Goal: Task Accomplishment & Management: Manage account settings

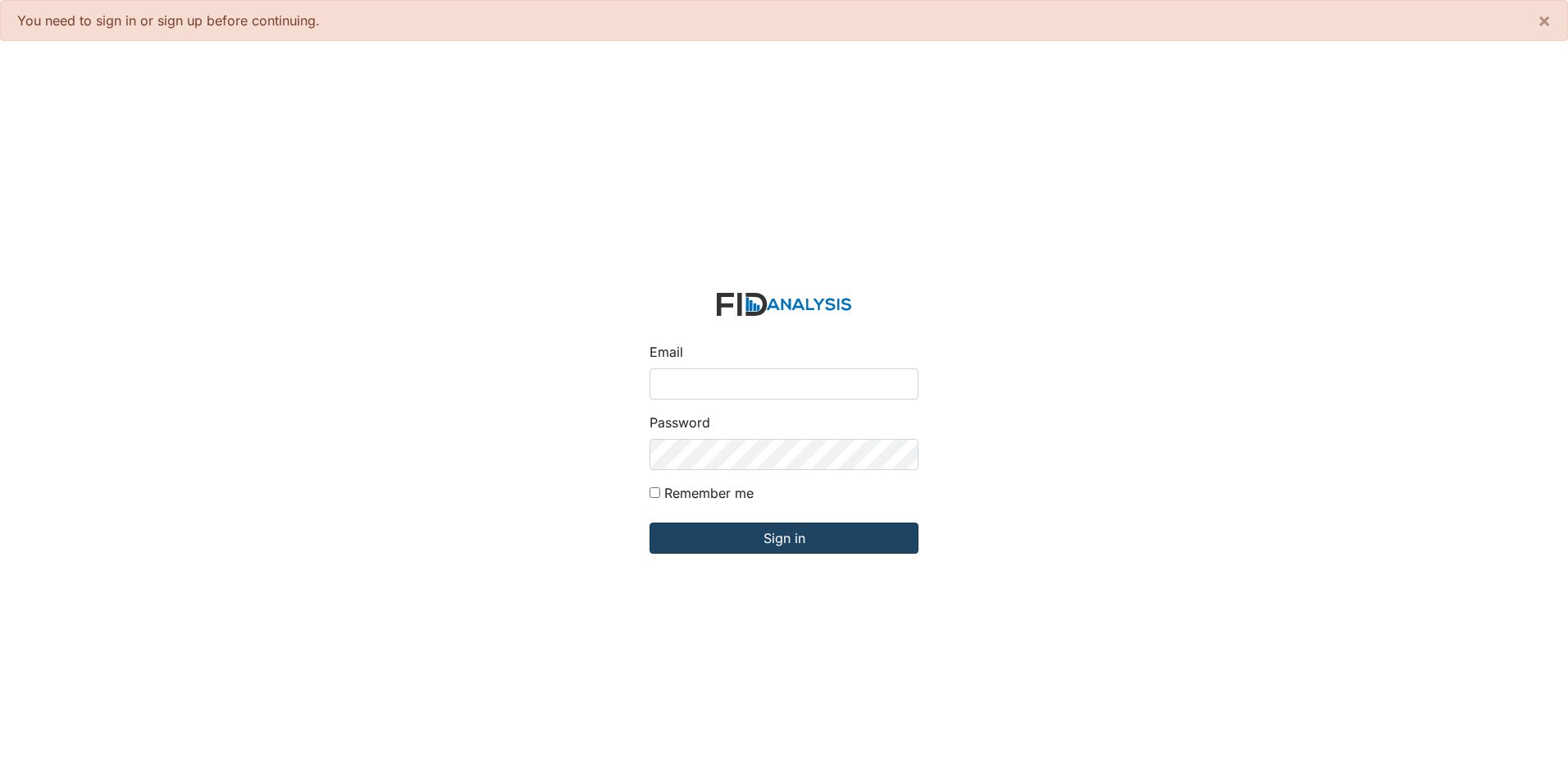
type input "[EMAIL_ADDRESS][DOMAIN_NAME]"
click at [862, 544] on input "Sign in" at bounding box center [784, 538] width 269 height 31
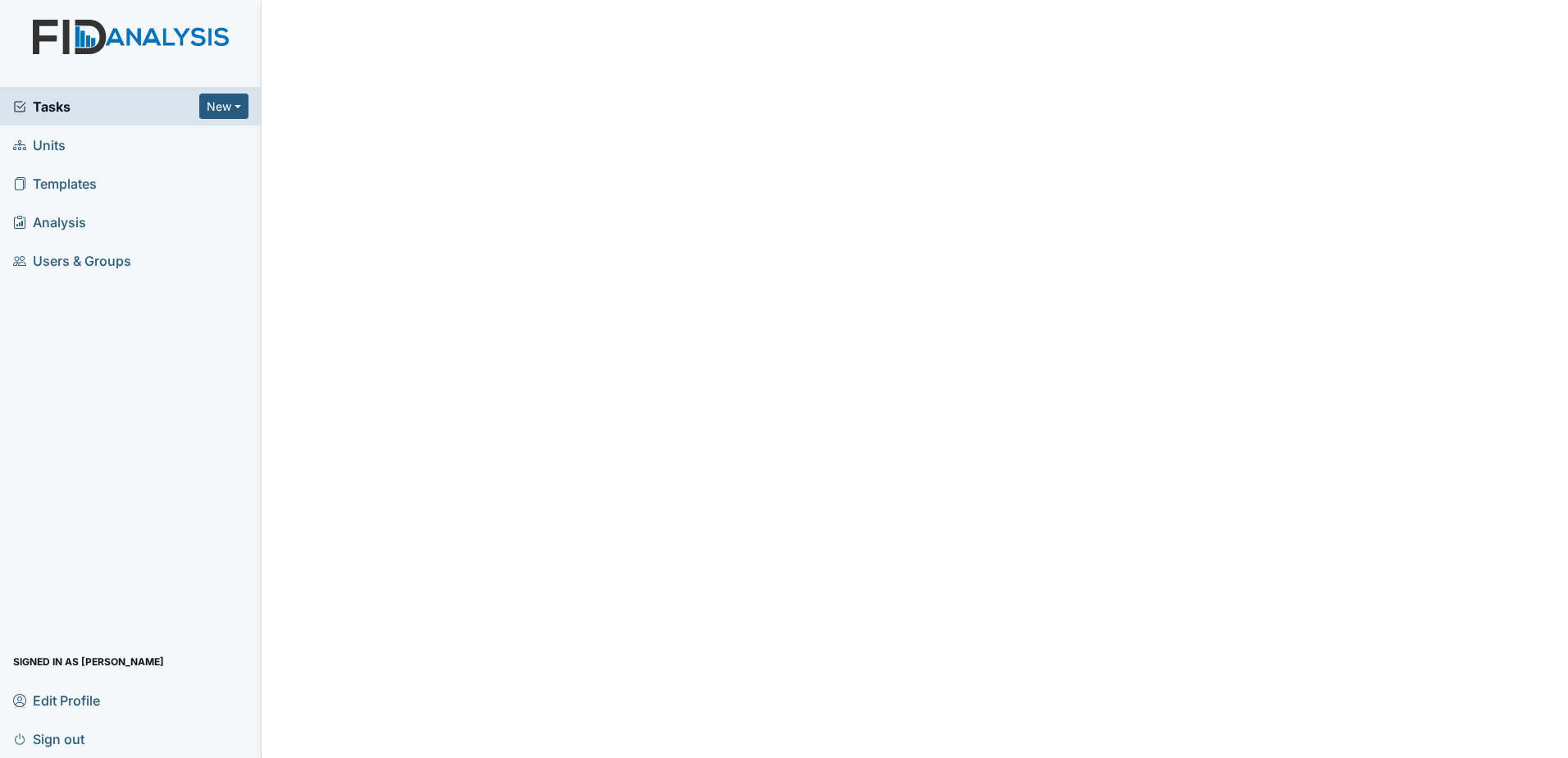
click at [142, 118] on div "Tasks New Form Inspection Document Bundle" at bounding box center [130, 106] width 261 height 38
click at [146, 112] on span "Tasks" at bounding box center [106, 107] width 186 height 20
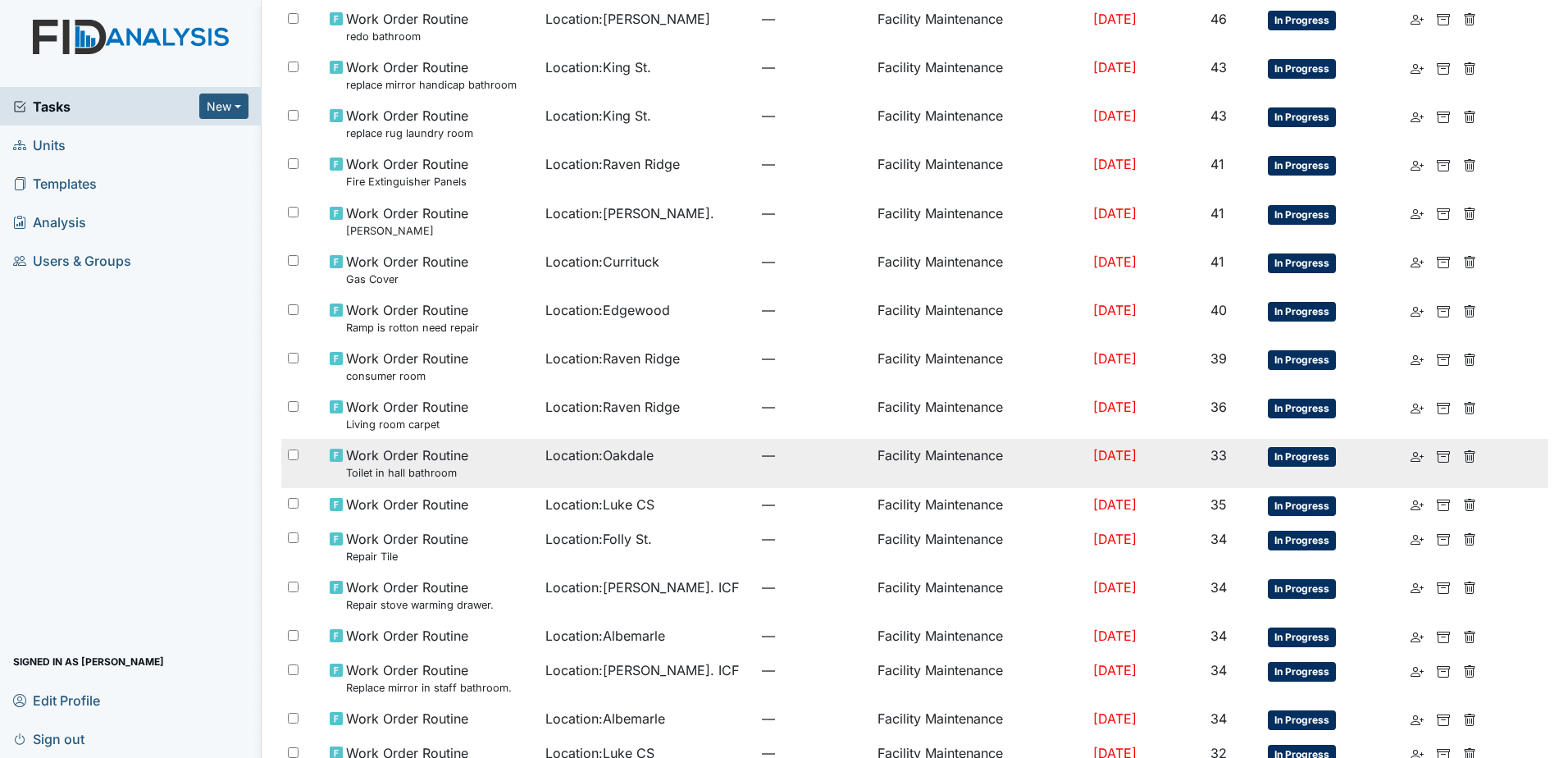
scroll to position [410, 0]
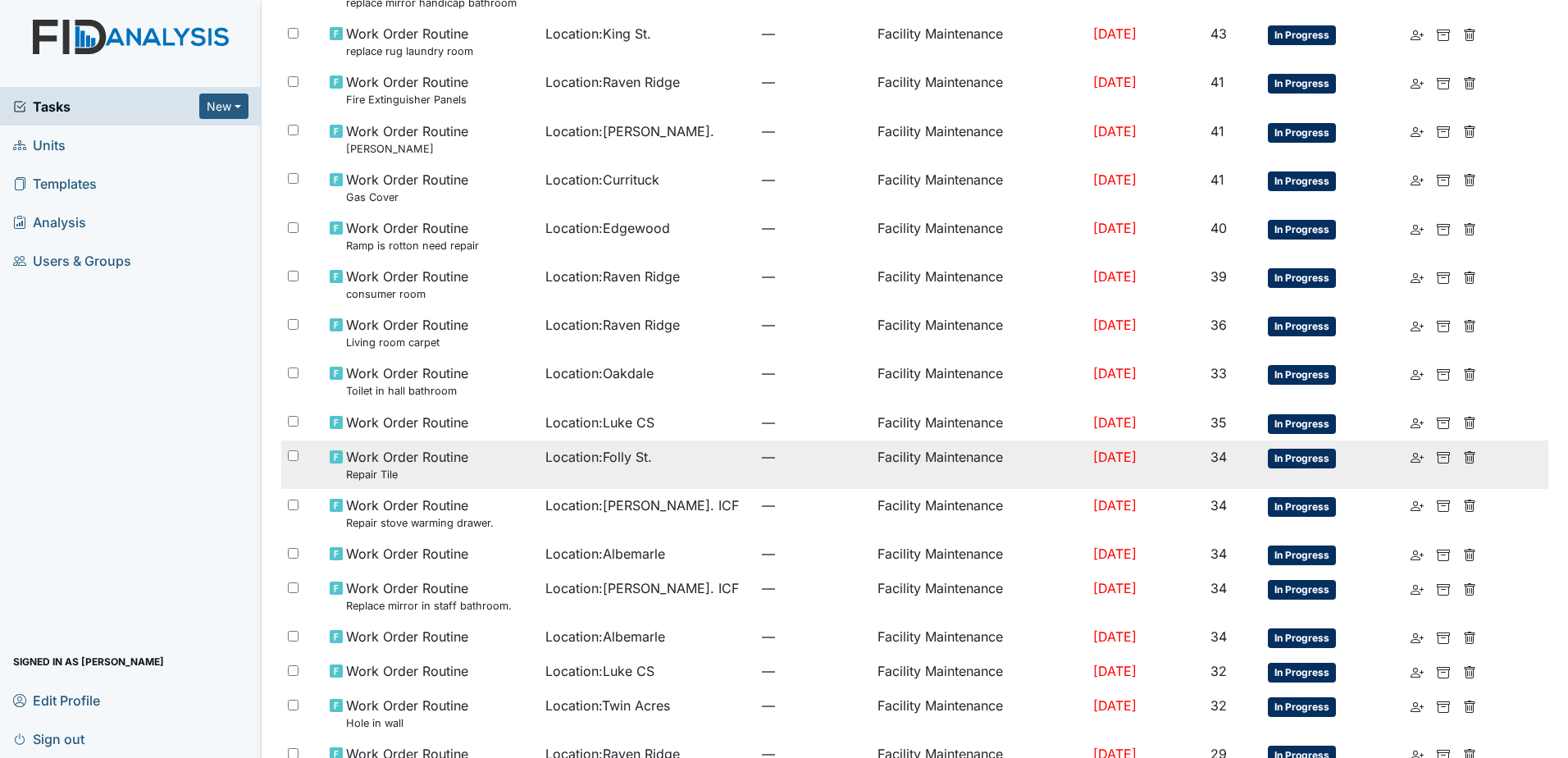
click at [666, 468] on td "Location : Folly St." at bounding box center [647, 464] width 217 height 48
click at [591, 467] on td "Location : Folly St." at bounding box center [647, 464] width 217 height 48
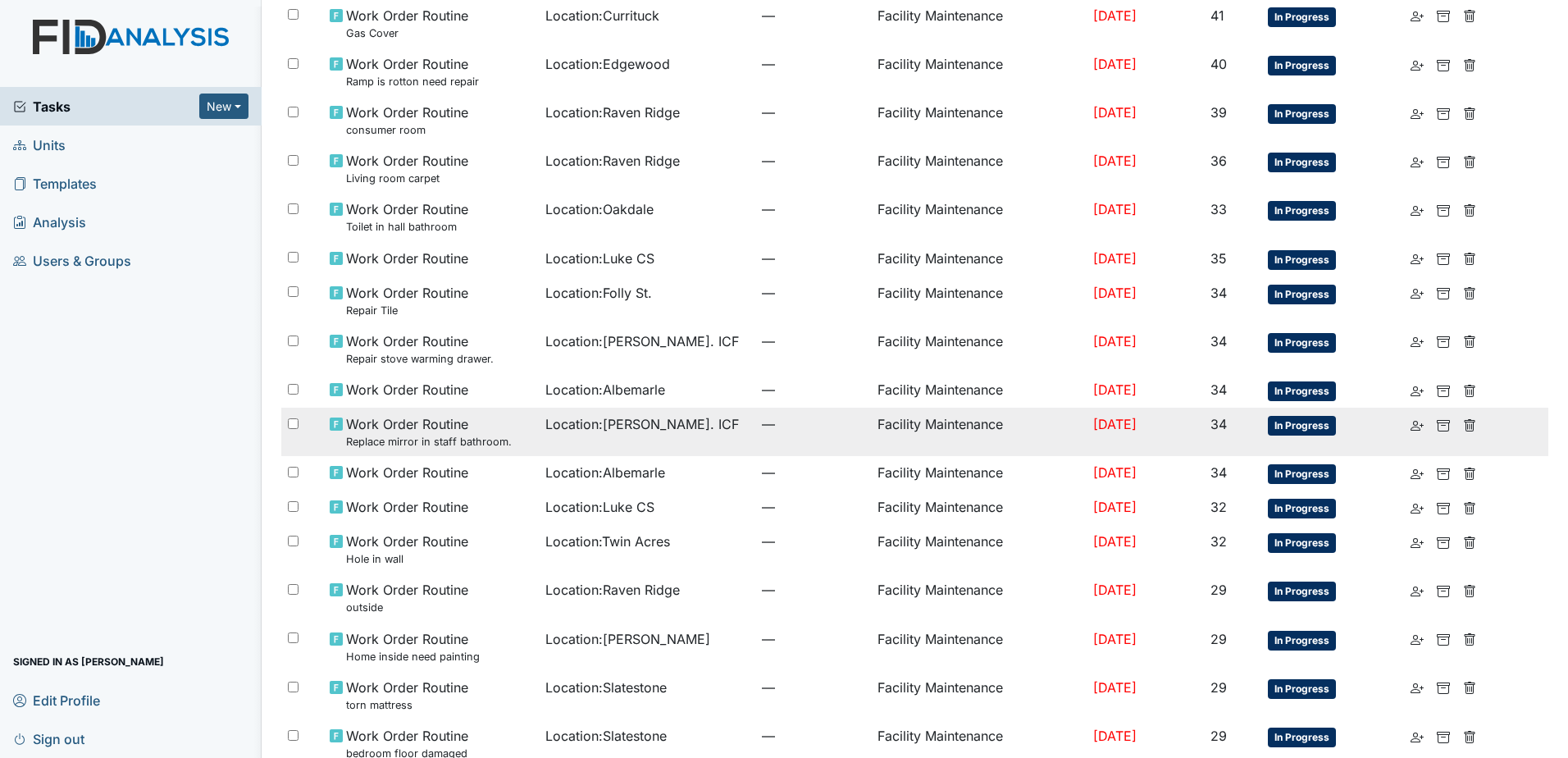
scroll to position [656, 0]
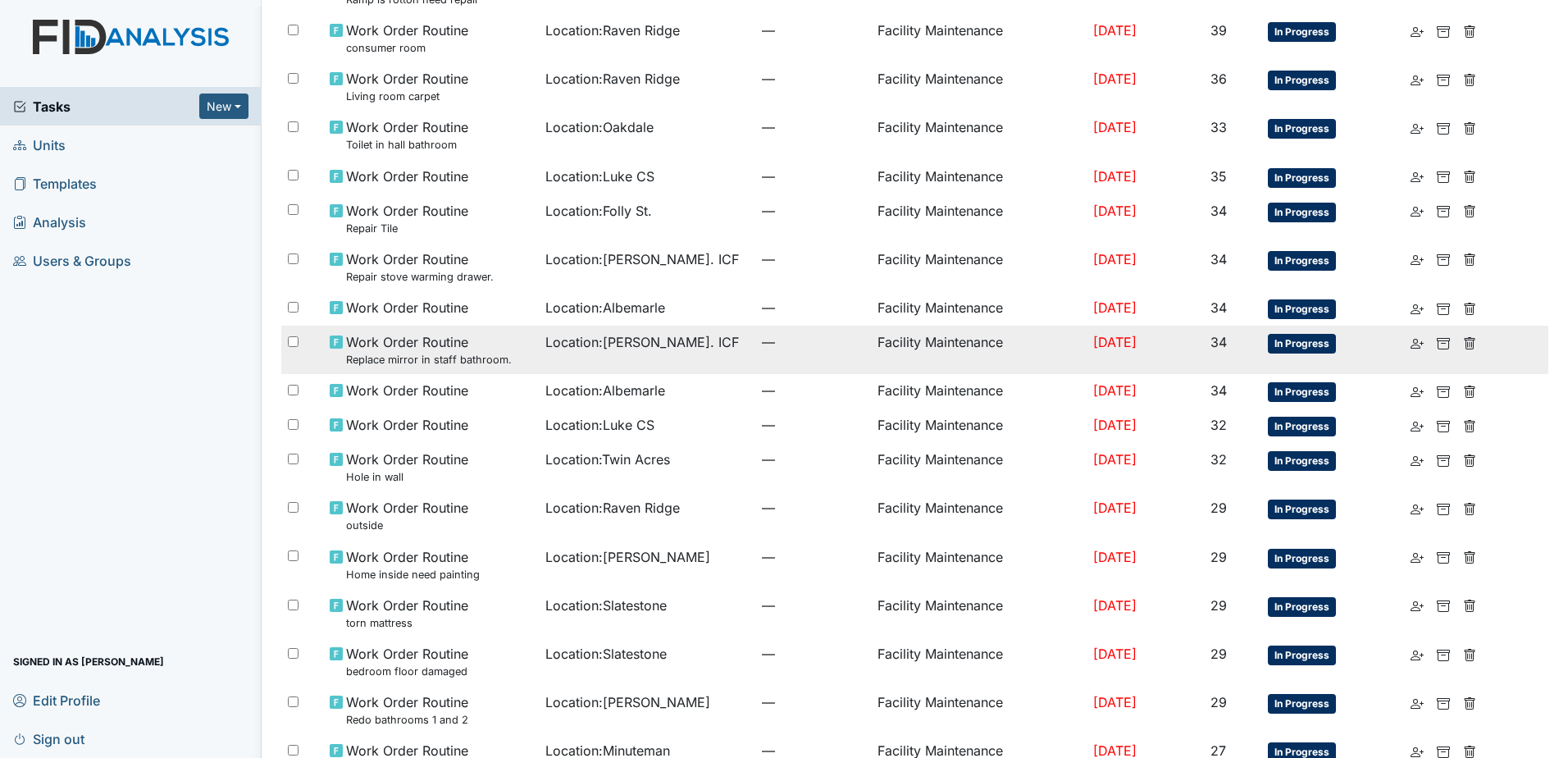
click at [669, 354] on td "Location : Luke St. ICF" at bounding box center [647, 349] width 217 height 48
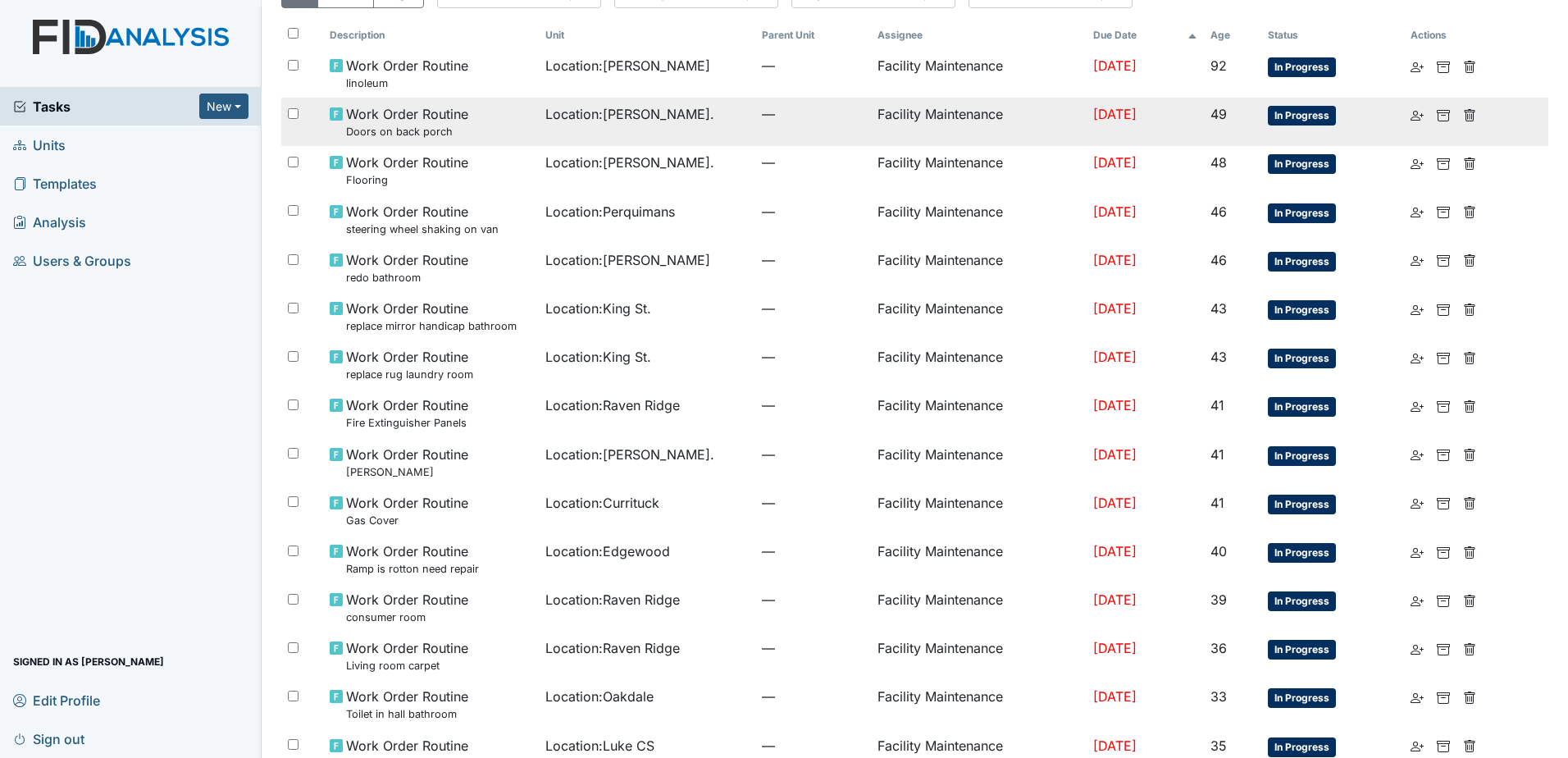
scroll to position [0, 0]
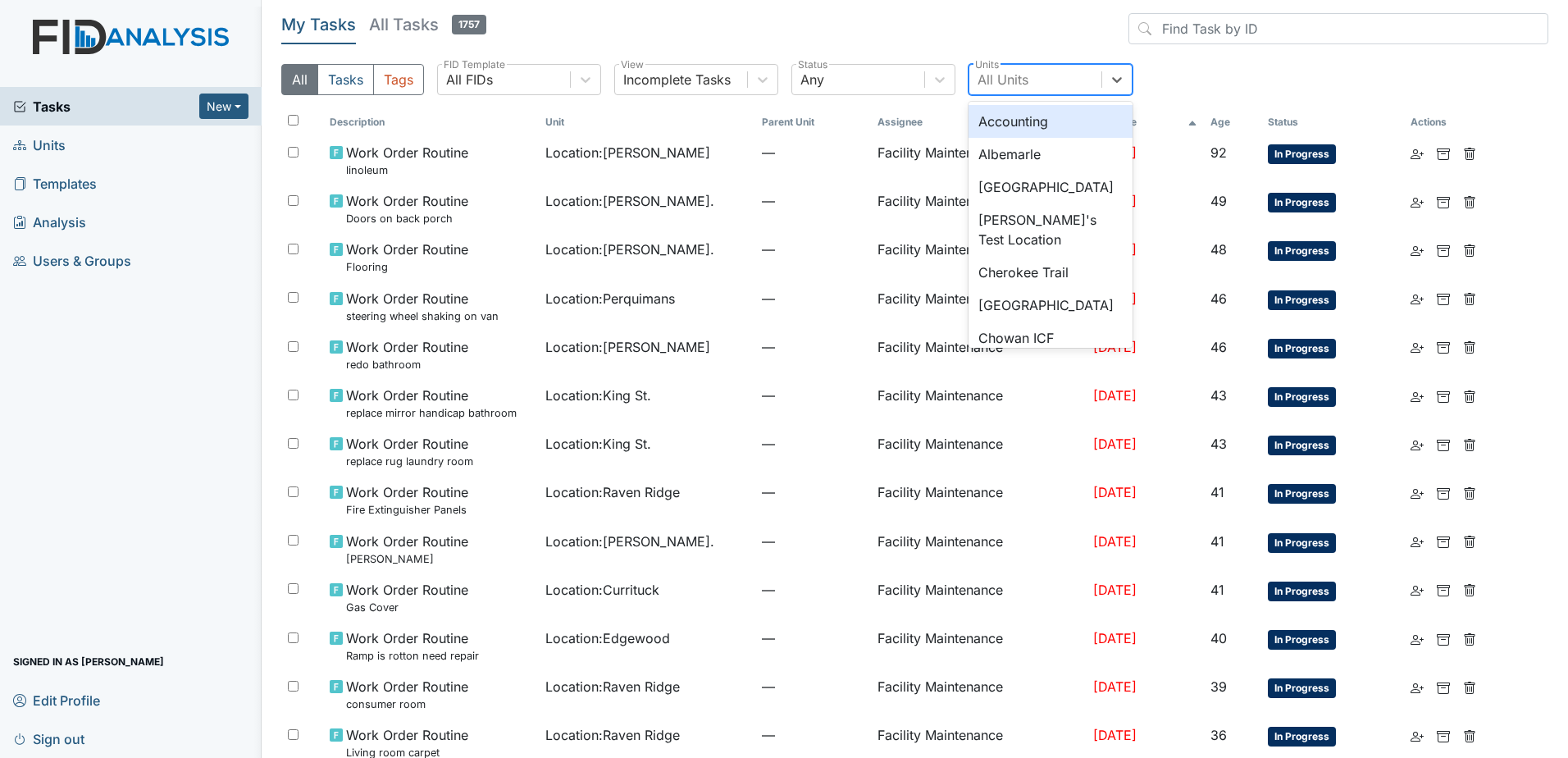
click at [1035, 80] on div "All Units" at bounding box center [1035, 80] width 132 height 30
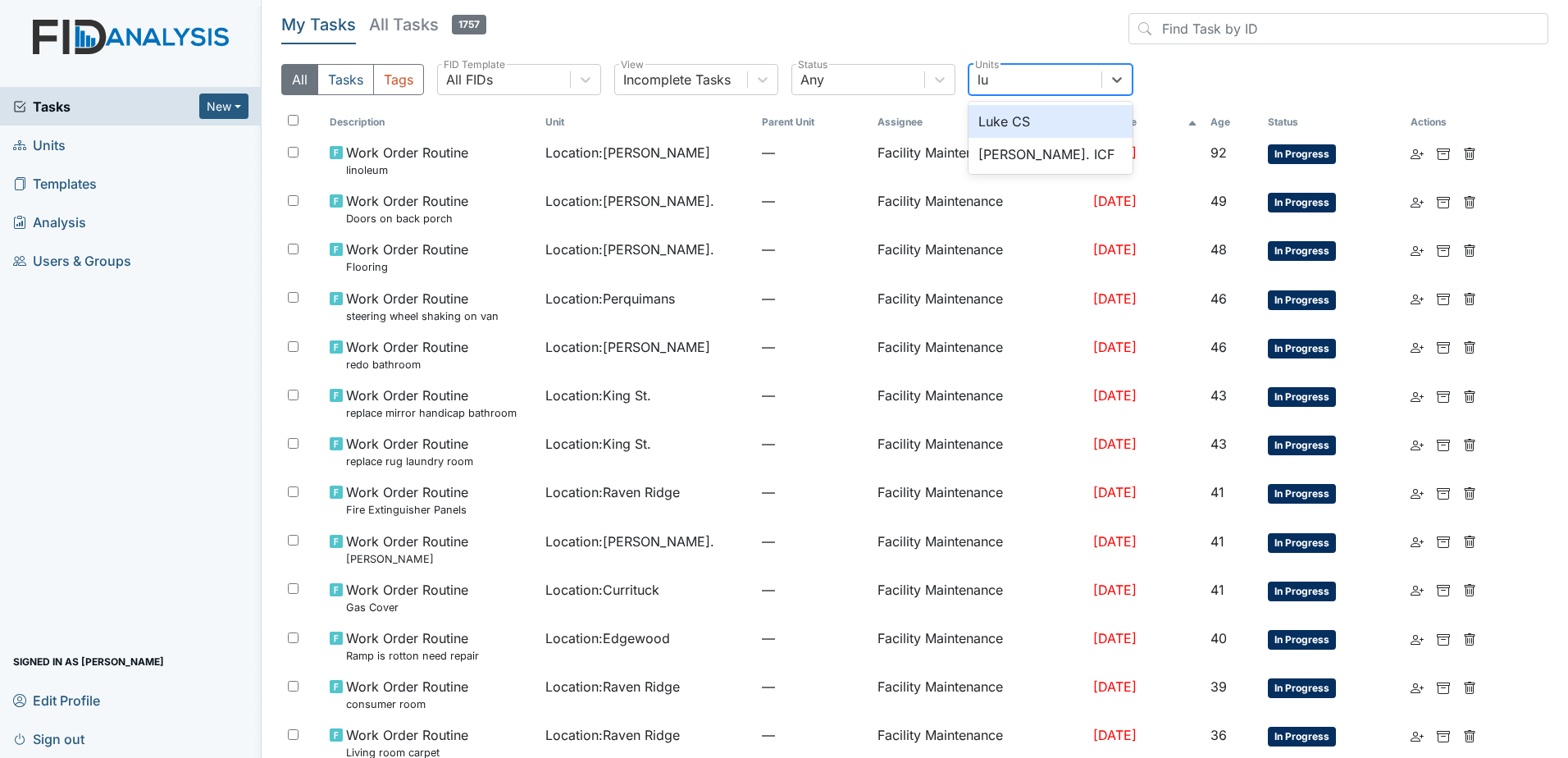
type input "l"
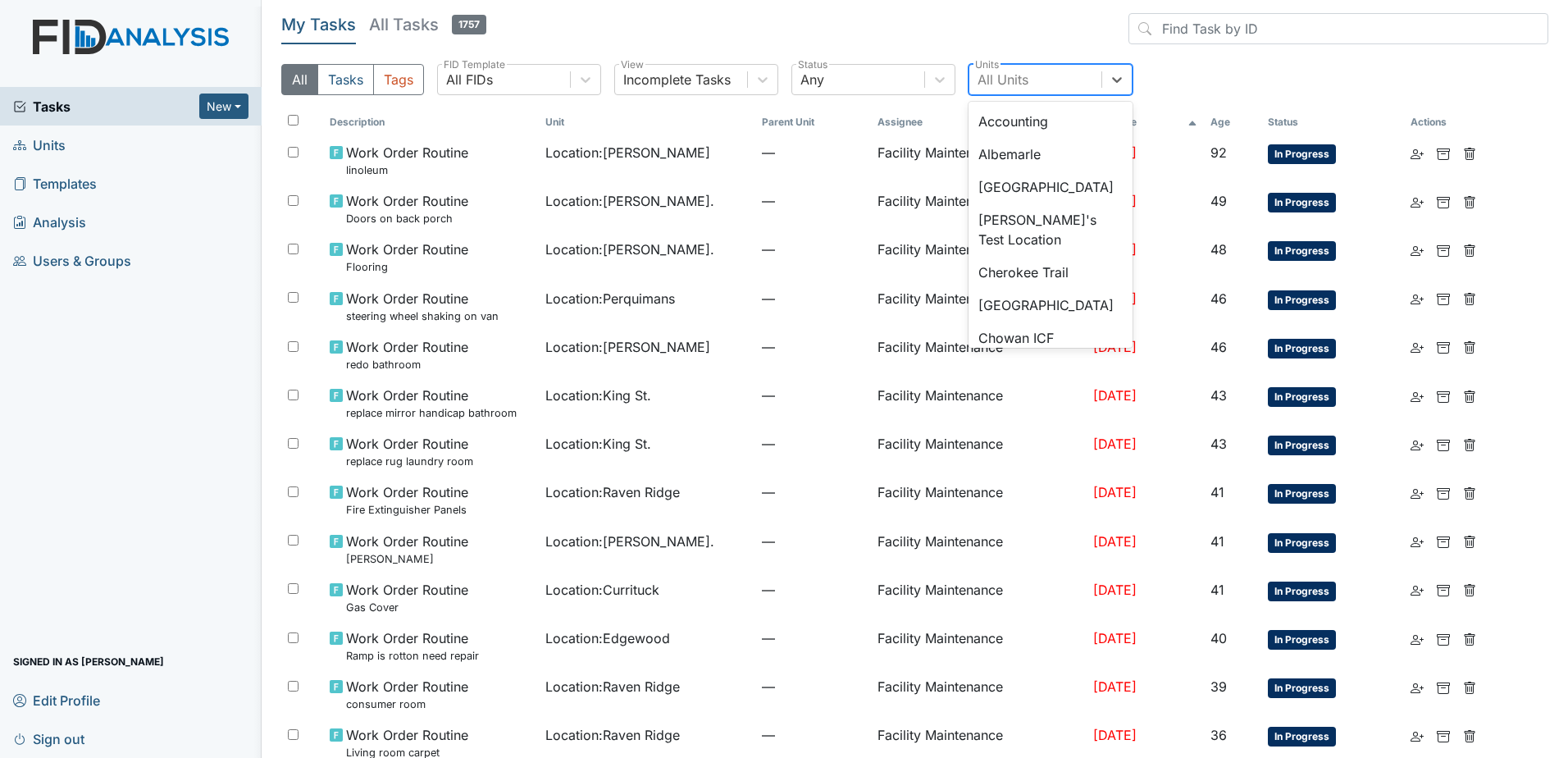
click at [64, 737] on span "Sign out" at bounding box center [49, 738] width 72 height 25
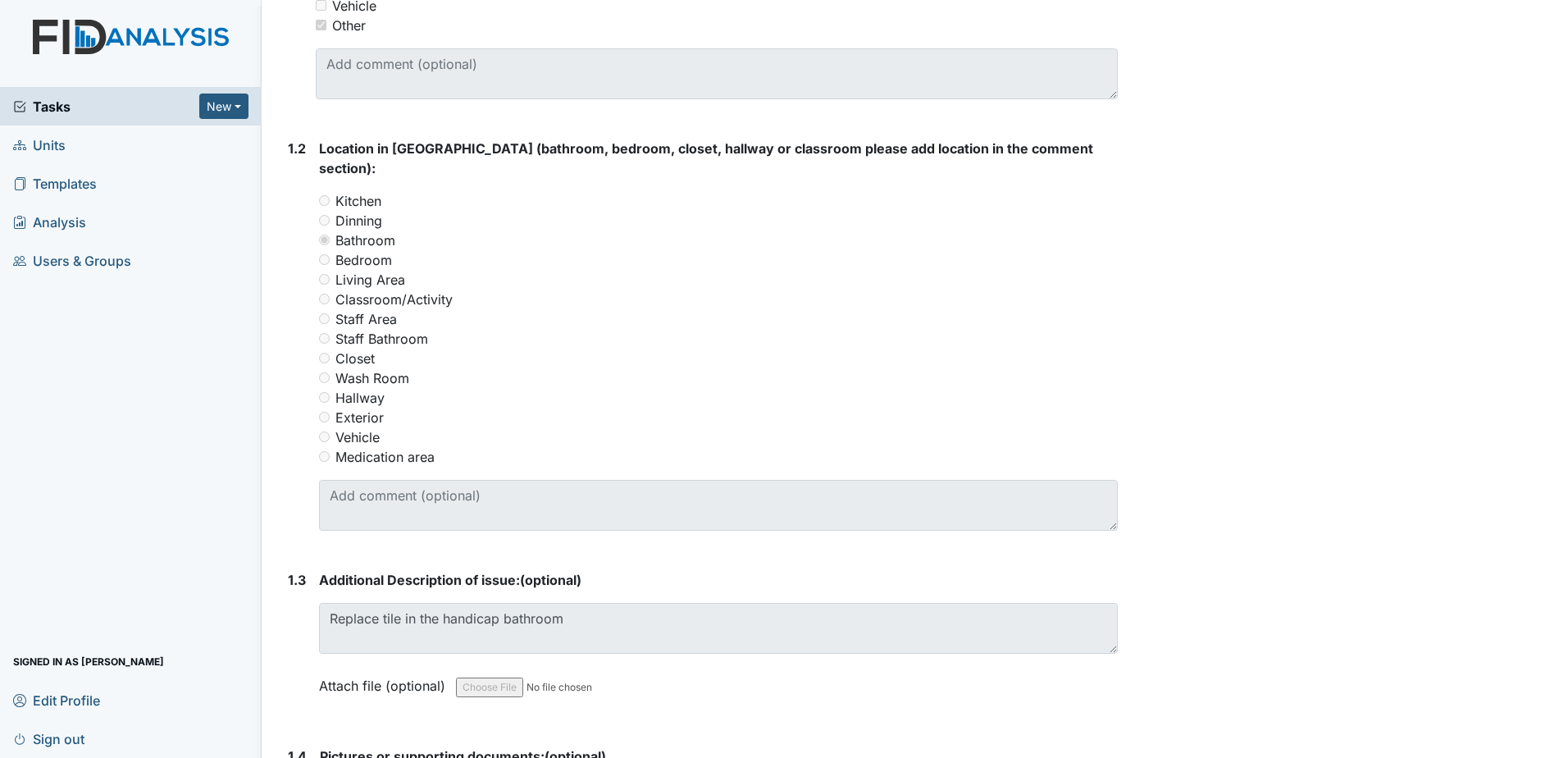
scroll to position [574, 0]
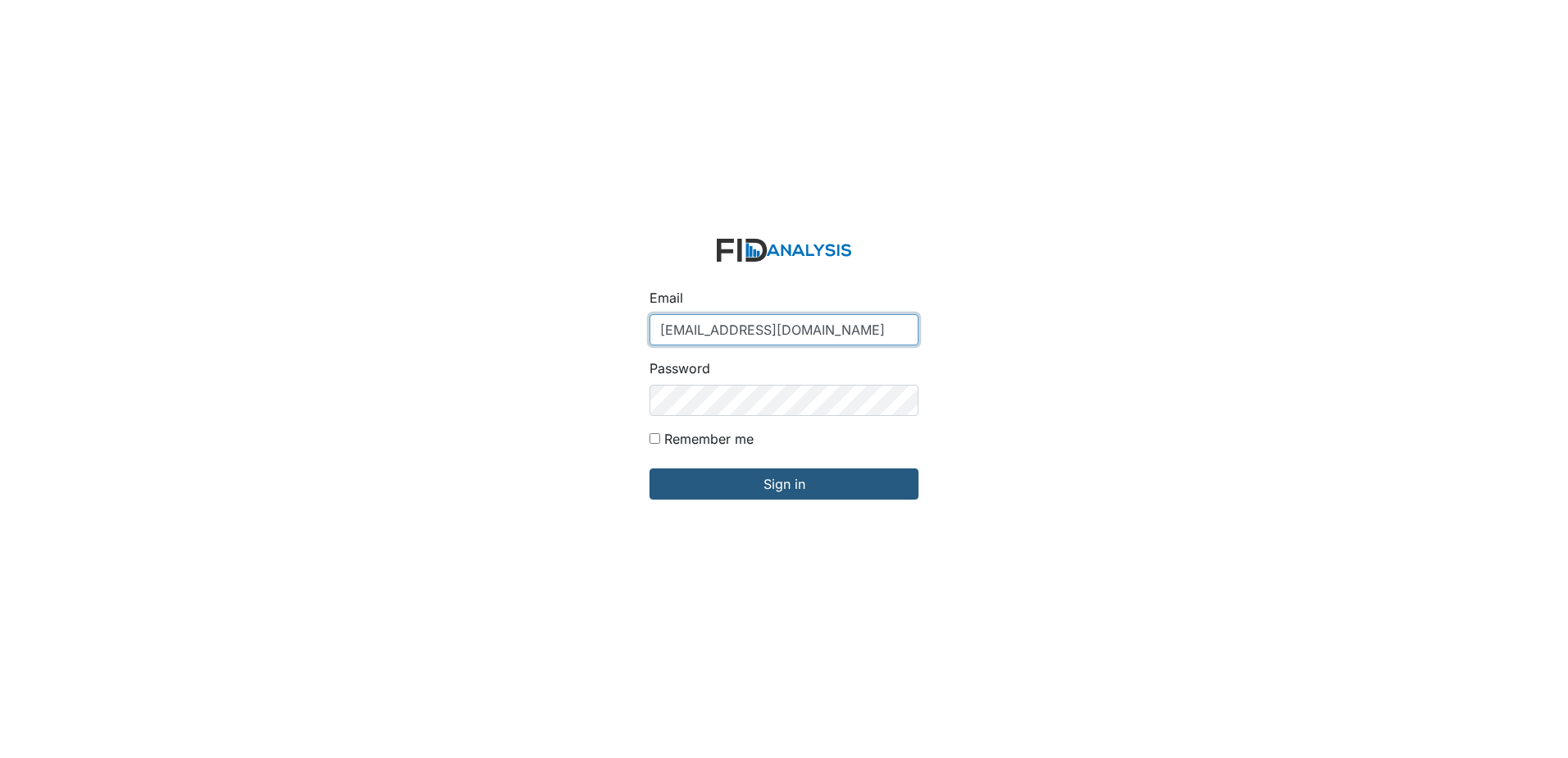
click at [702, 323] on input "zsmith@lifeincorporated.com" at bounding box center [784, 330] width 269 height 31
type input "[EMAIL_ADDRESS][DOMAIN_NAME]"
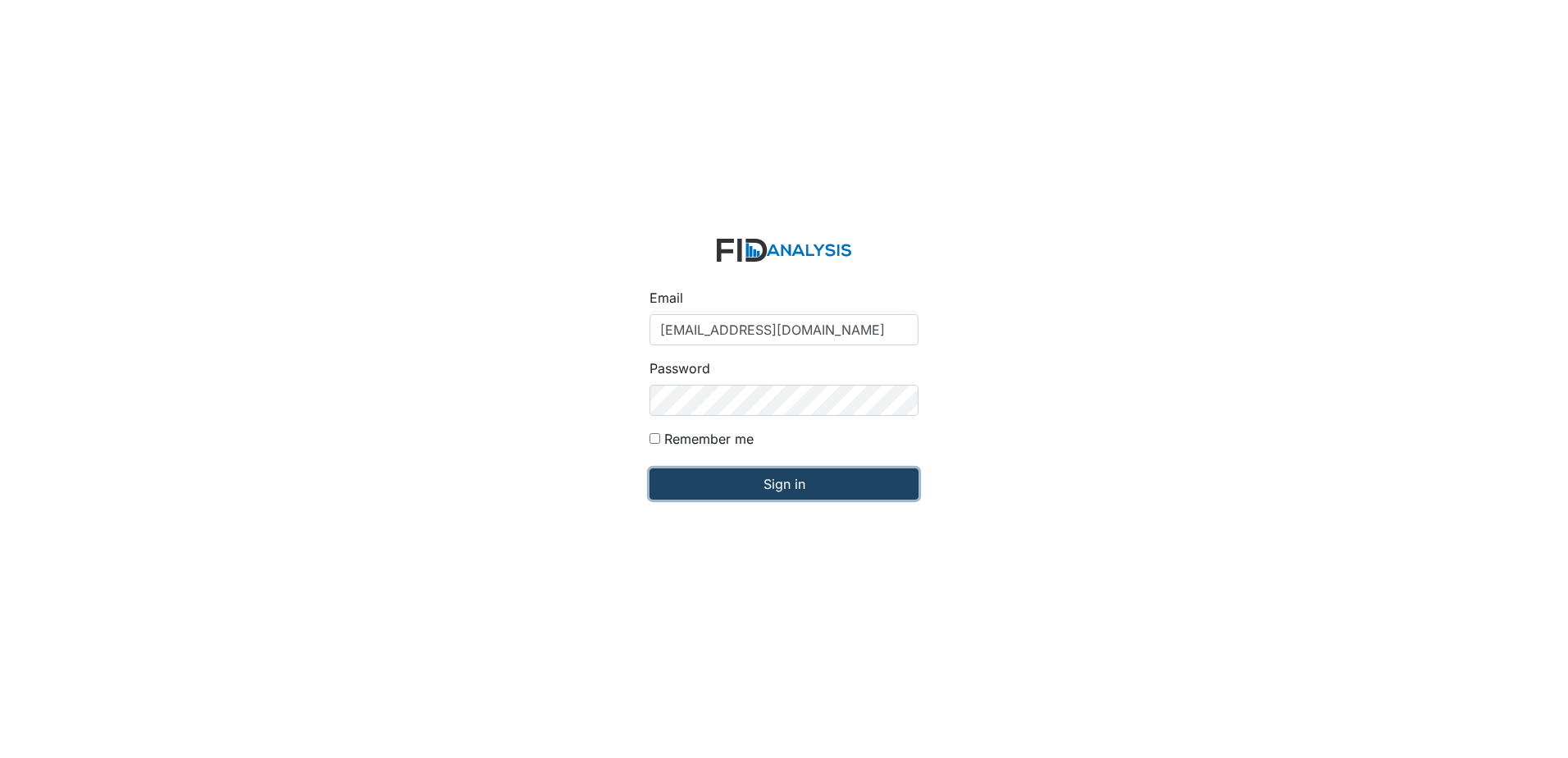
click at [785, 492] on input "Sign in" at bounding box center [784, 484] width 269 height 31
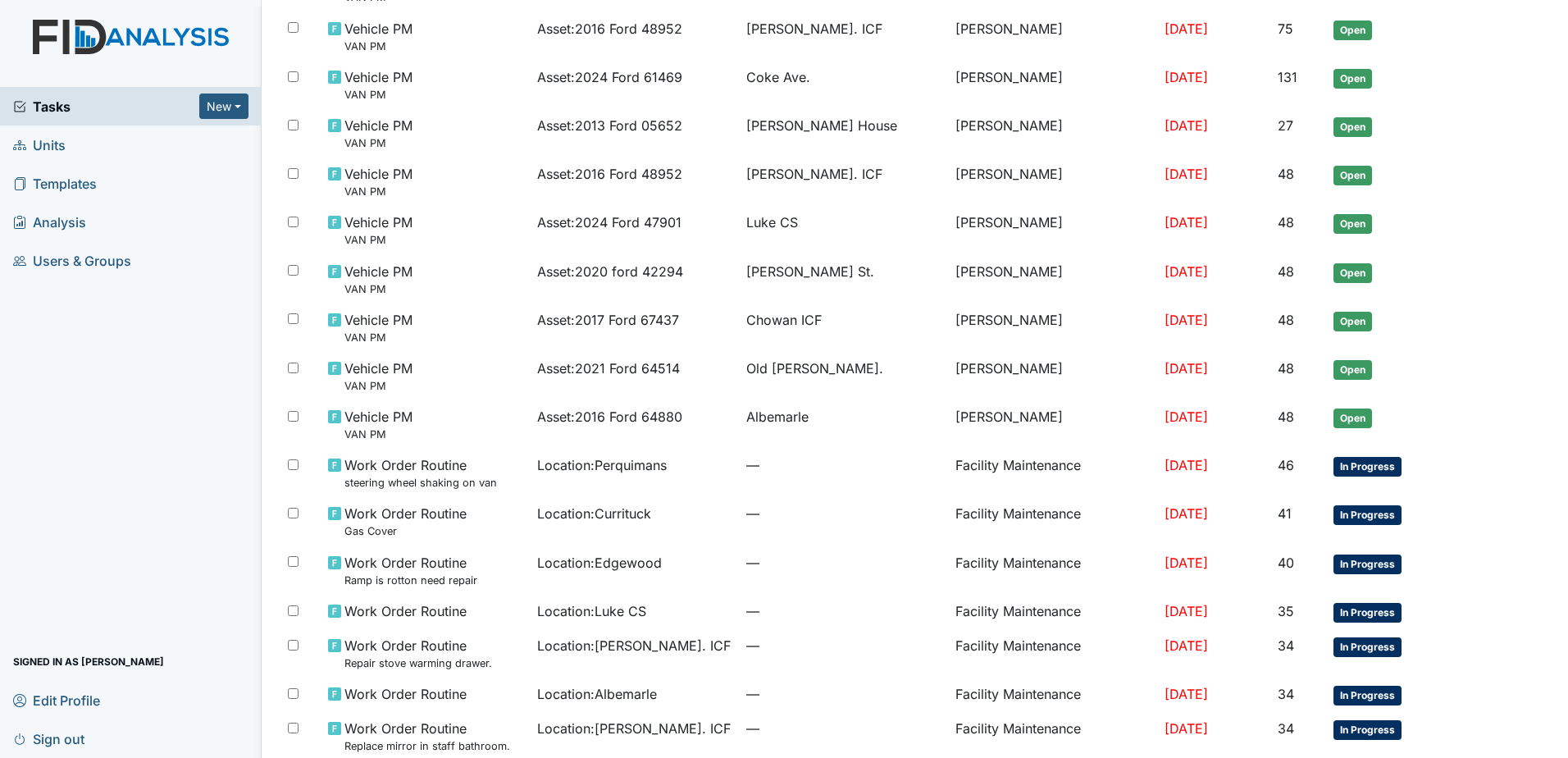
scroll to position [574, 0]
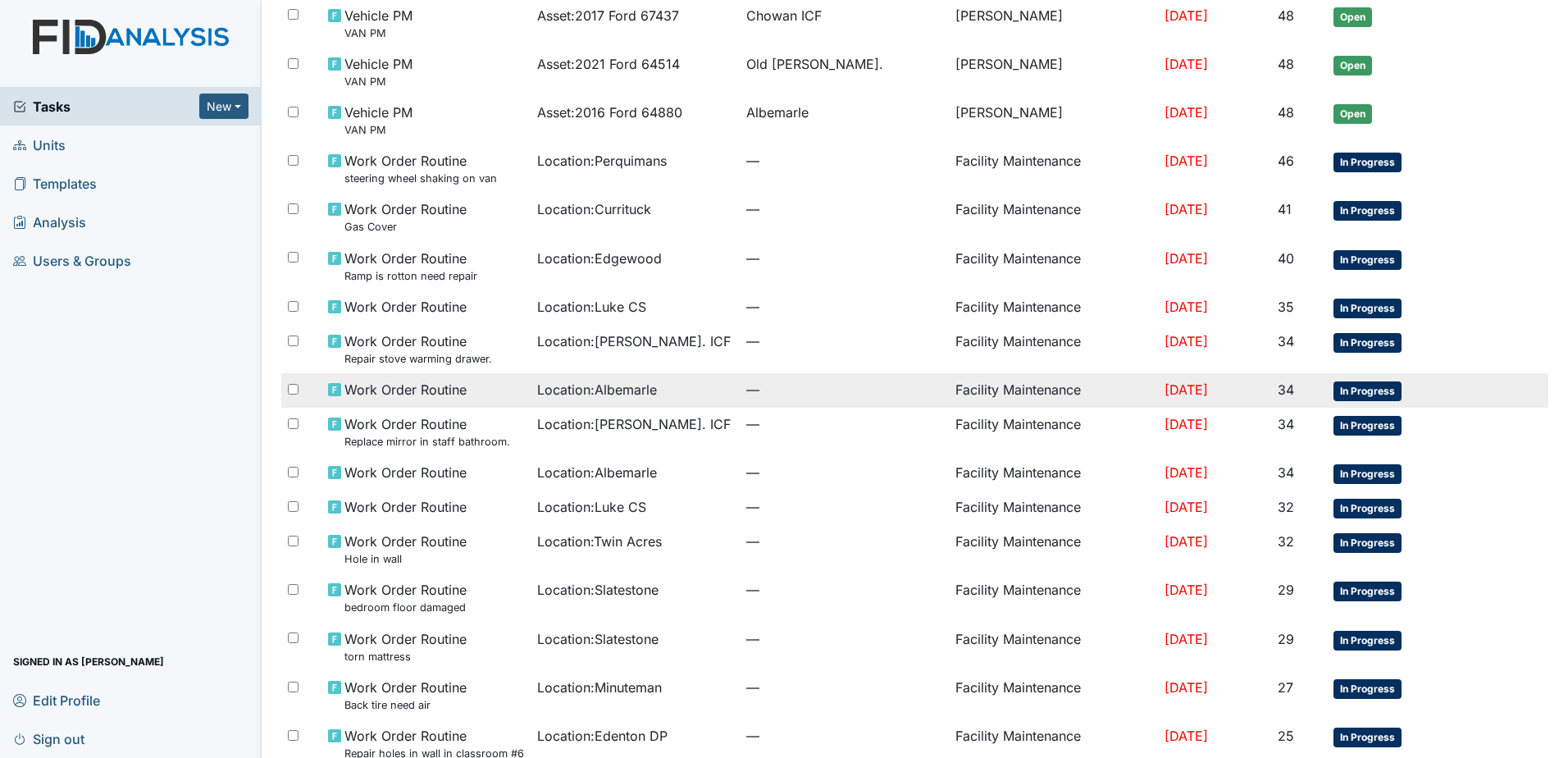
click at [747, 383] on span "—" at bounding box center [845, 389] width 196 height 20
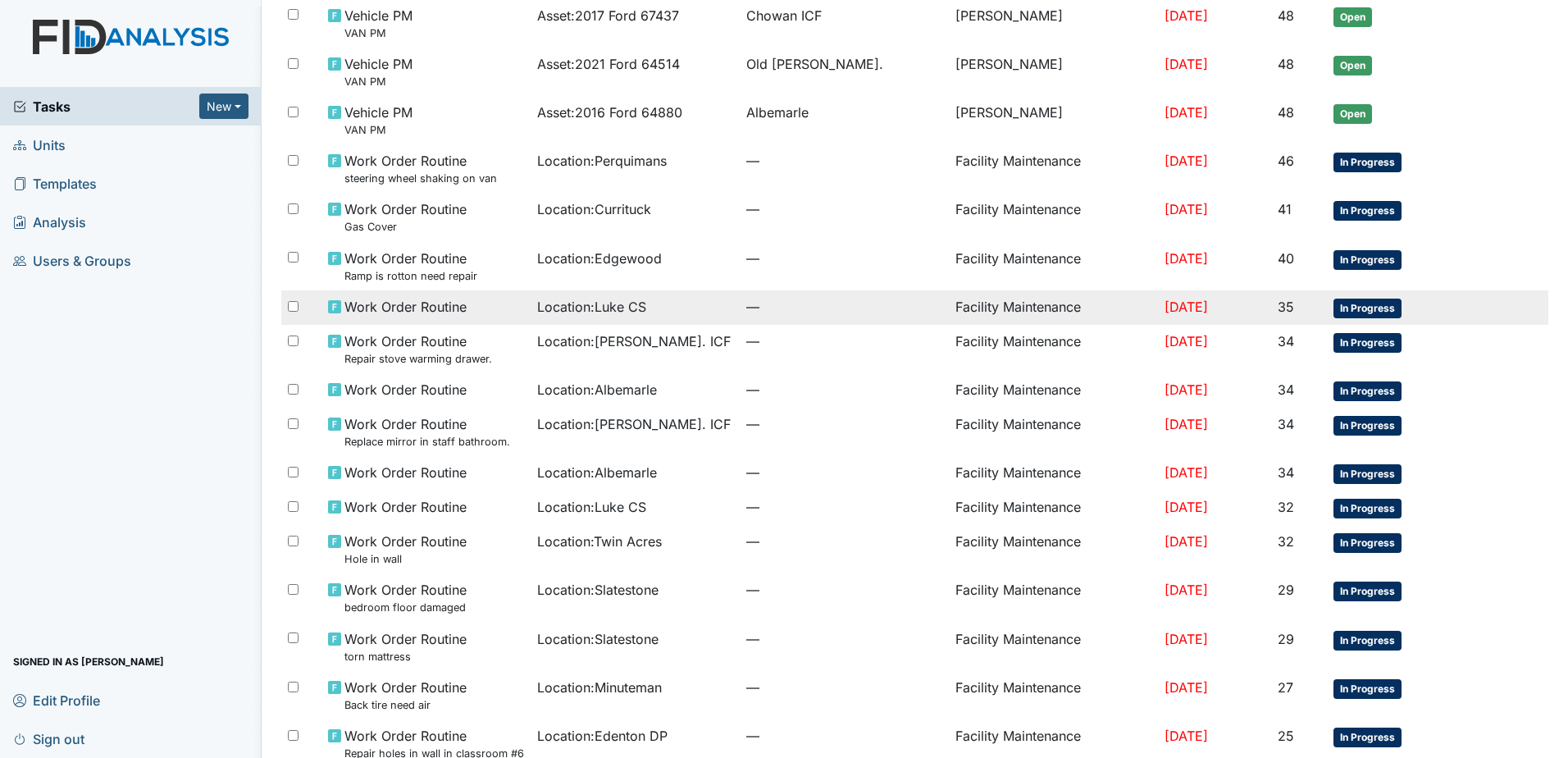
click at [562, 314] on span "Location : Luke CS" at bounding box center [591, 307] width 109 height 20
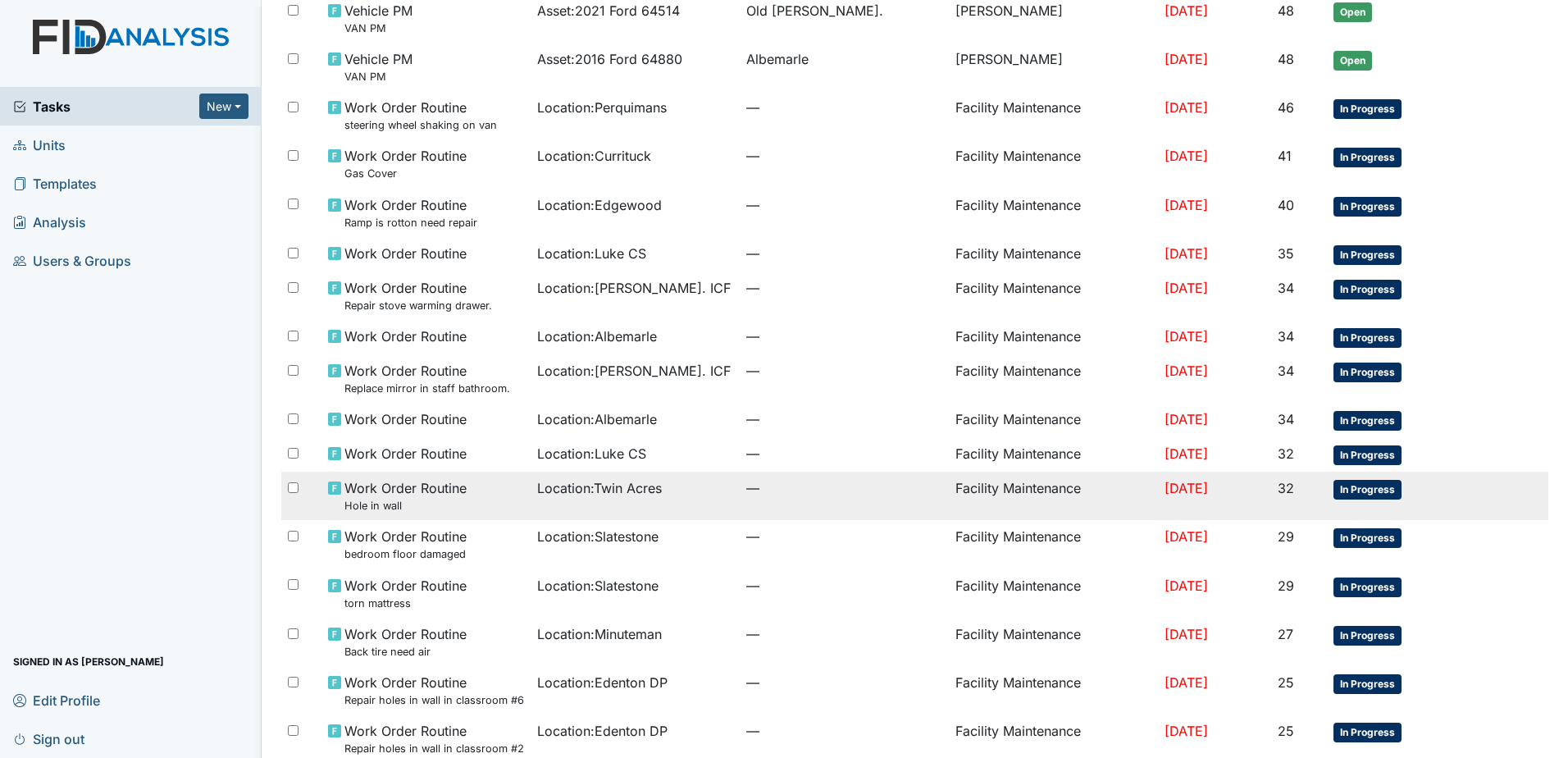
scroll to position [656, 0]
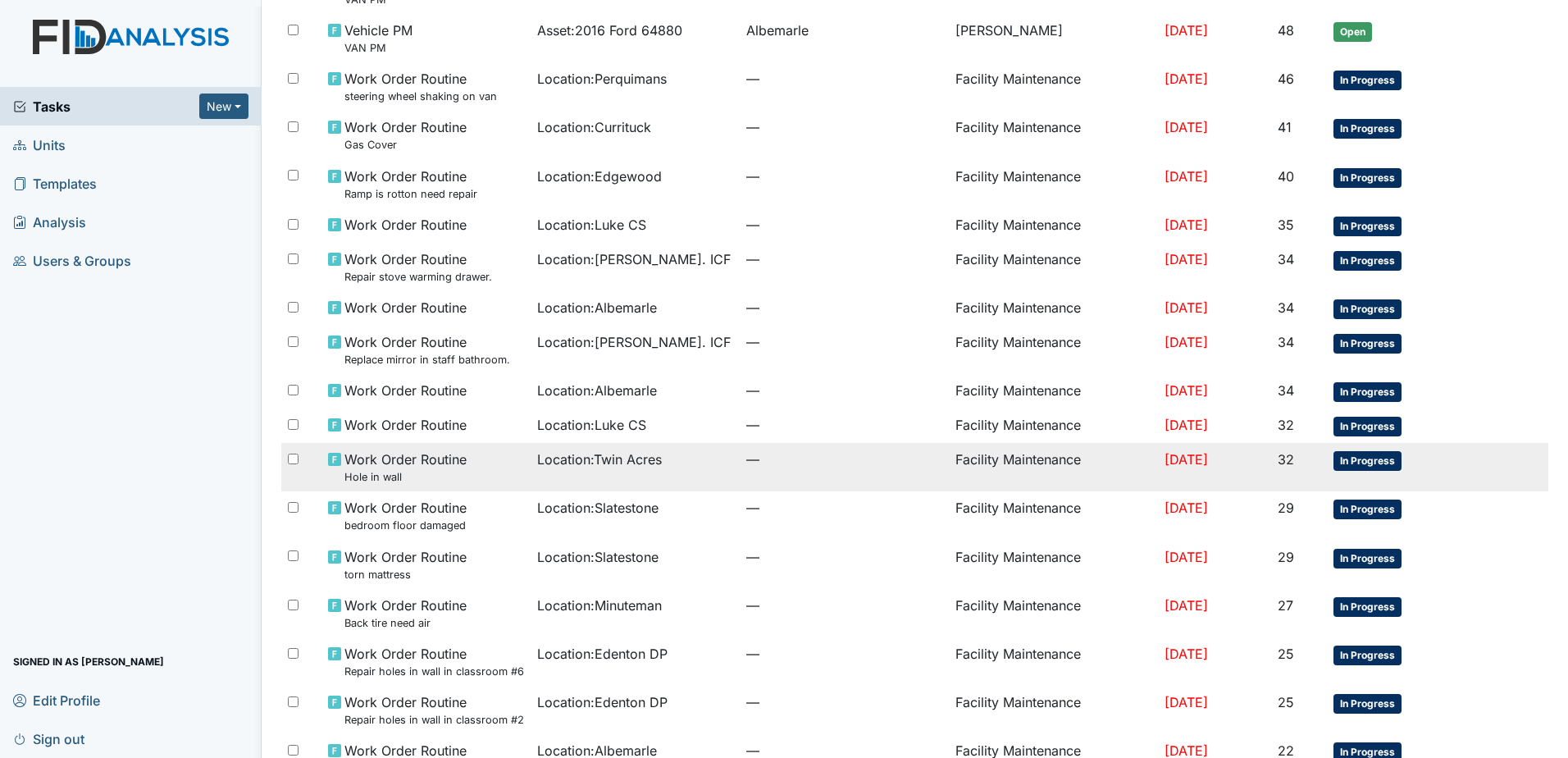
click at [690, 483] on td "Location : Twin Acres" at bounding box center [635, 467] width 209 height 48
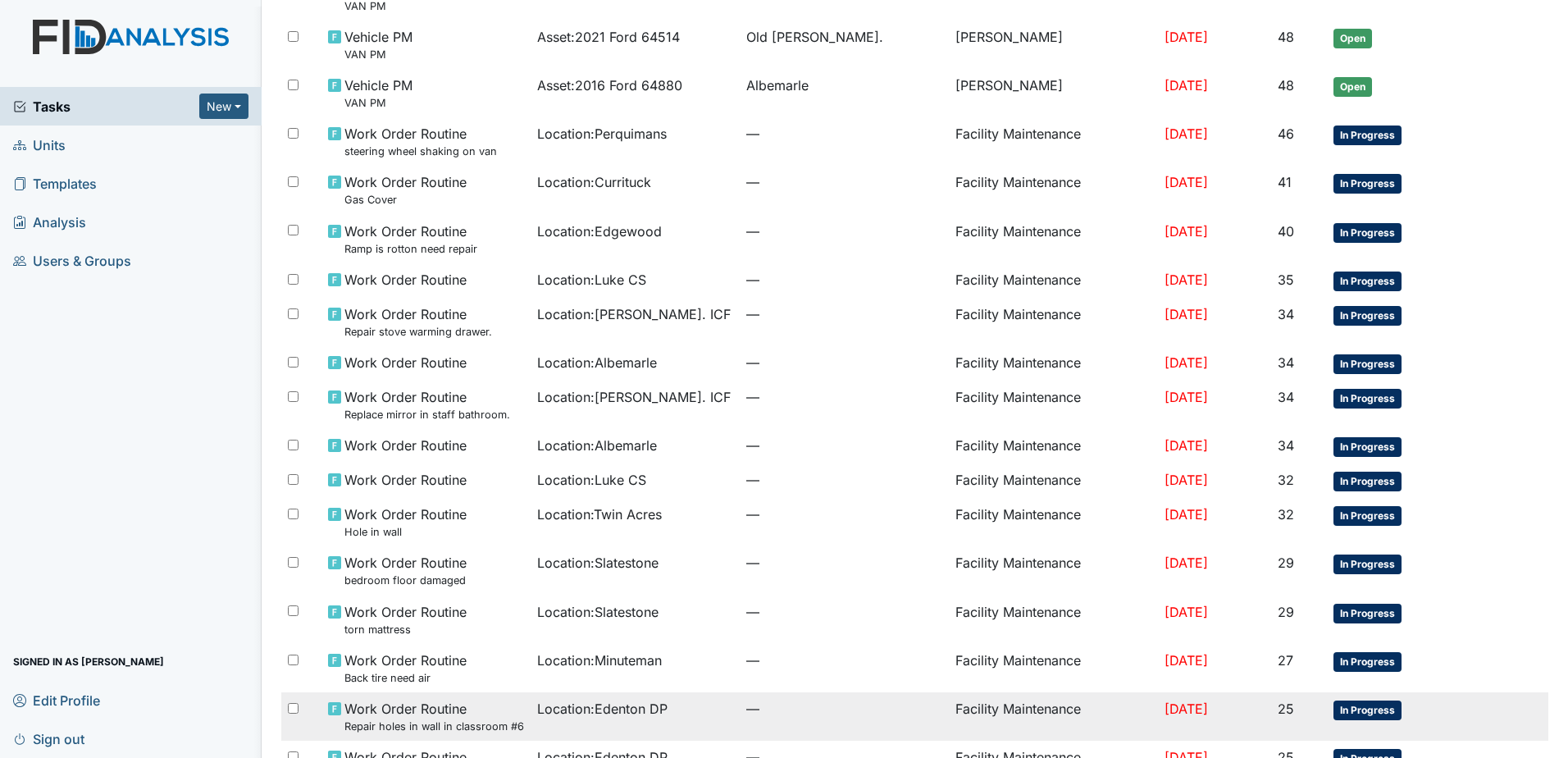
scroll to position [560, 0]
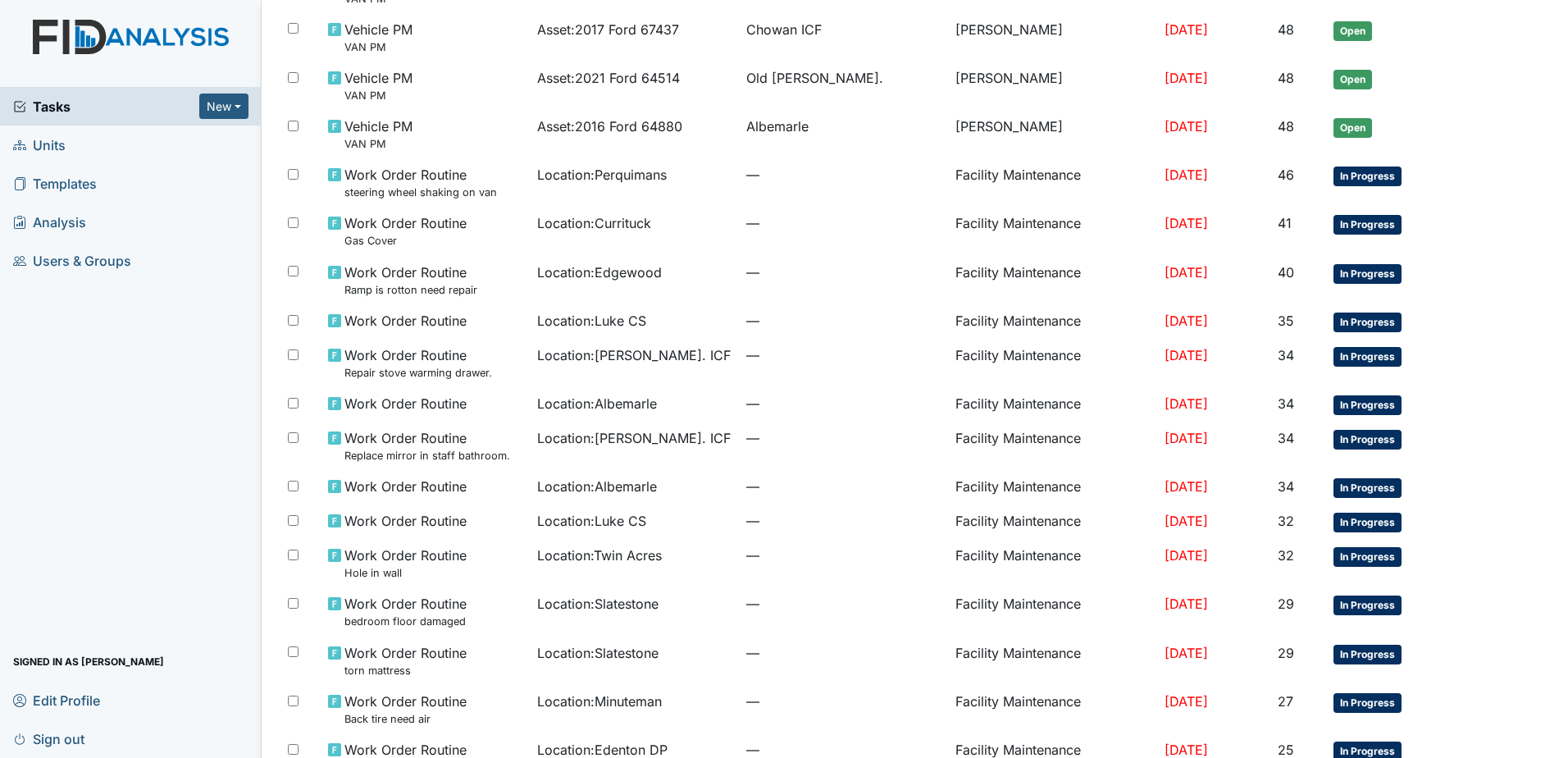
click at [88, 732] on link "Sign out" at bounding box center [130, 739] width 261 height 38
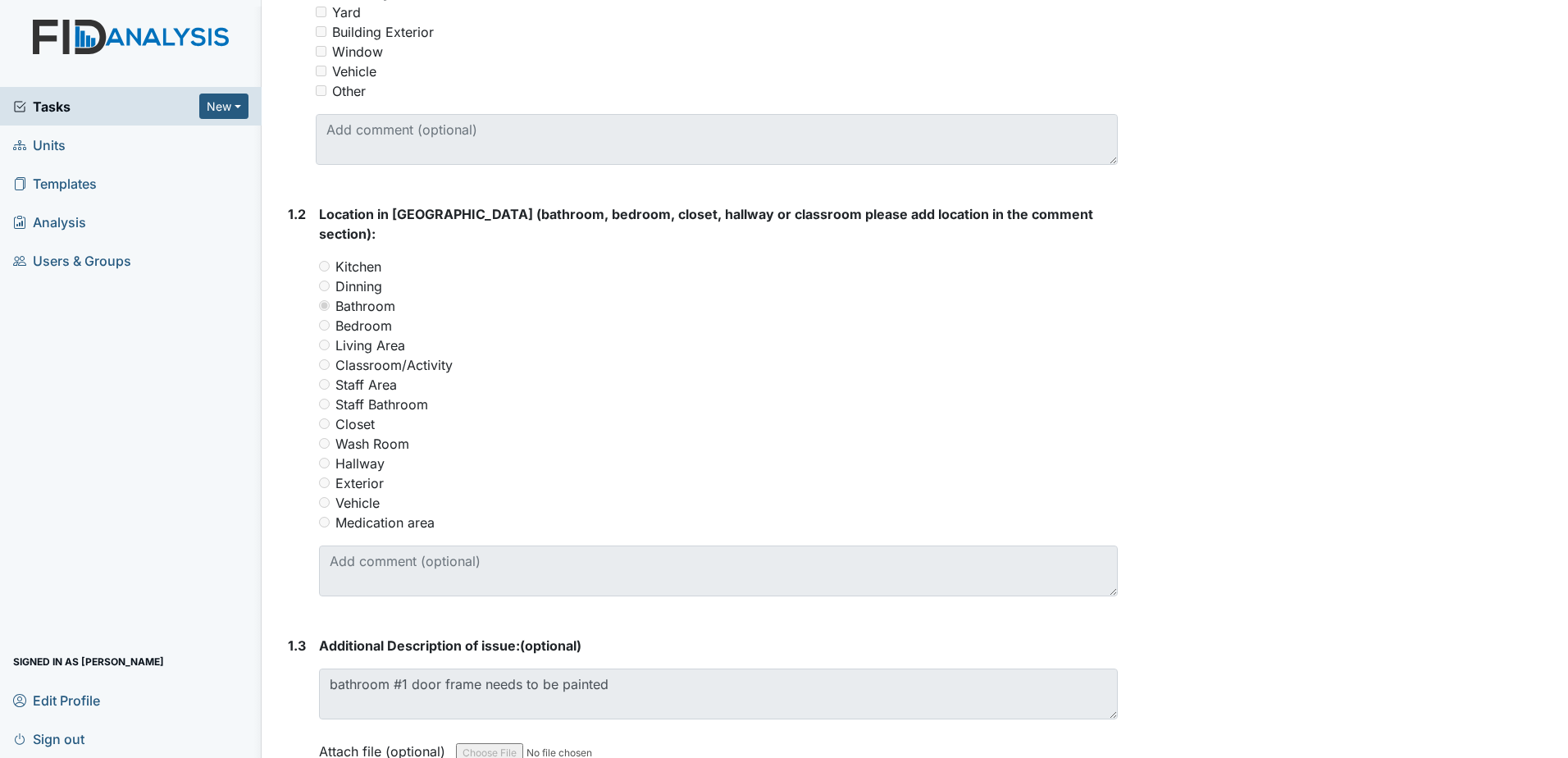
scroll to position [656, 0]
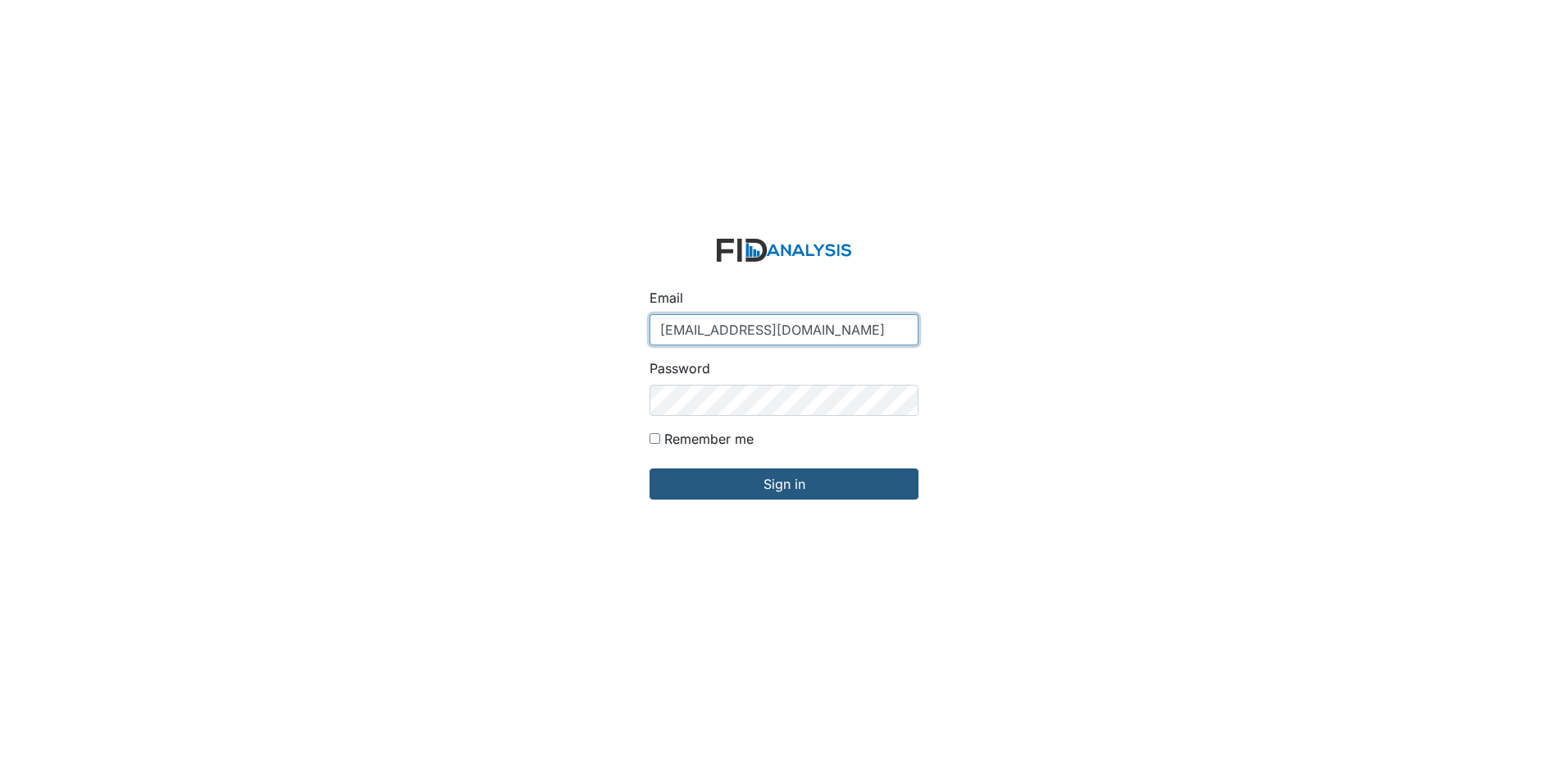
click at [777, 336] on input "[EMAIL_ADDRESS][DOMAIN_NAME]" at bounding box center [784, 330] width 269 height 31
type input "Gwalton@lifeincorporated.com"
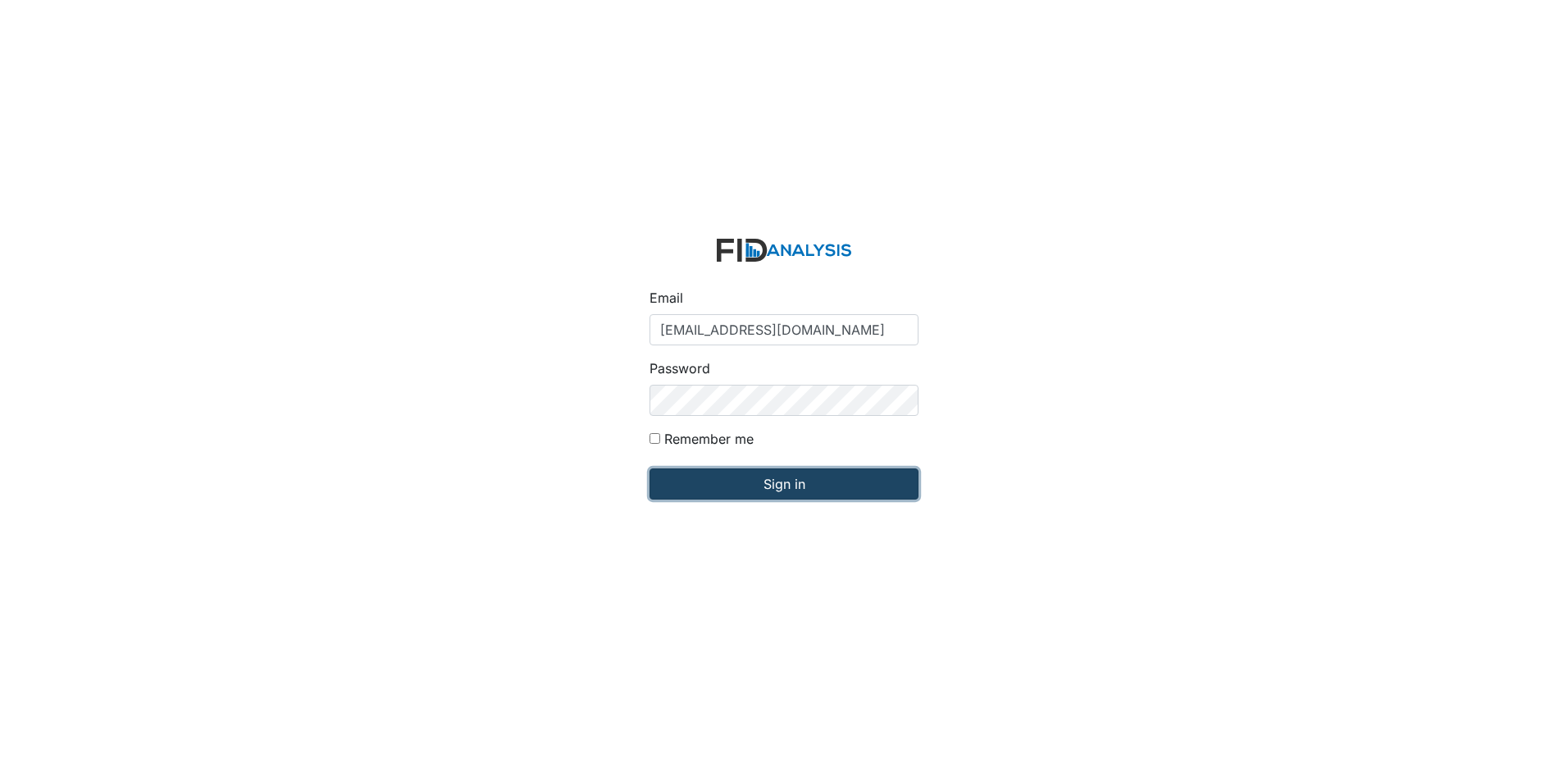
click at [791, 477] on input "Sign in" at bounding box center [784, 484] width 269 height 31
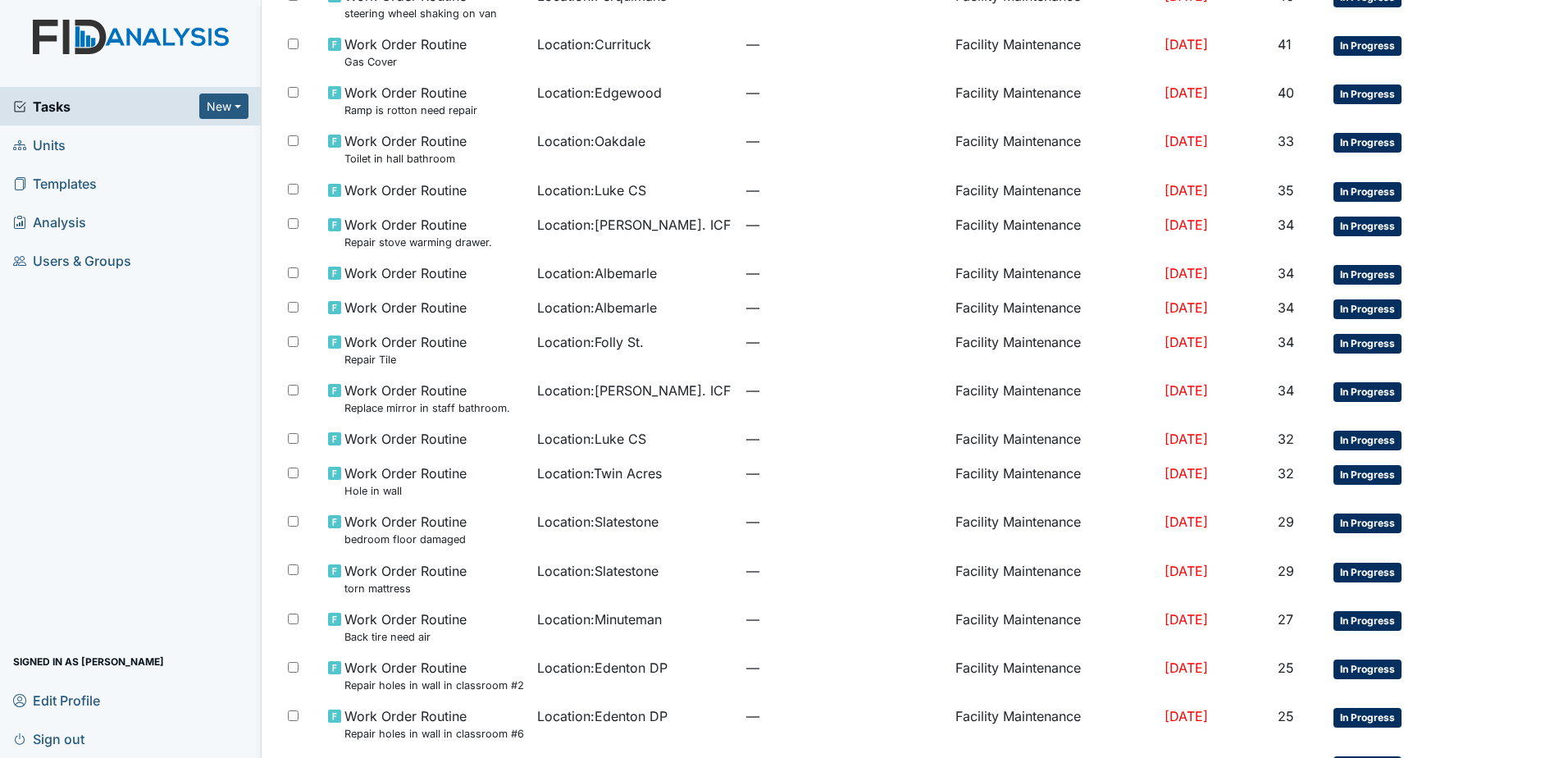
scroll to position [806, 0]
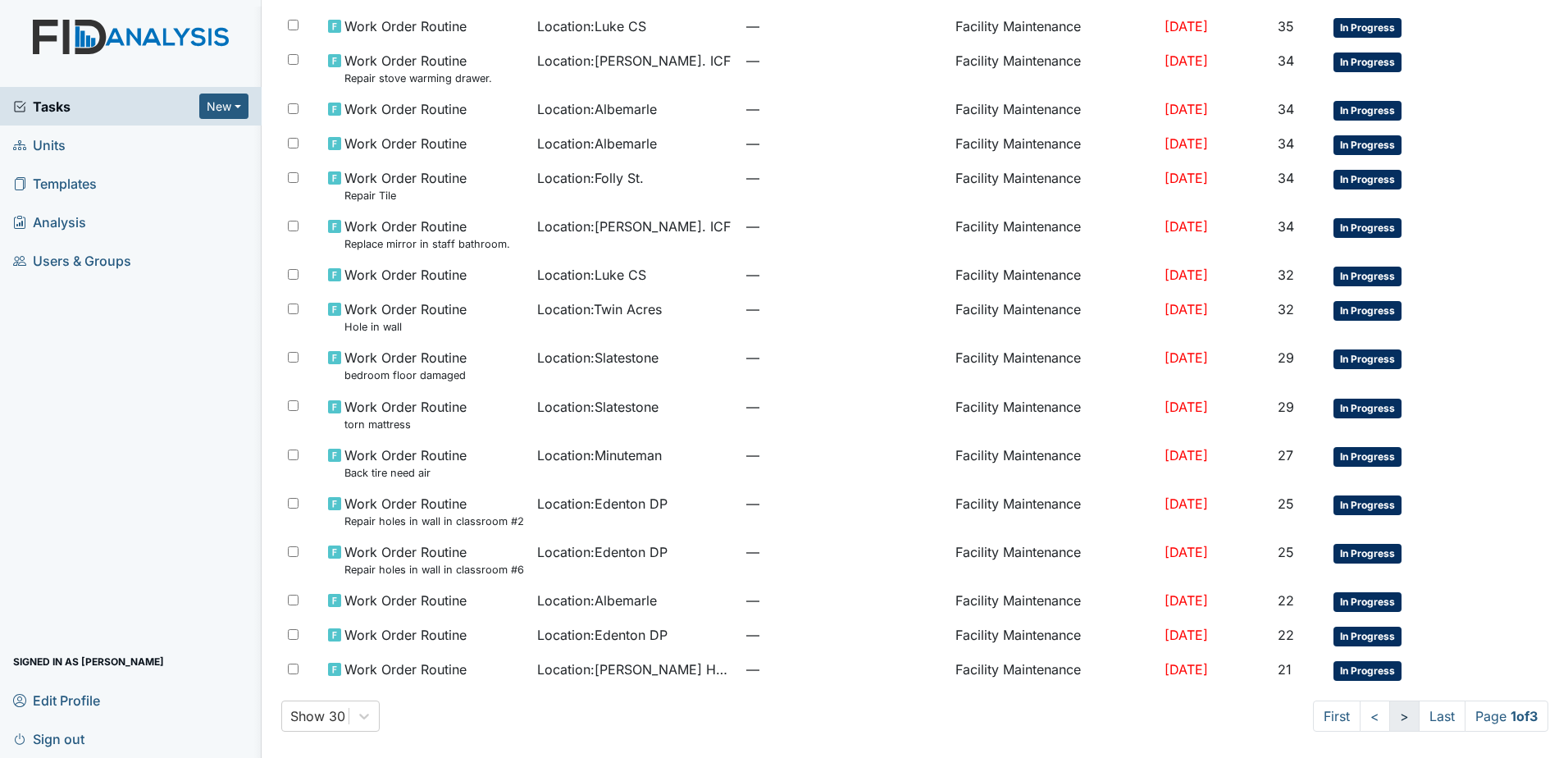
click at [1390, 709] on link ">" at bounding box center [1404, 716] width 31 height 31
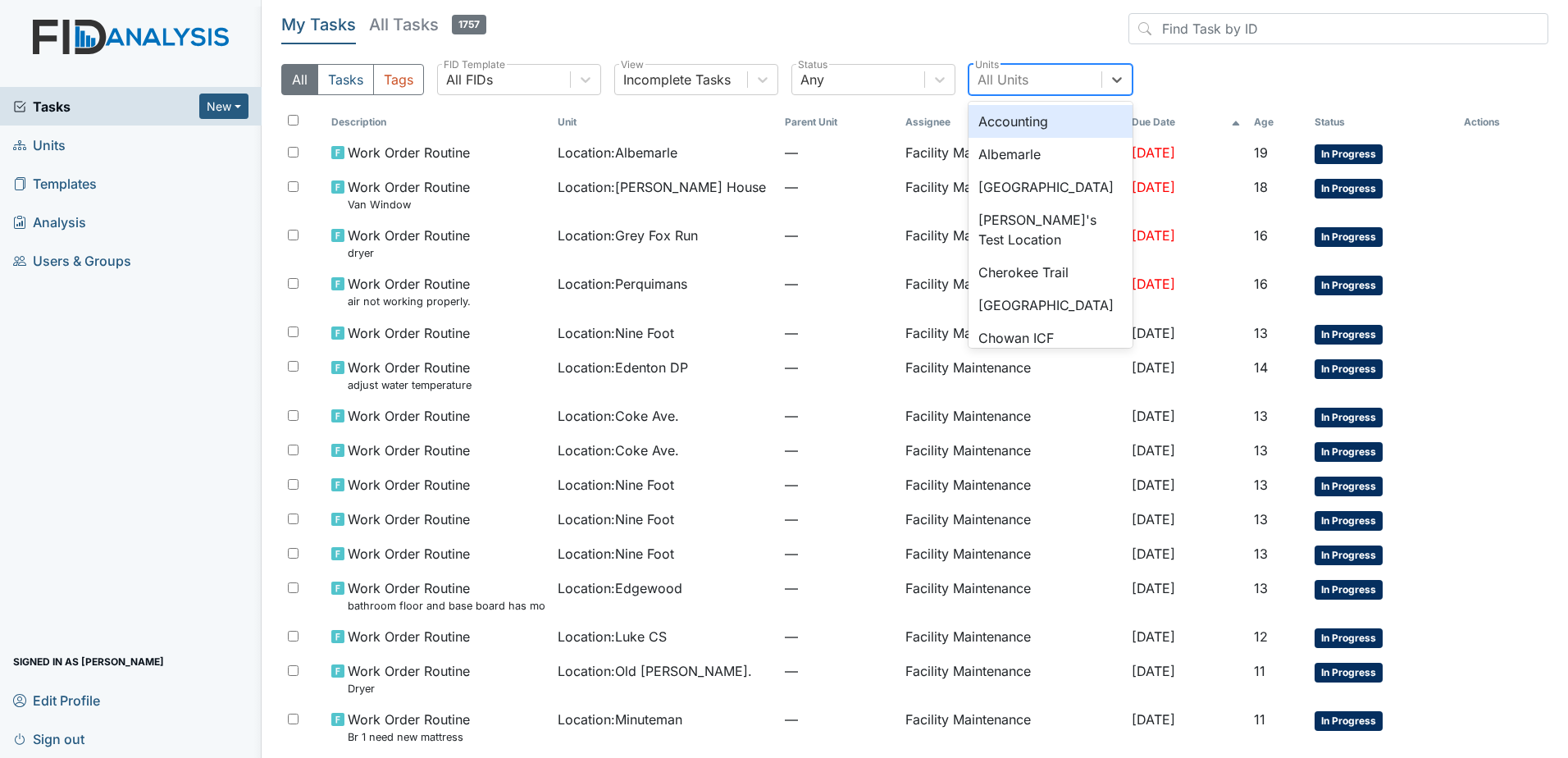
click at [1027, 74] on div "All Units" at bounding box center [1003, 80] width 51 height 20
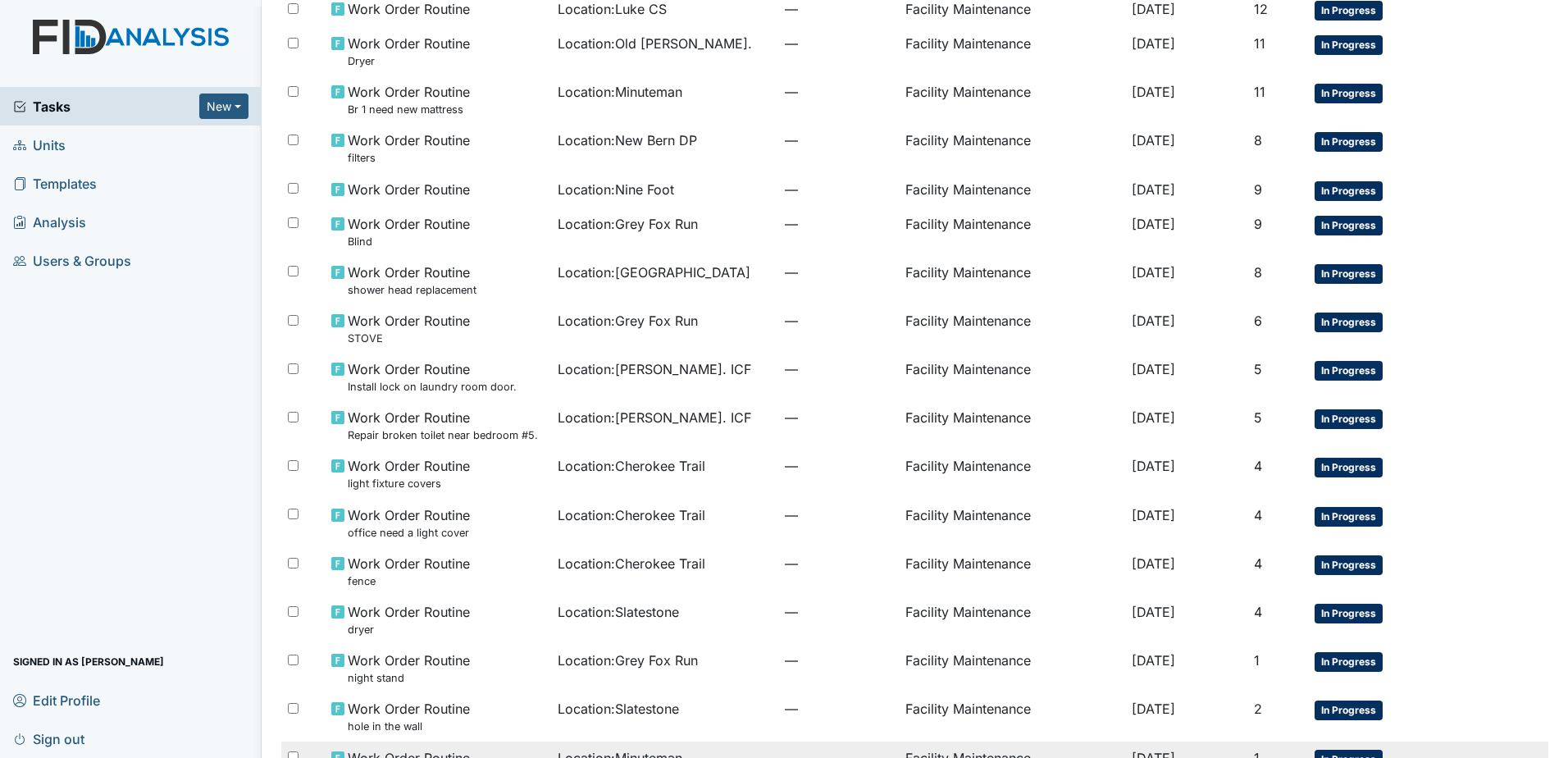
scroll to position [778, 0]
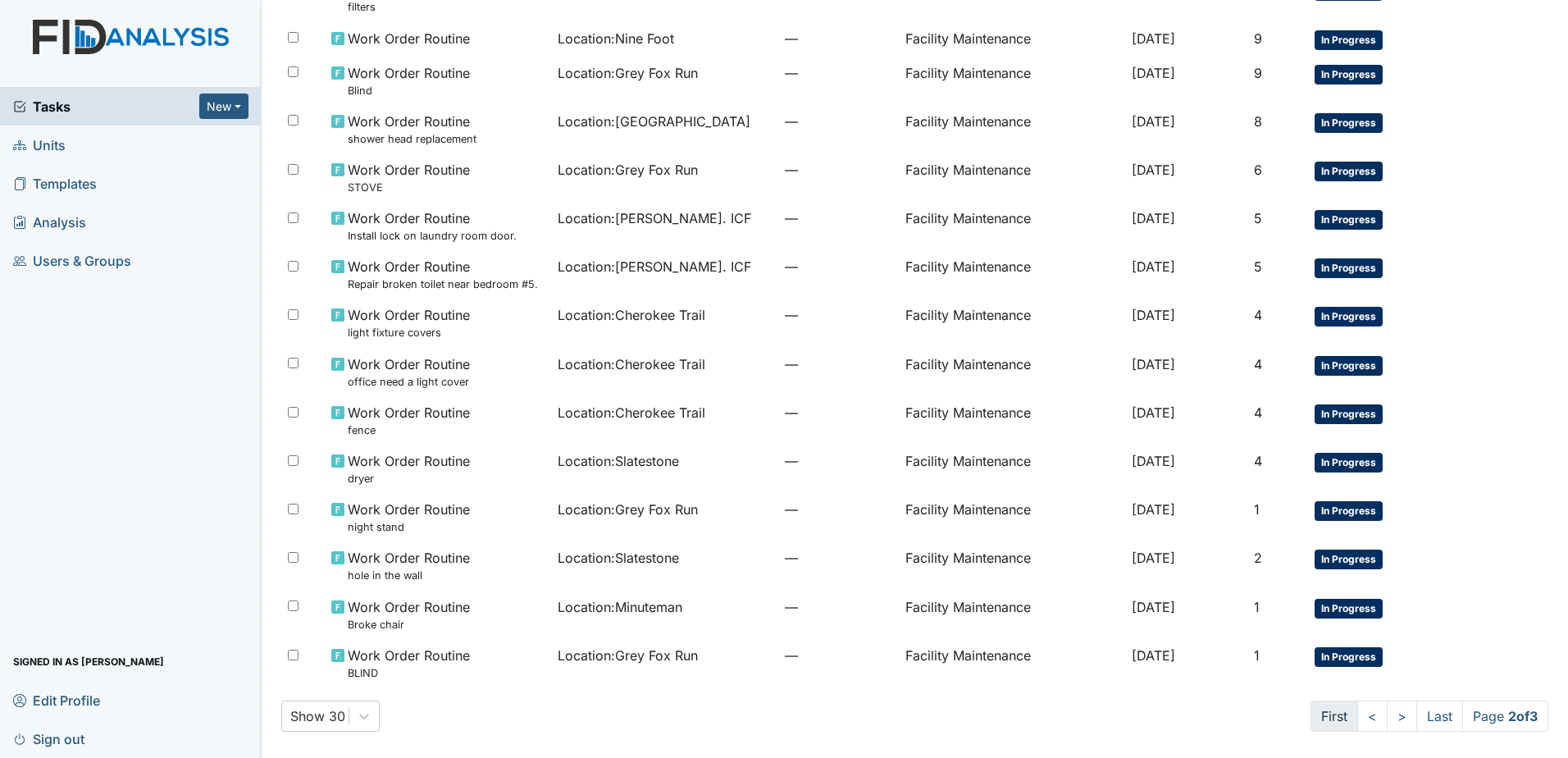
click at [1311, 716] on link "First" at bounding box center [1335, 716] width 47 height 31
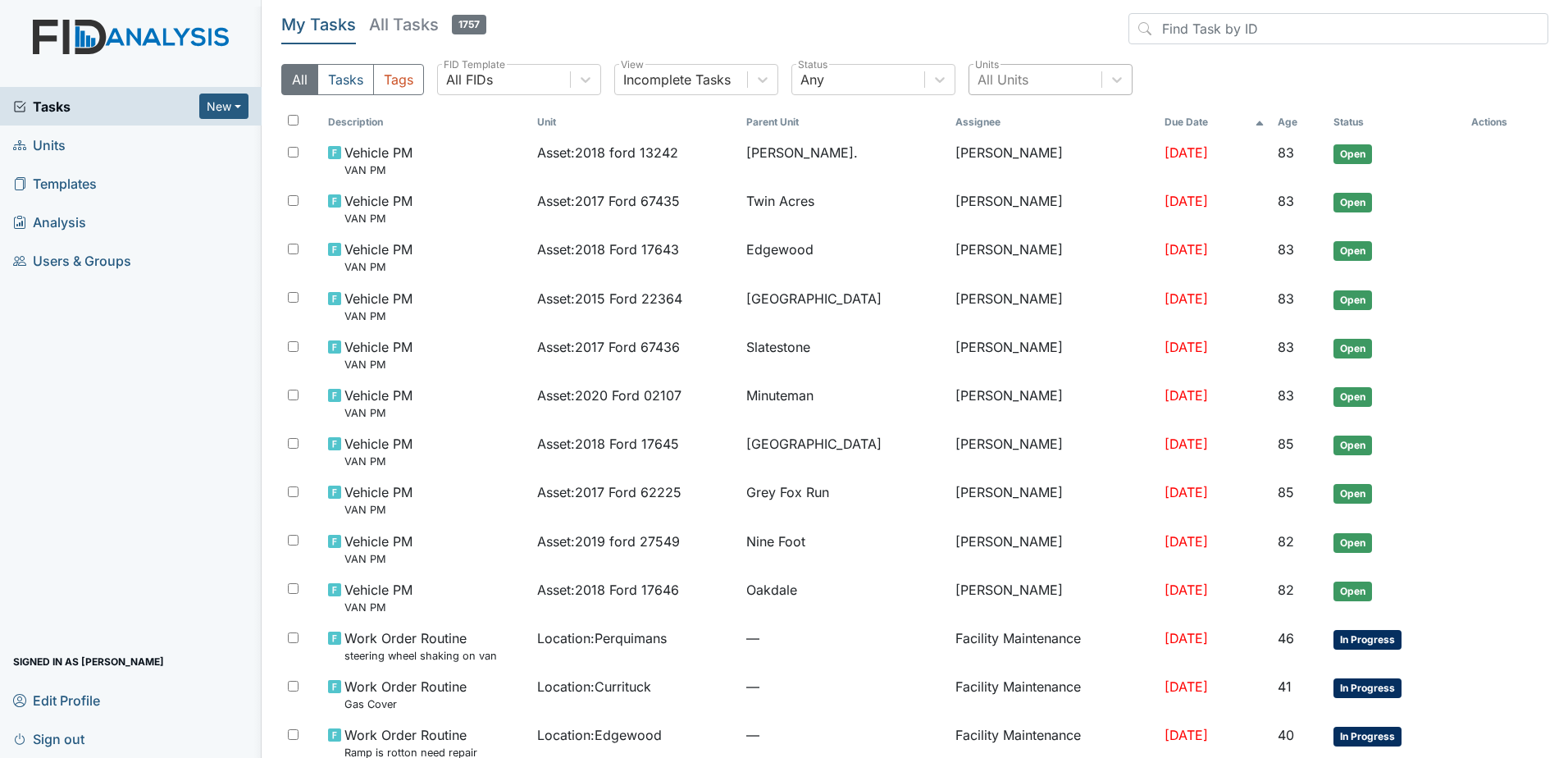
click at [1028, 81] on div "All Tasks Tags All FIDs FID Template Incomplete Tasks View Any Status All Units…" at bounding box center [915, 86] width 1267 height 45
click at [1030, 76] on div "All Units" at bounding box center [1035, 80] width 132 height 30
type input "nine"
click at [1045, 121] on div "Nine Foot" at bounding box center [1051, 122] width 164 height 33
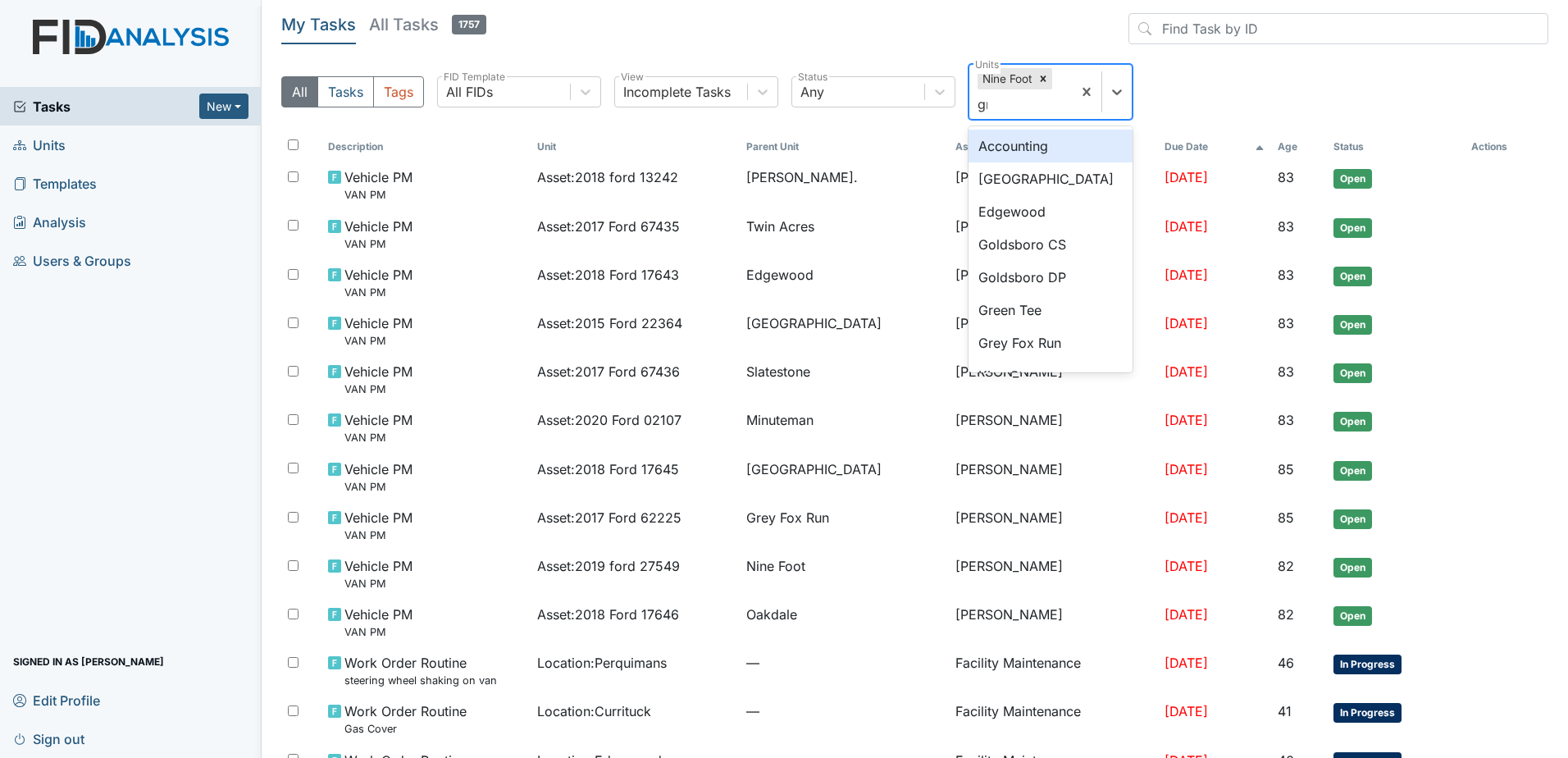
type input "grey"
click at [1048, 137] on div "Grey Fox Run" at bounding box center [1051, 146] width 164 height 33
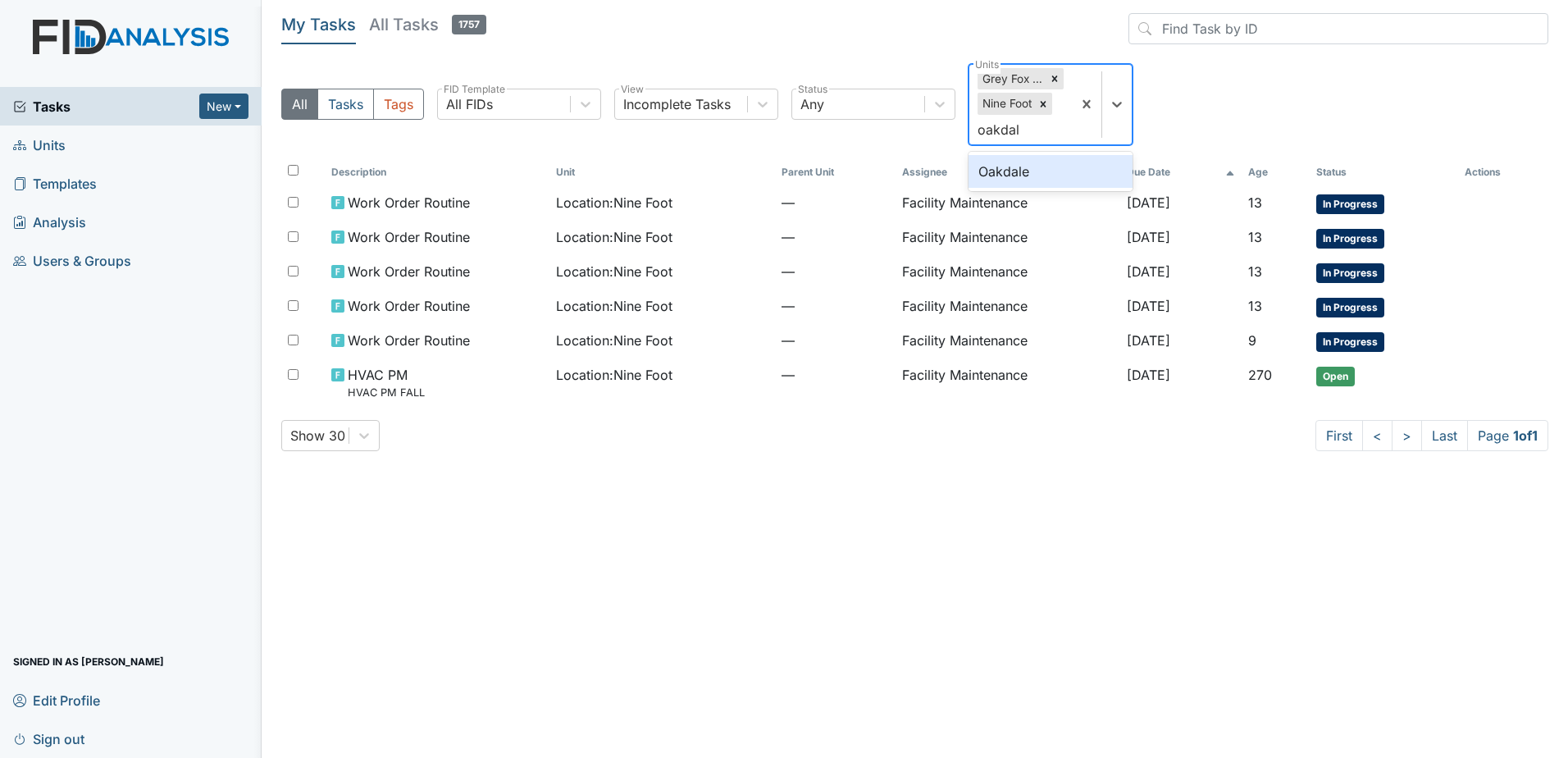
type input "oakdale"
click at [1070, 173] on div "Oakdale" at bounding box center [1051, 171] width 164 height 33
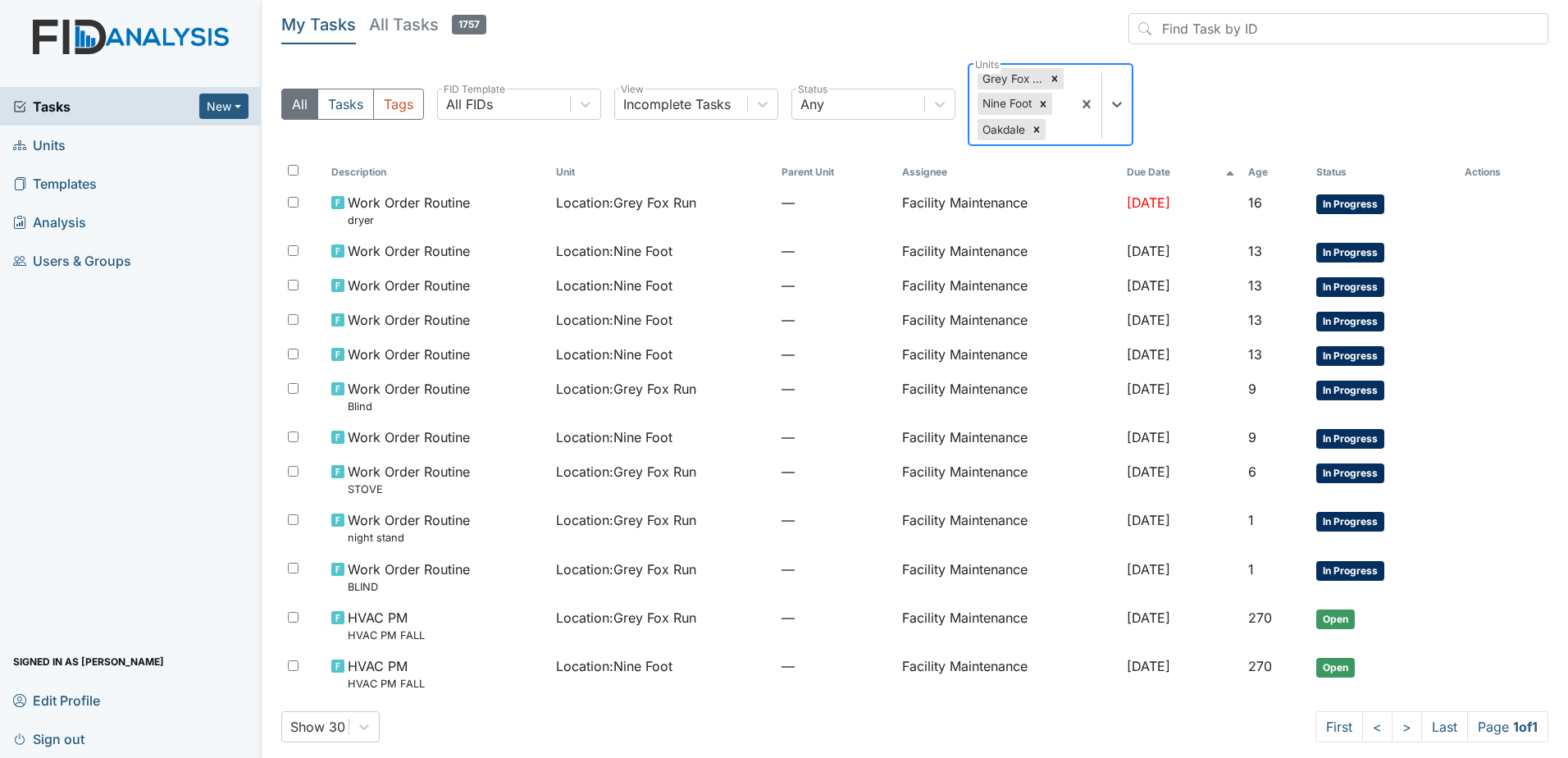
type input "x"
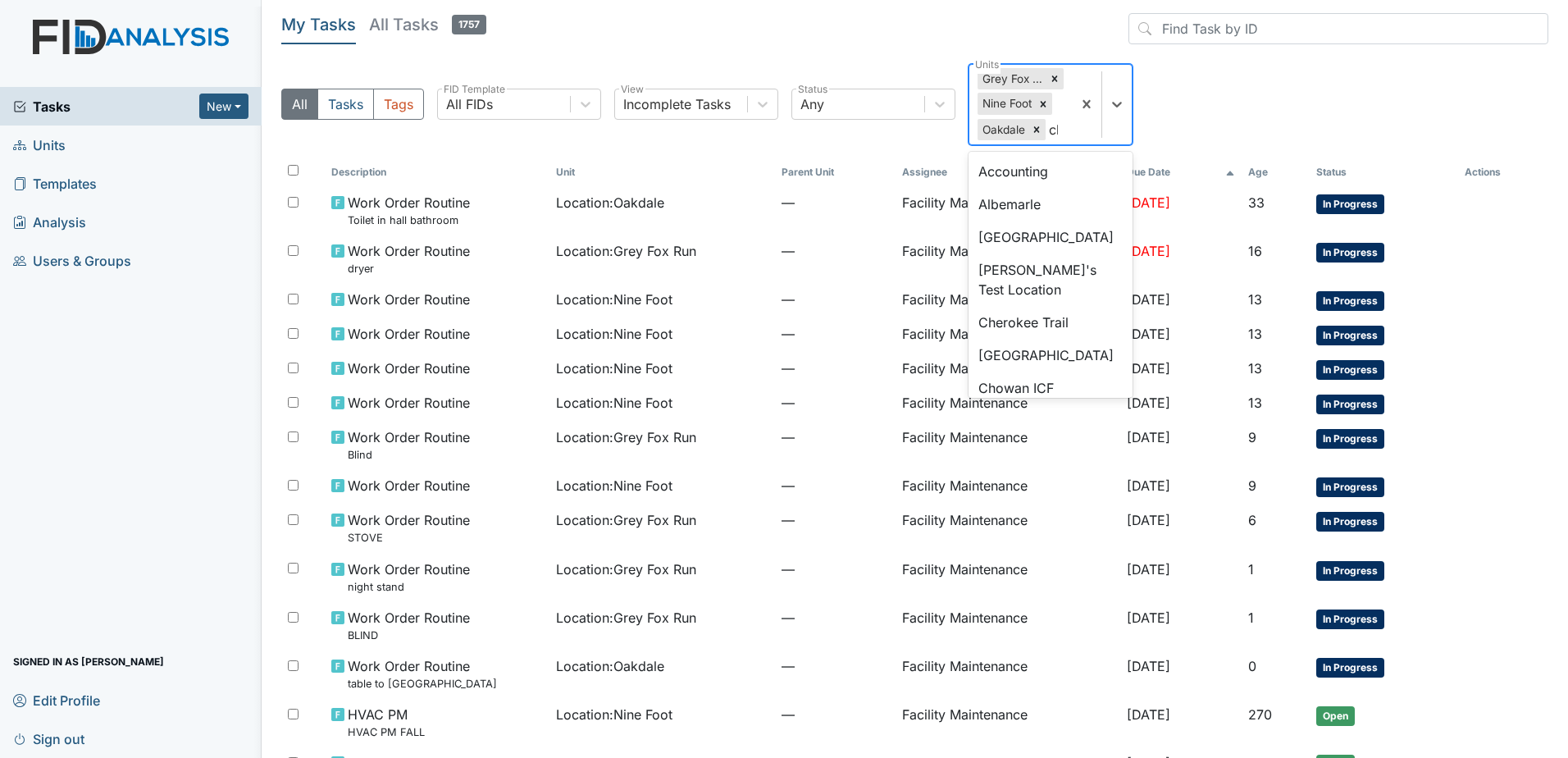
type input "cherr"
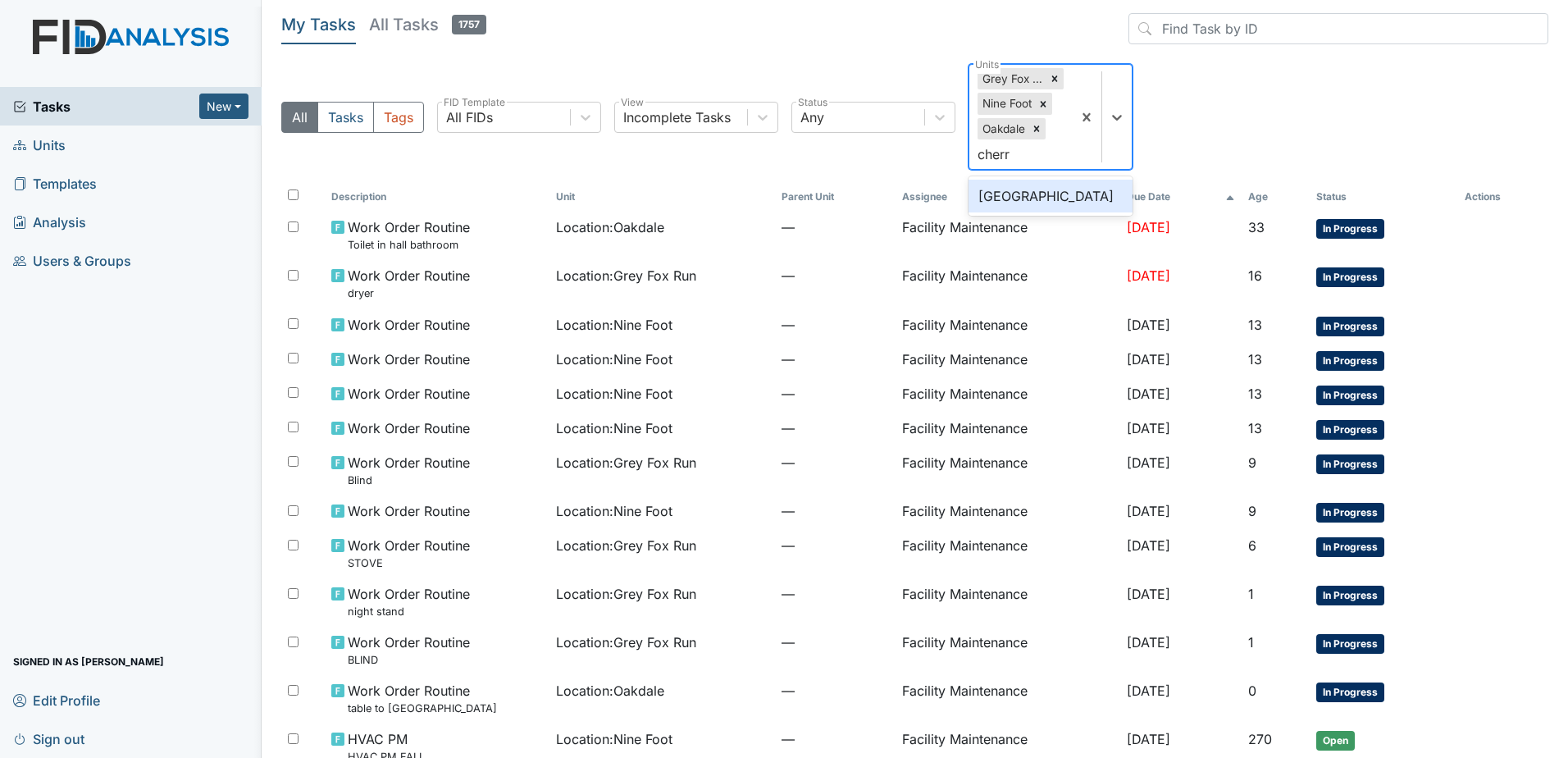
click at [1078, 199] on div "Cherry Lane" at bounding box center [1051, 196] width 164 height 33
type input "lav"
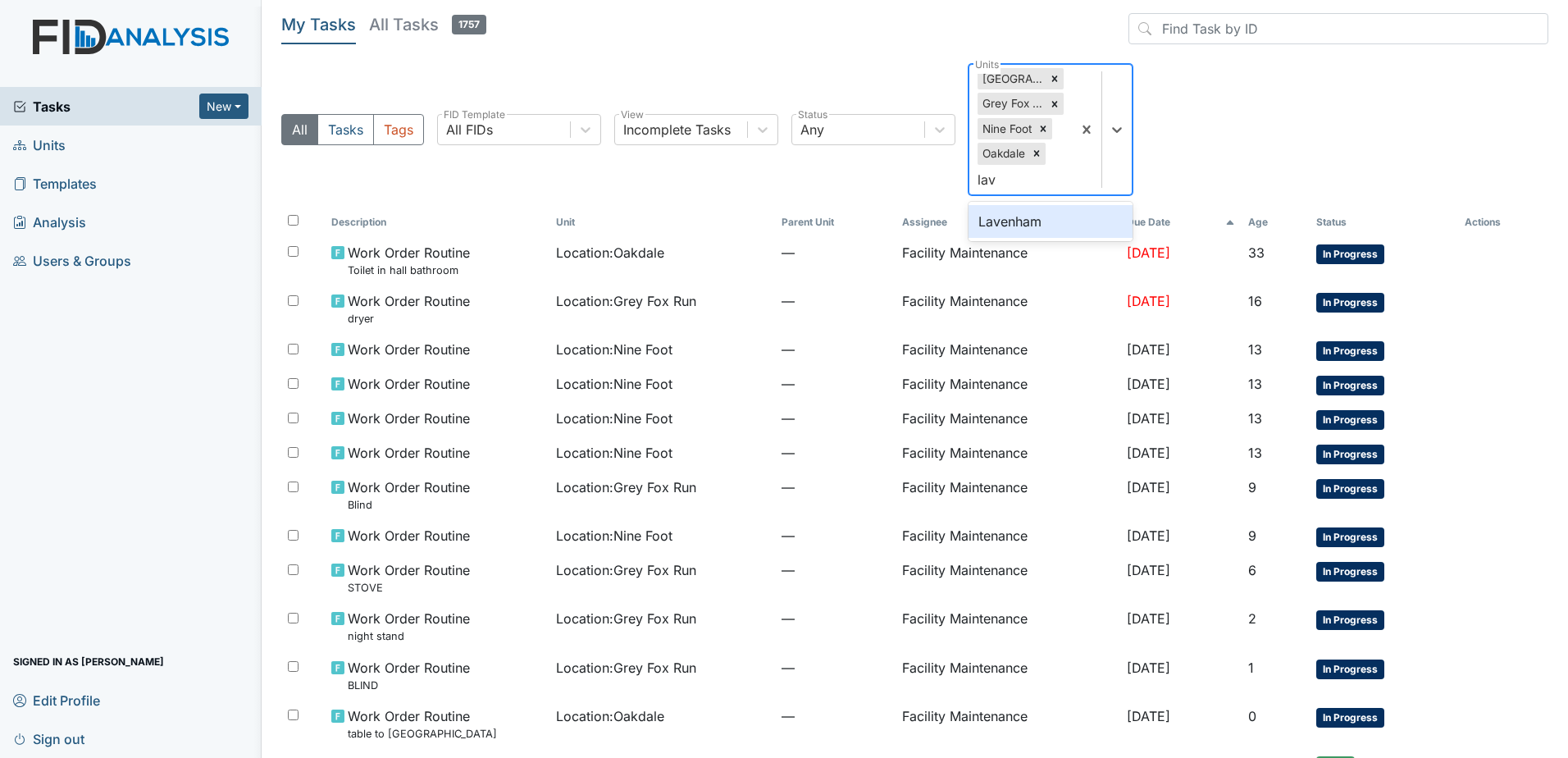
click at [1078, 211] on div "Lavenham" at bounding box center [1051, 221] width 164 height 33
click at [49, 737] on span "Sign out" at bounding box center [49, 738] width 72 height 25
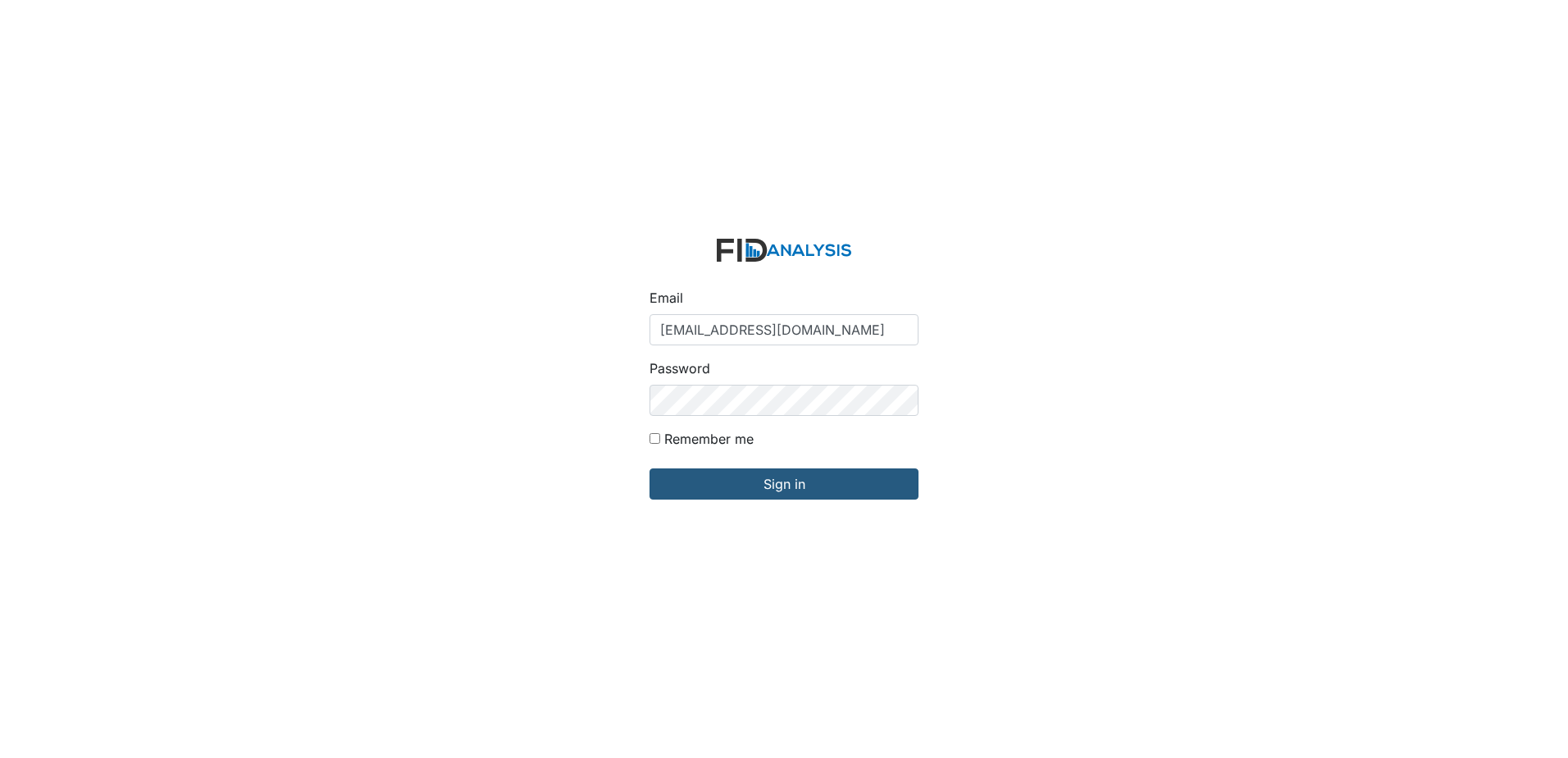
click at [737, 343] on input "[EMAIL_ADDRESS][DOMAIN_NAME]" at bounding box center [784, 330] width 269 height 31
type input "[EMAIL_ADDRESS][DOMAIN_NAME]"
click at [749, 487] on input "Sign in" at bounding box center [784, 484] width 269 height 31
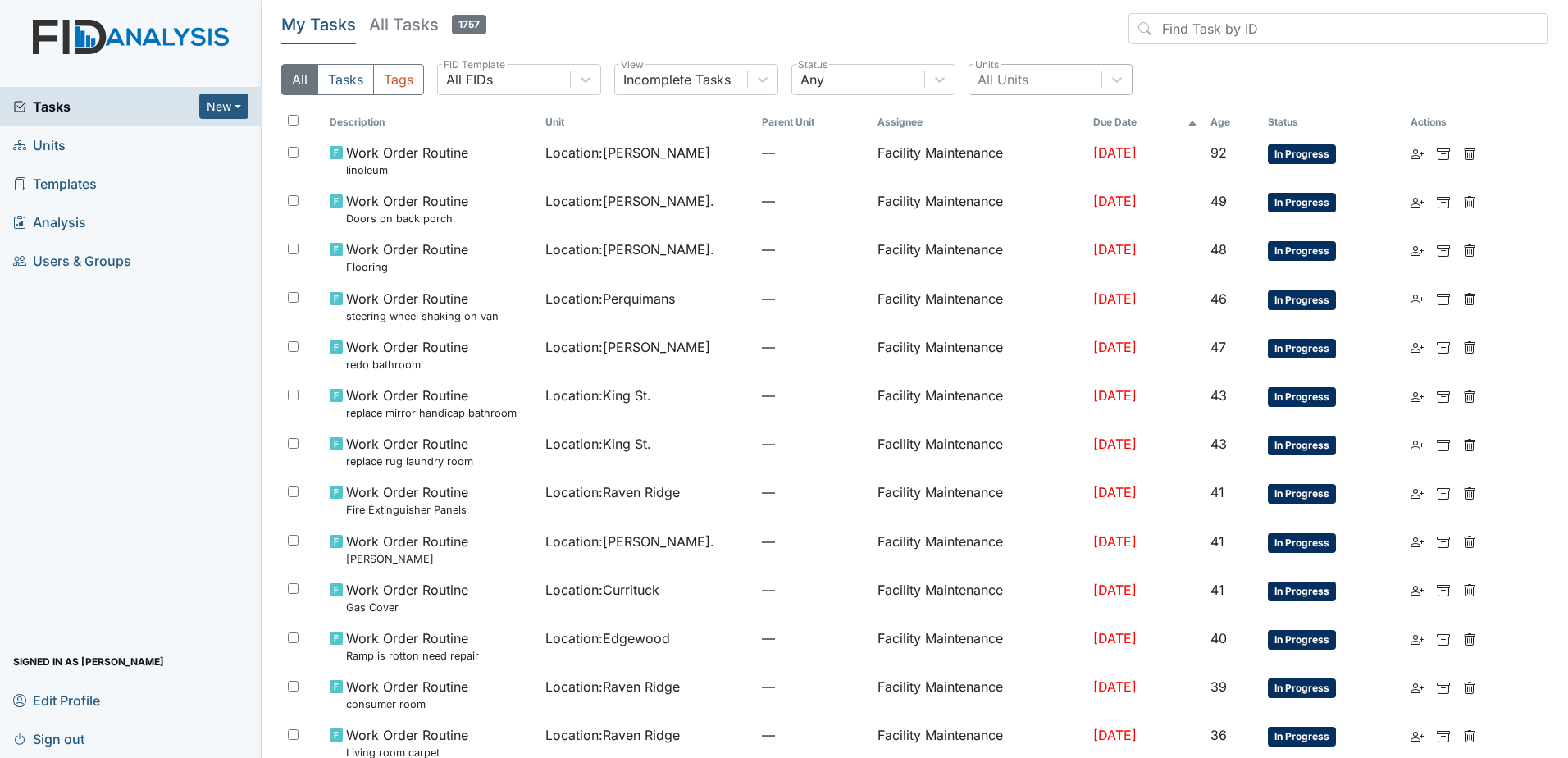
click at [1026, 89] on div "All Units" at bounding box center [1035, 80] width 132 height 30
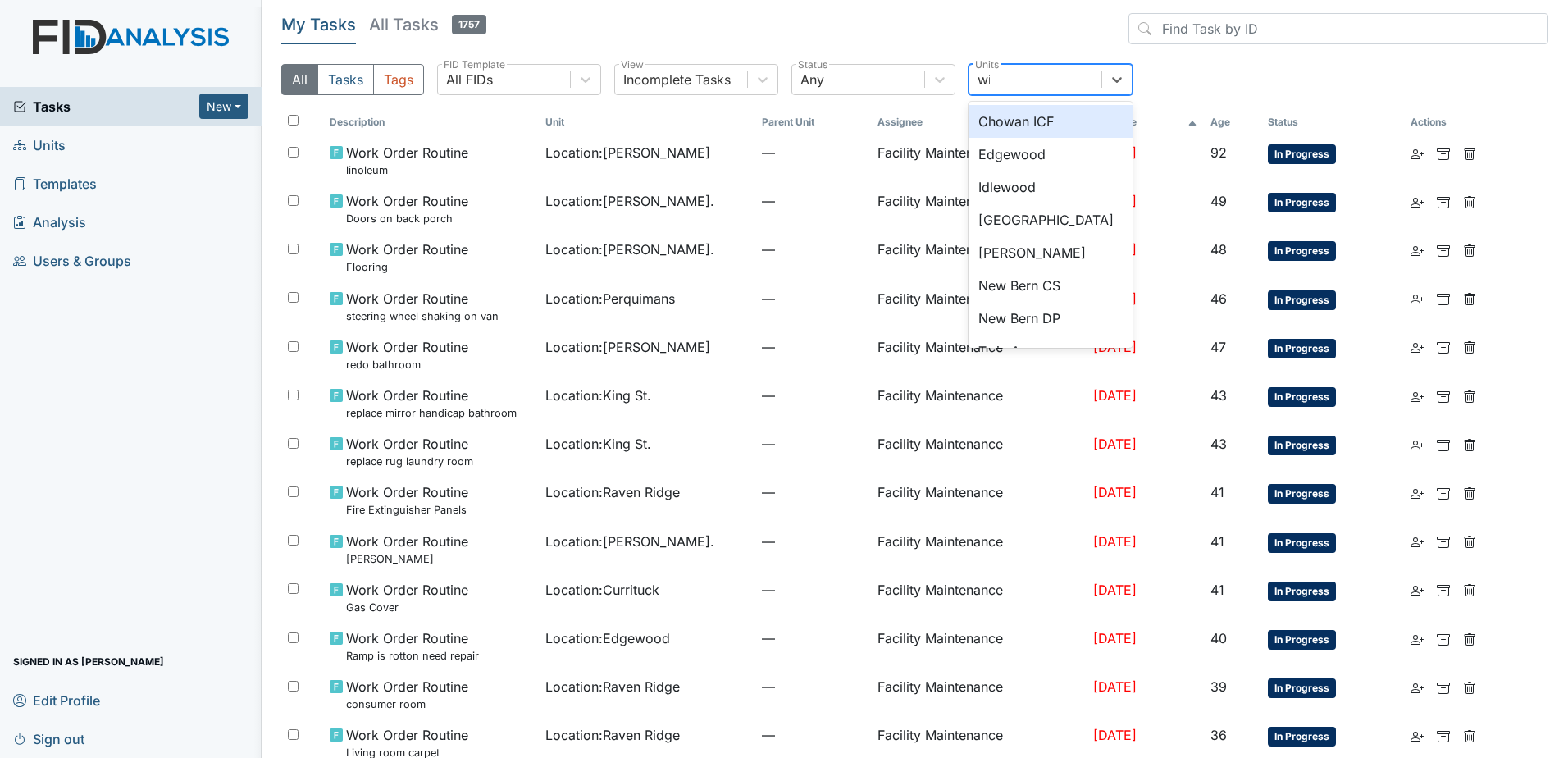
type input "will"
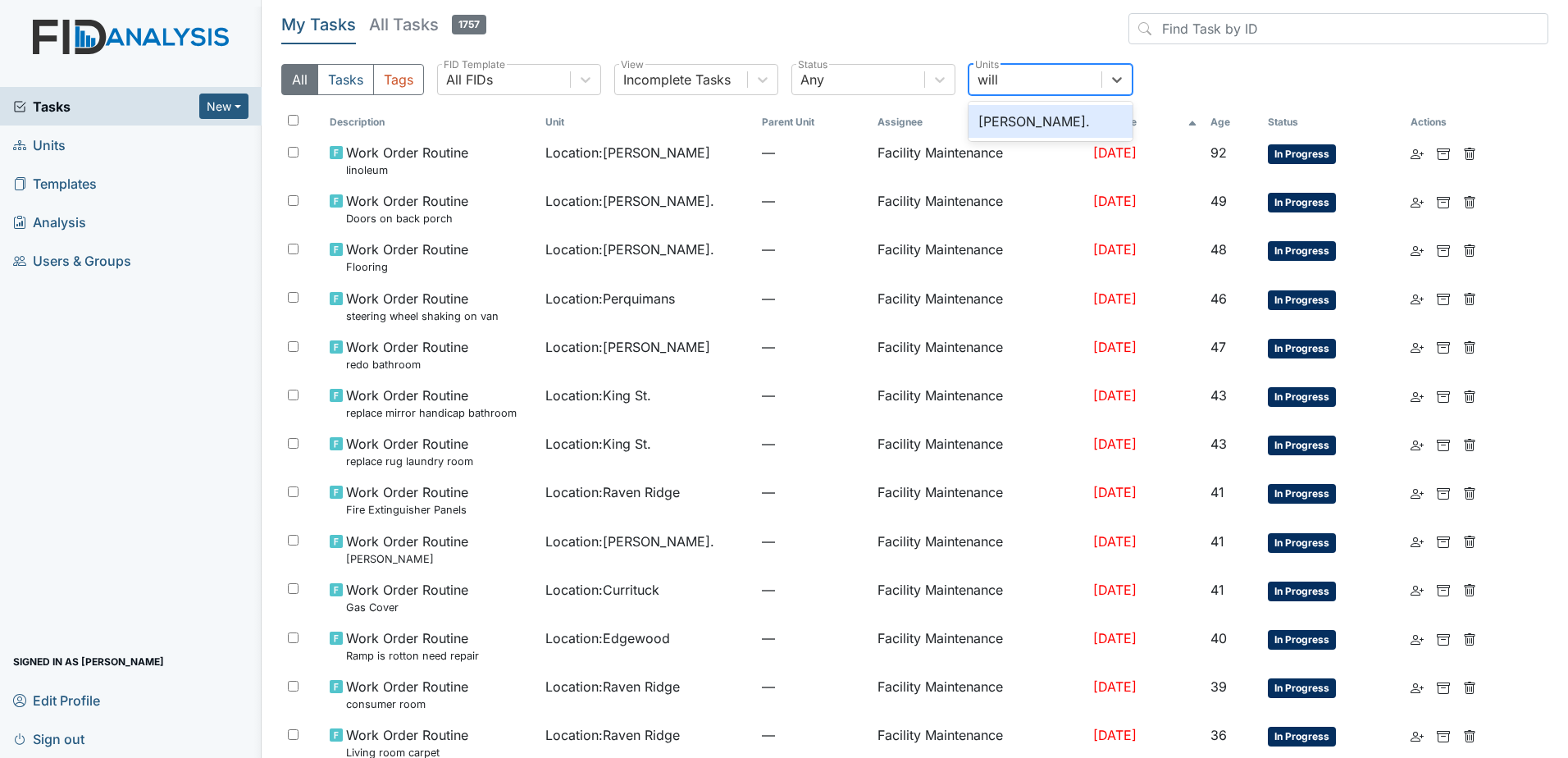
click at [1051, 116] on div "William St." at bounding box center [1051, 122] width 164 height 33
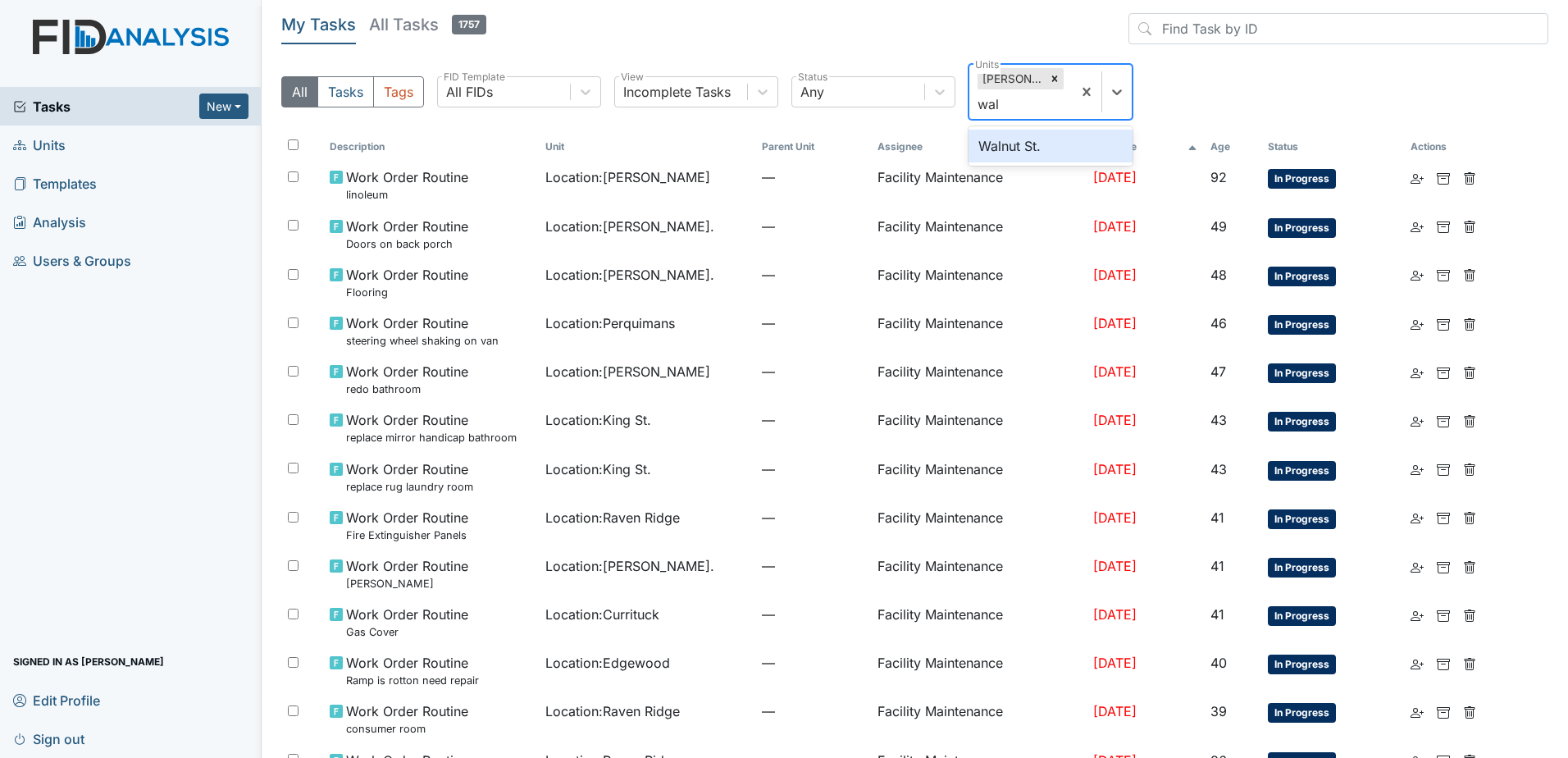
type input "waln"
click at [1050, 151] on div "Walnut St." at bounding box center [1051, 146] width 164 height 33
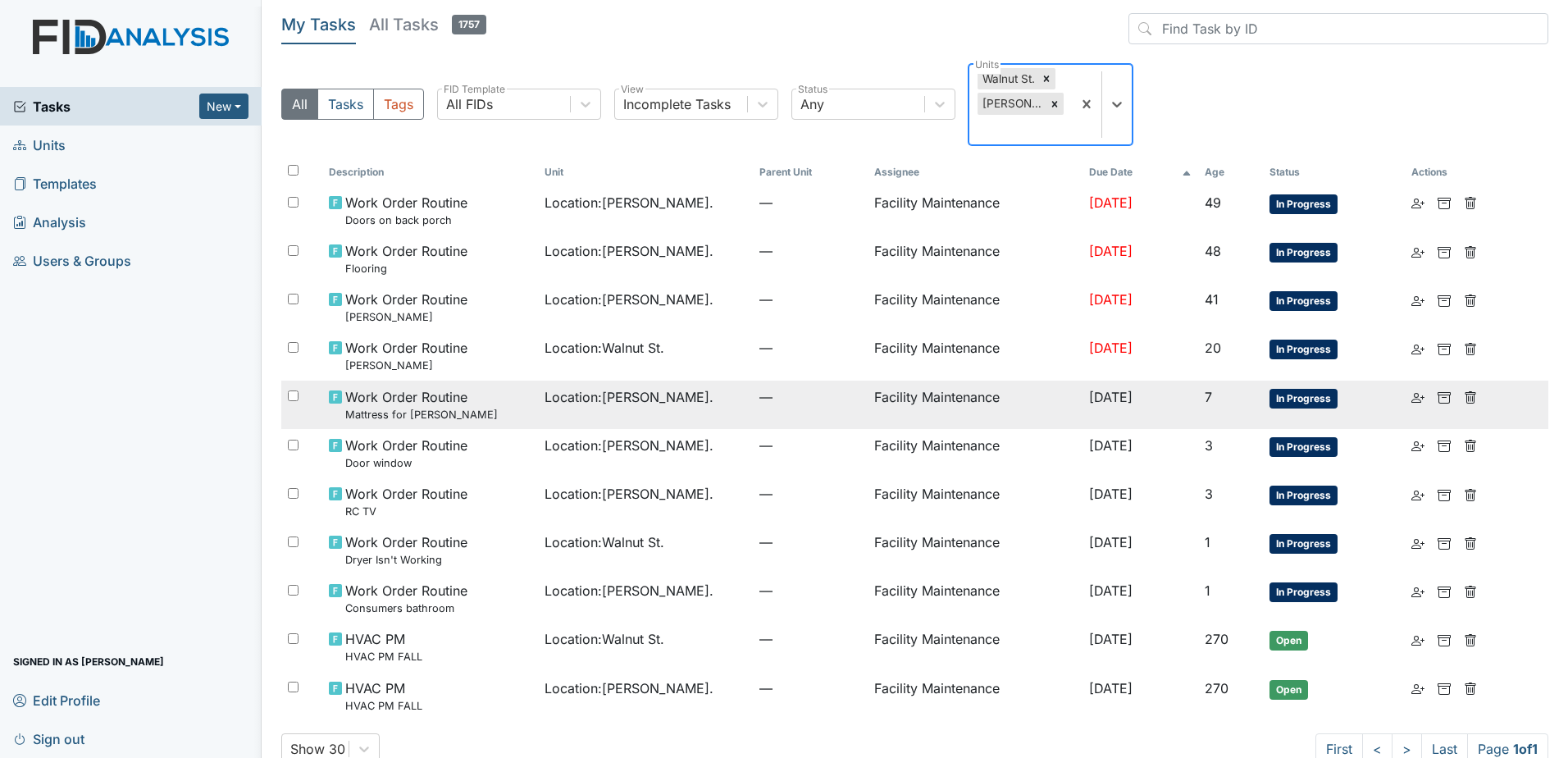
click at [629, 388] on td "Location : William St." at bounding box center [645, 404] width 215 height 48
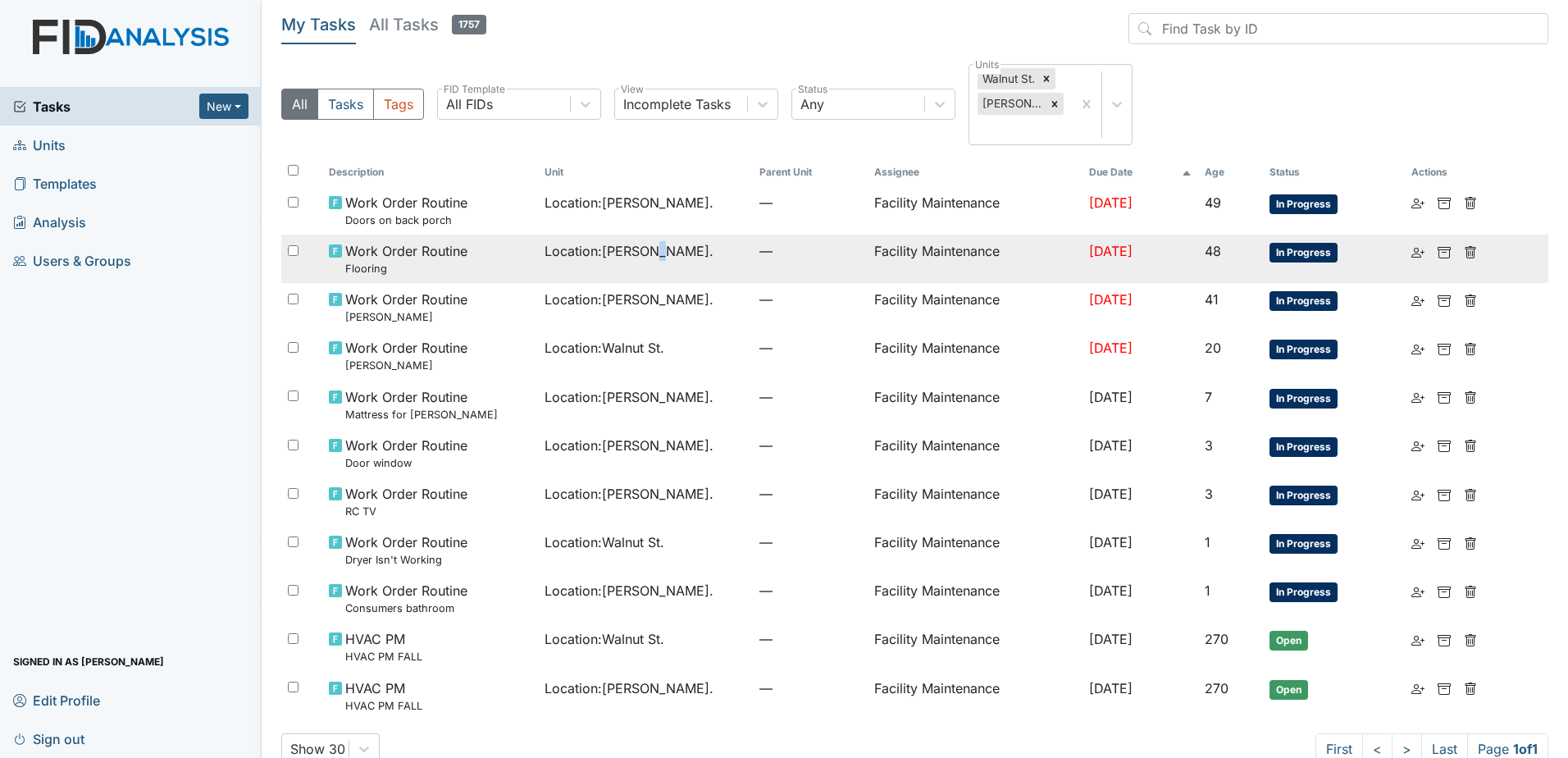
click at [639, 244] on td "Location : William St." at bounding box center [645, 258] width 215 height 48
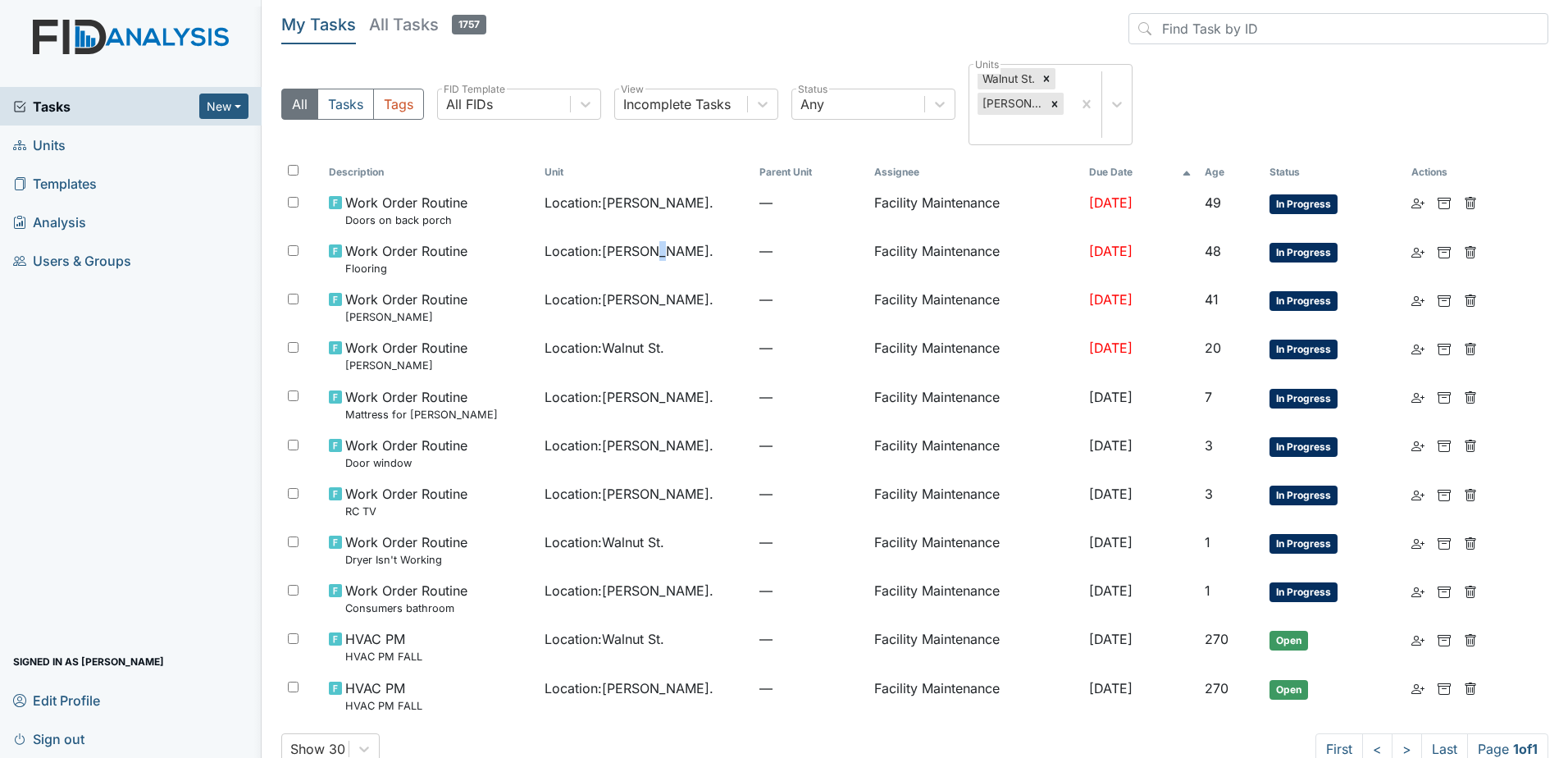
click at [94, 113] on span "Tasks" at bounding box center [106, 107] width 186 height 20
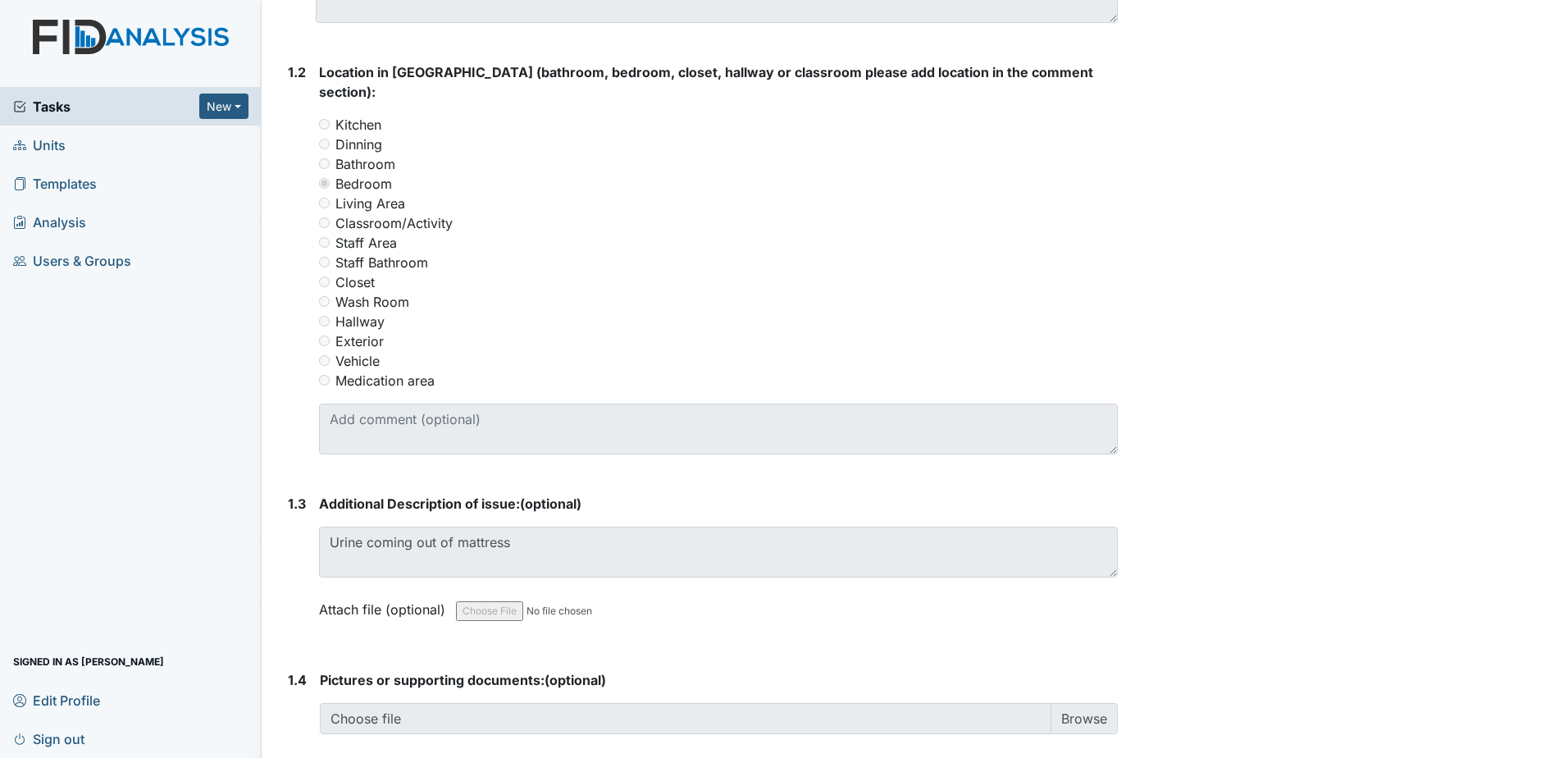
scroll to position [656, 0]
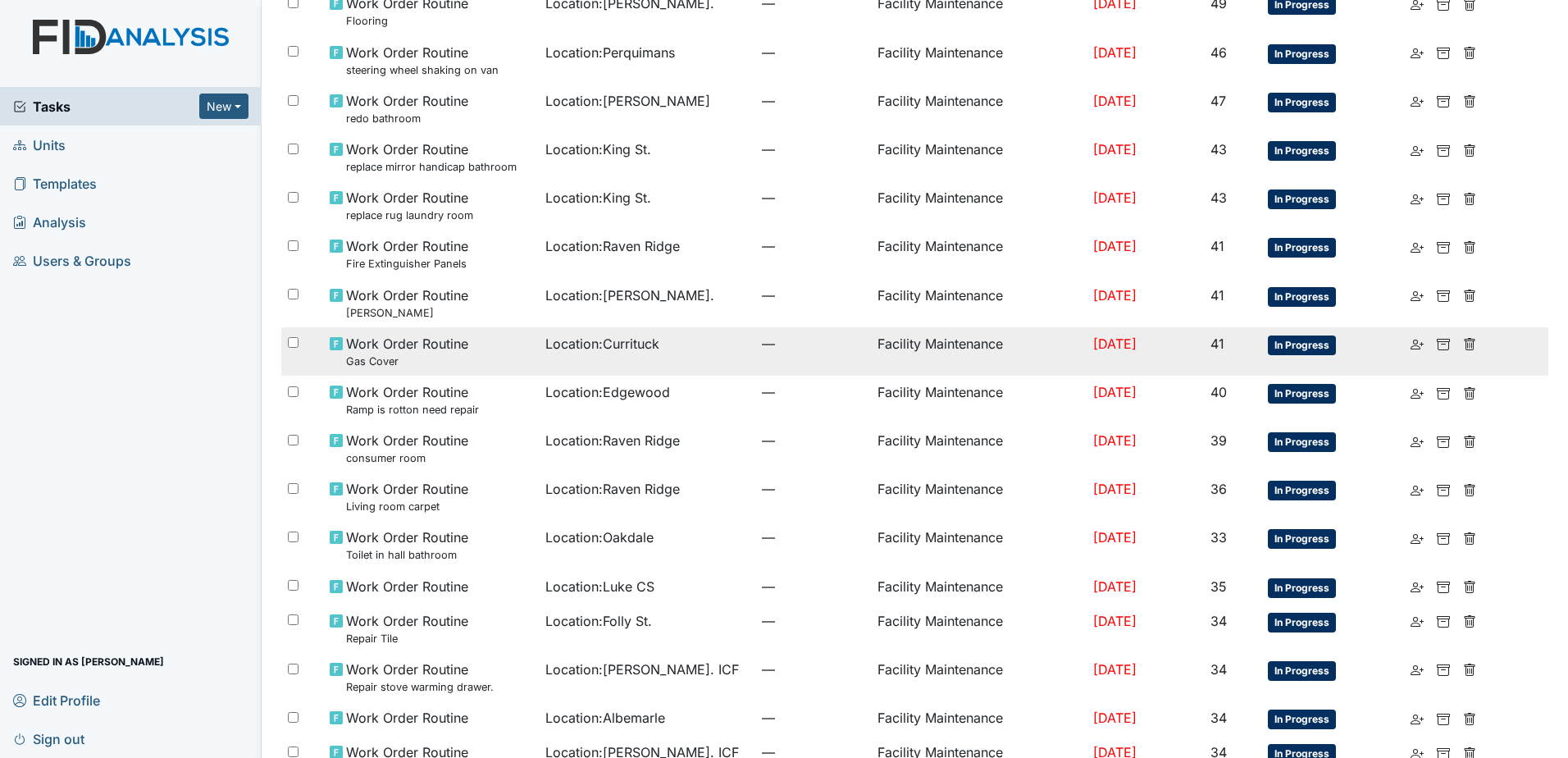
scroll to position [82, 0]
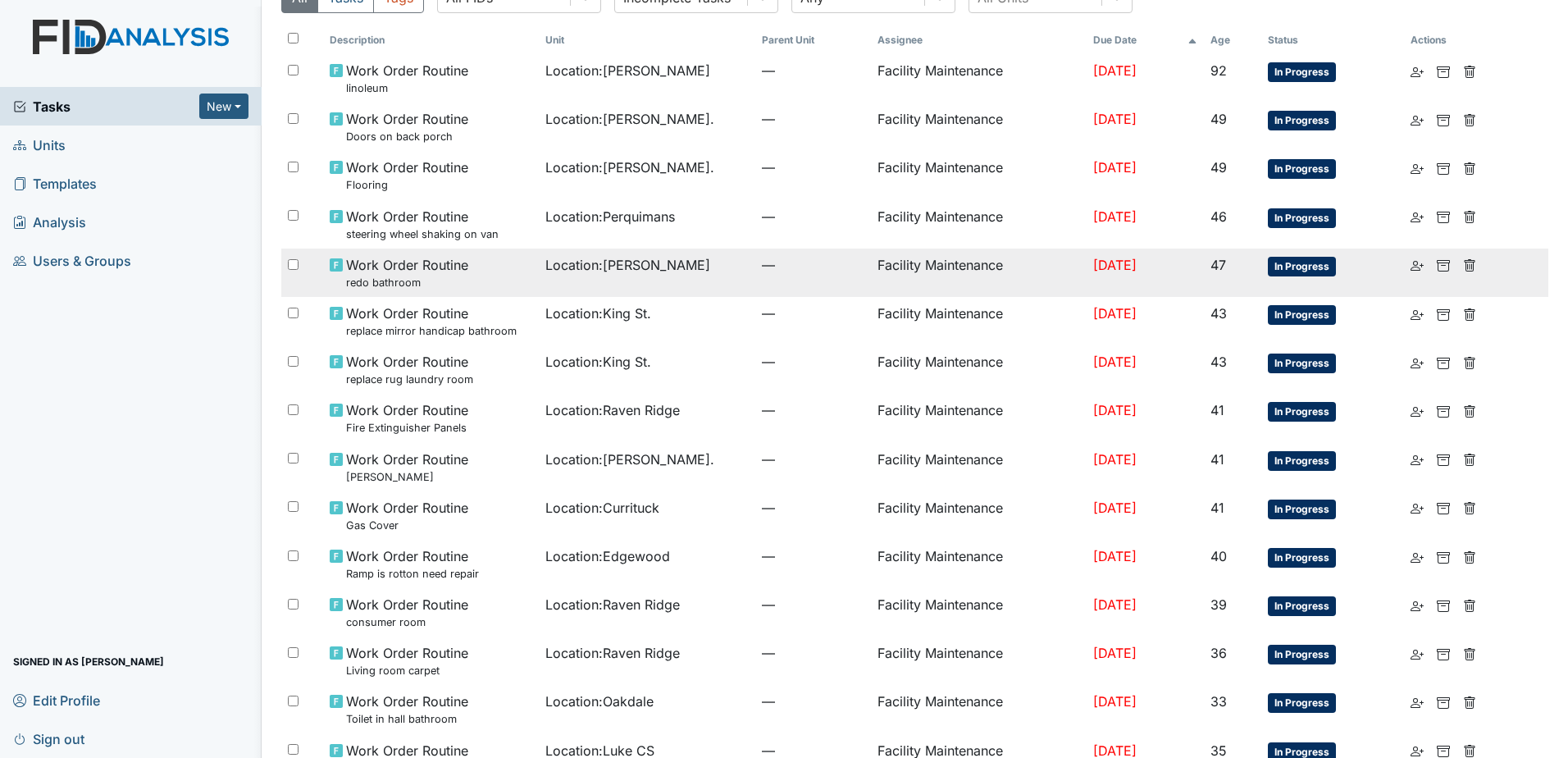
click at [556, 268] on span "Location : [PERSON_NAME]" at bounding box center [628, 265] width 165 height 20
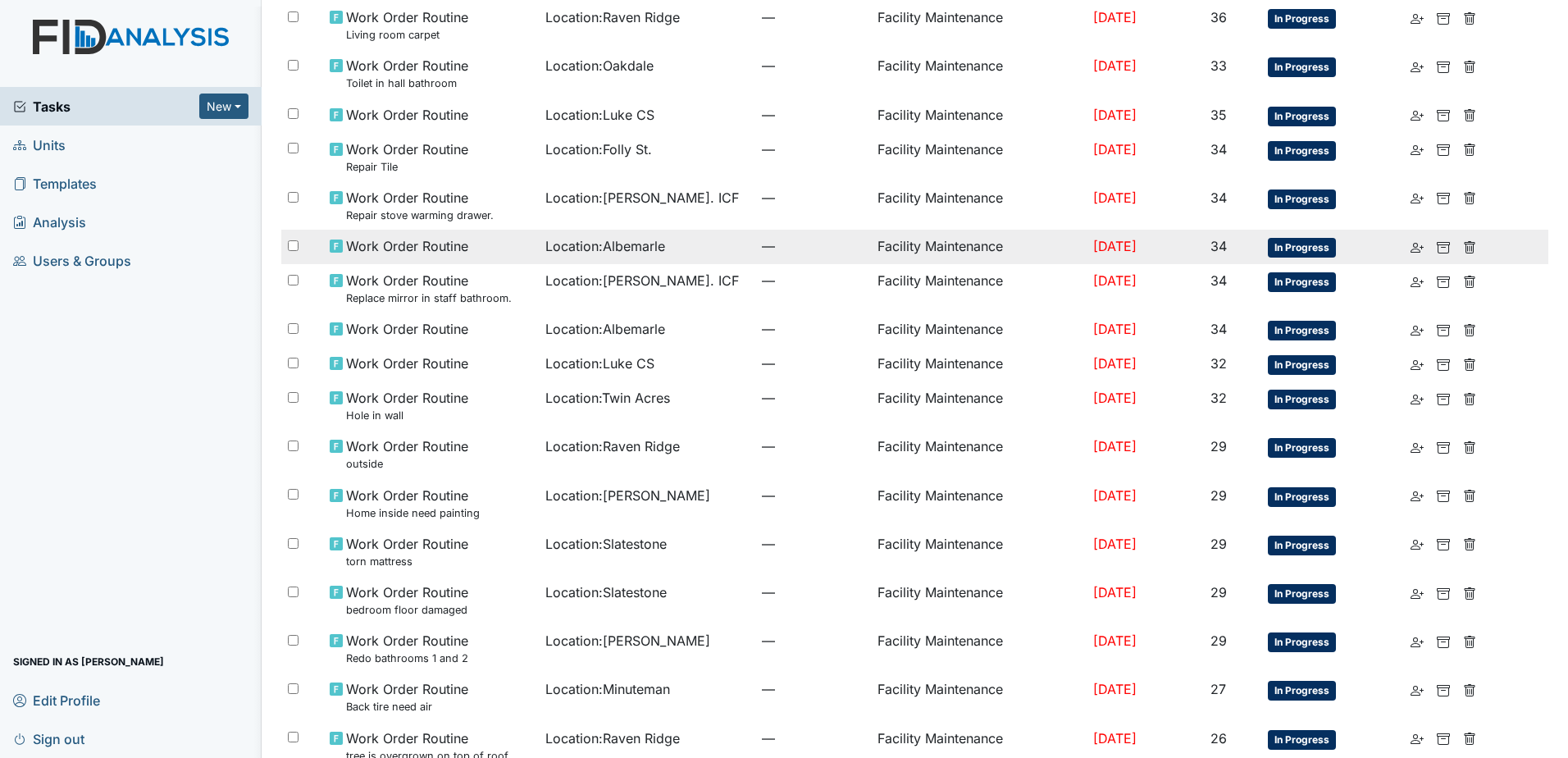
scroll to position [849, 0]
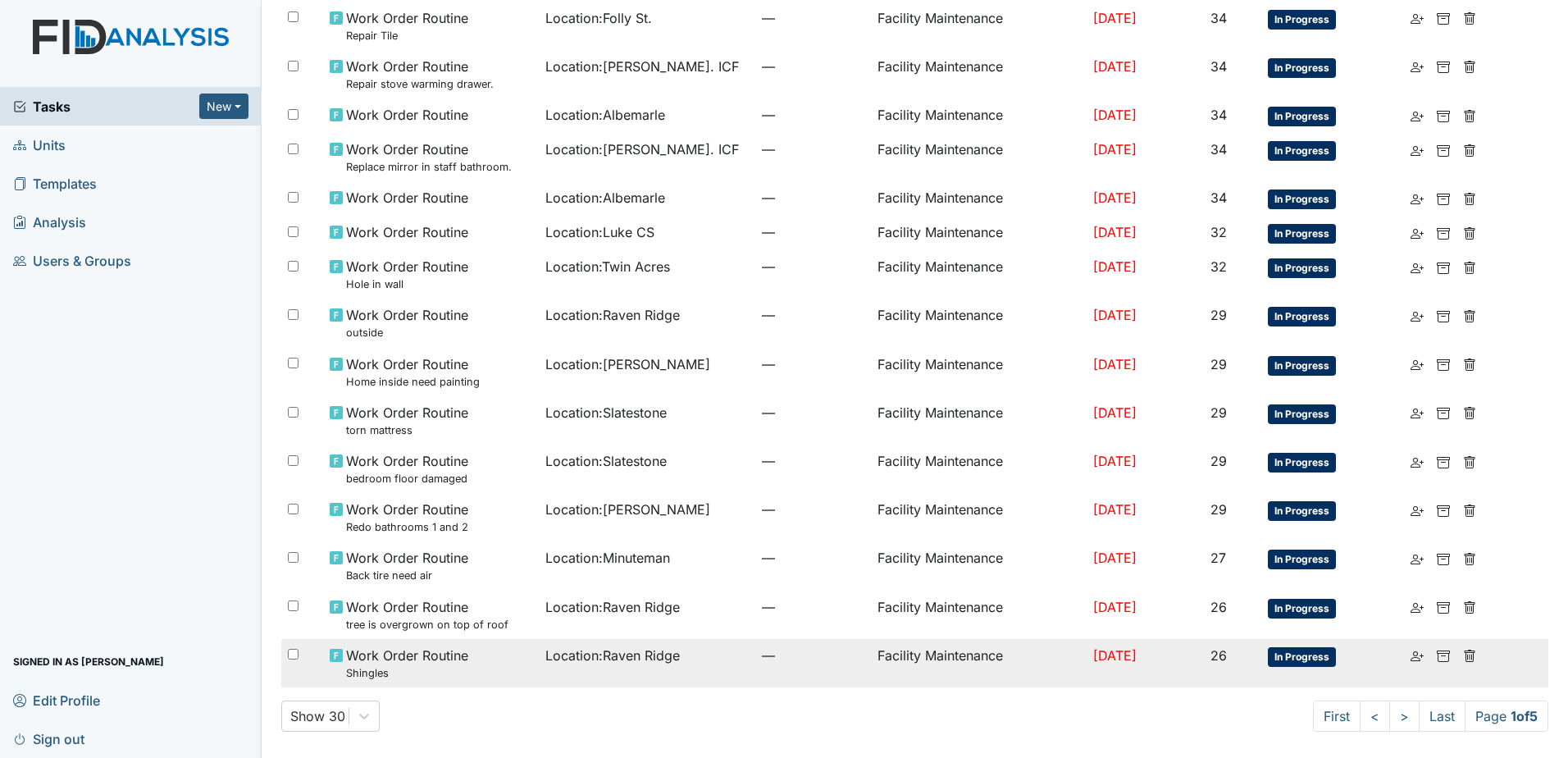
click at [610, 674] on td "Location : Raven Ridge" at bounding box center [647, 663] width 217 height 48
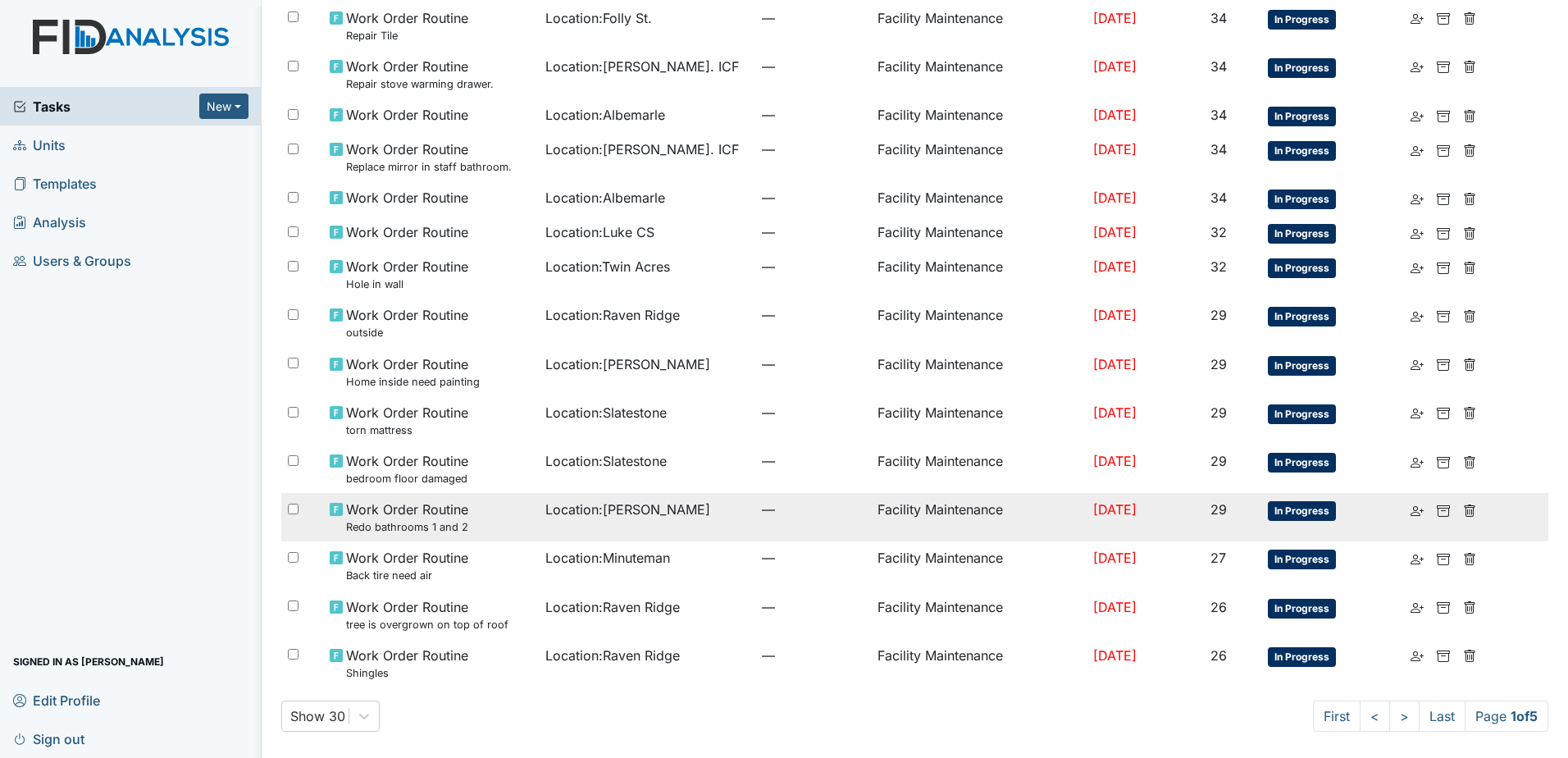
click at [871, 530] on td "Facility Maintenance" at bounding box center [979, 517] width 217 height 48
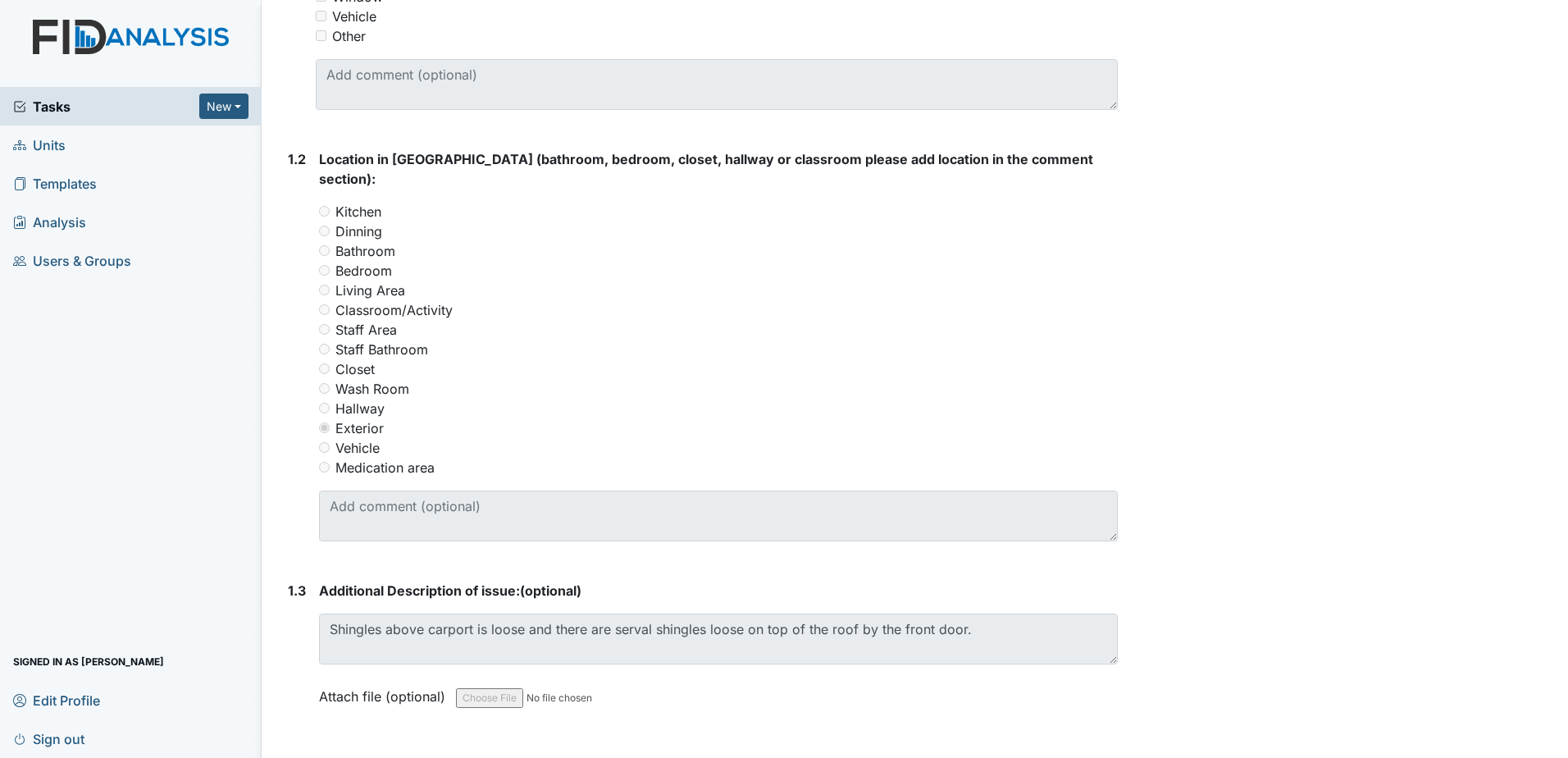
scroll to position [656, 0]
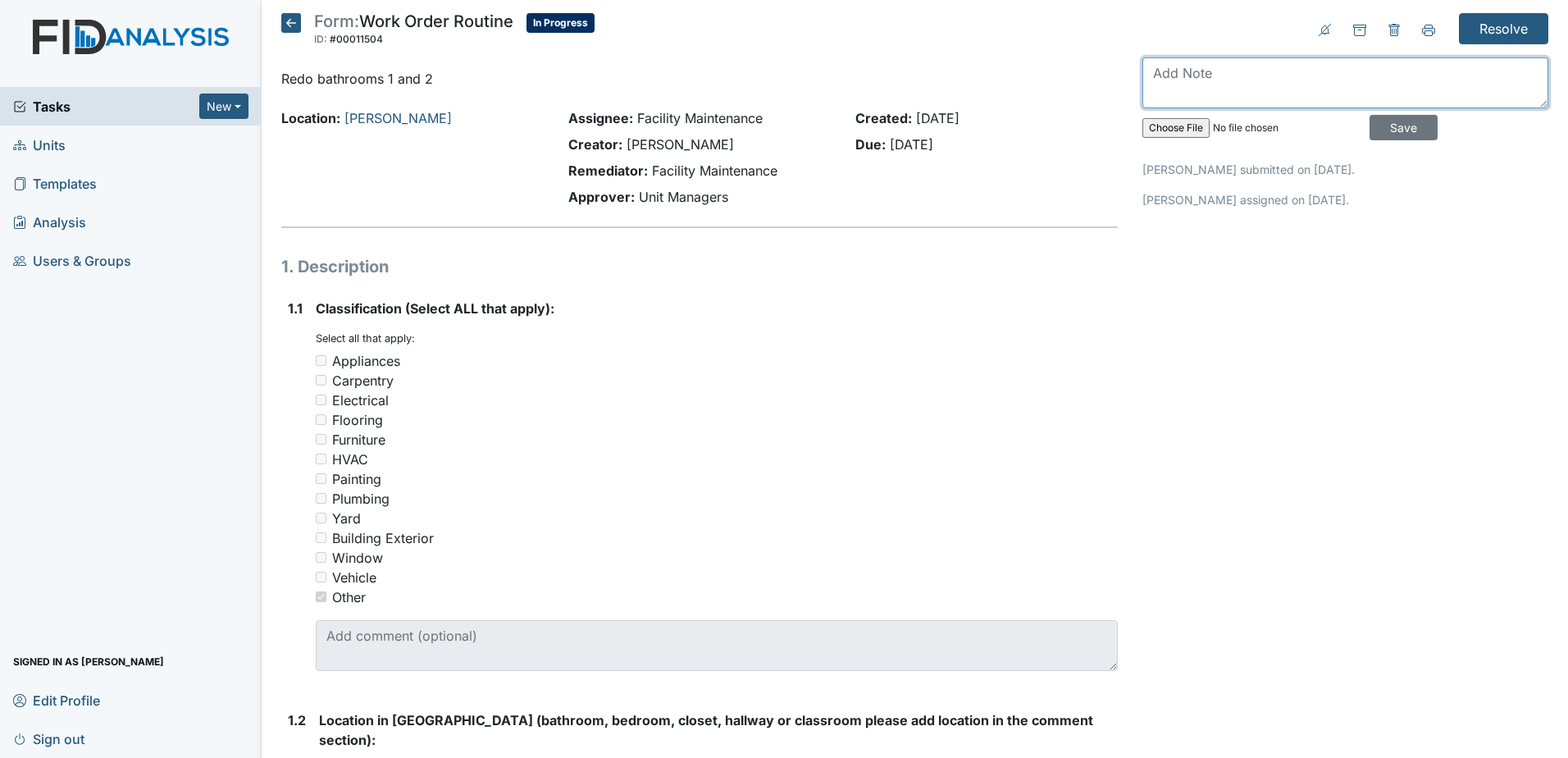
click at [1319, 73] on textarea at bounding box center [1346, 83] width 406 height 51
type textarea "deleted and reopening, Title and description not the same"
click at [1397, 129] on input "Save" at bounding box center [1404, 127] width 68 height 25
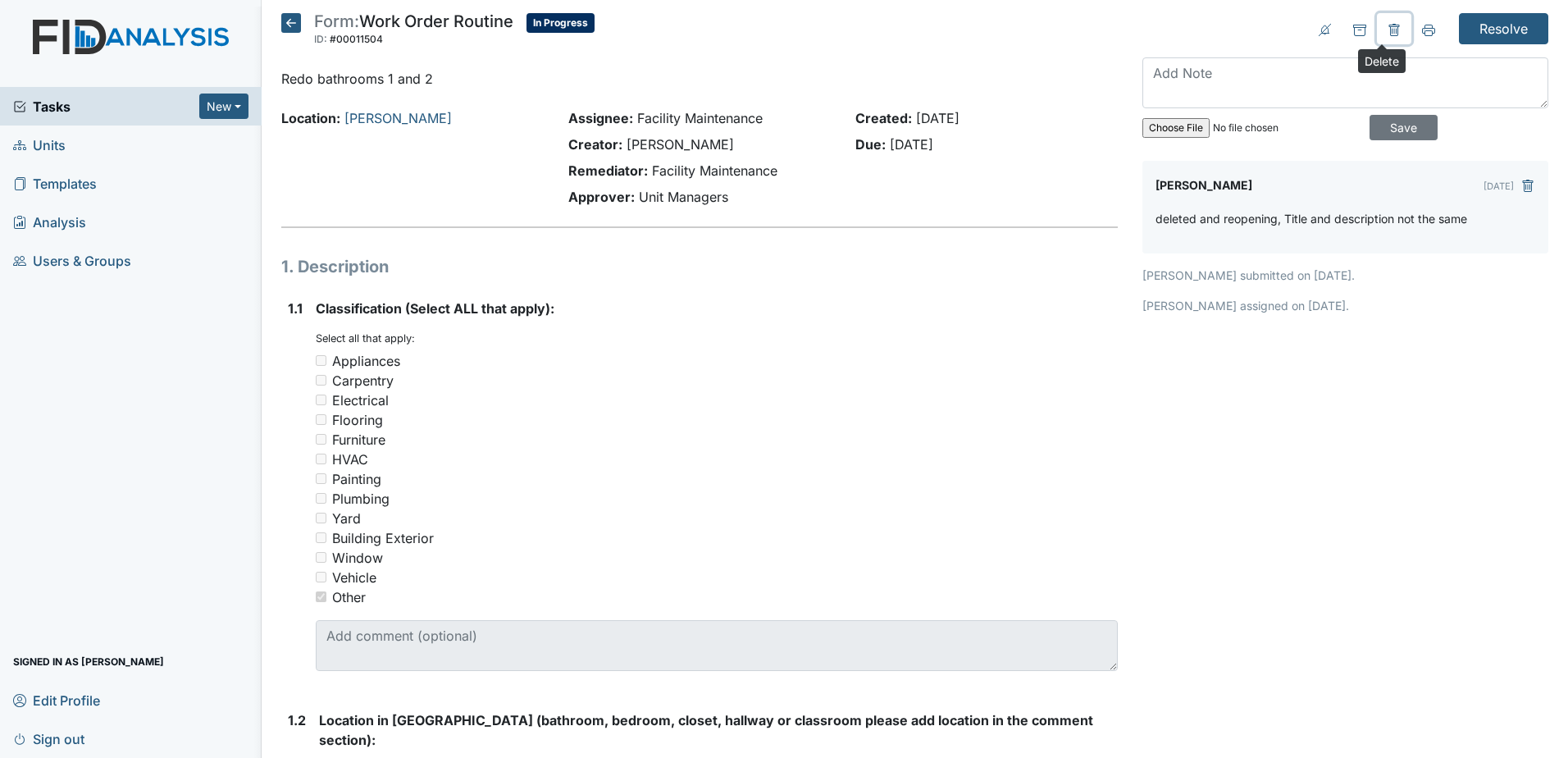
click at [1389, 27] on icon at bounding box center [1394, 30] width 10 height 12
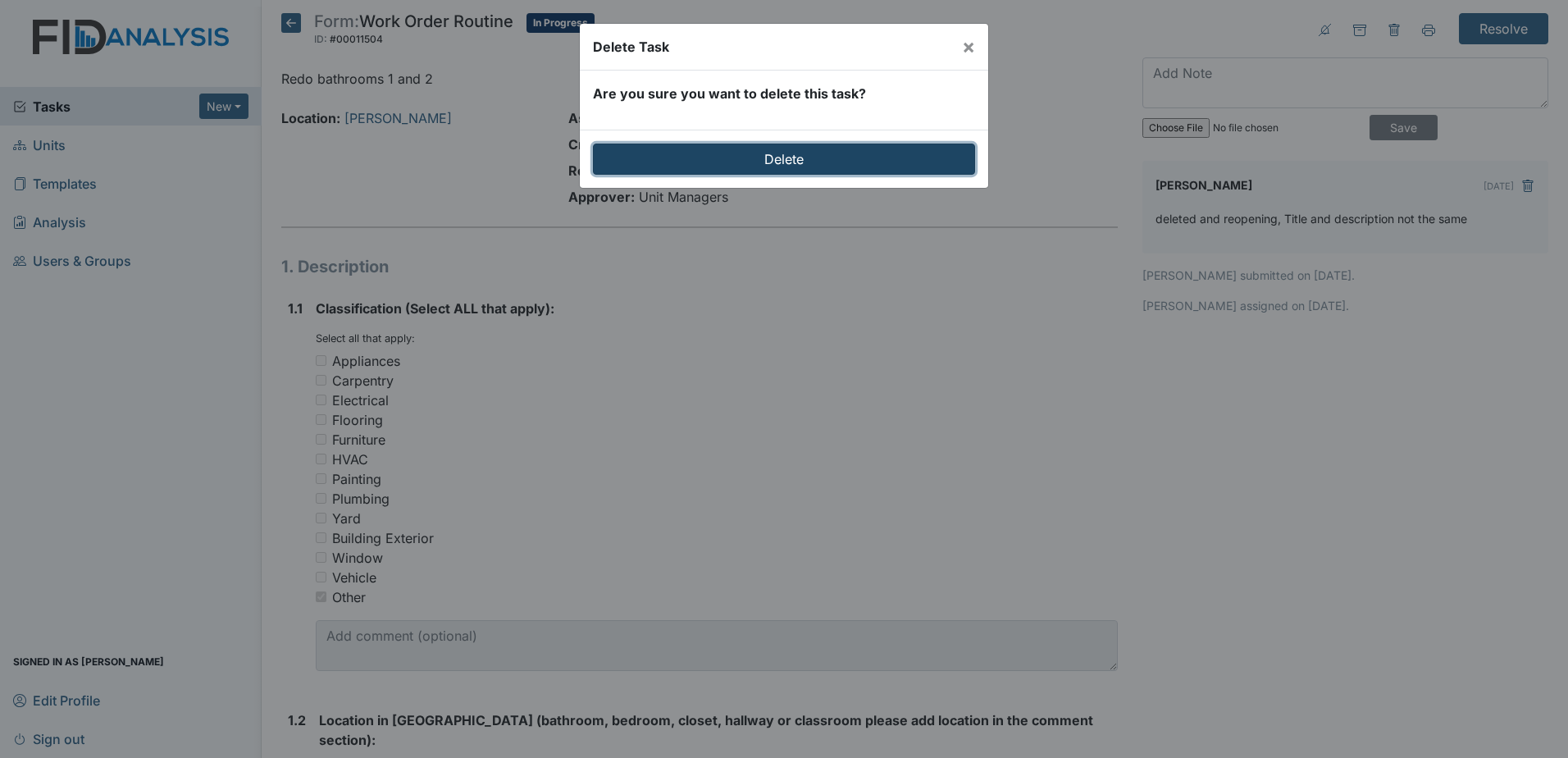
click at [809, 153] on input "Delete" at bounding box center [784, 159] width 382 height 31
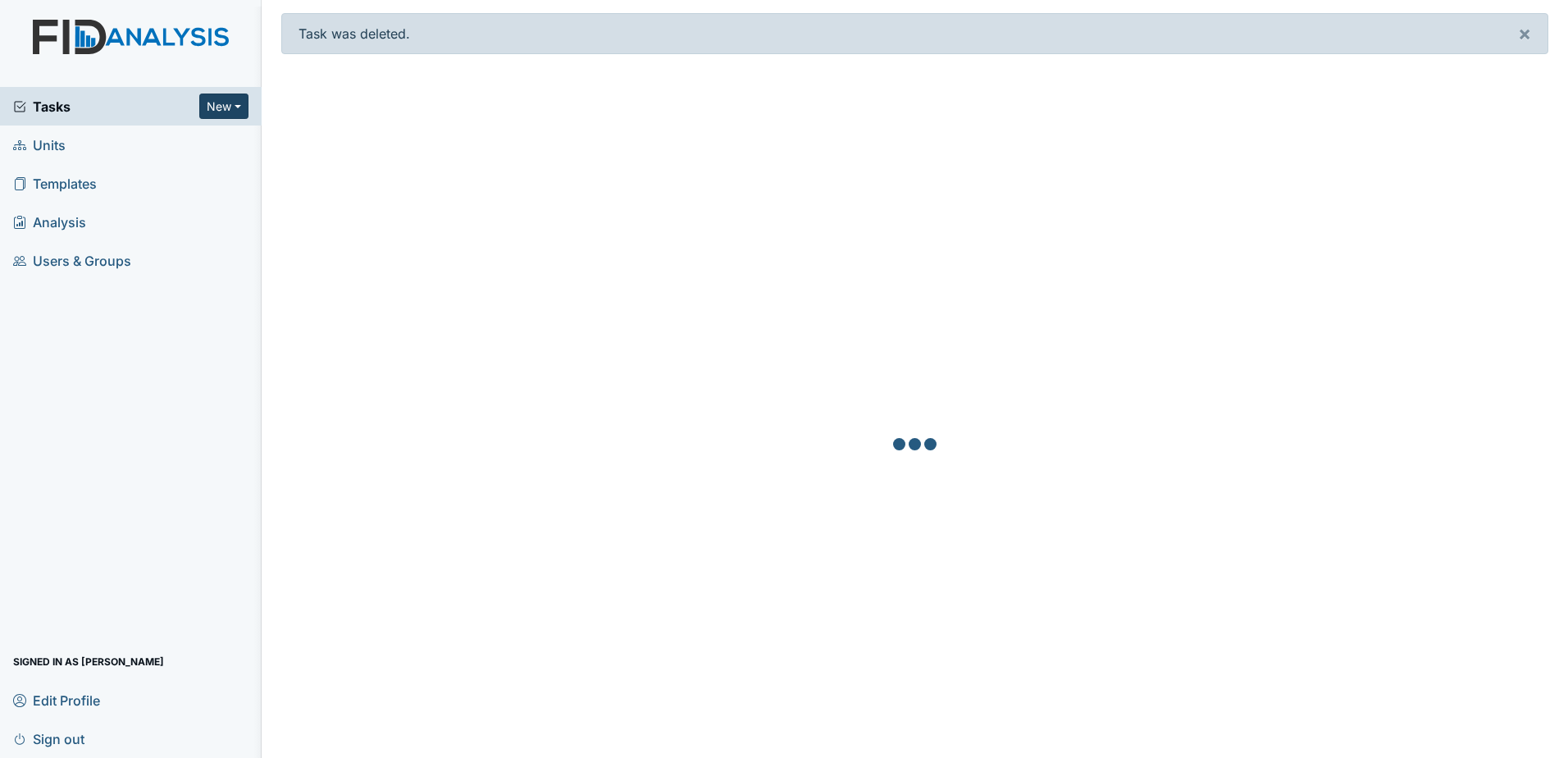
click at [226, 108] on button "New" at bounding box center [224, 106] width 49 height 25
click at [183, 138] on link "Form" at bounding box center [182, 141] width 129 height 26
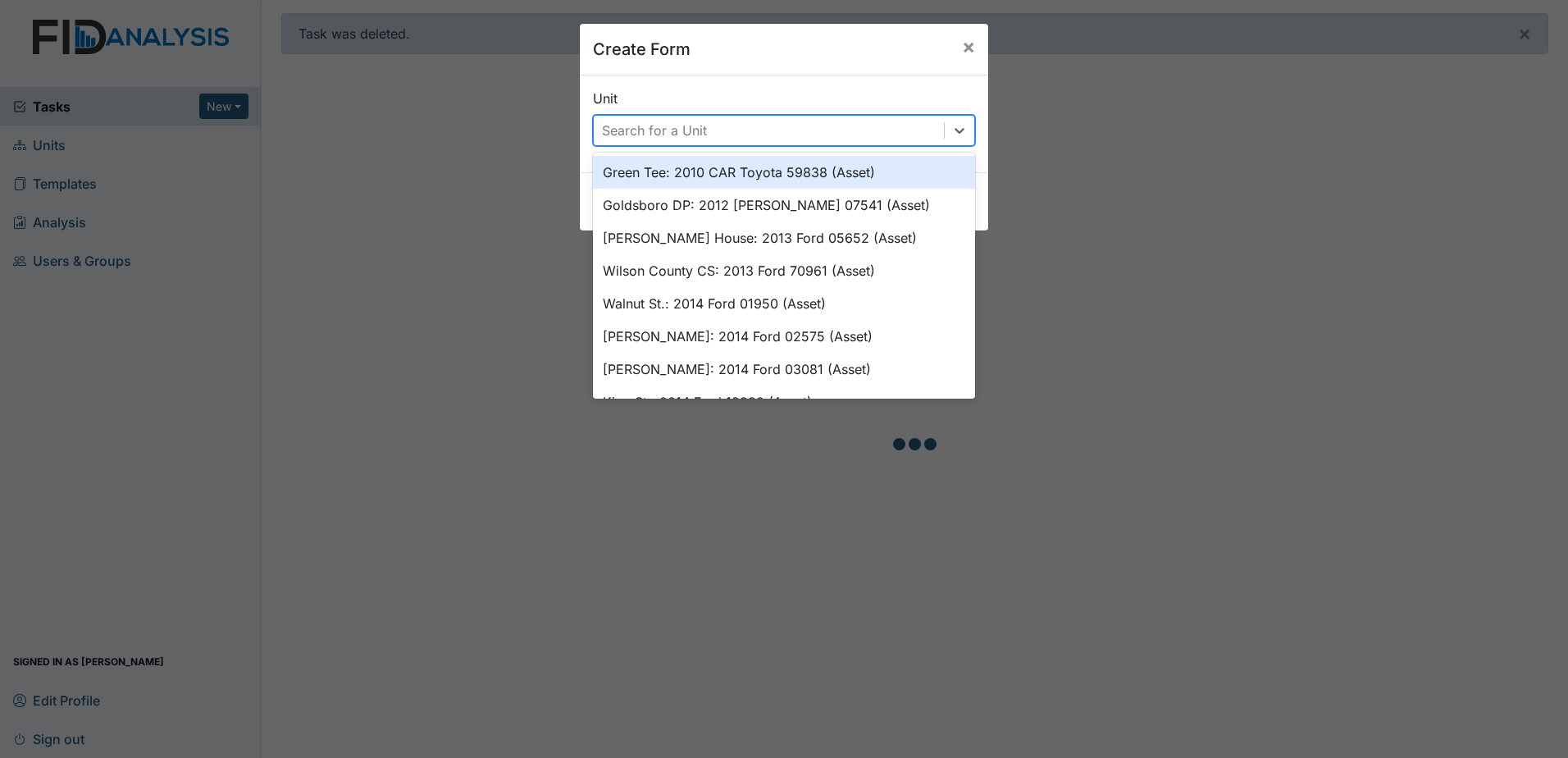
click at [706, 129] on div "Search for a Unit" at bounding box center [769, 130] width 351 height 30
type input "mcf"
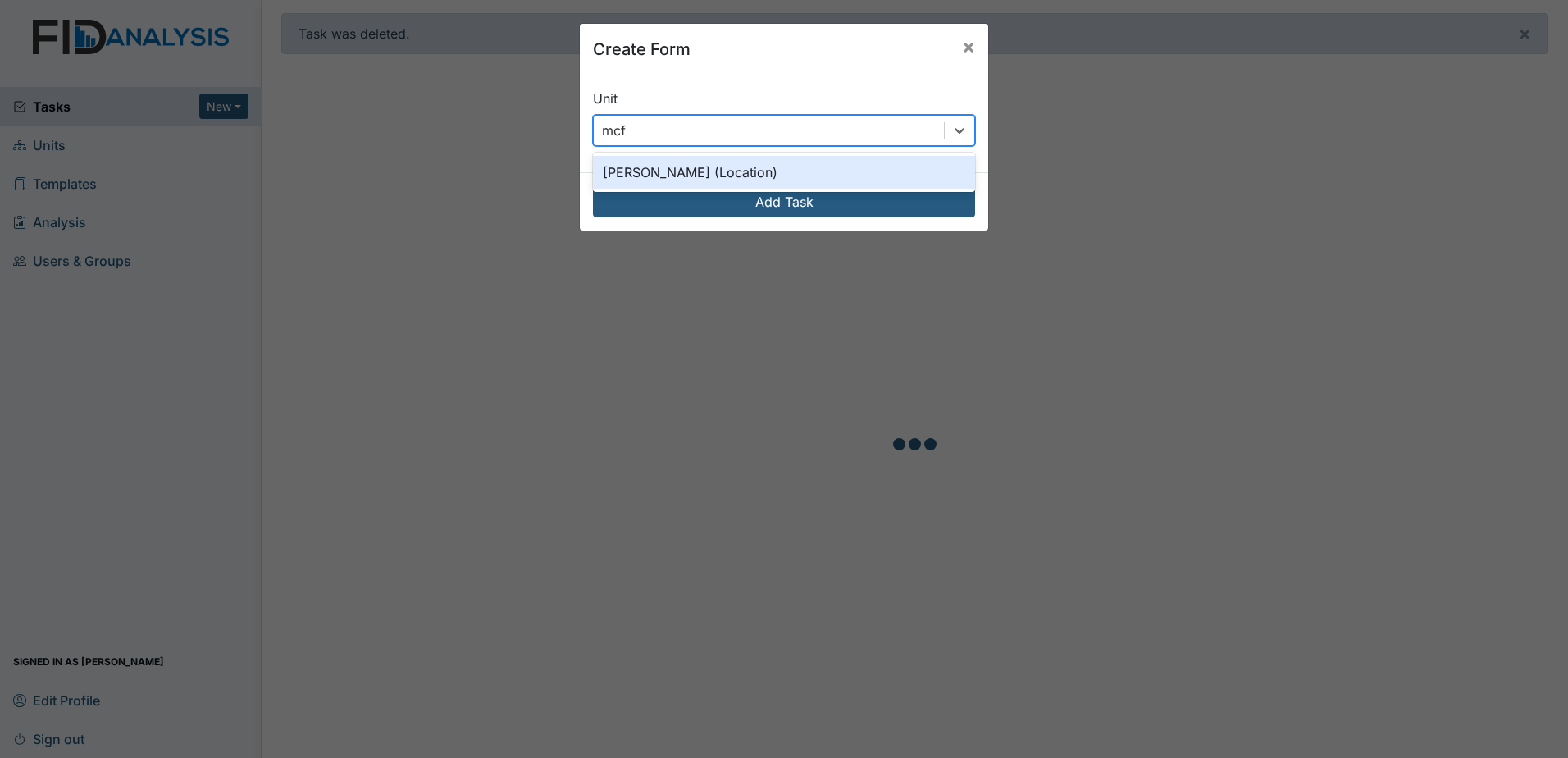
click at [891, 171] on div "McFarland (Location)" at bounding box center [784, 172] width 382 height 33
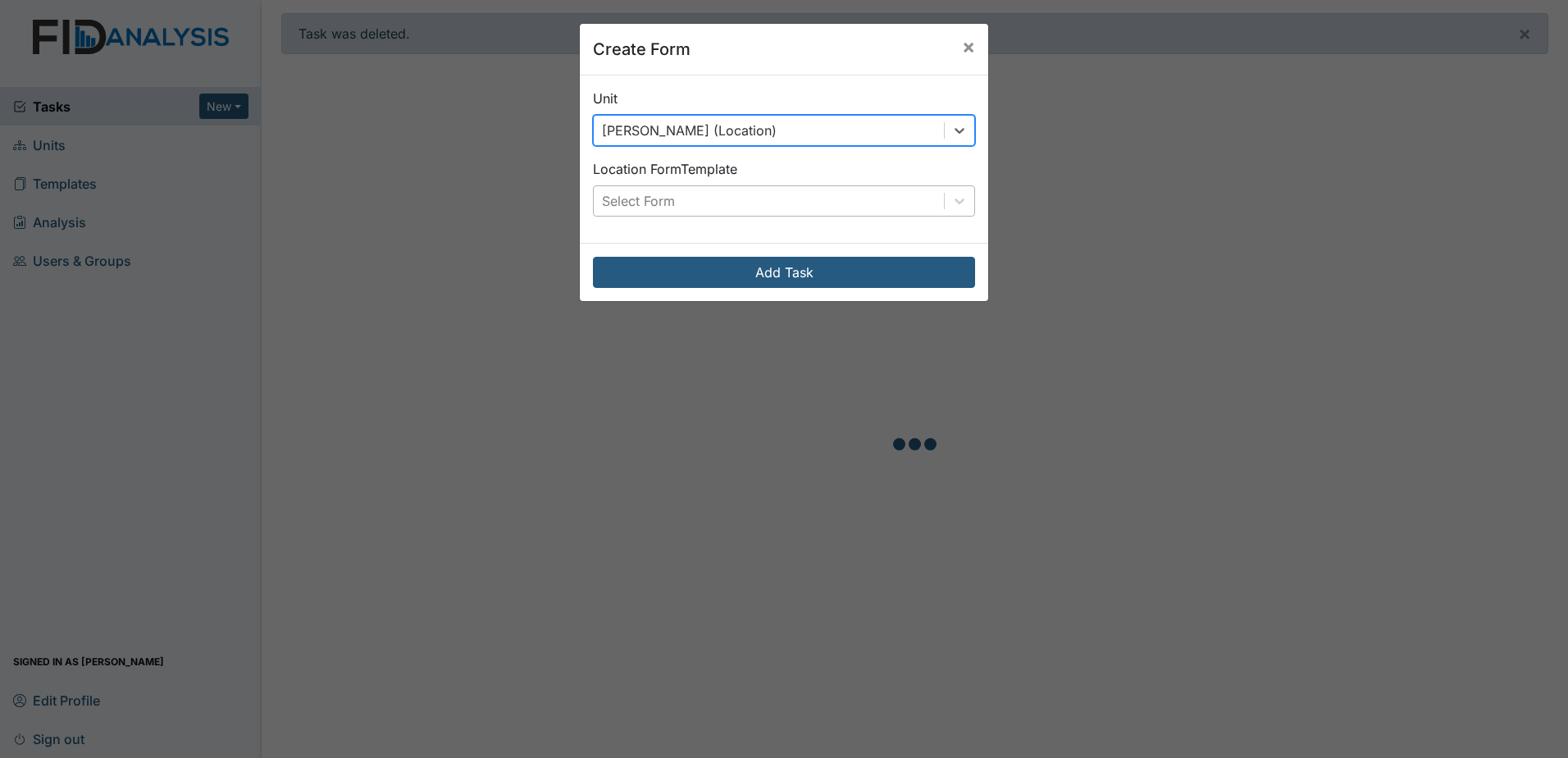
click at [840, 197] on div "Select Form" at bounding box center [769, 201] width 351 height 30
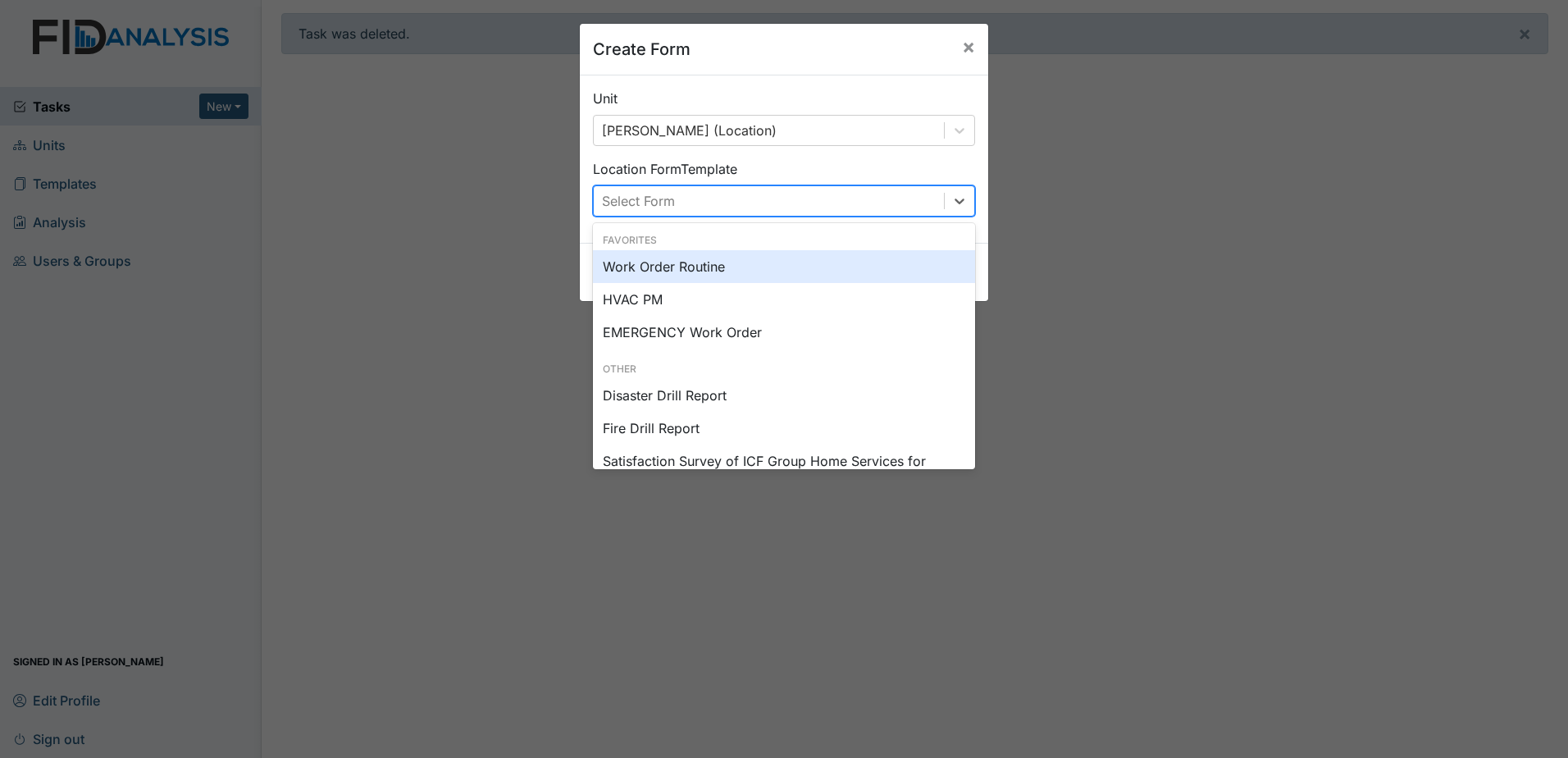
click at [785, 261] on div "Work Order Routine" at bounding box center [784, 267] width 382 height 33
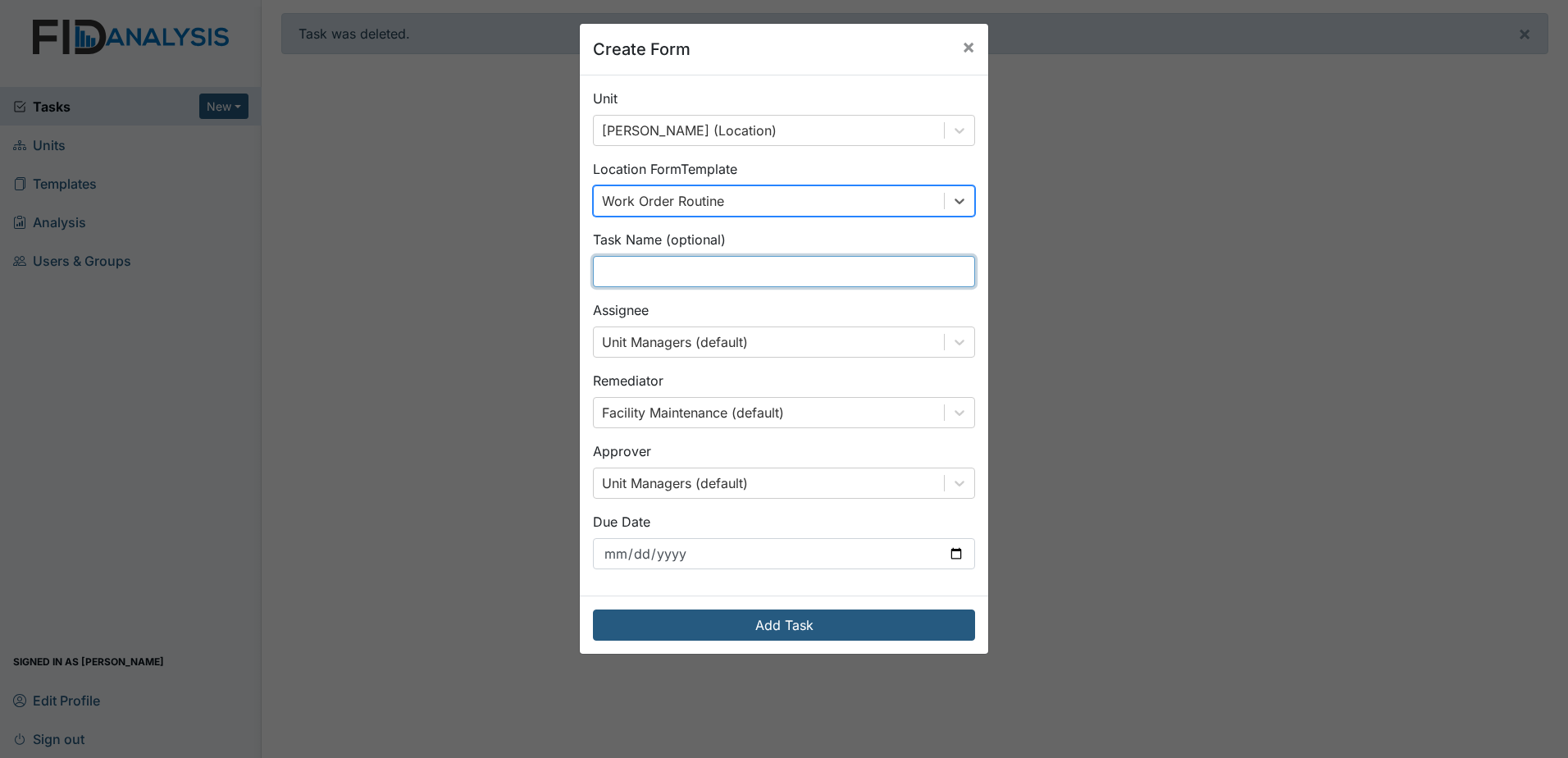
click at [763, 275] on input "text" at bounding box center [784, 272] width 382 height 31
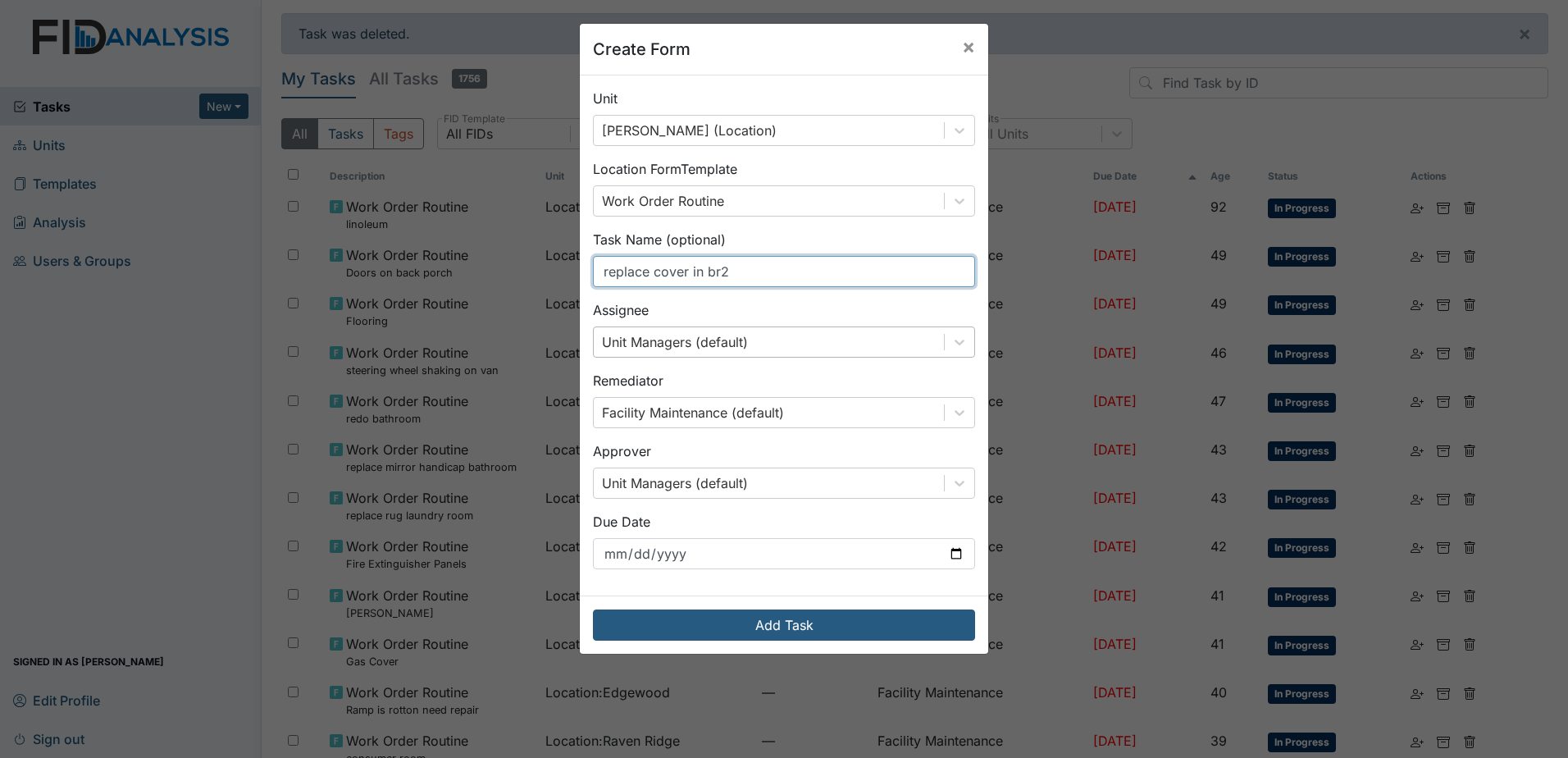
type input "replace cover in br2"
click at [861, 335] on div "Unit Managers (default)" at bounding box center [769, 342] width 351 height 30
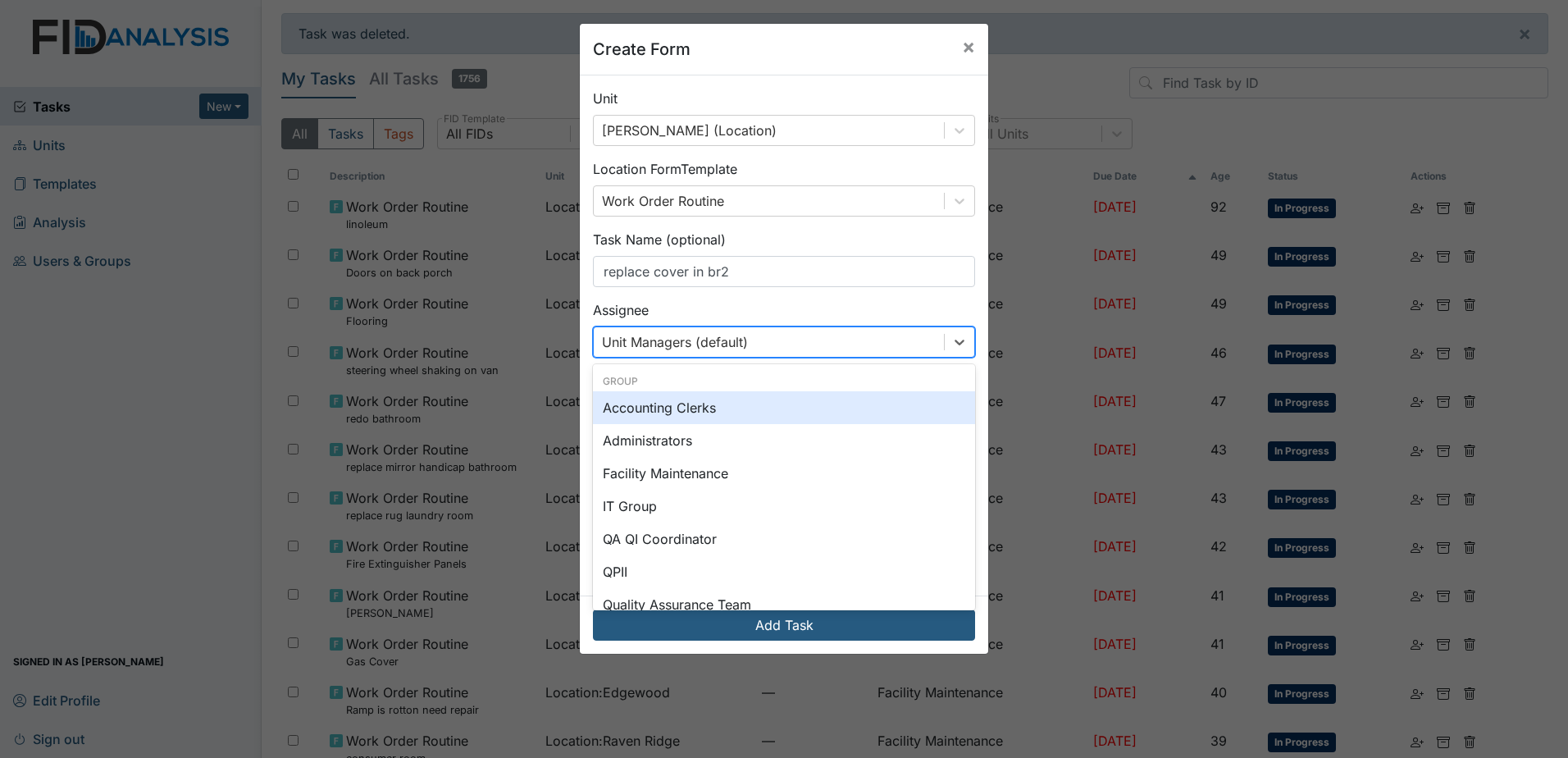
type input "z"
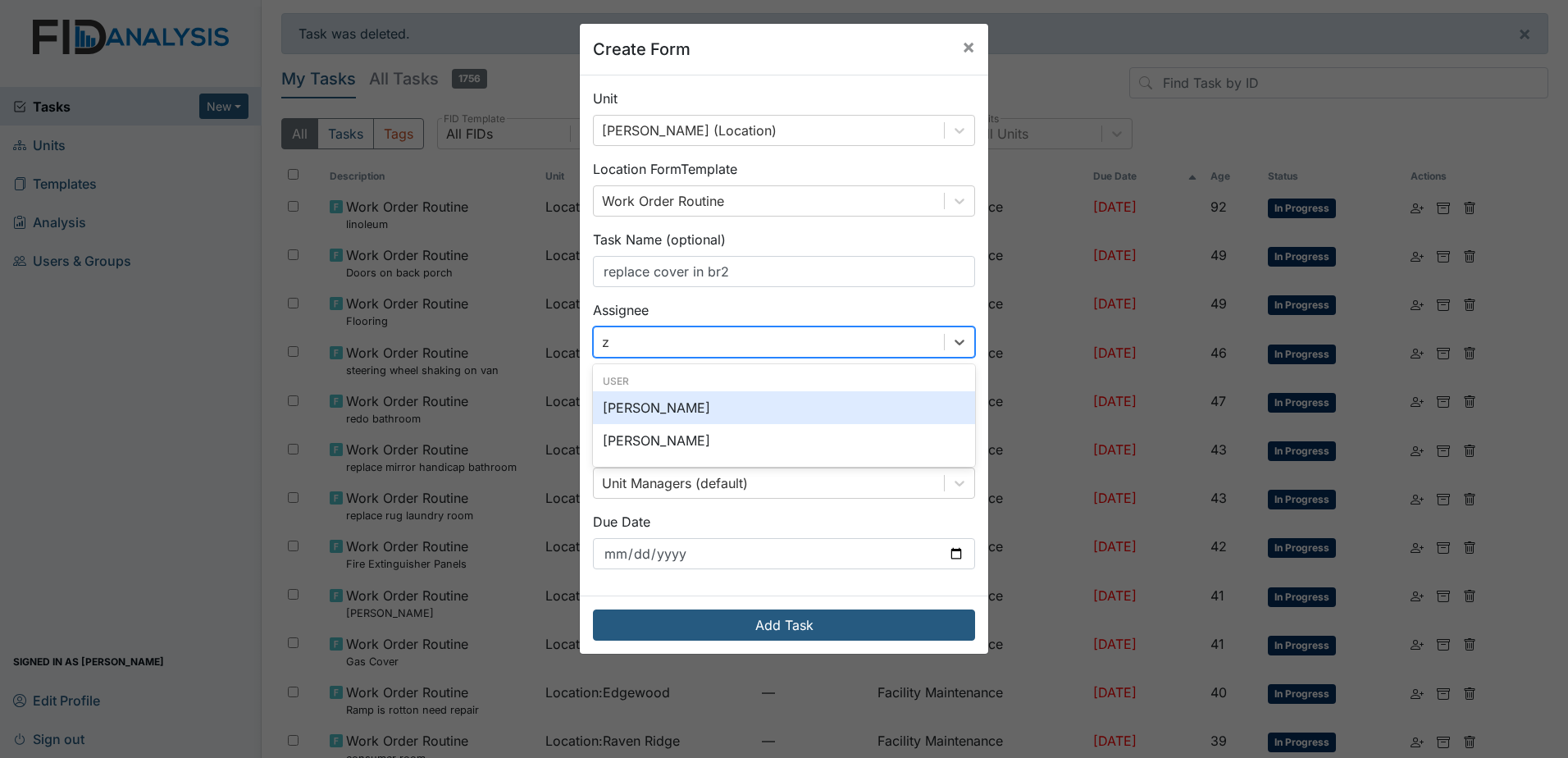
click at [776, 404] on div "[PERSON_NAME]" at bounding box center [784, 407] width 382 height 33
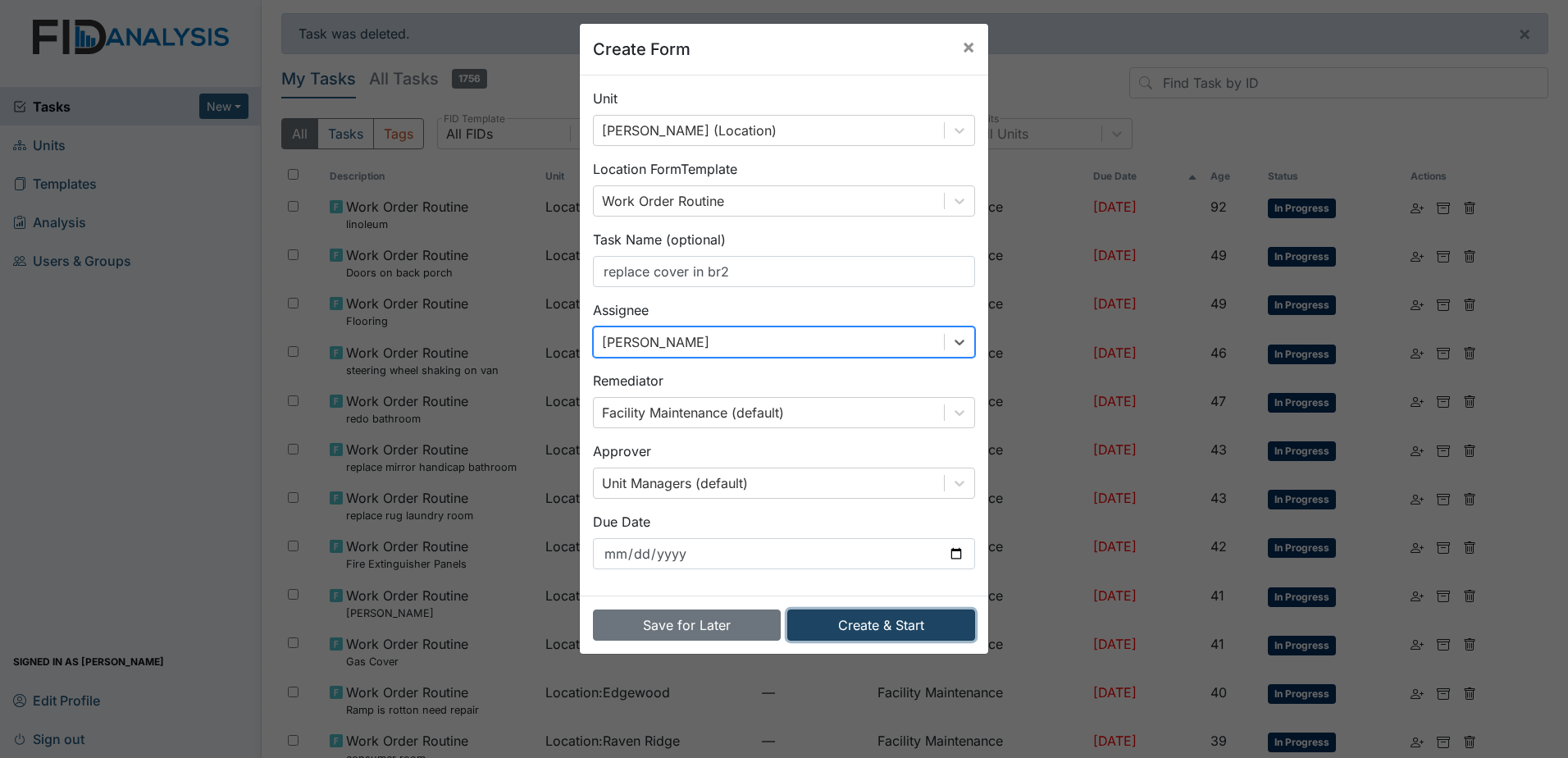
click at [844, 621] on button "Create & Start" at bounding box center [881, 625] width 188 height 31
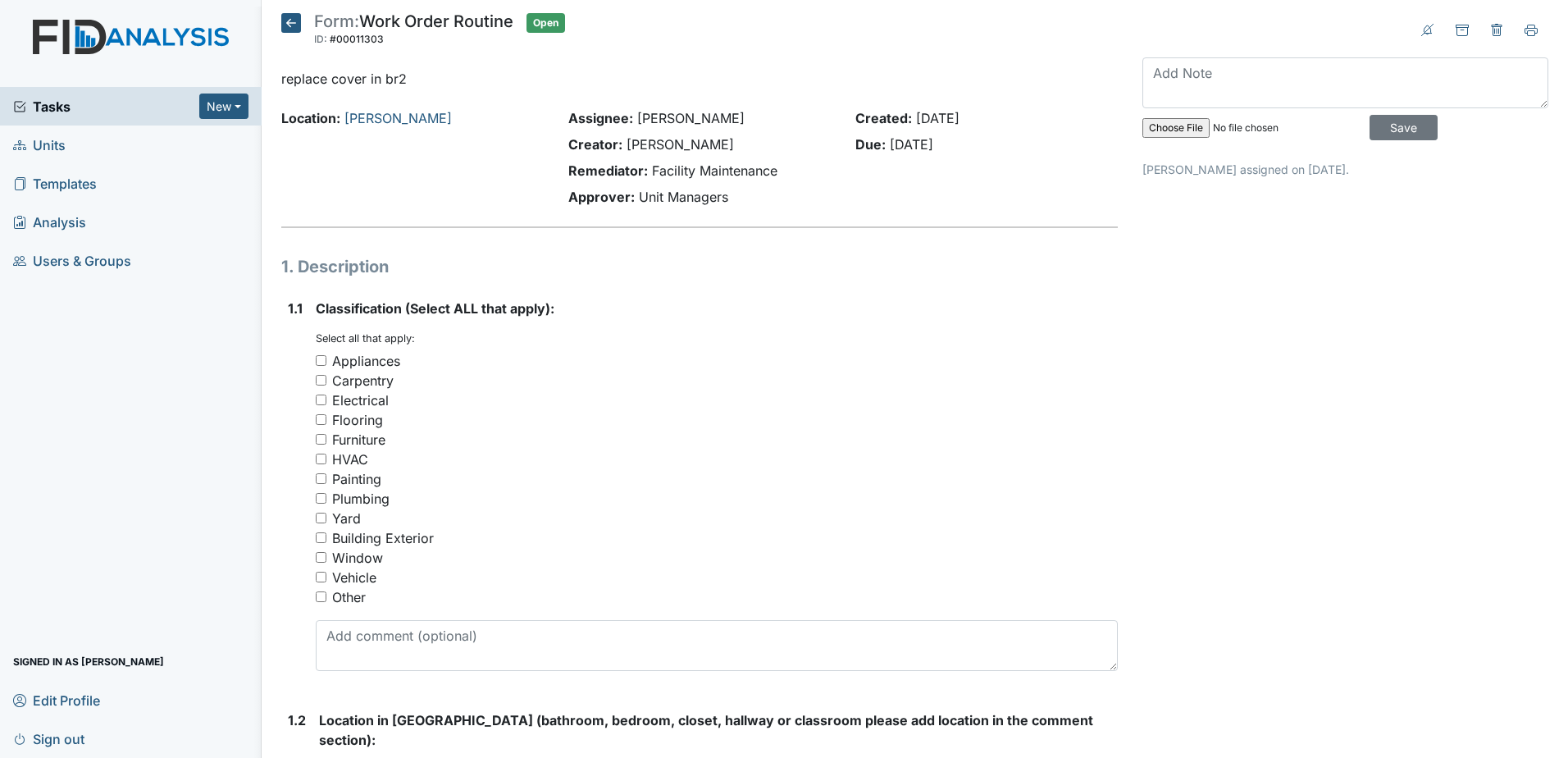
click at [320, 601] on input "Other" at bounding box center [321, 596] width 10 height 10
checkbox input "true"
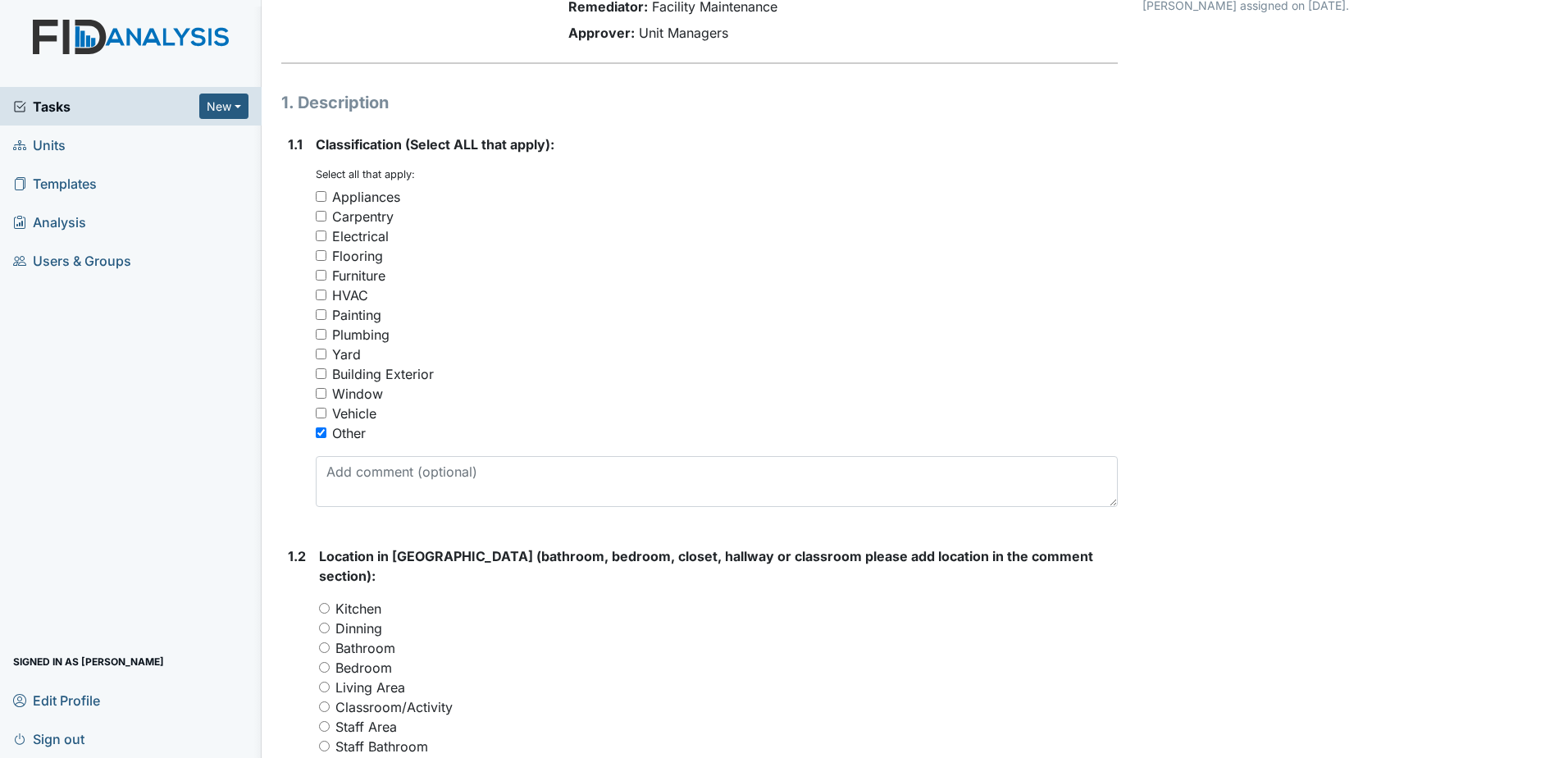
scroll to position [410, 0]
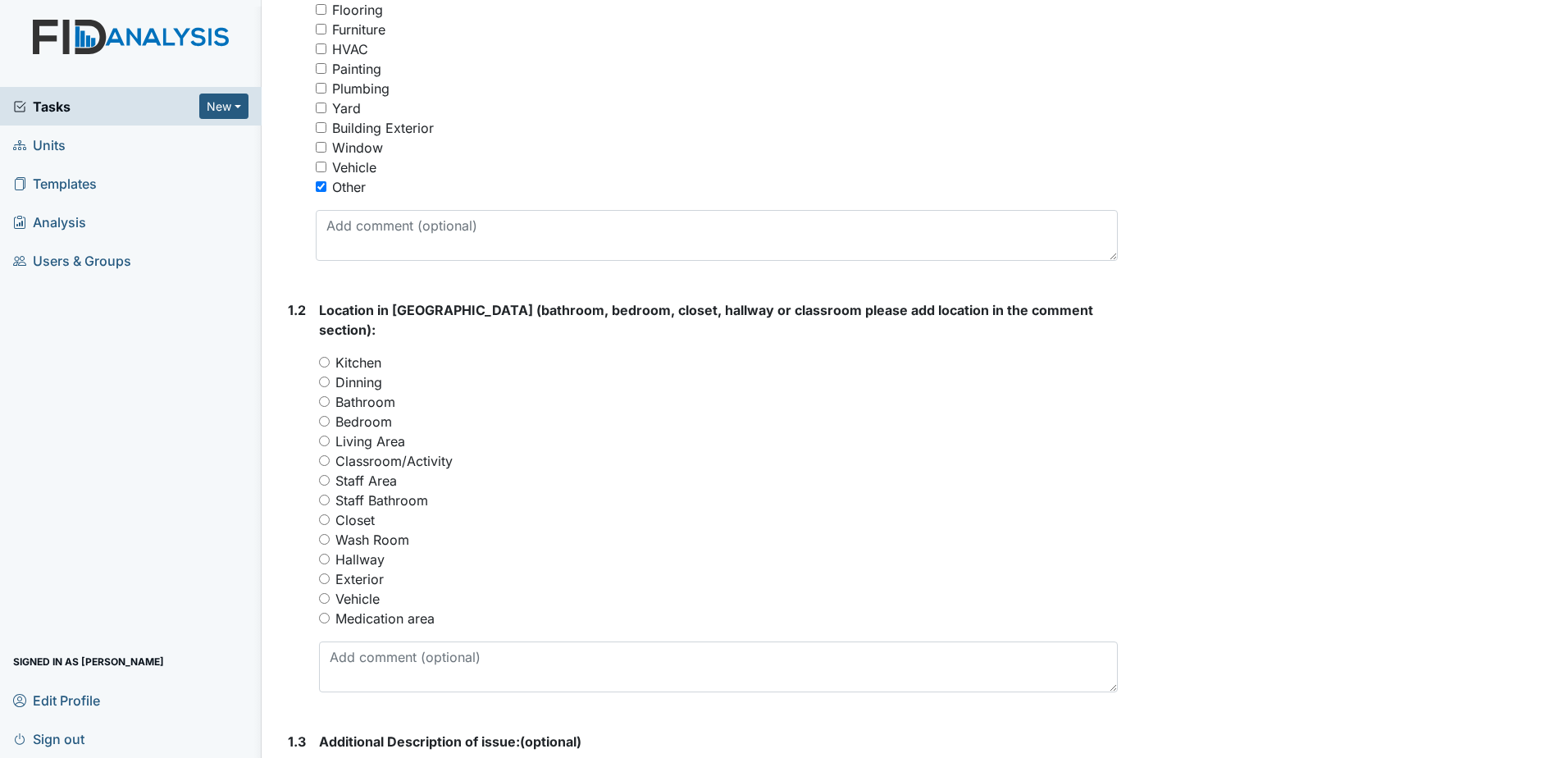
click at [324, 416] on input "Bedroom" at bounding box center [324, 421] width 10 height 10
radio input "true"
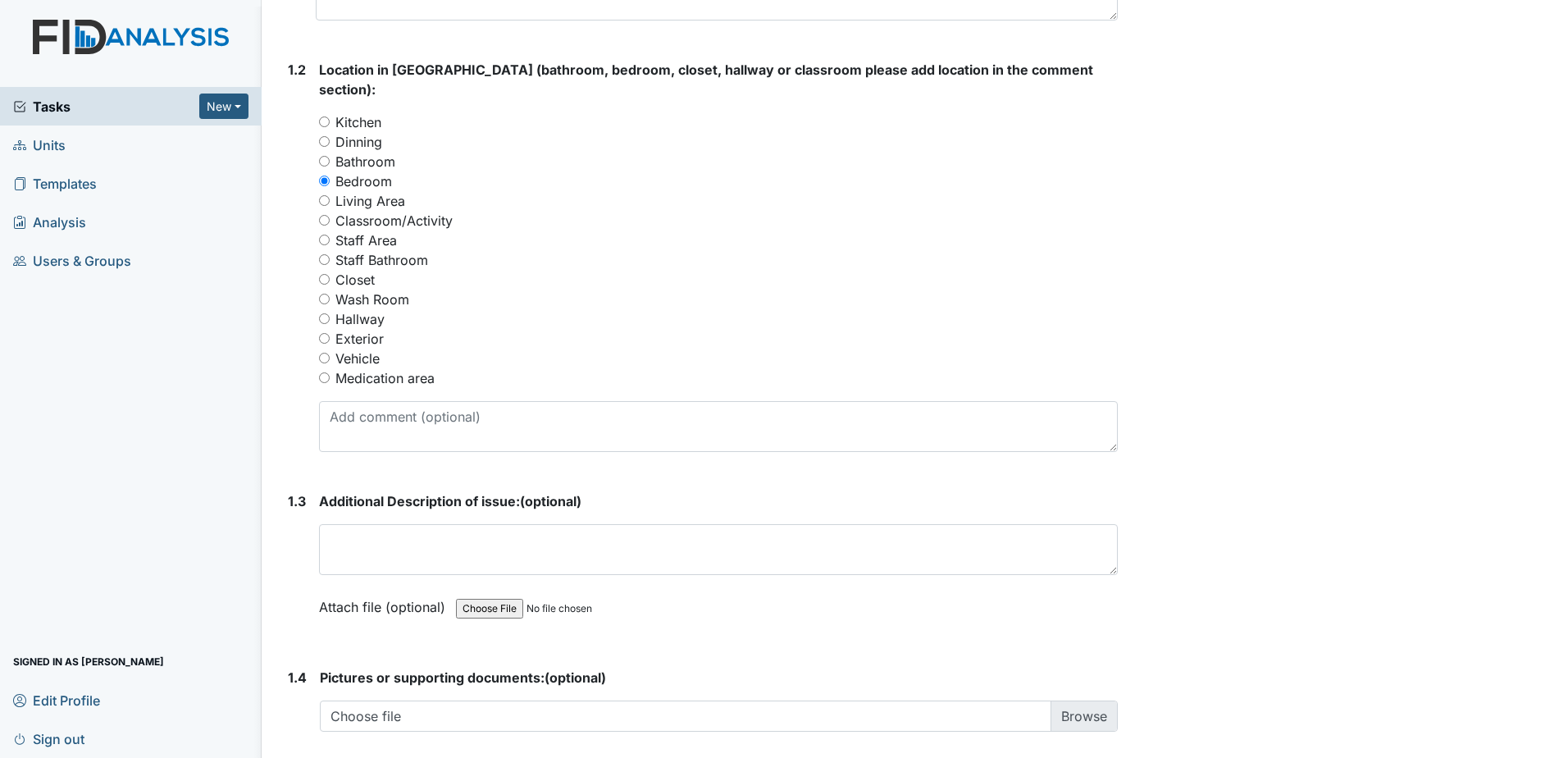
scroll to position [820, 0]
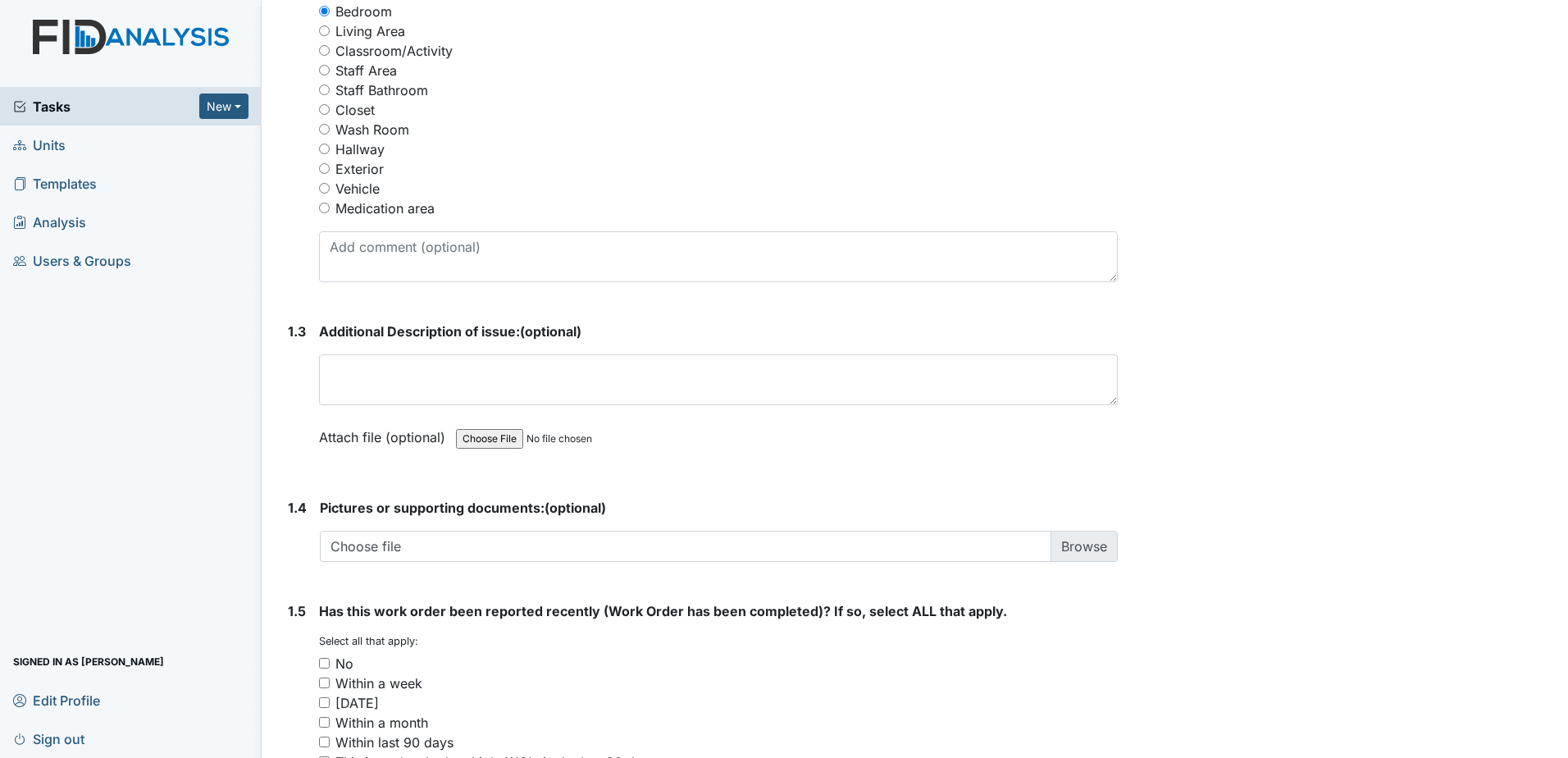
click at [321, 657] on input "No" at bounding box center [324, 663] width 10 height 10
checkbox input "true"
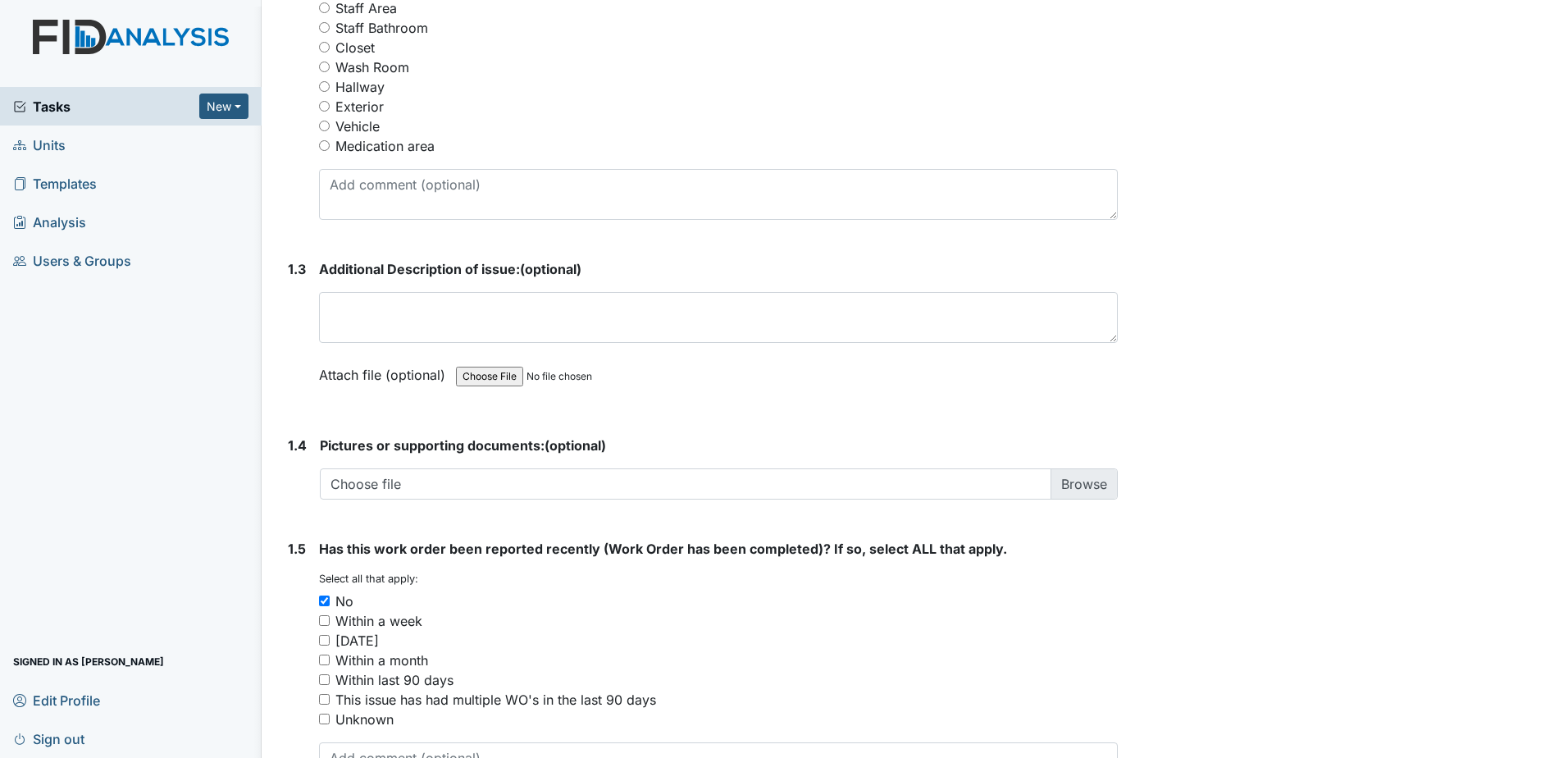
scroll to position [982, 0]
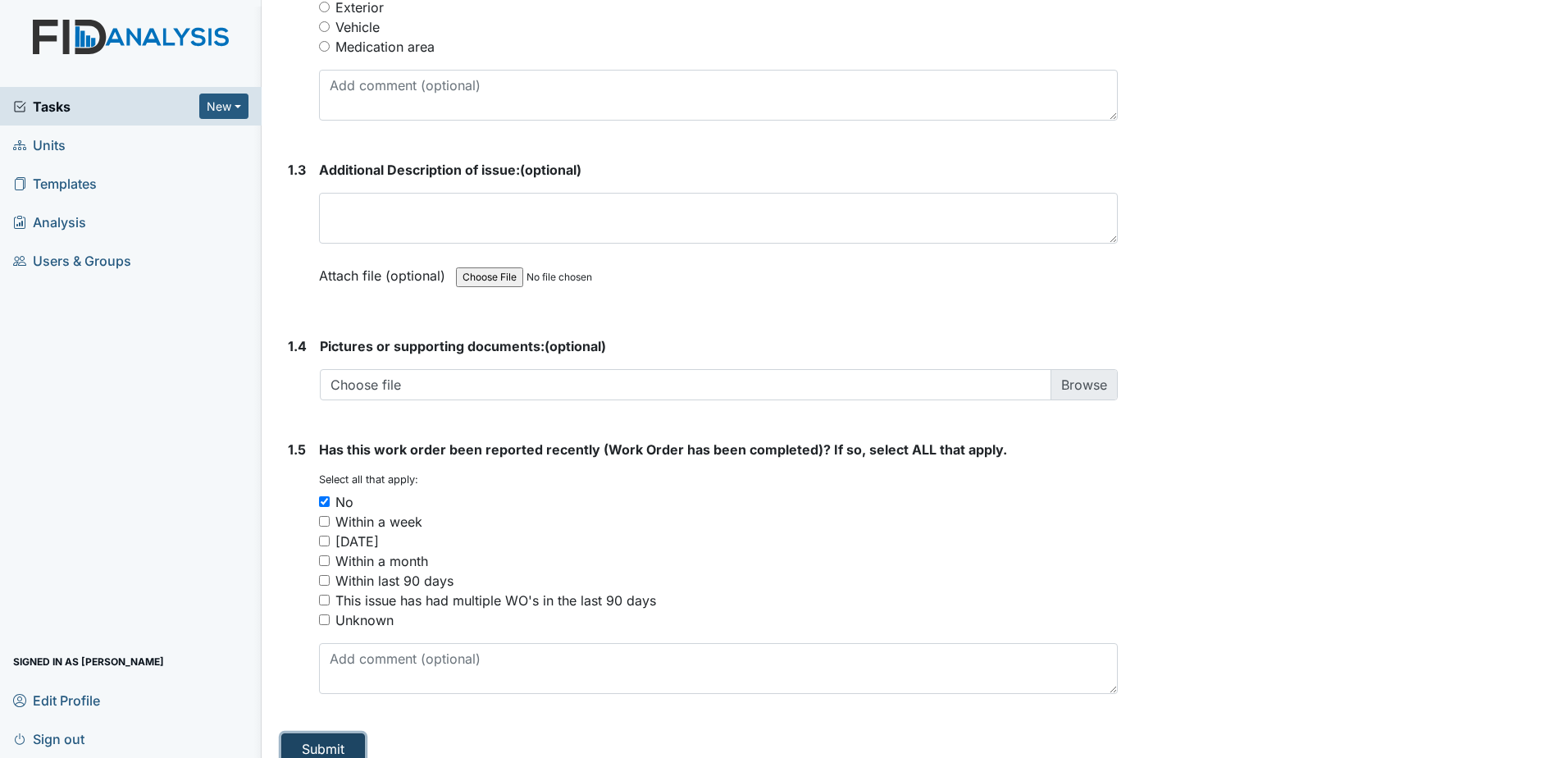
click at [338, 734] on button "Submit" at bounding box center [324, 749] width 84 height 31
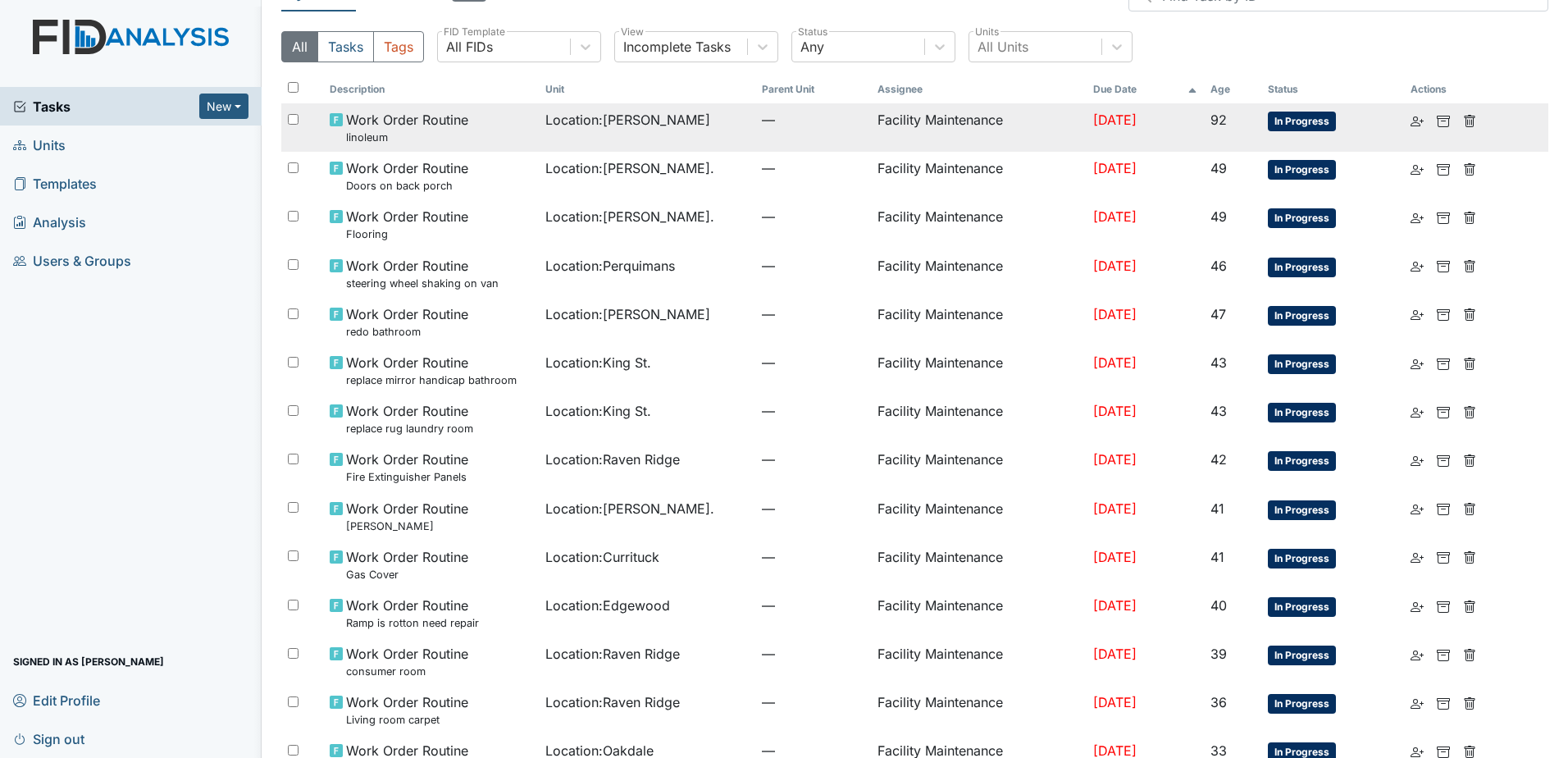
scroll to position [1, 0]
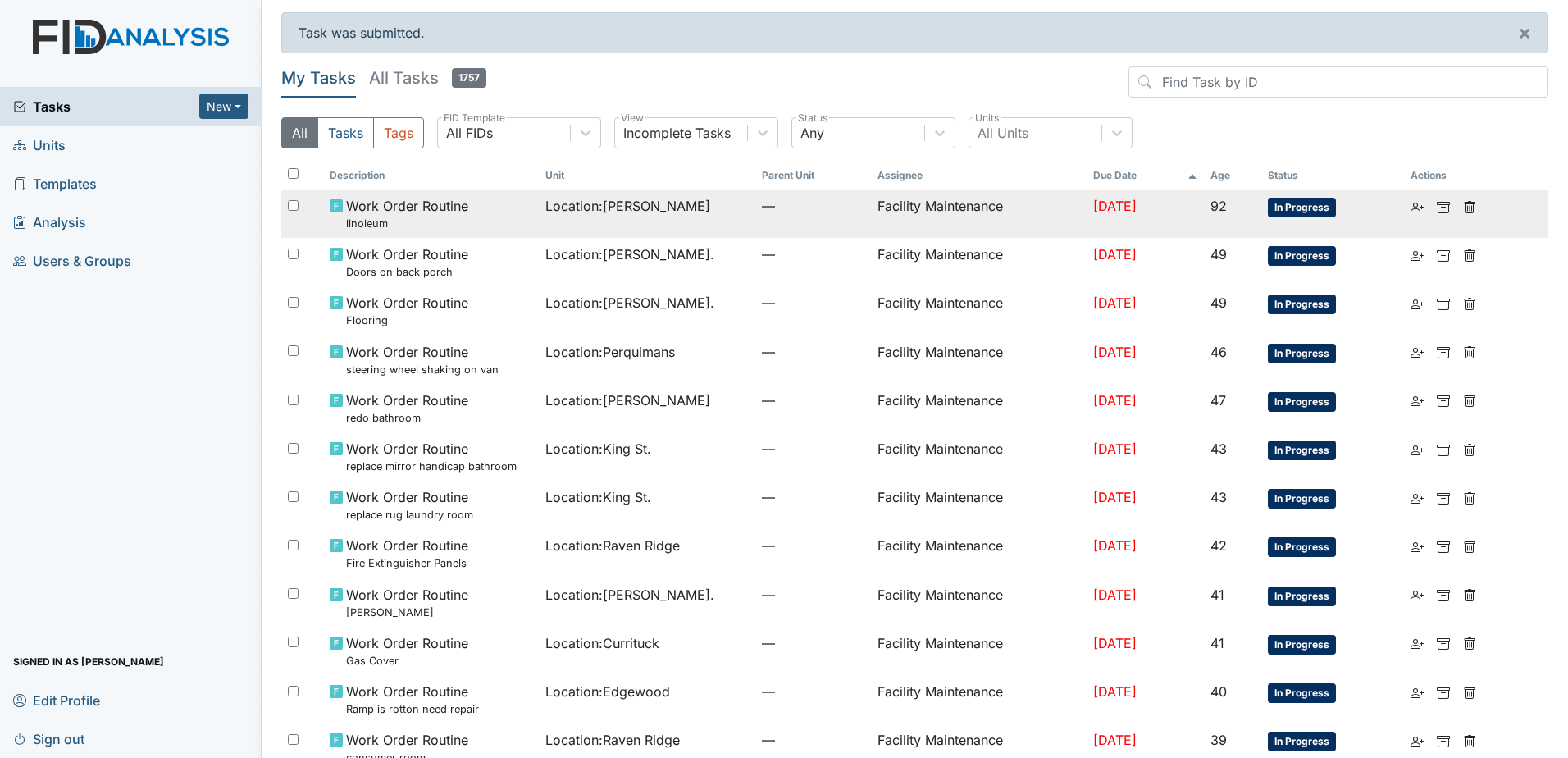
click at [707, 221] on td "Location : [PERSON_NAME]" at bounding box center [647, 213] width 217 height 48
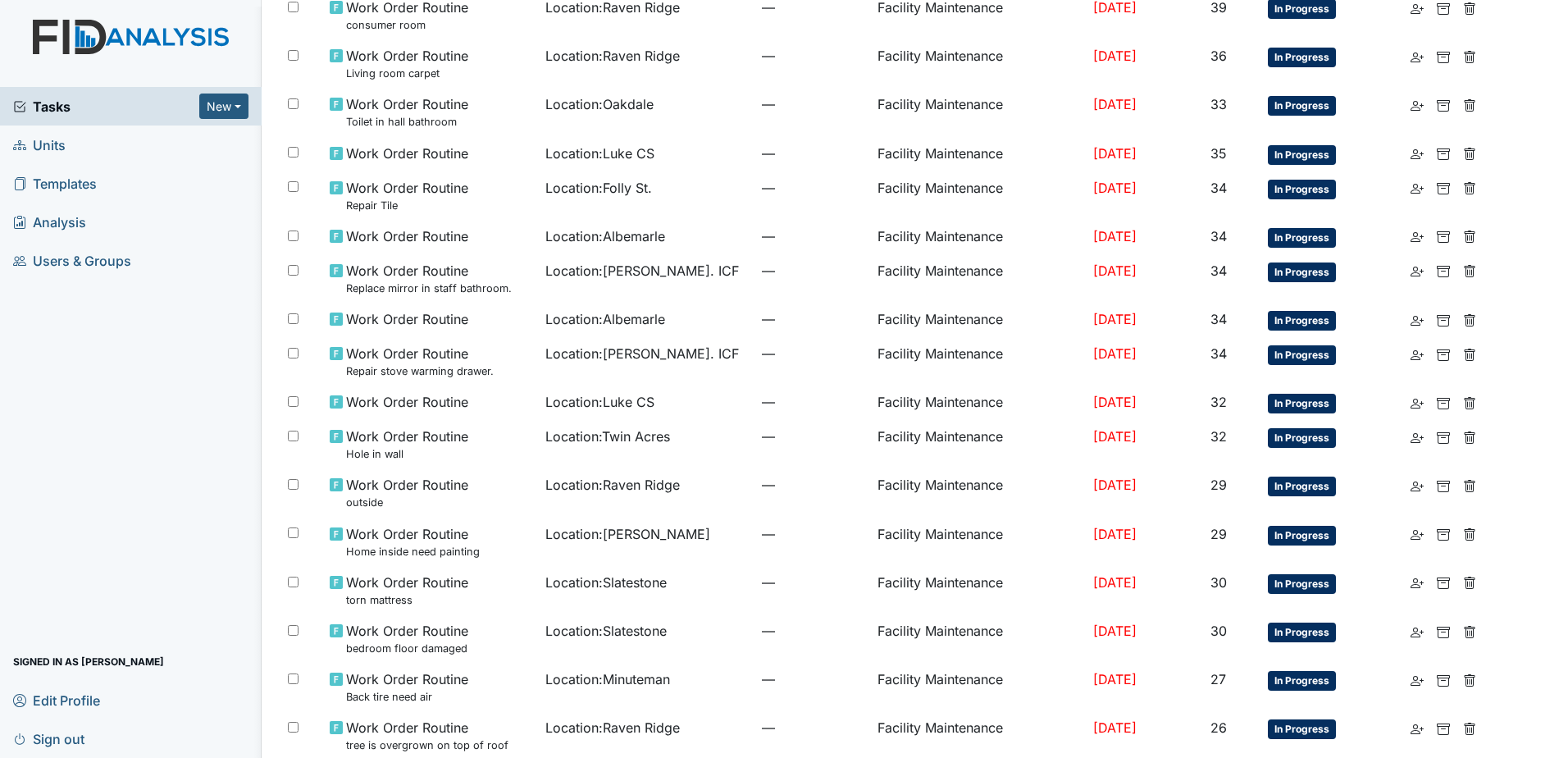
scroll to position [903, 0]
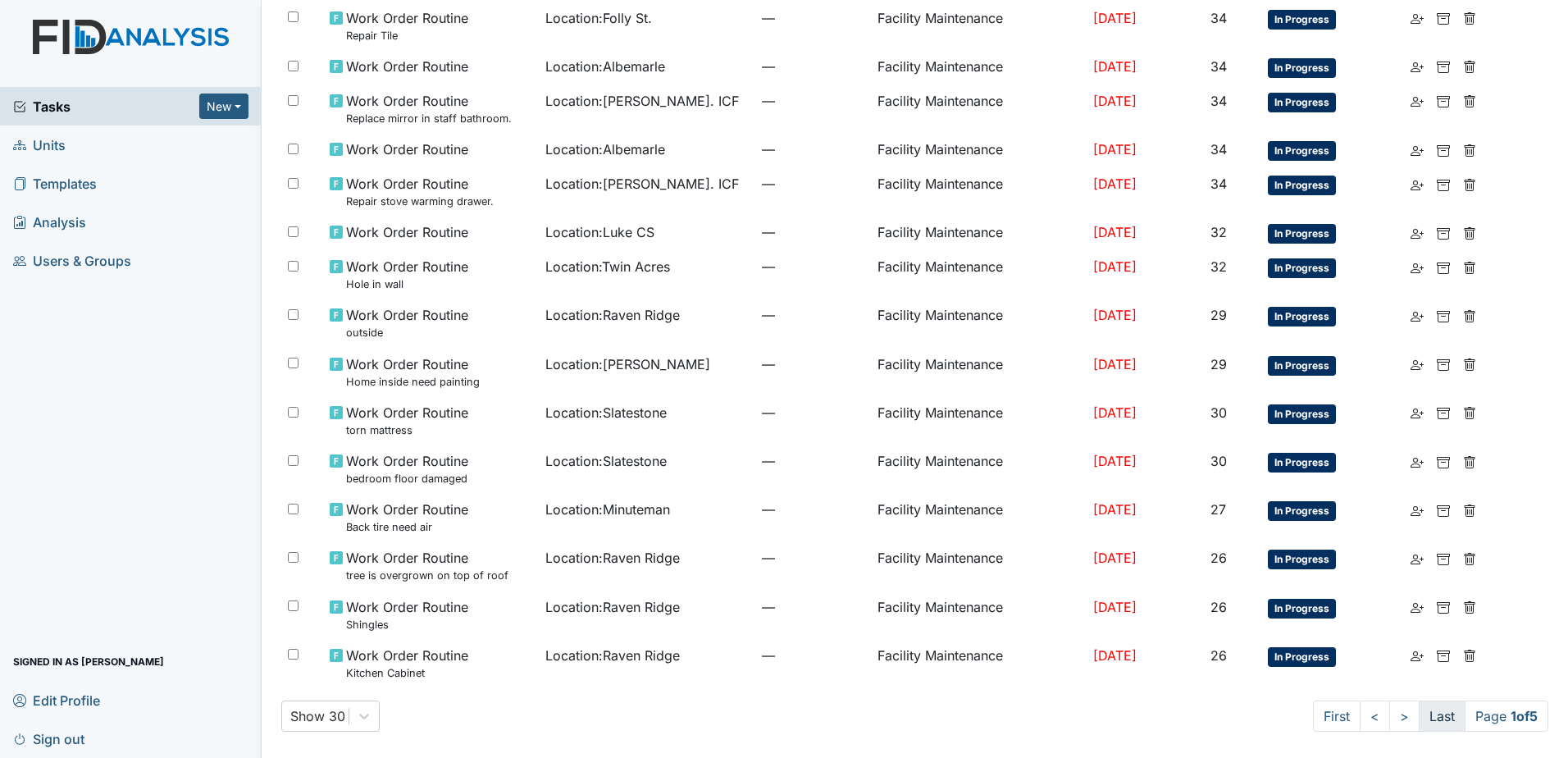
click at [1429, 717] on link "Last" at bounding box center [1442, 716] width 46 height 31
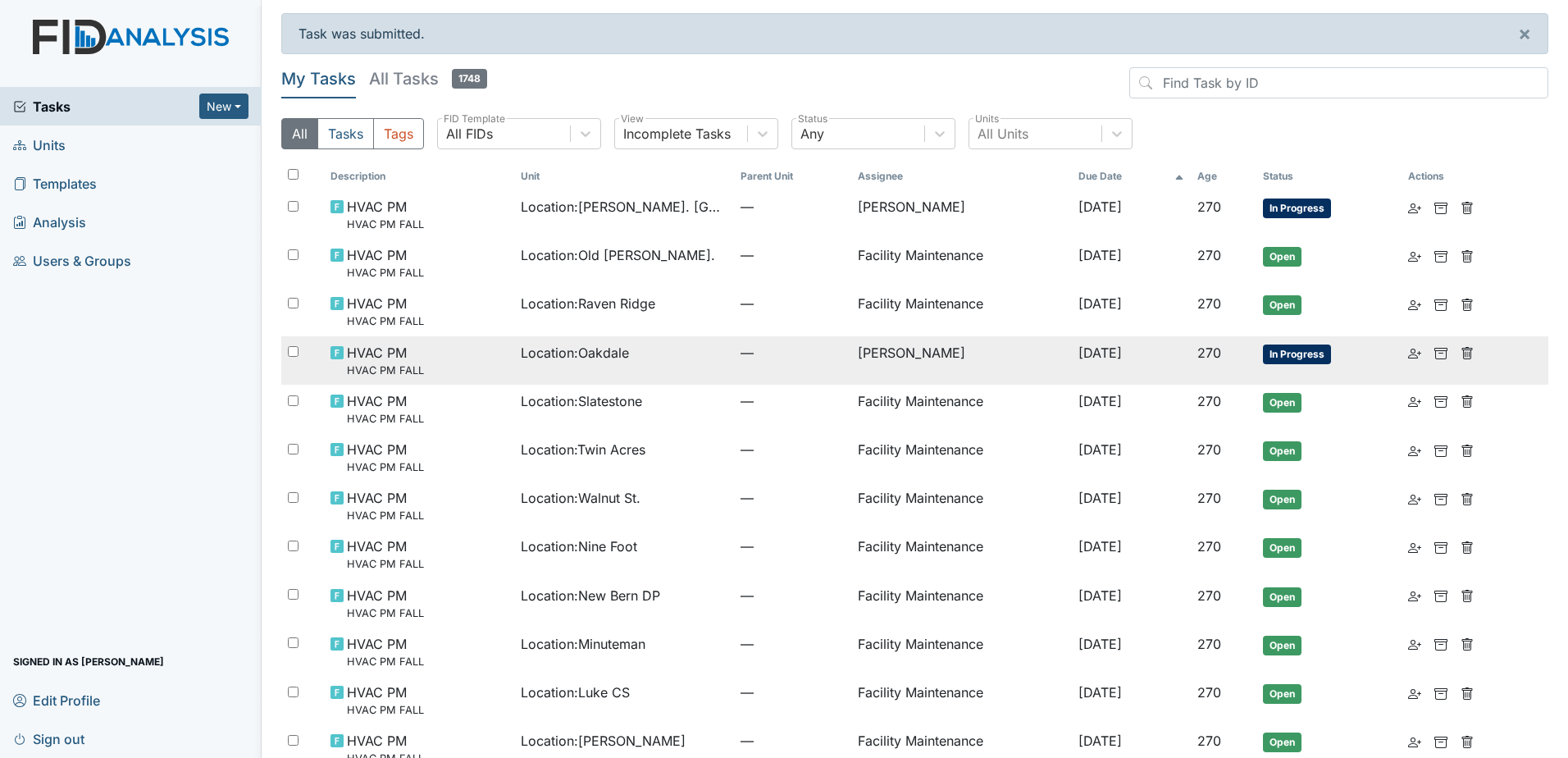
click at [1118, 359] on span "[DATE]" at bounding box center [1100, 352] width 44 height 17
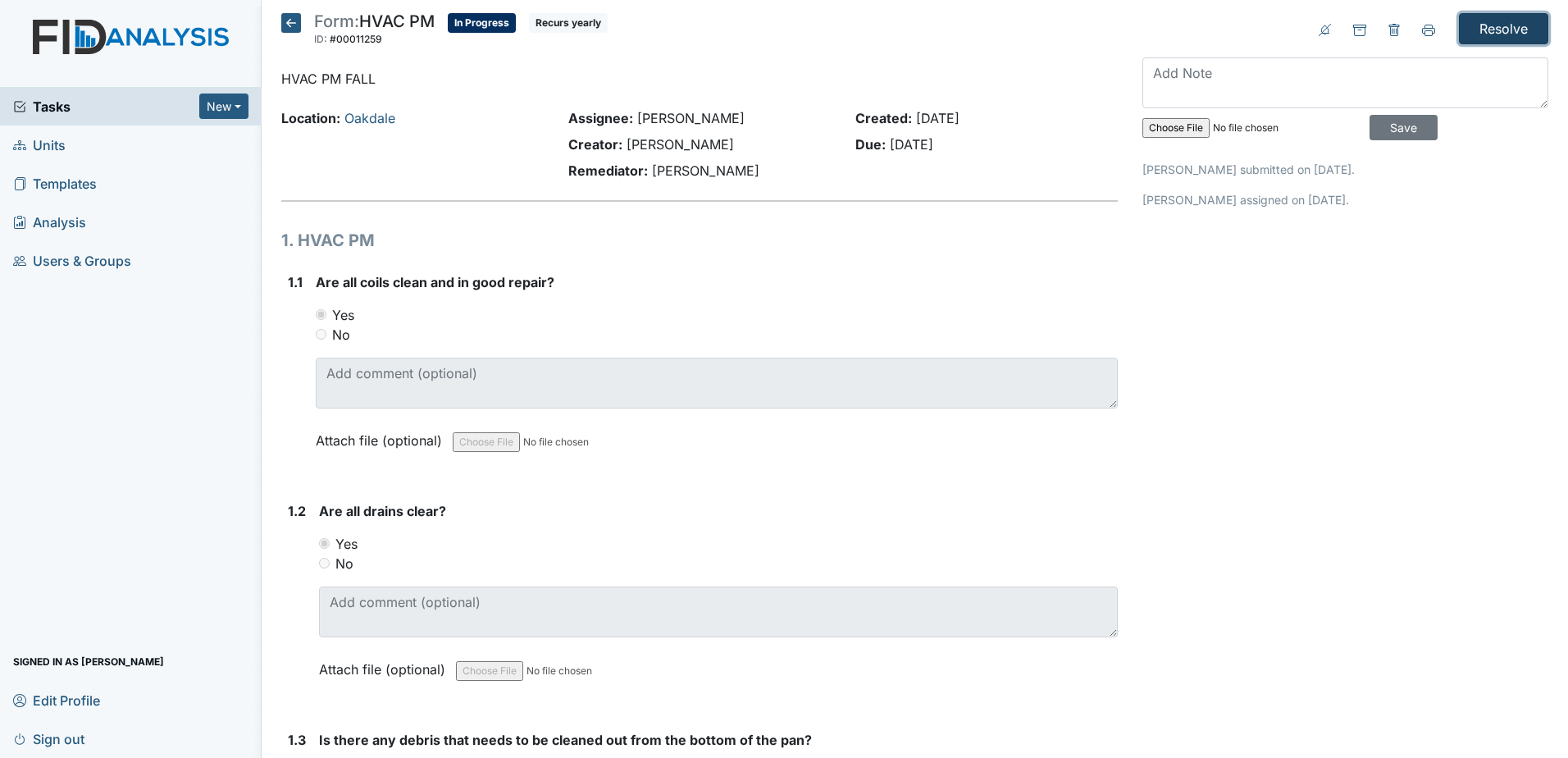
click at [1476, 35] on input "Resolve" at bounding box center [1504, 29] width 89 height 31
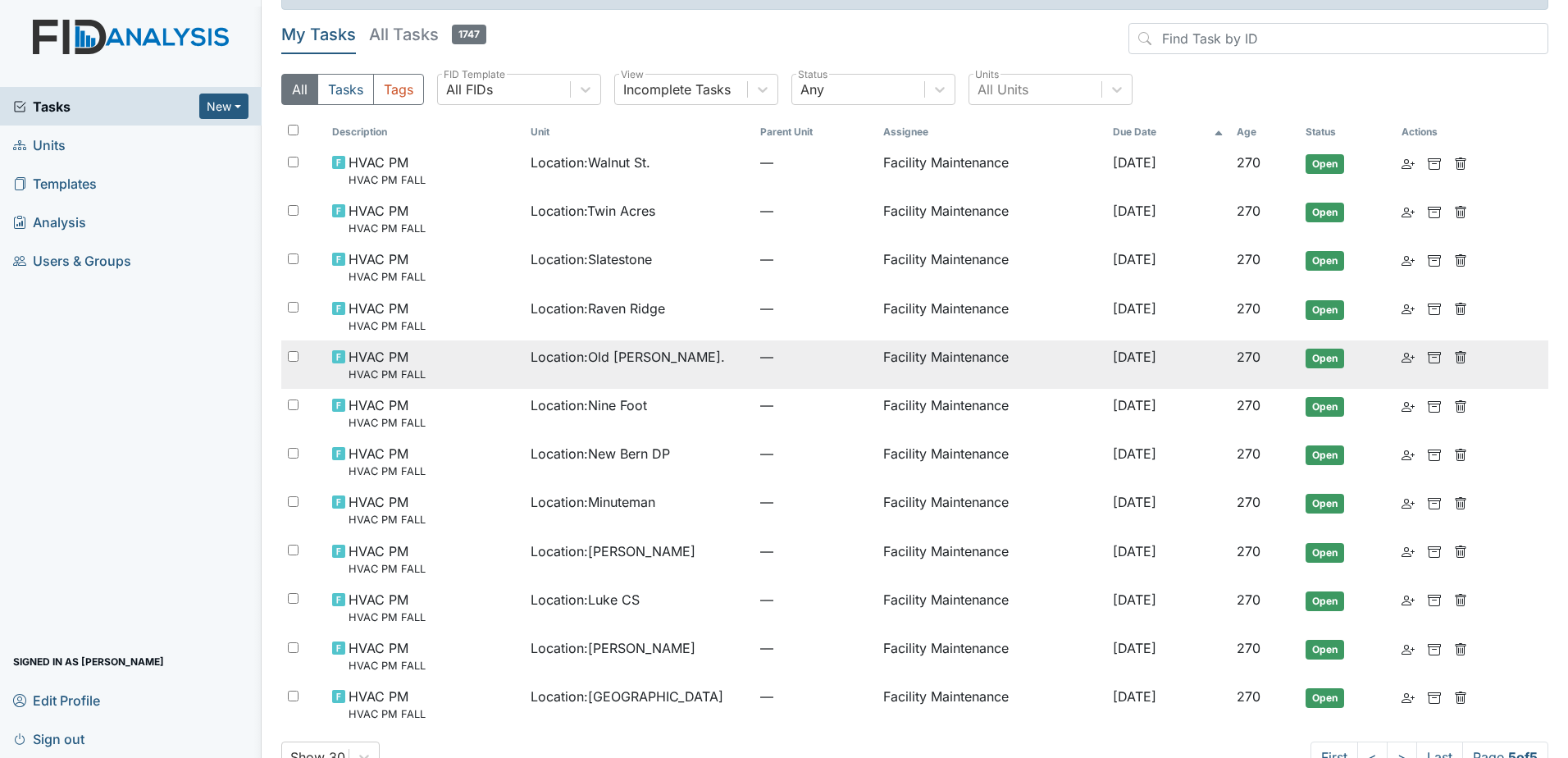
scroll to position [86, 0]
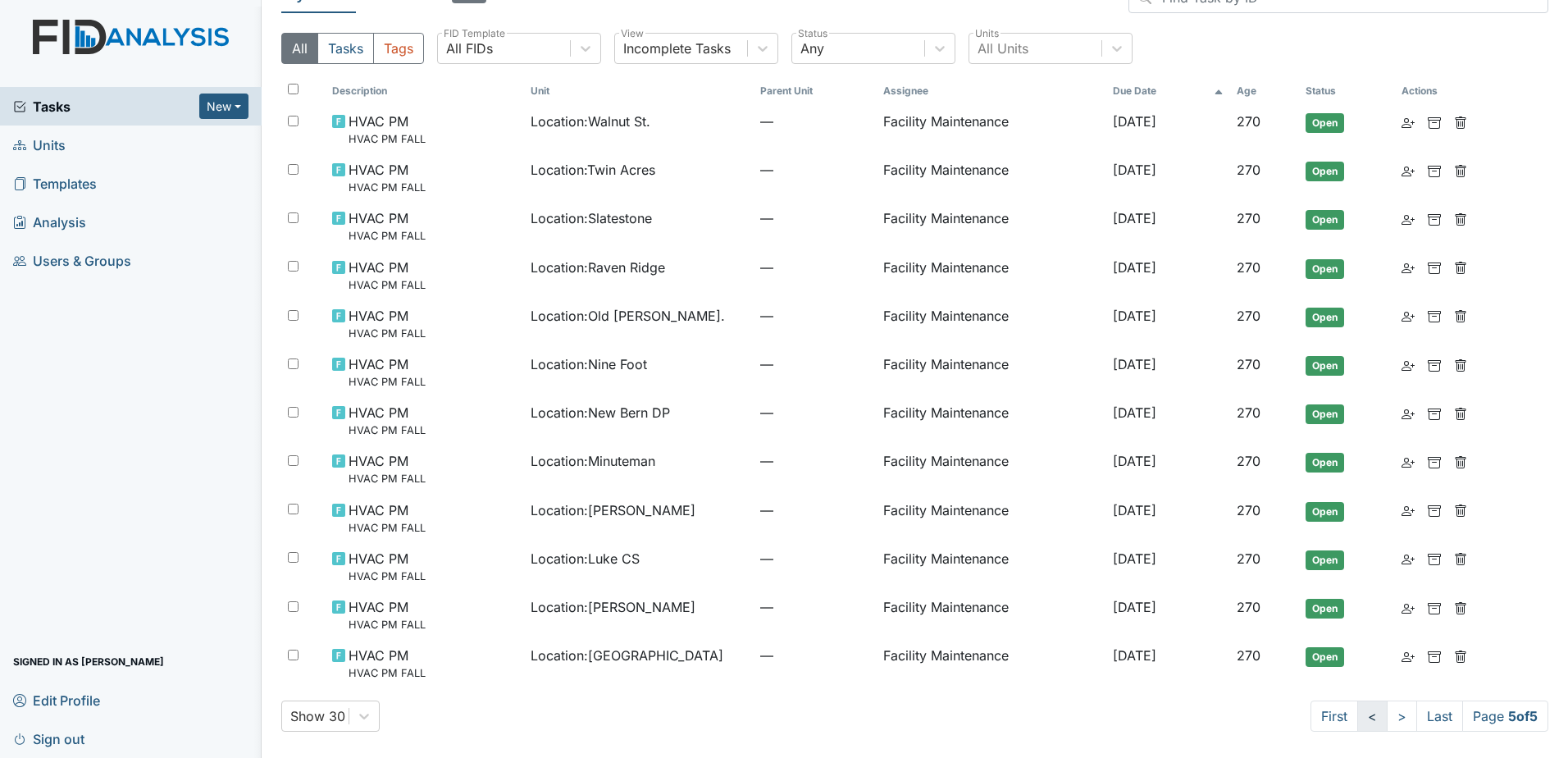
click at [1357, 713] on link "<" at bounding box center [1372, 716] width 31 height 31
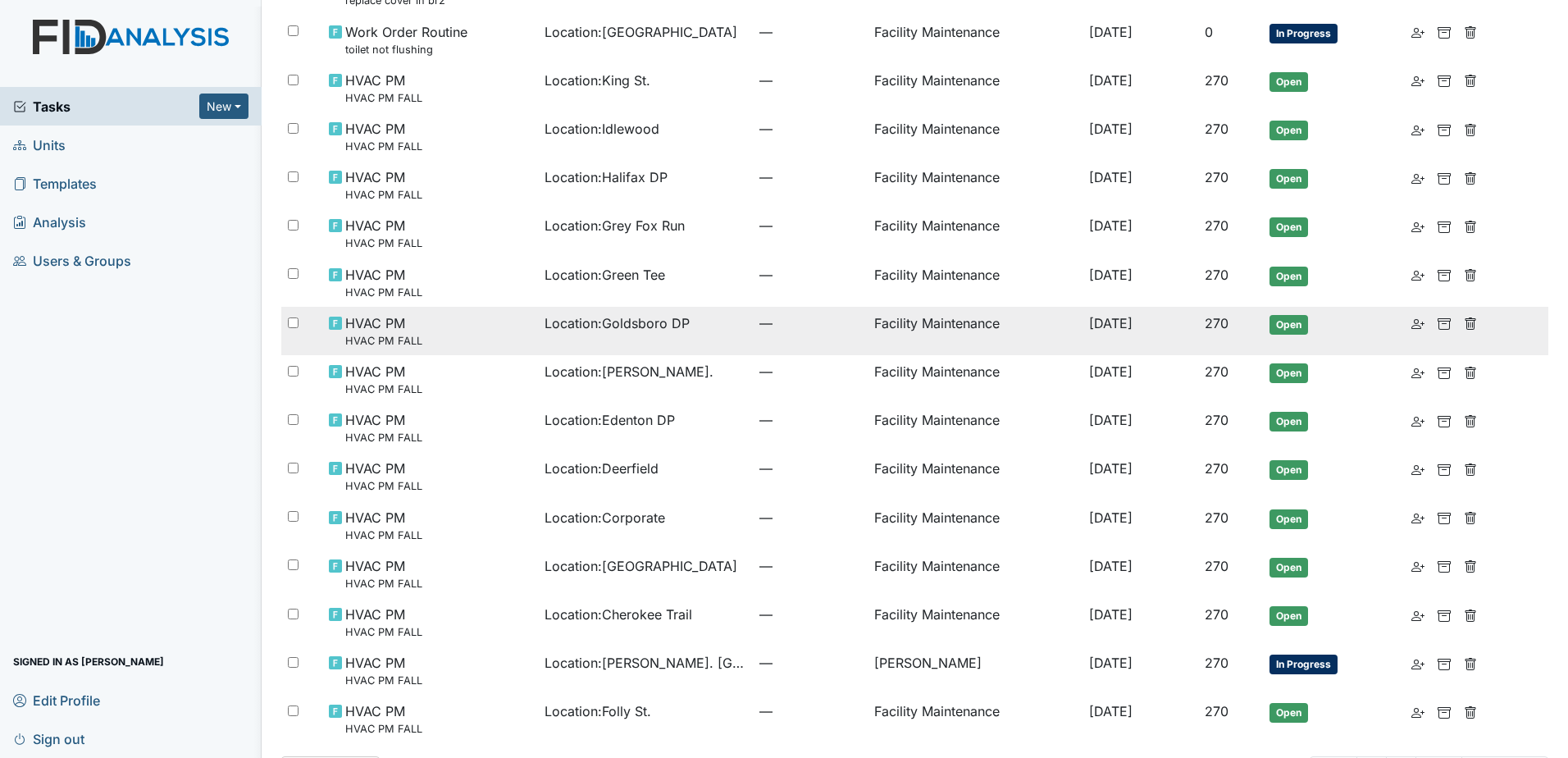
scroll to position [945, 0]
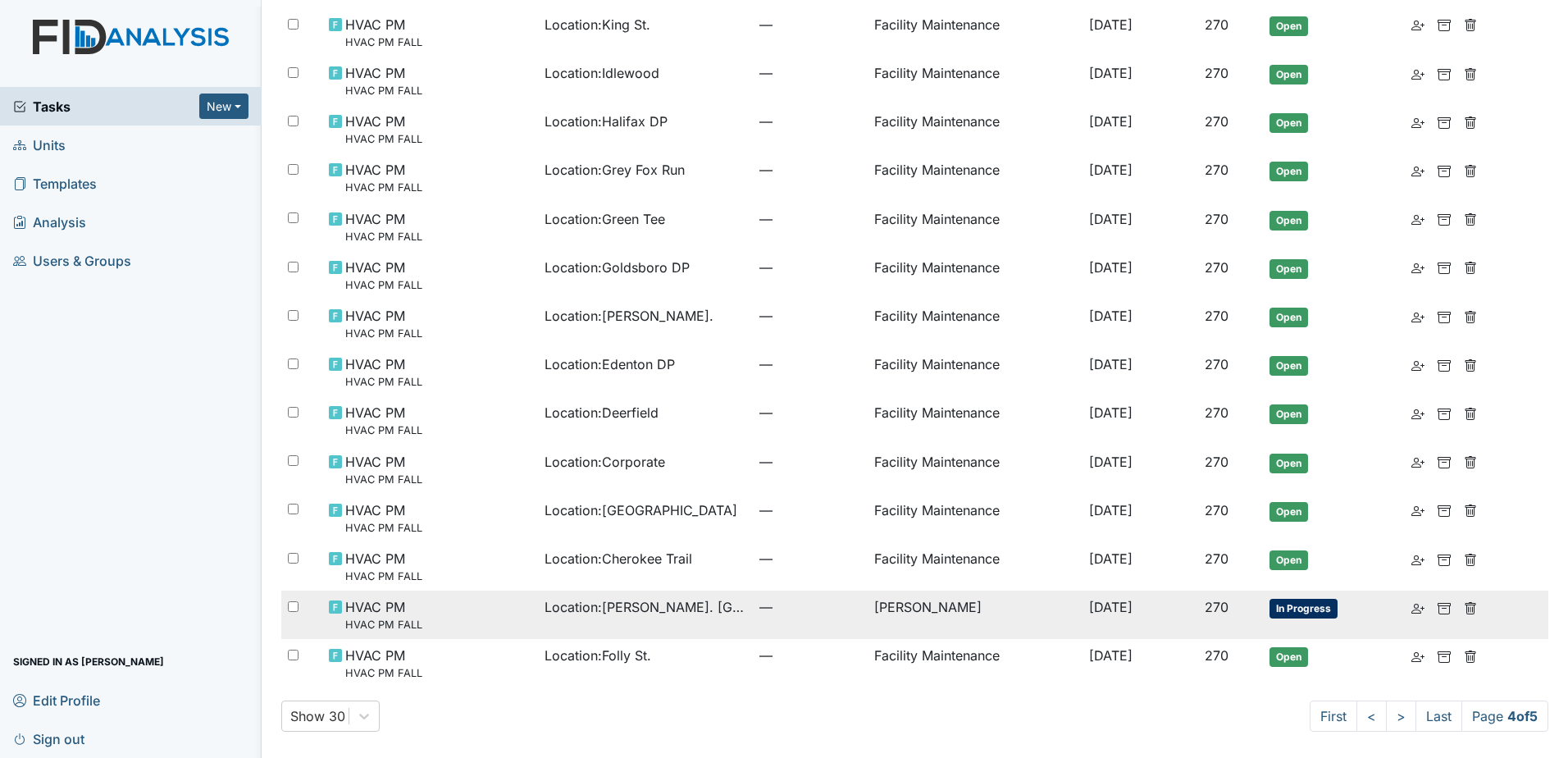
click at [1033, 624] on td "Zach Smith" at bounding box center [975, 614] width 215 height 48
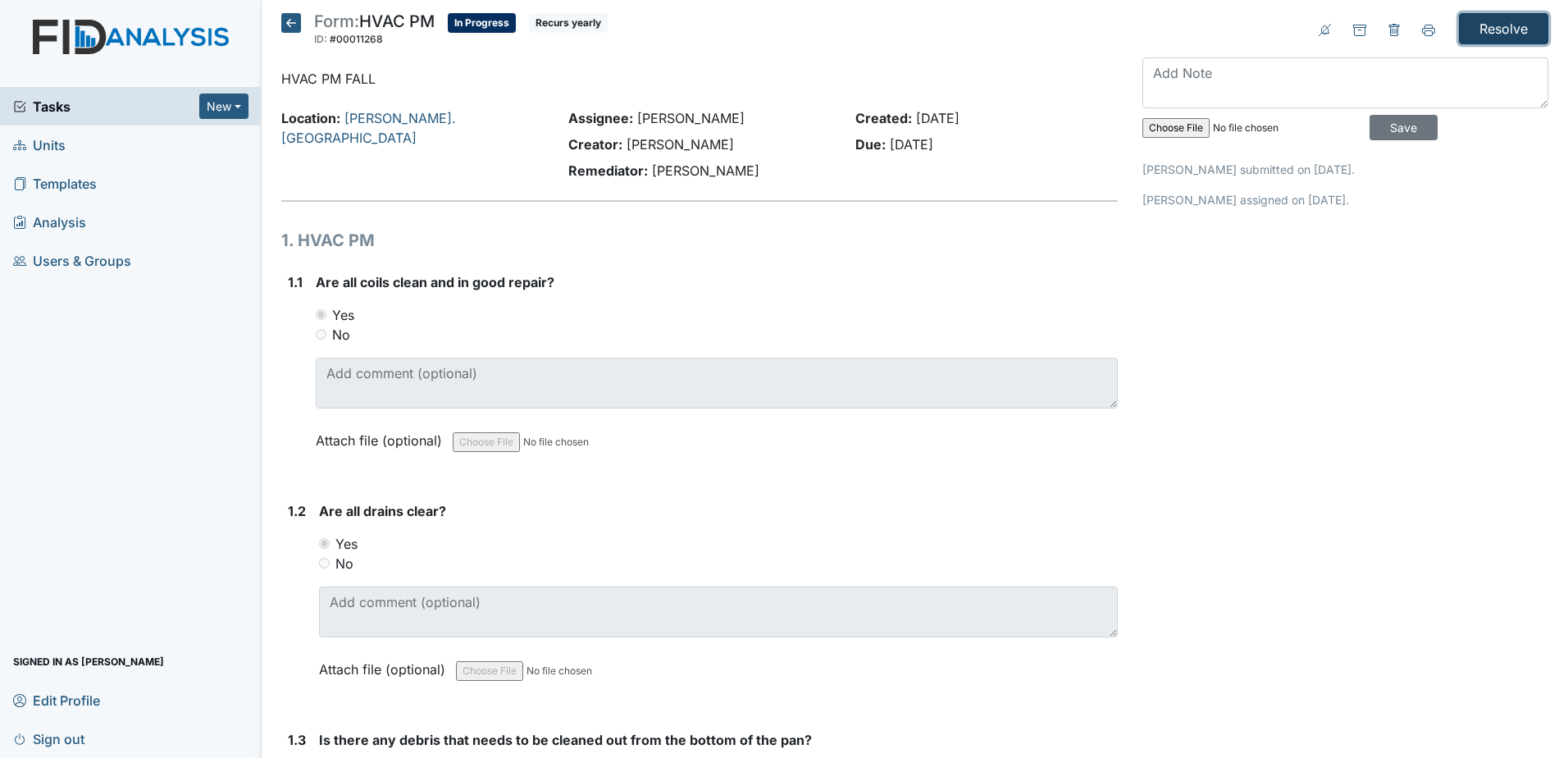
click at [1480, 26] on input "Resolve" at bounding box center [1504, 29] width 89 height 31
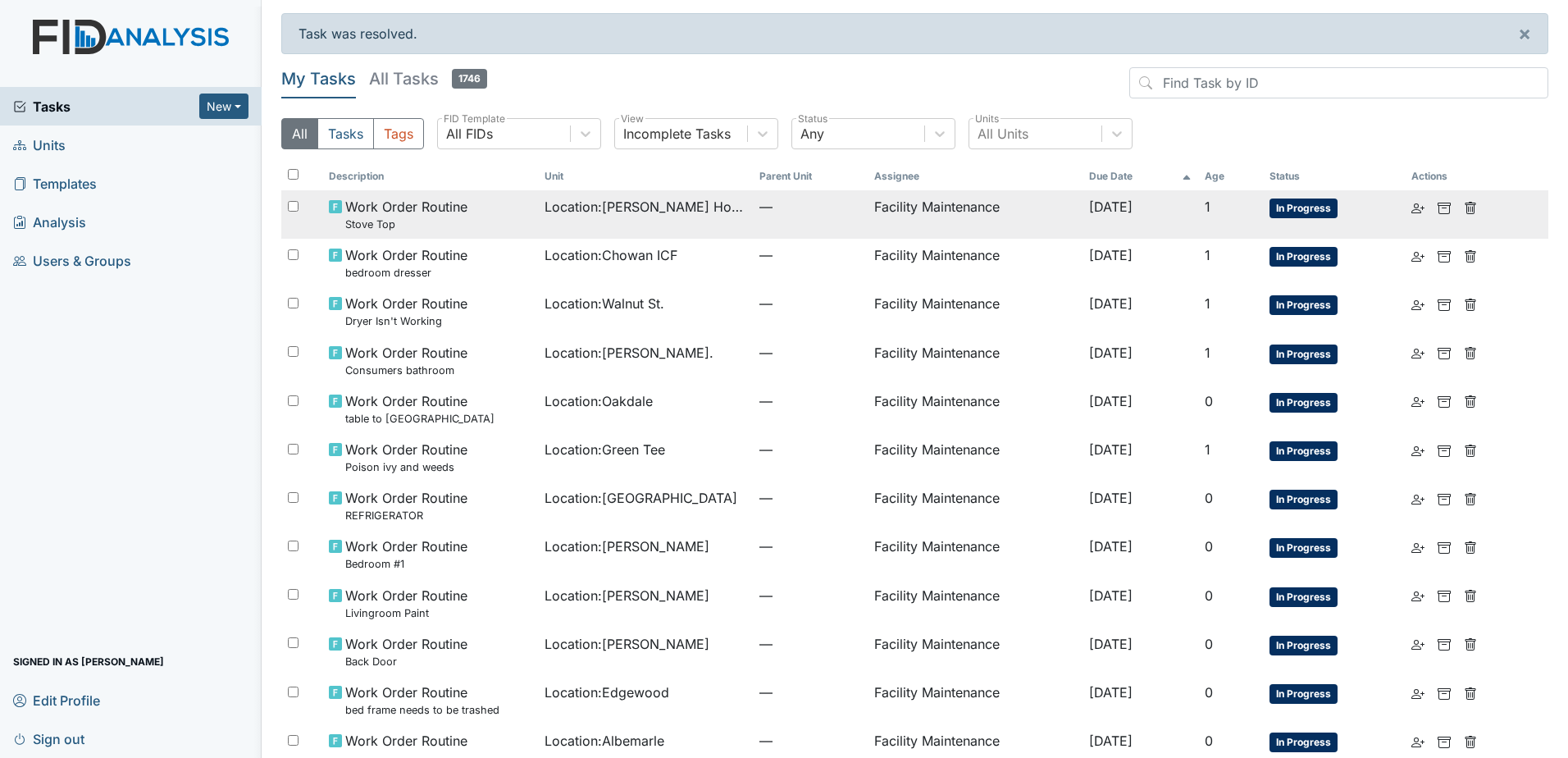
click at [633, 230] on td "Location : Scott House" at bounding box center [645, 214] width 215 height 48
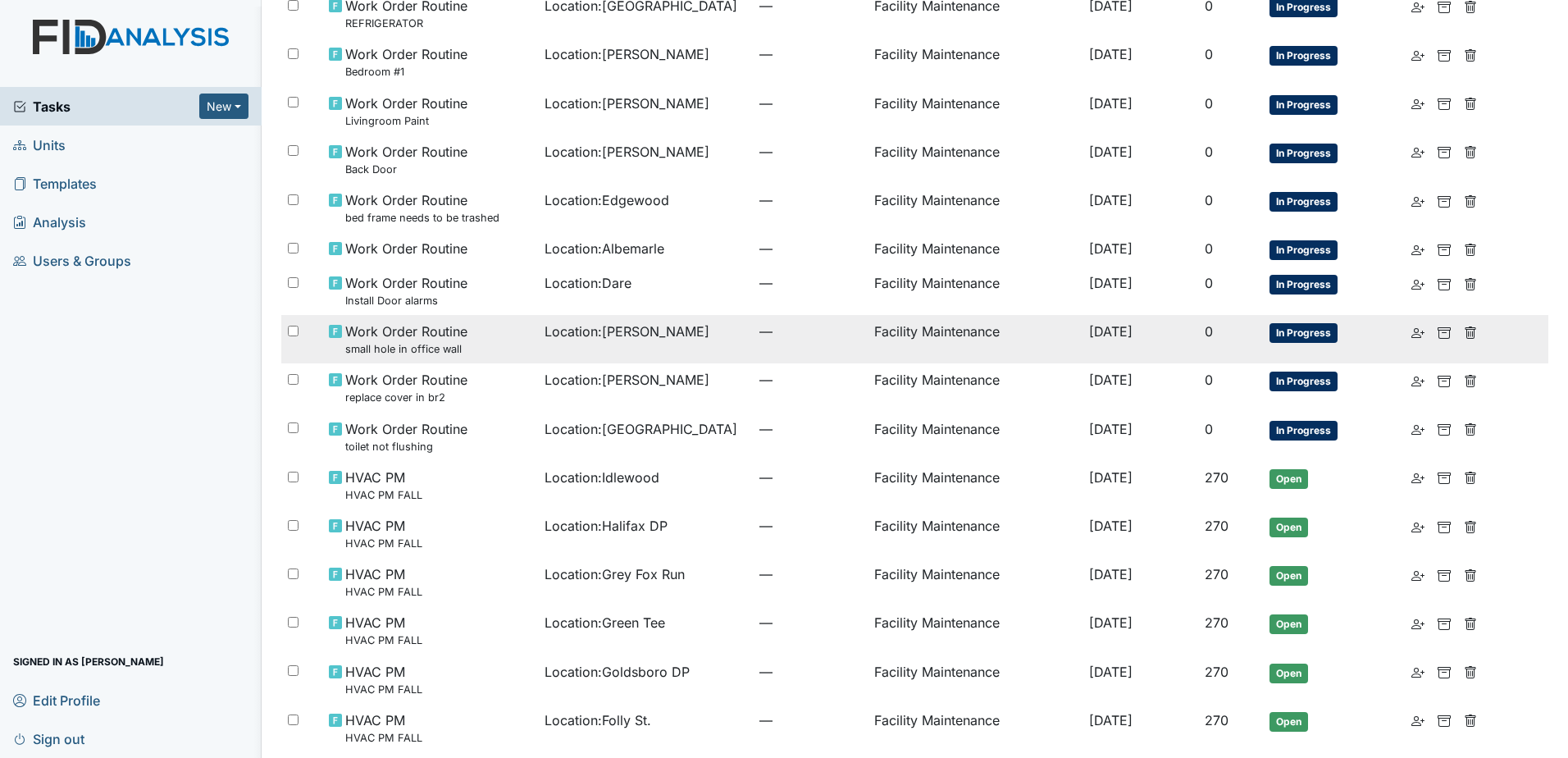
scroll to position [246, 0]
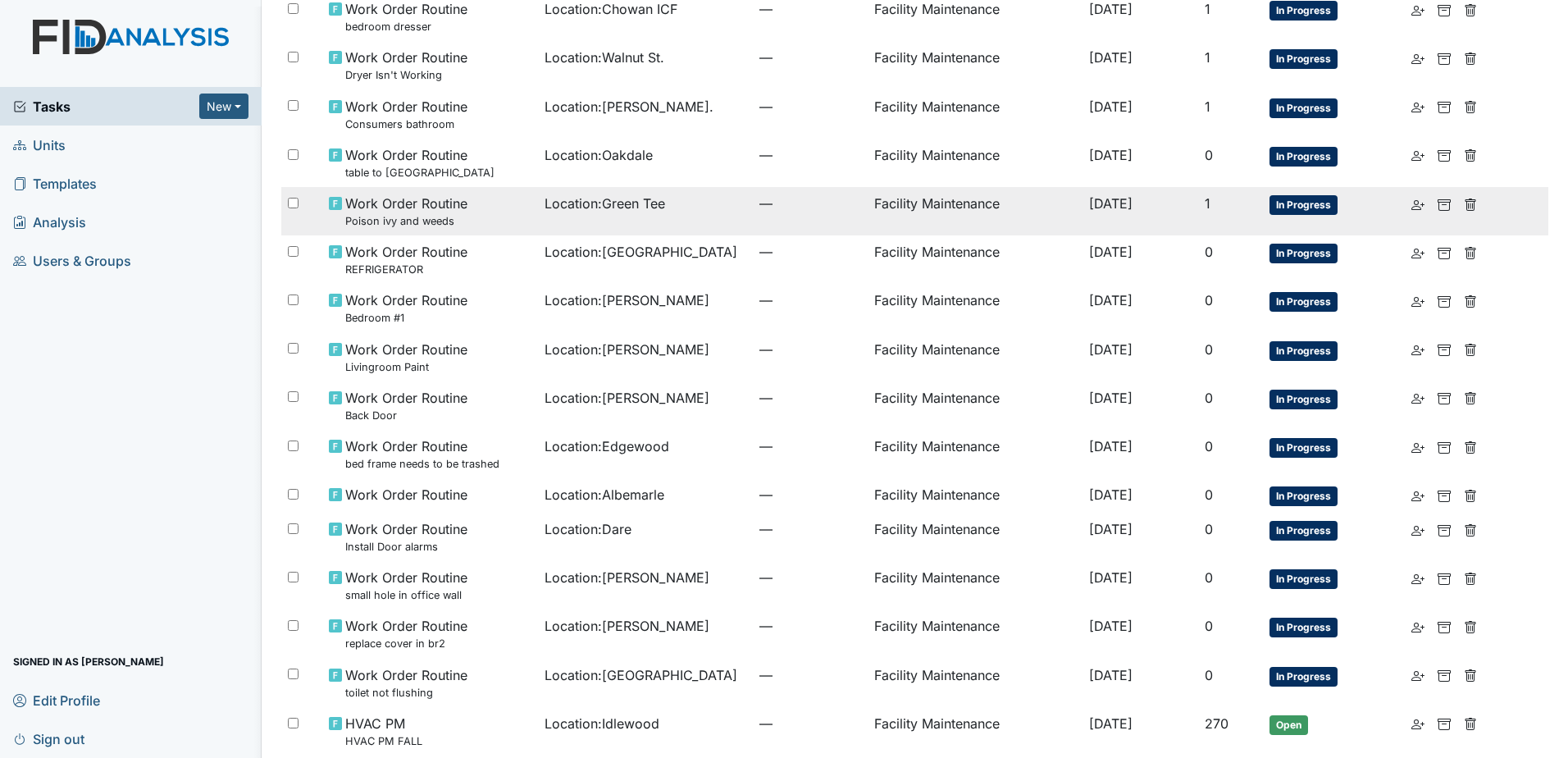
click at [760, 209] on span "—" at bounding box center [811, 203] width 101 height 20
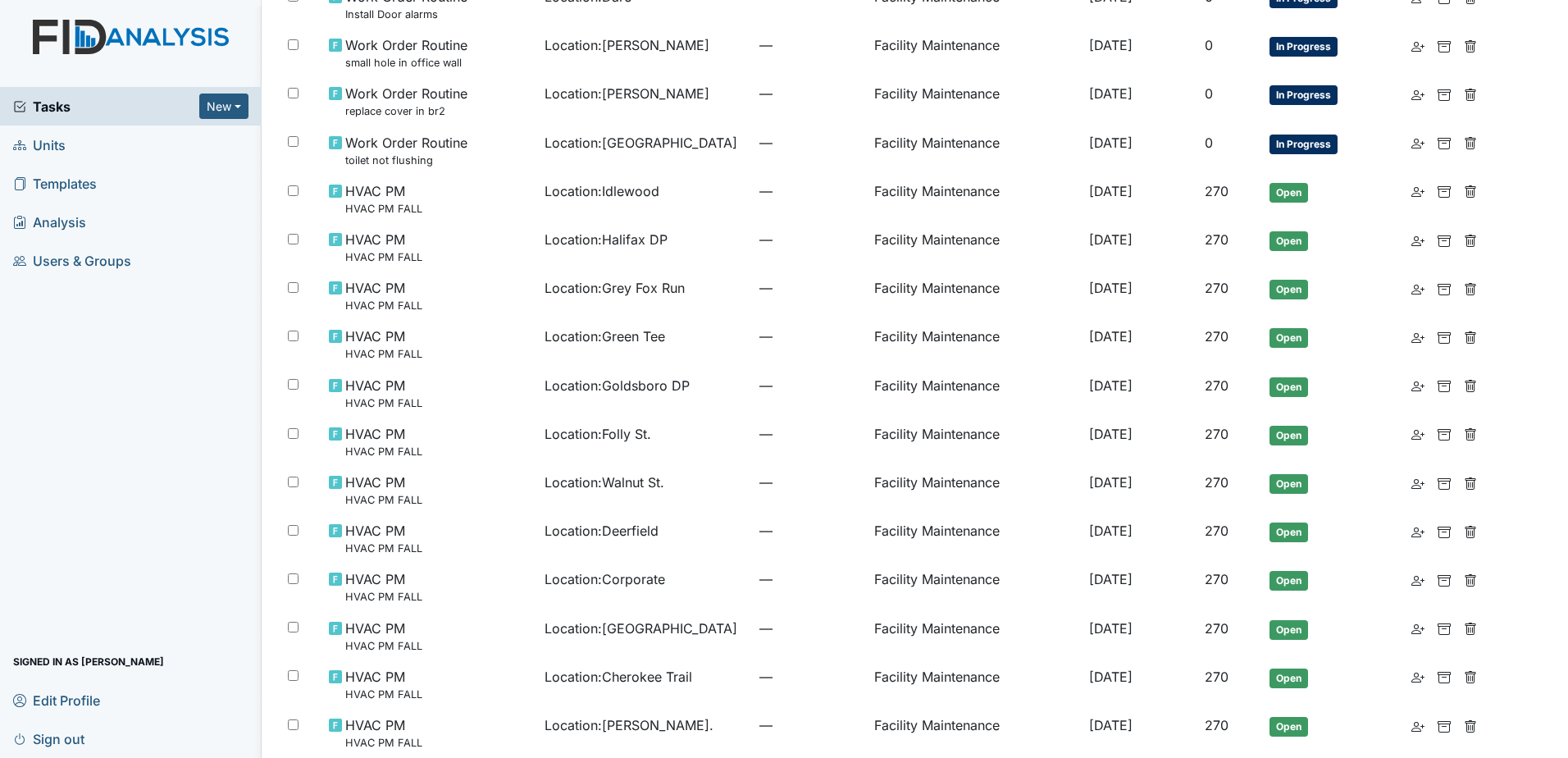
scroll to position [945, 0]
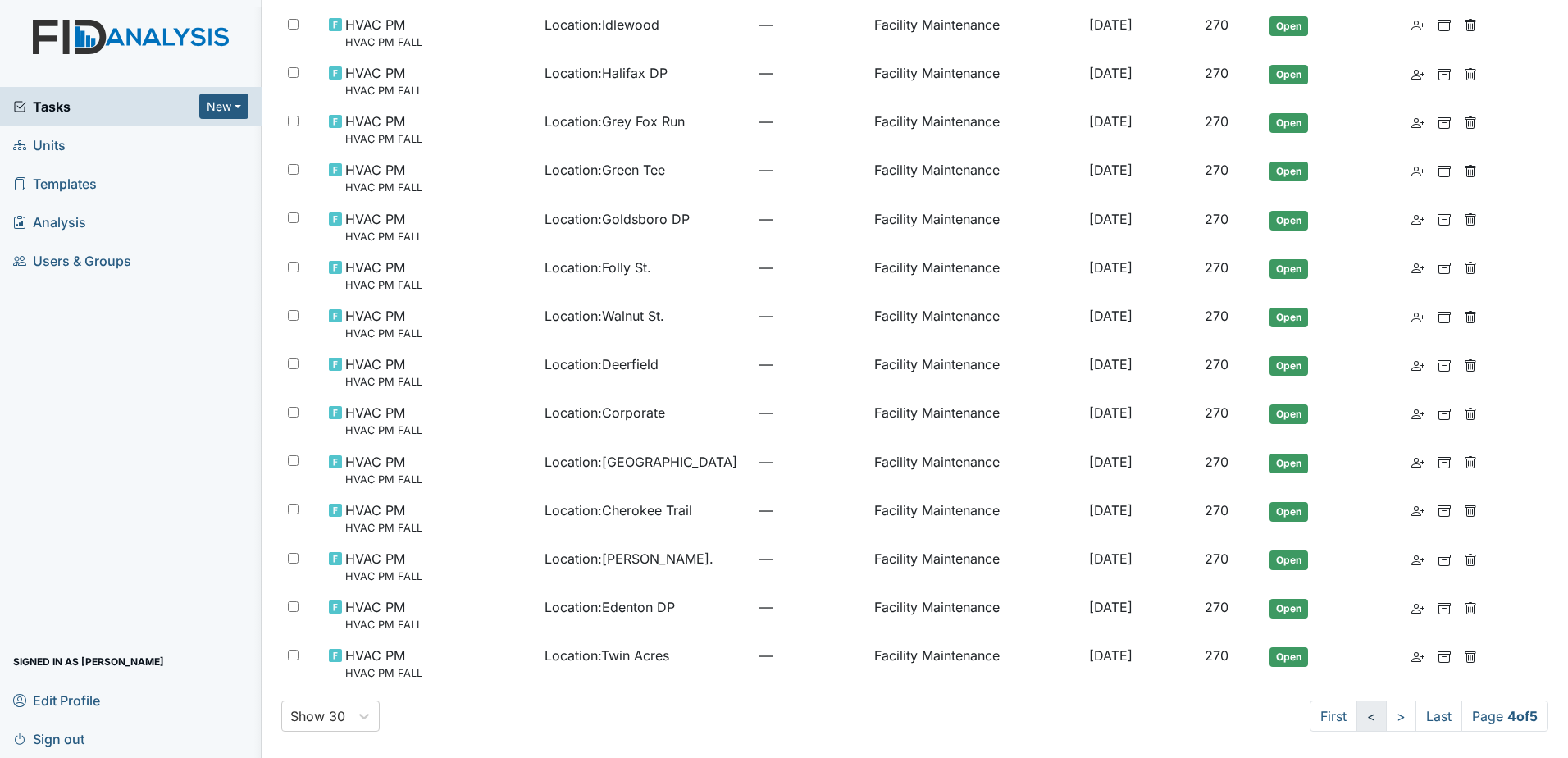
click at [1360, 717] on link "<" at bounding box center [1371, 716] width 31 height 31
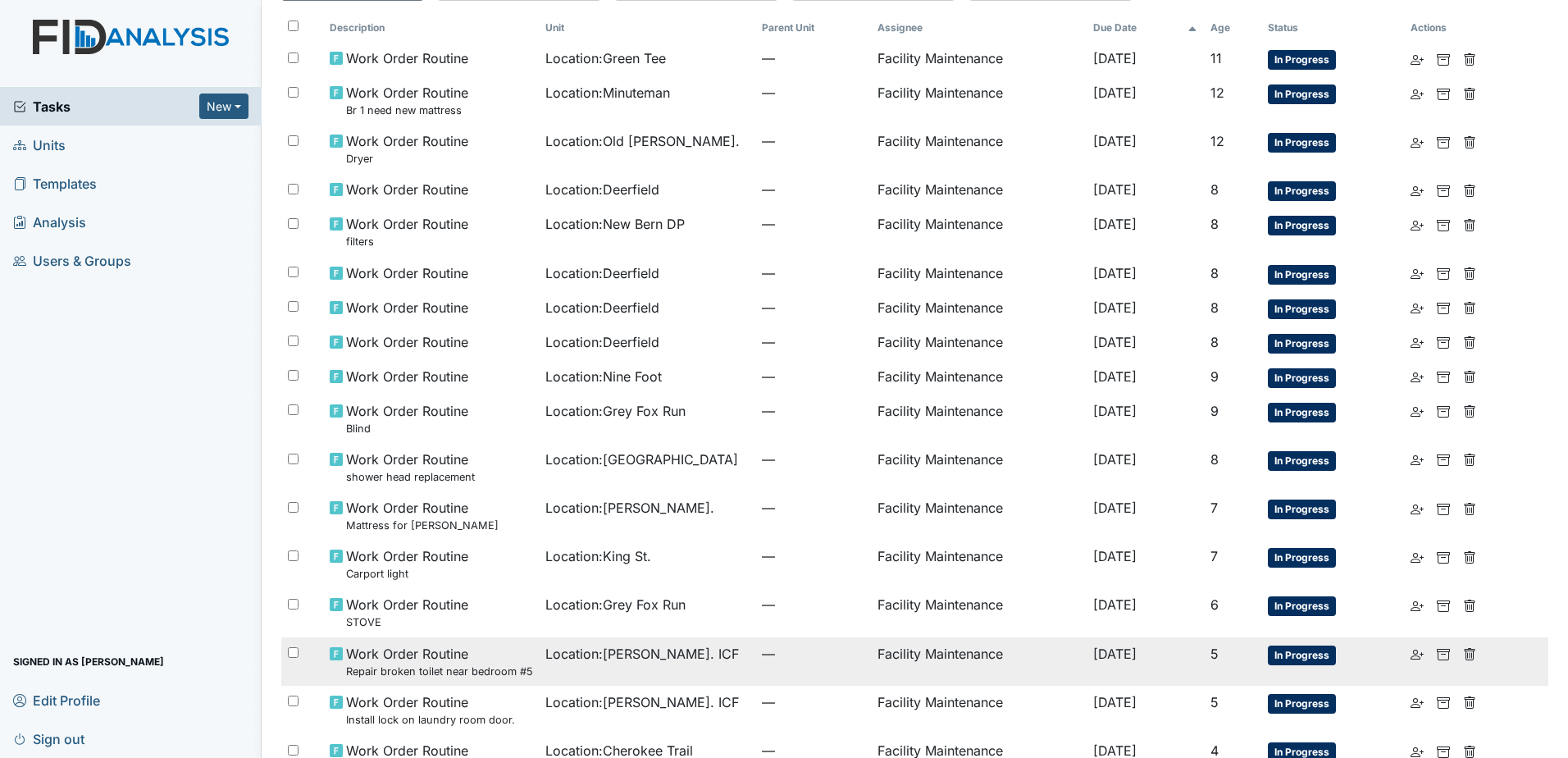
scroll to position [111, 0]
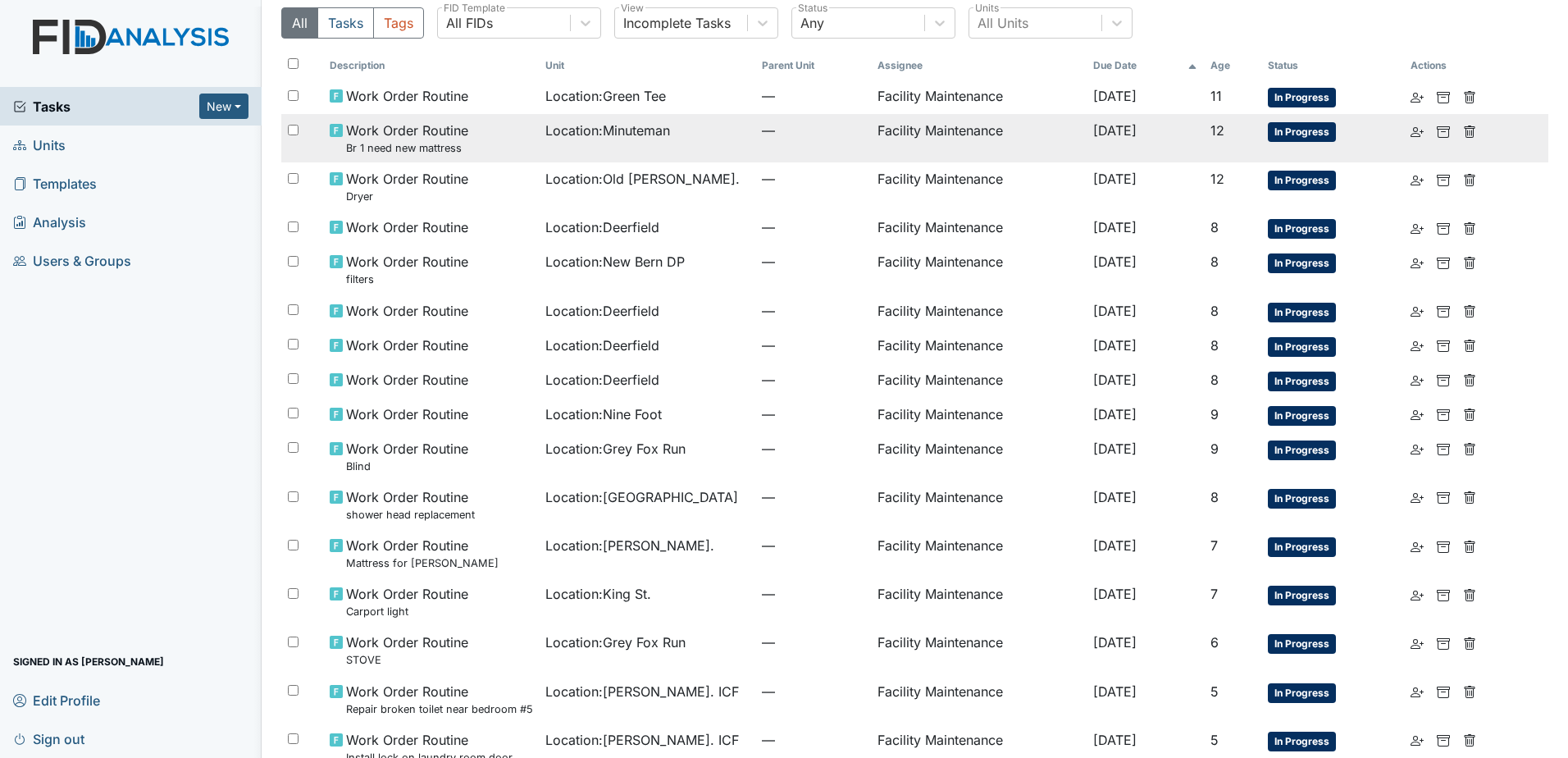
click at [700, 142] on td "Location : Minuteman" at bounding box center [647, 137] width 217 height 48
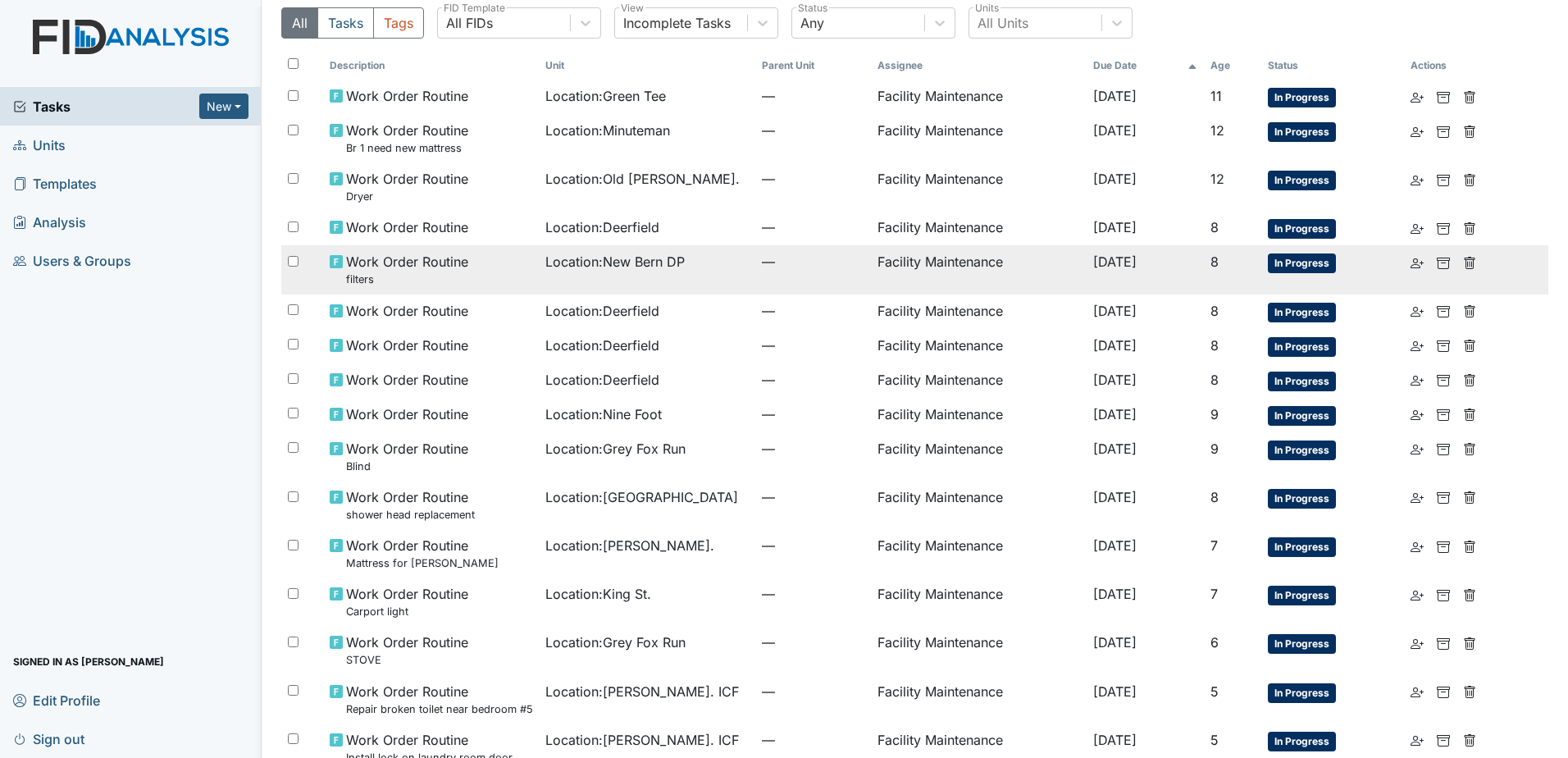
click at [702, 282] on td "Location : New Bern DP" at bounding box center [647, 268] width 217 height 48
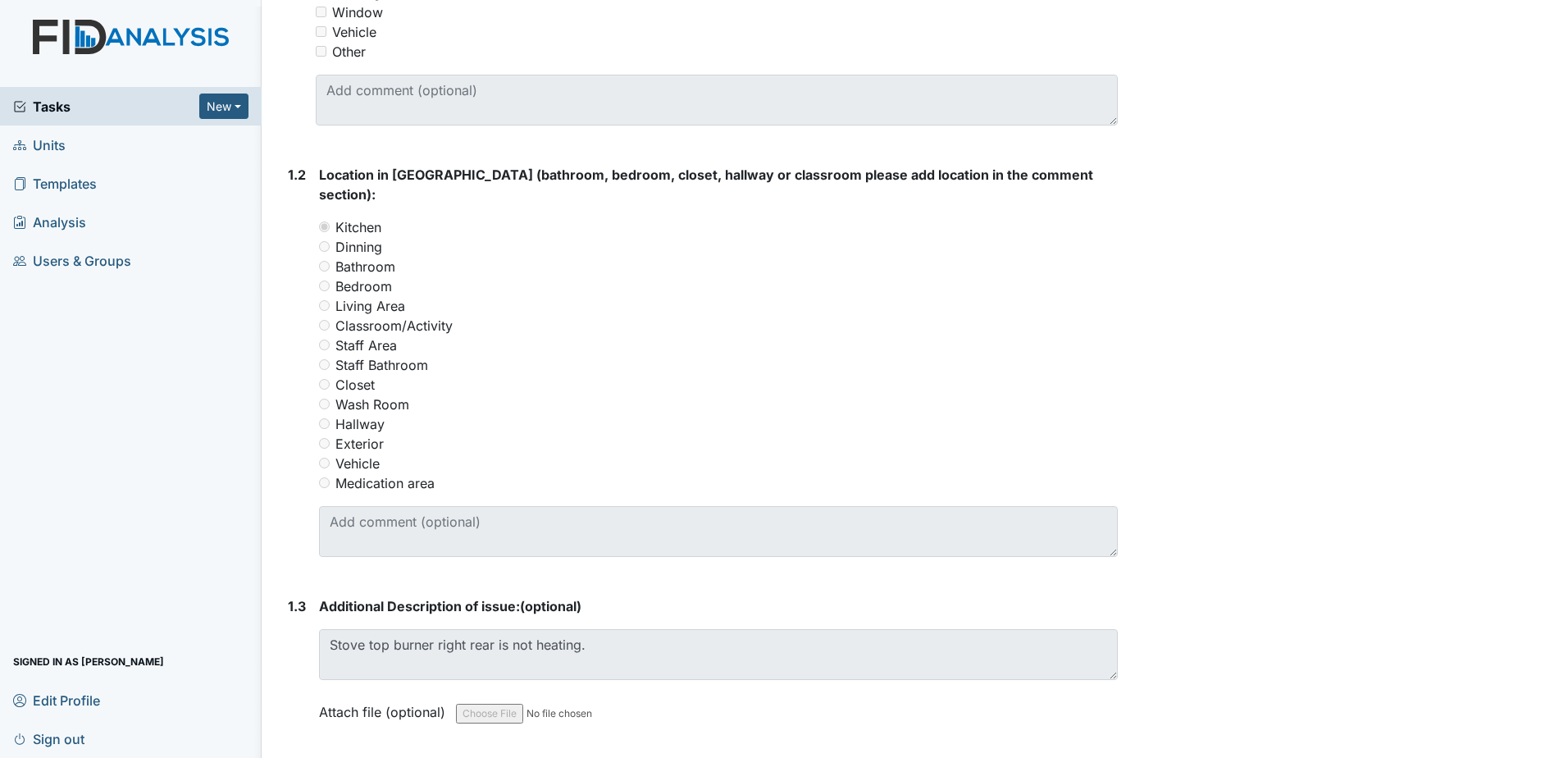
scroll to position [574, 0]
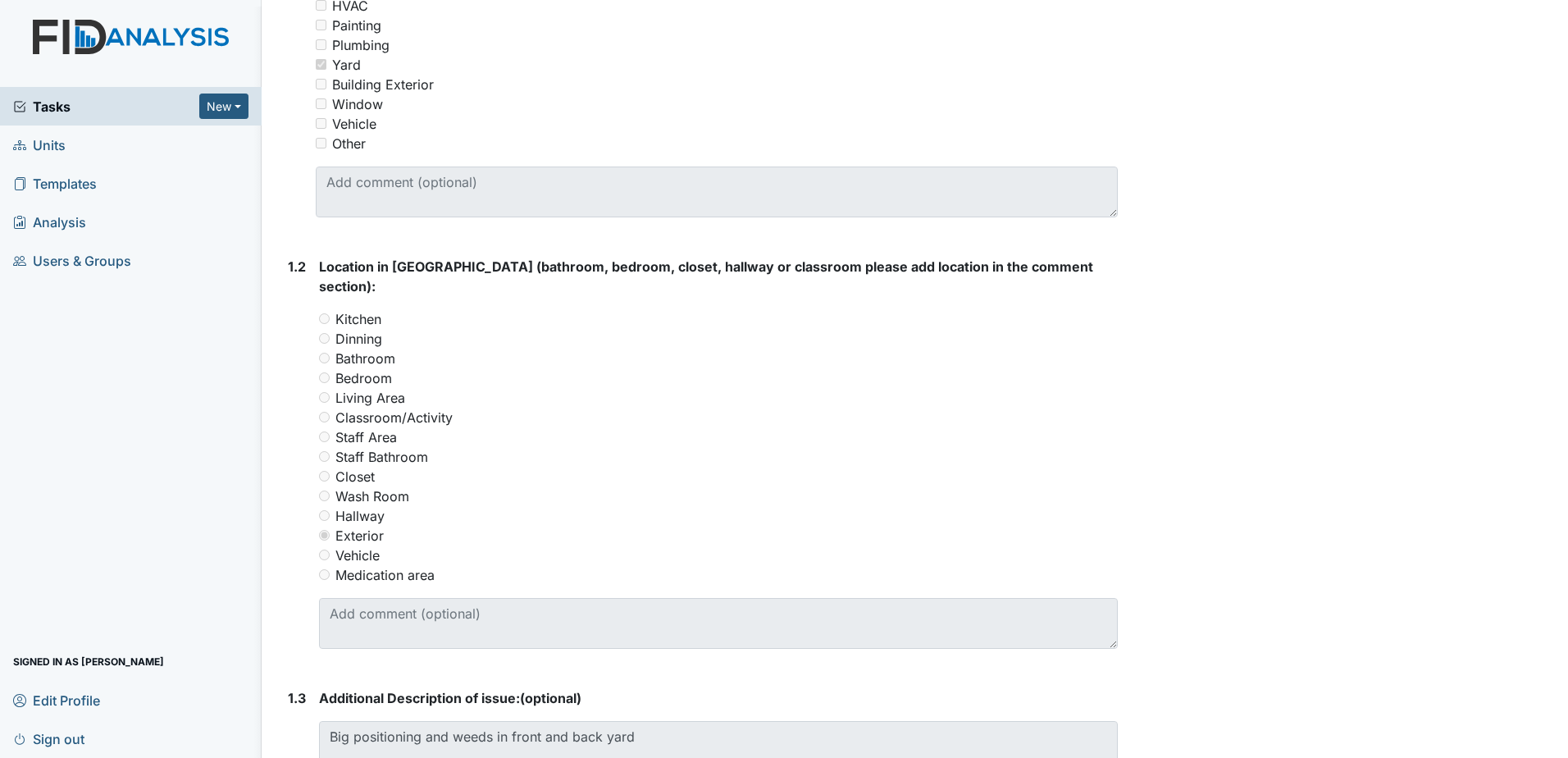
scroll to position [212, 0]
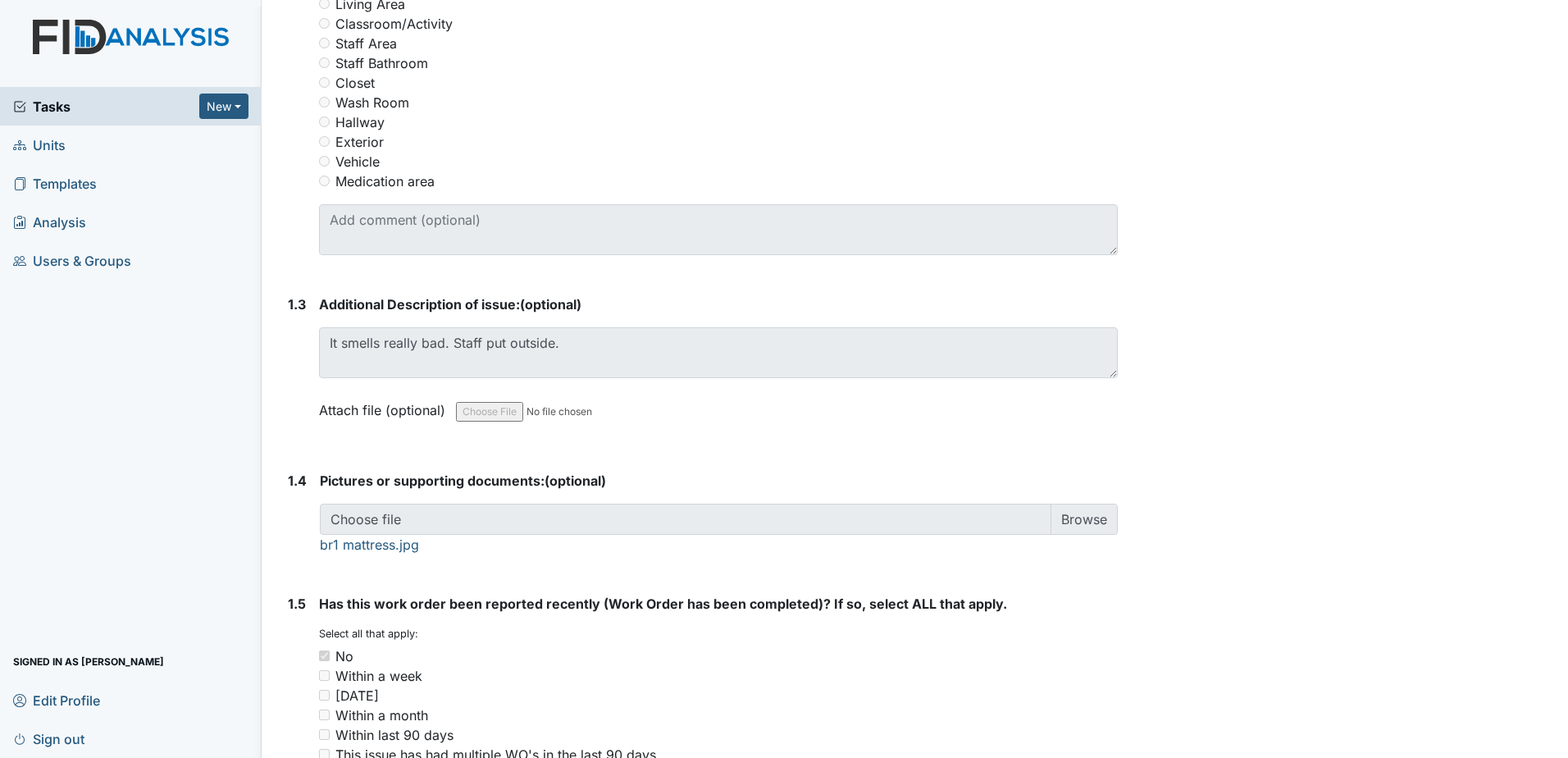
scroll to position [970, 0]
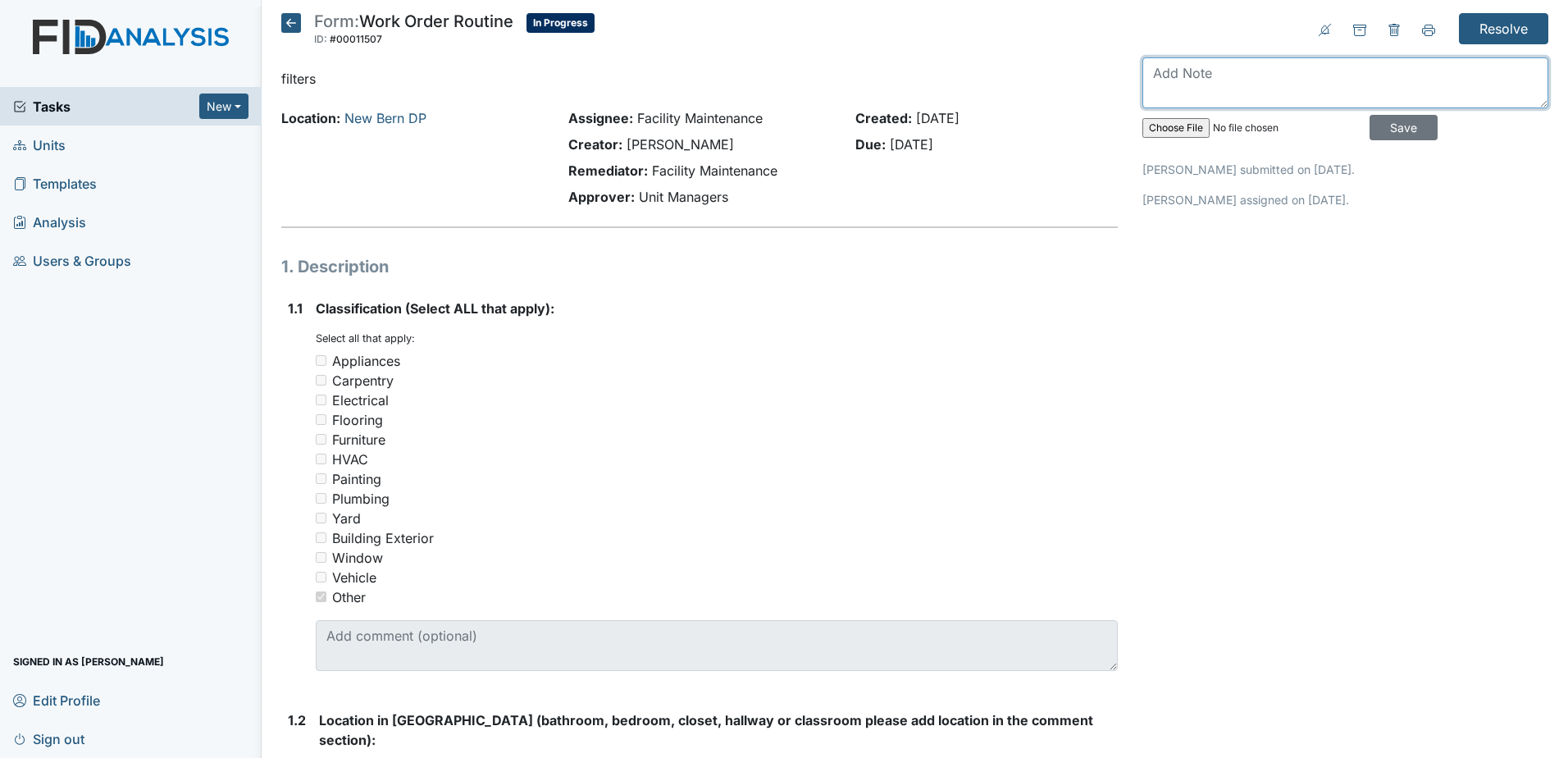
click at [1258, 81] on textarea at bounding box center [1346, 83] width 406 height 51
type textarea "legacy replaced"
click at [1392, 128] on input "Save" at bounding box center [1404, 127] width 68 height 25
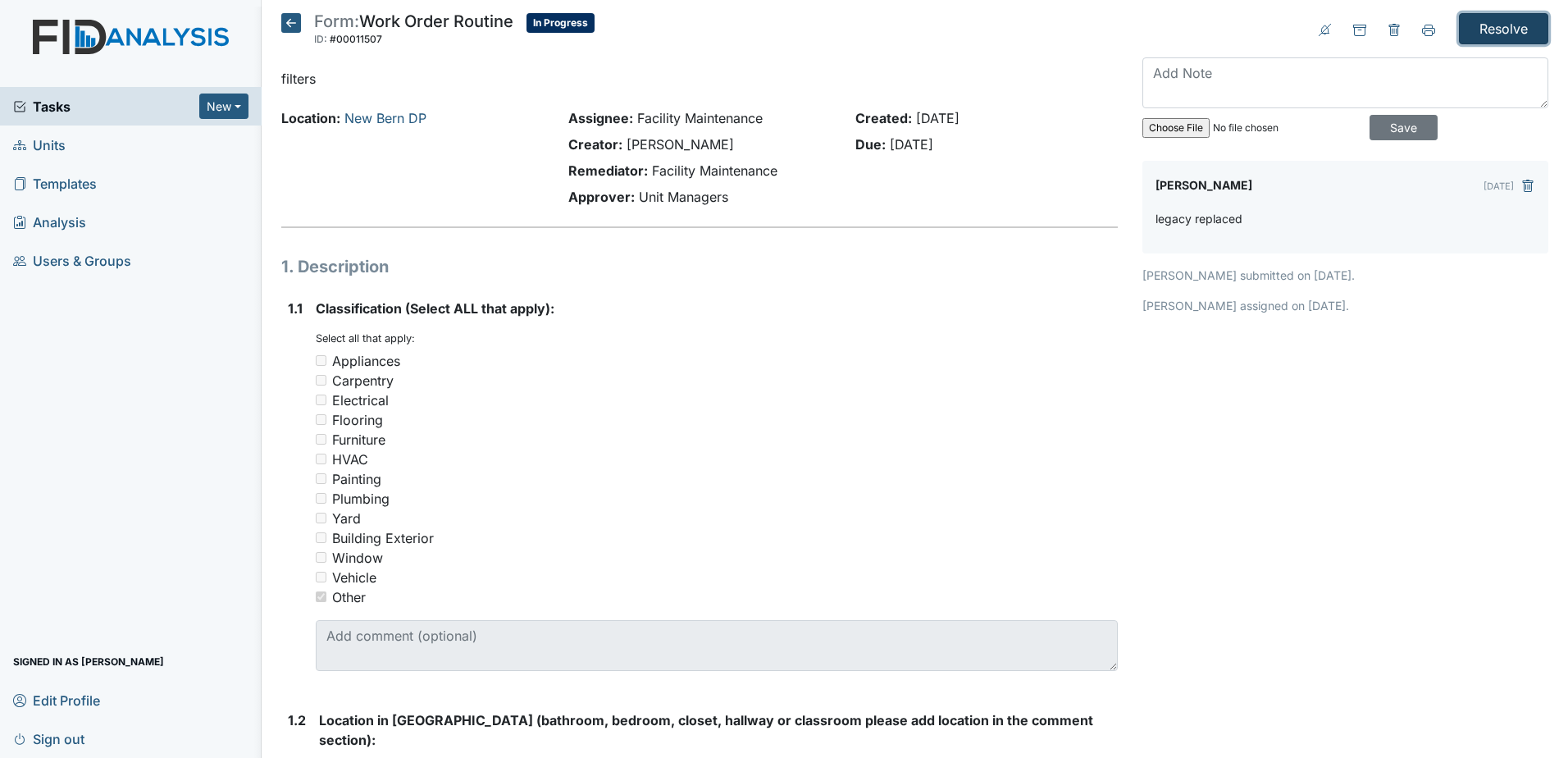
click at [1527, 33] on input "Resolve" at bounding box center [1504, 29] width 89 height 31
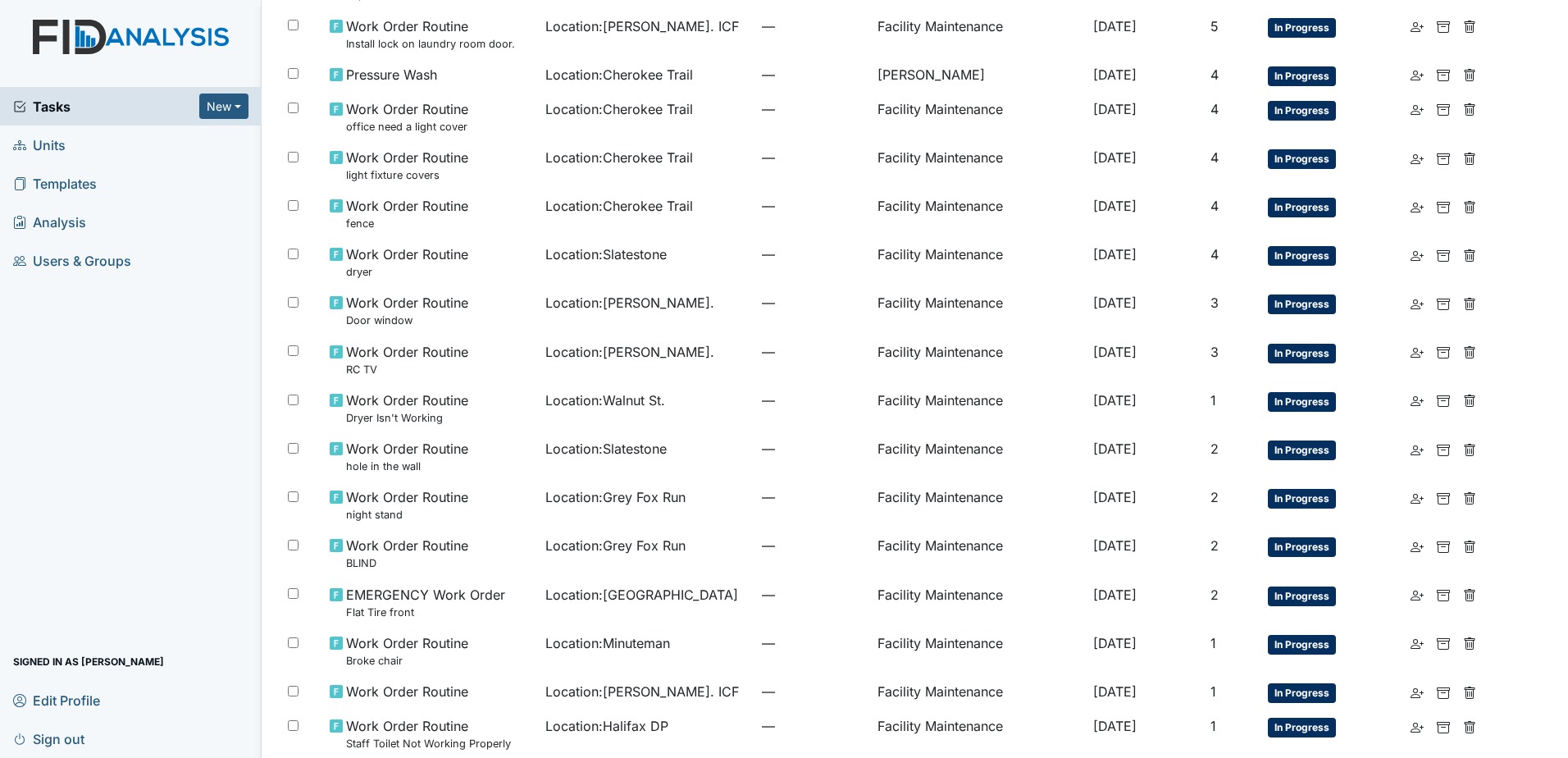
scroll to position [738, 0]
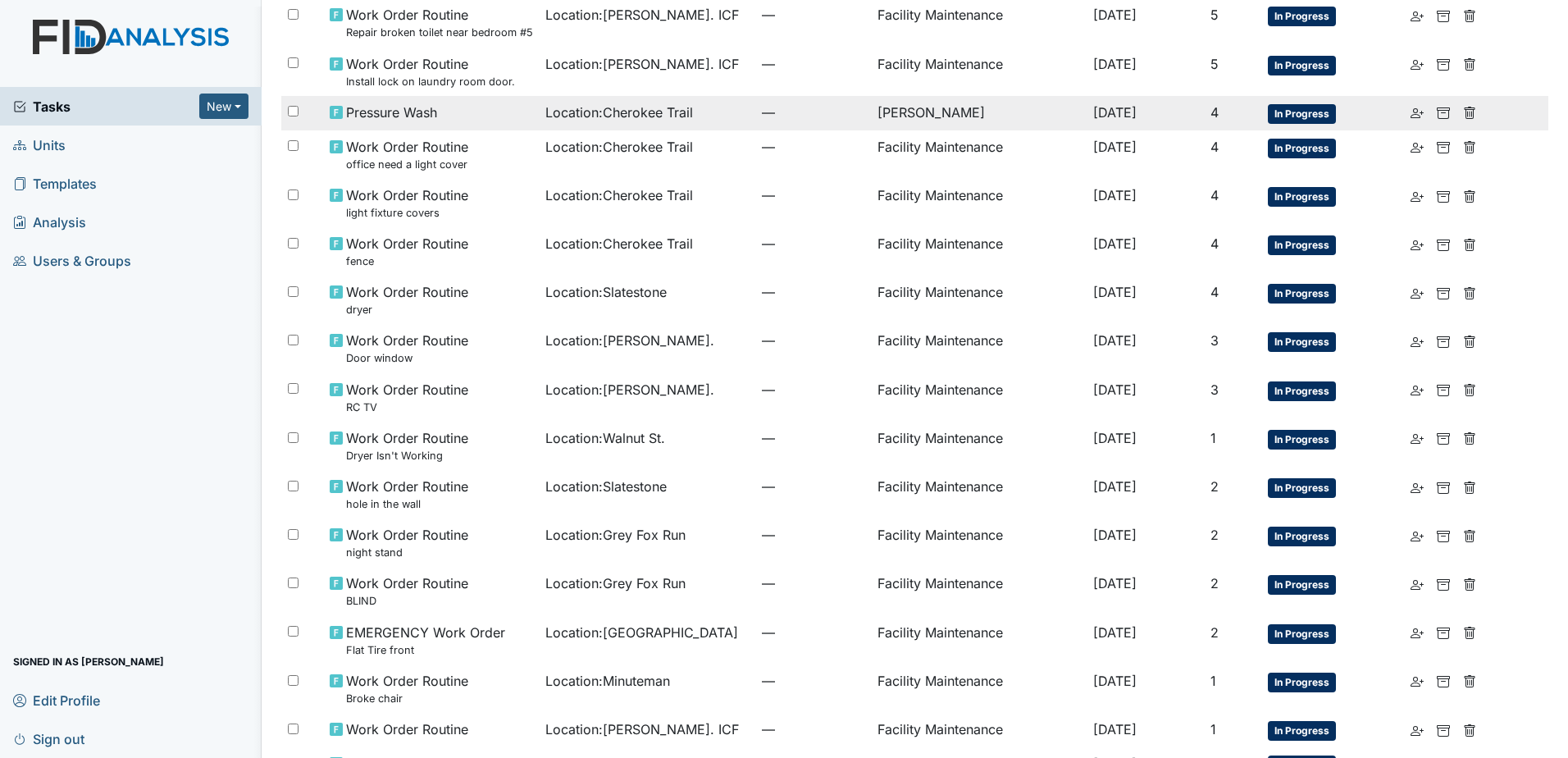
click at [833, 126] on td "—" at bounding box center [813, 113] width 115 height 34
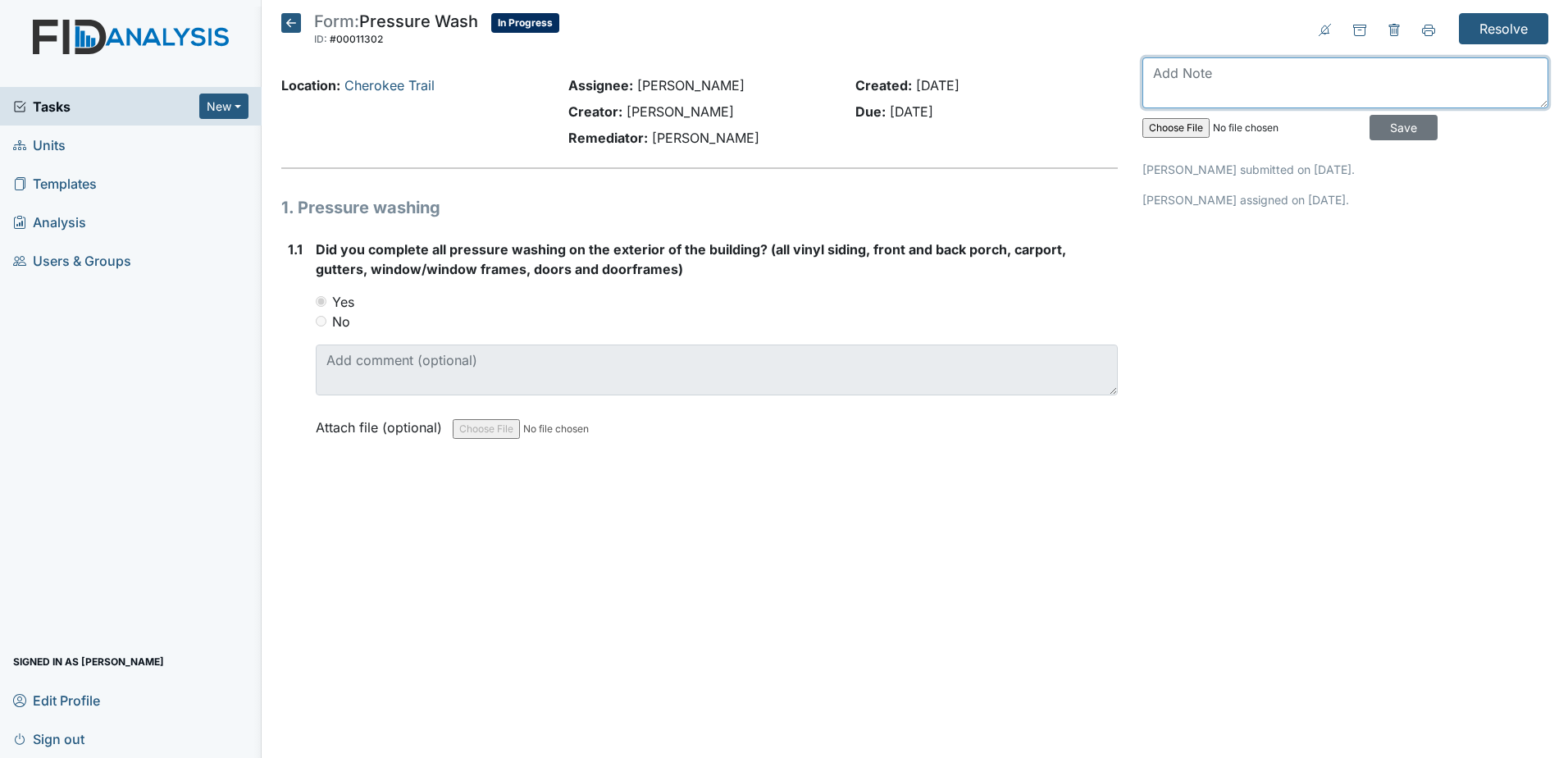
click at [1263, 99] on textarea at bounding box center [1346, 83] width 406 height 51
type textarea "deleting and opened as work order"
click at [1408, 132] on input "Save" at bounding box center [1404, 127] width 68 height 25
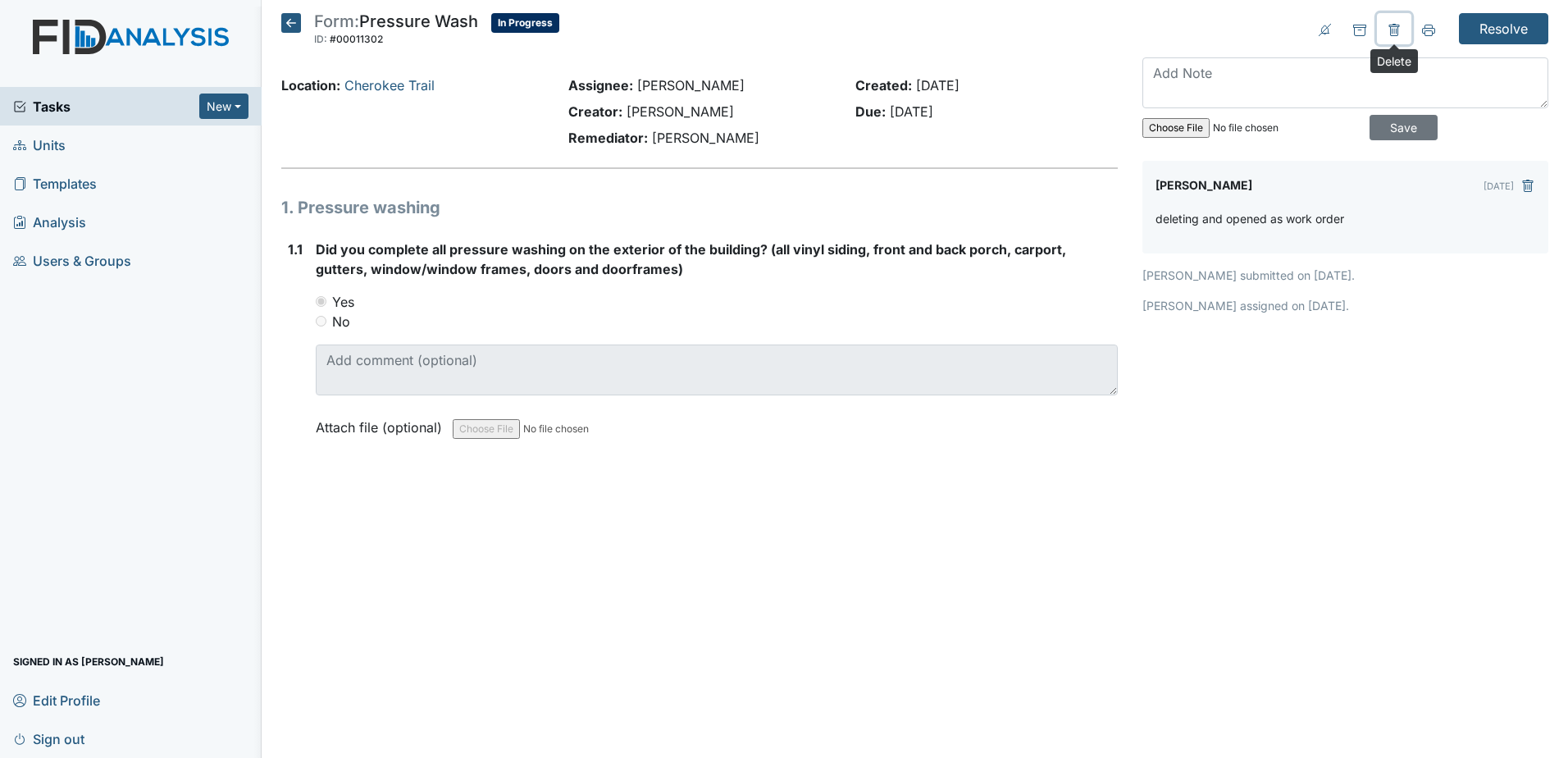
click at [1401, 34] on button at bounding box center [1394, 29] width 34 height 31
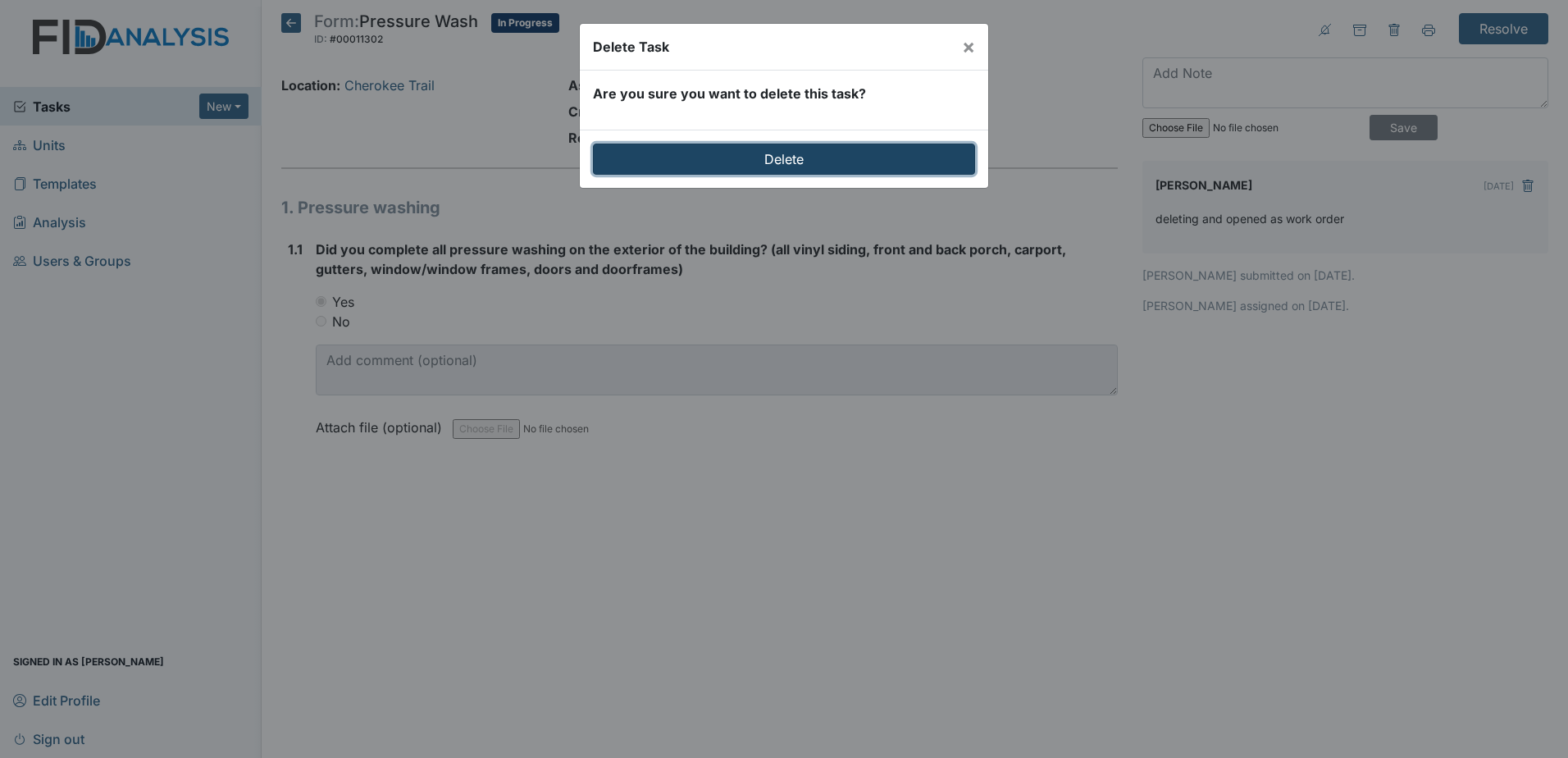
click at [768, 152] on input "Delete" at bounding box center [784, 159] width 382 height 31
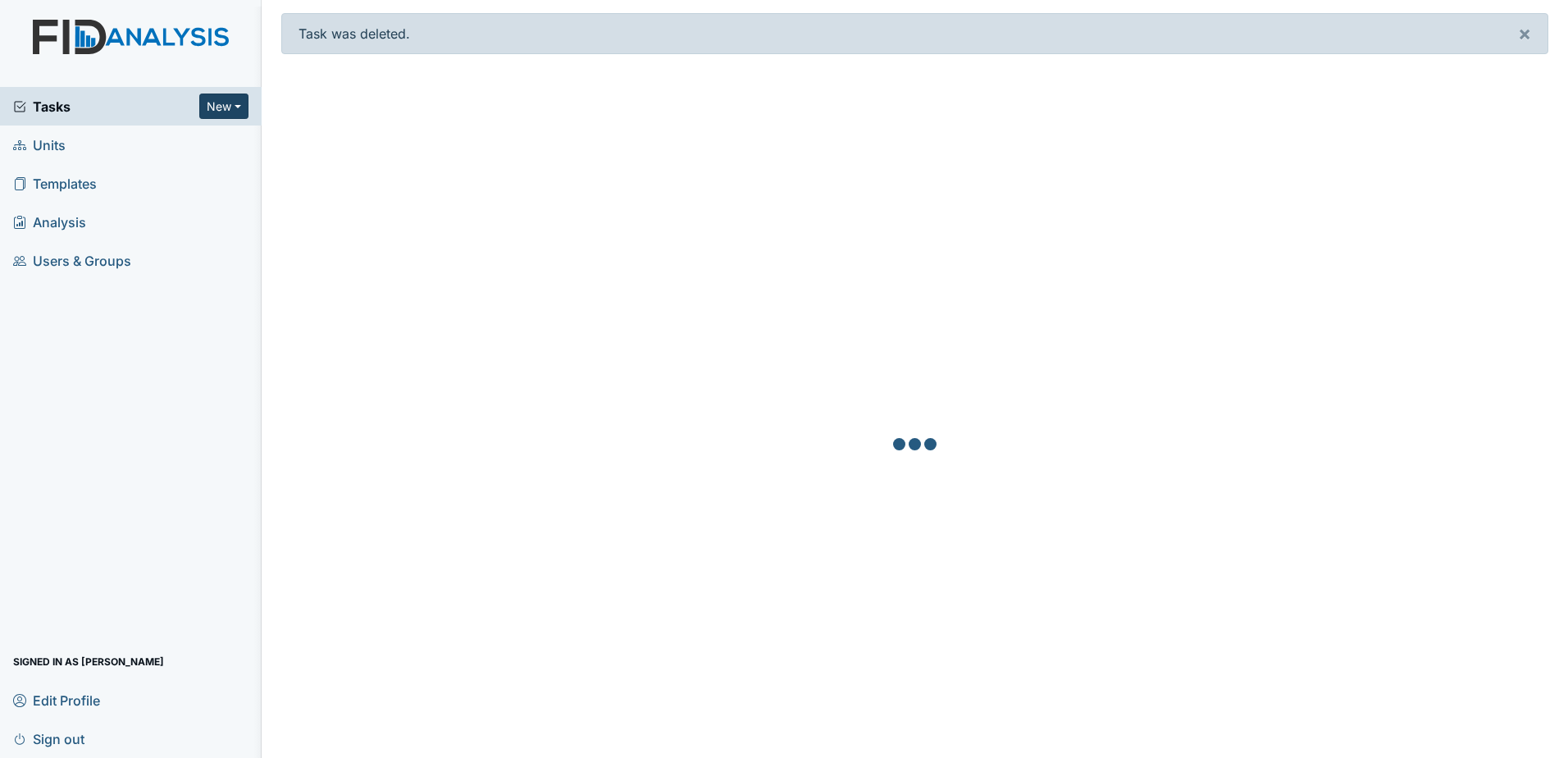
click at [230, 111] on button "New" at bounding box center [224, 106] width 49 height 25
click at [211, 141] on link "Form" at bounding box center [182, 141] width 129 height 26
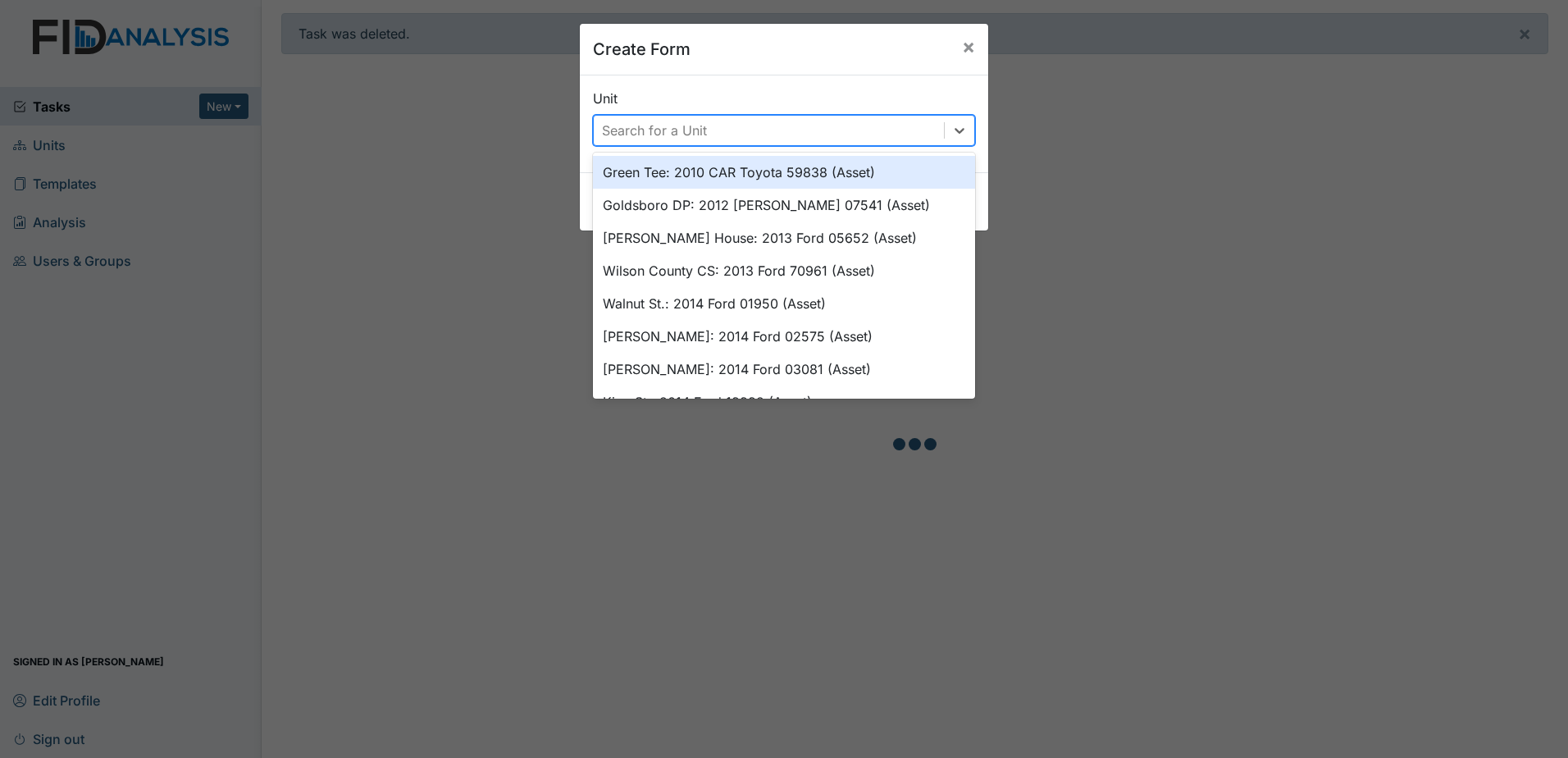
click at [820, 126] on div "Search for a Unit" at bounding box center [769, 130] width 351 height 30
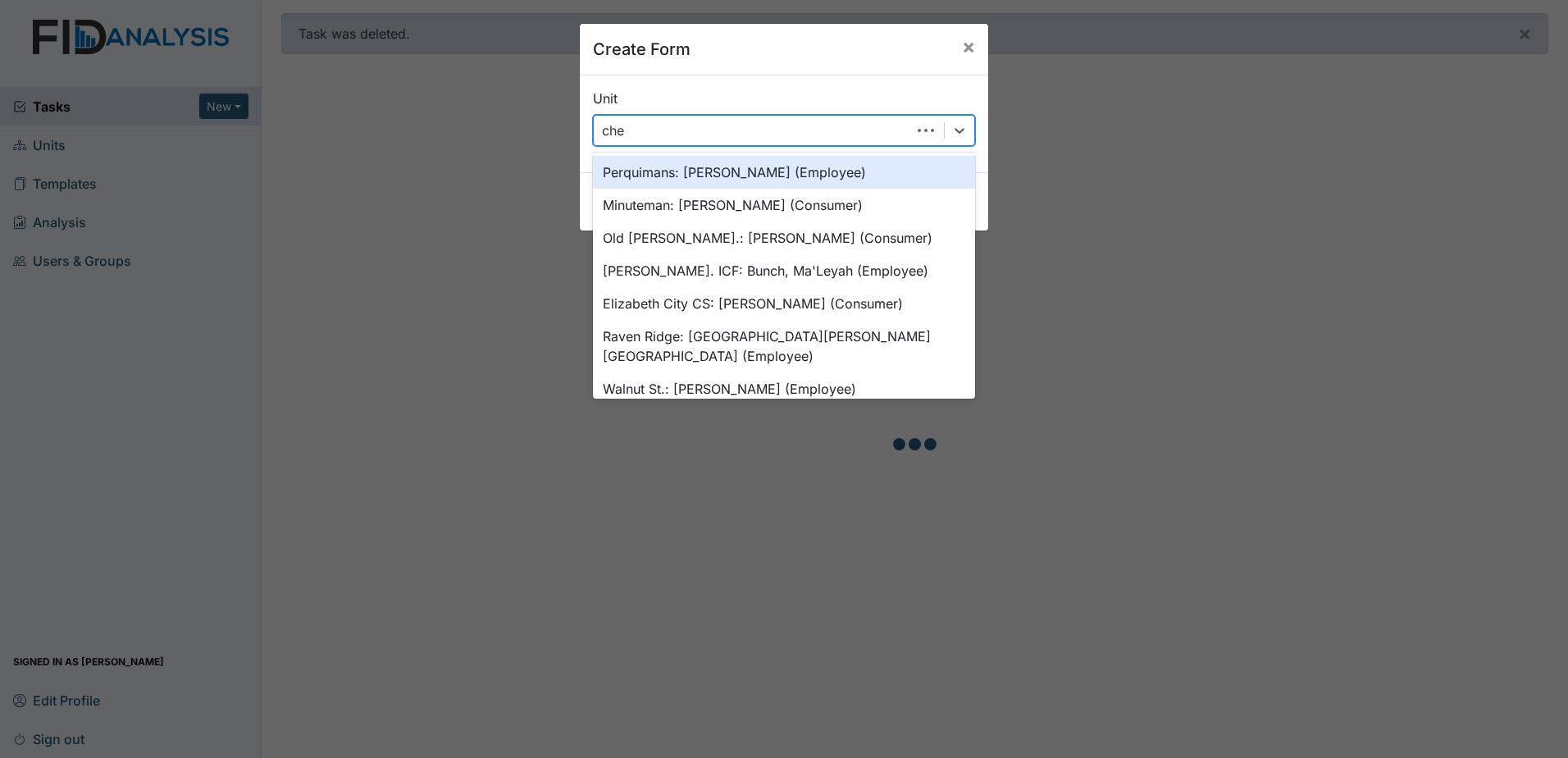
type input "cher"
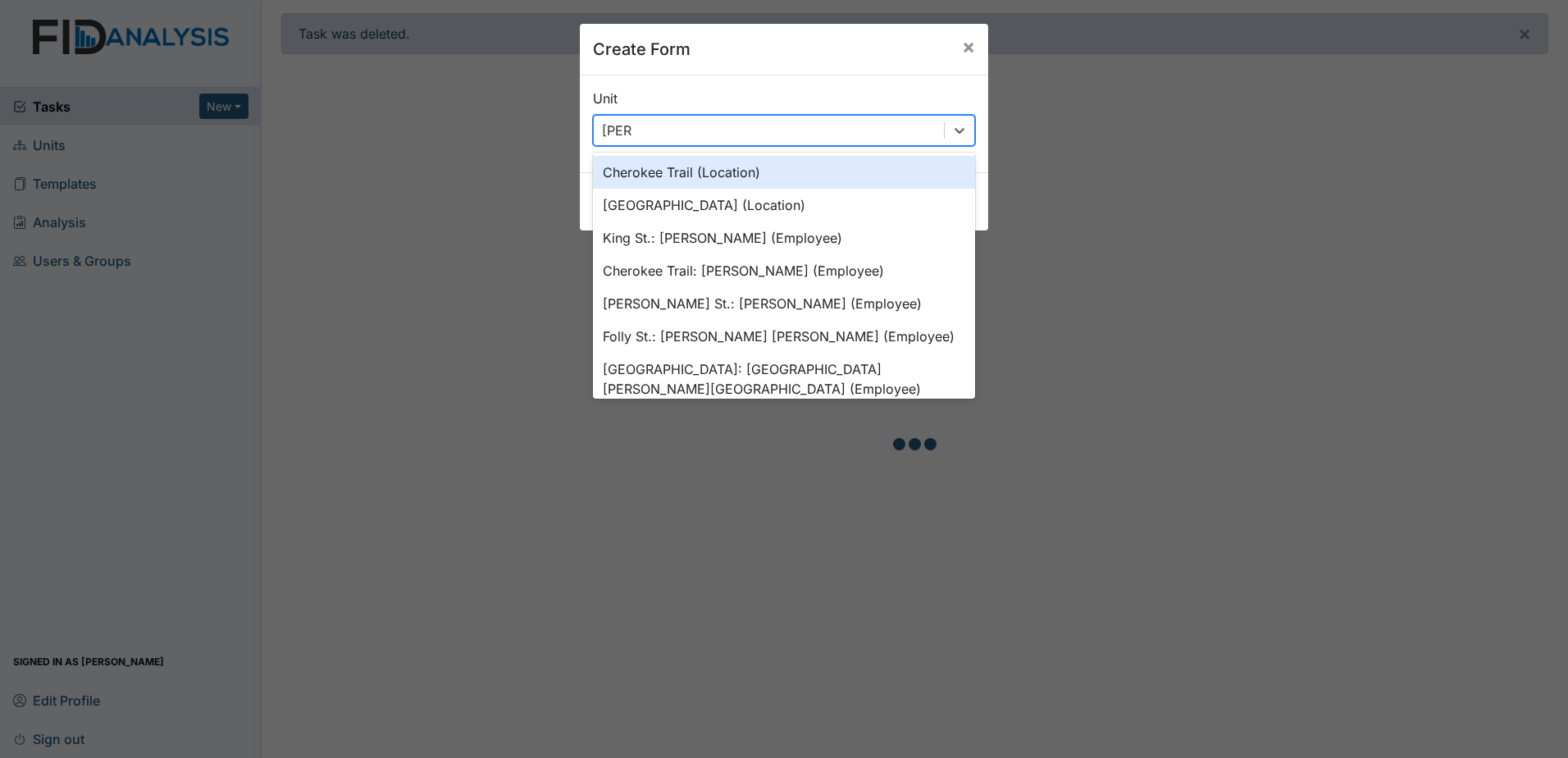
click at [777, 176] on div "Cherokee Trail (Location)" at bounding box center [784, 172] width 382 height 33
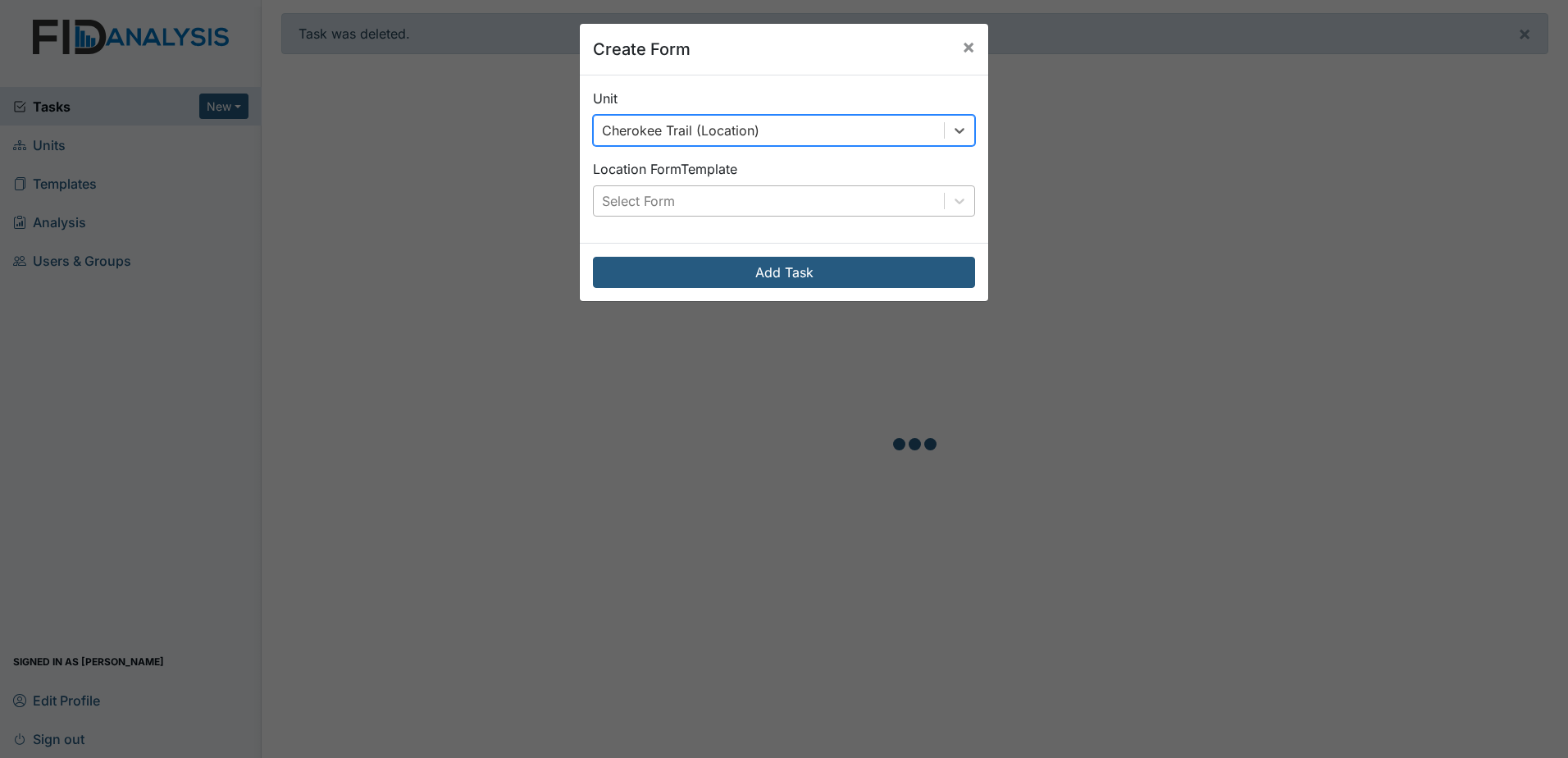
click at [724, 202] on div "Select Form" at bounding box center [769, 201] width 351 height 30
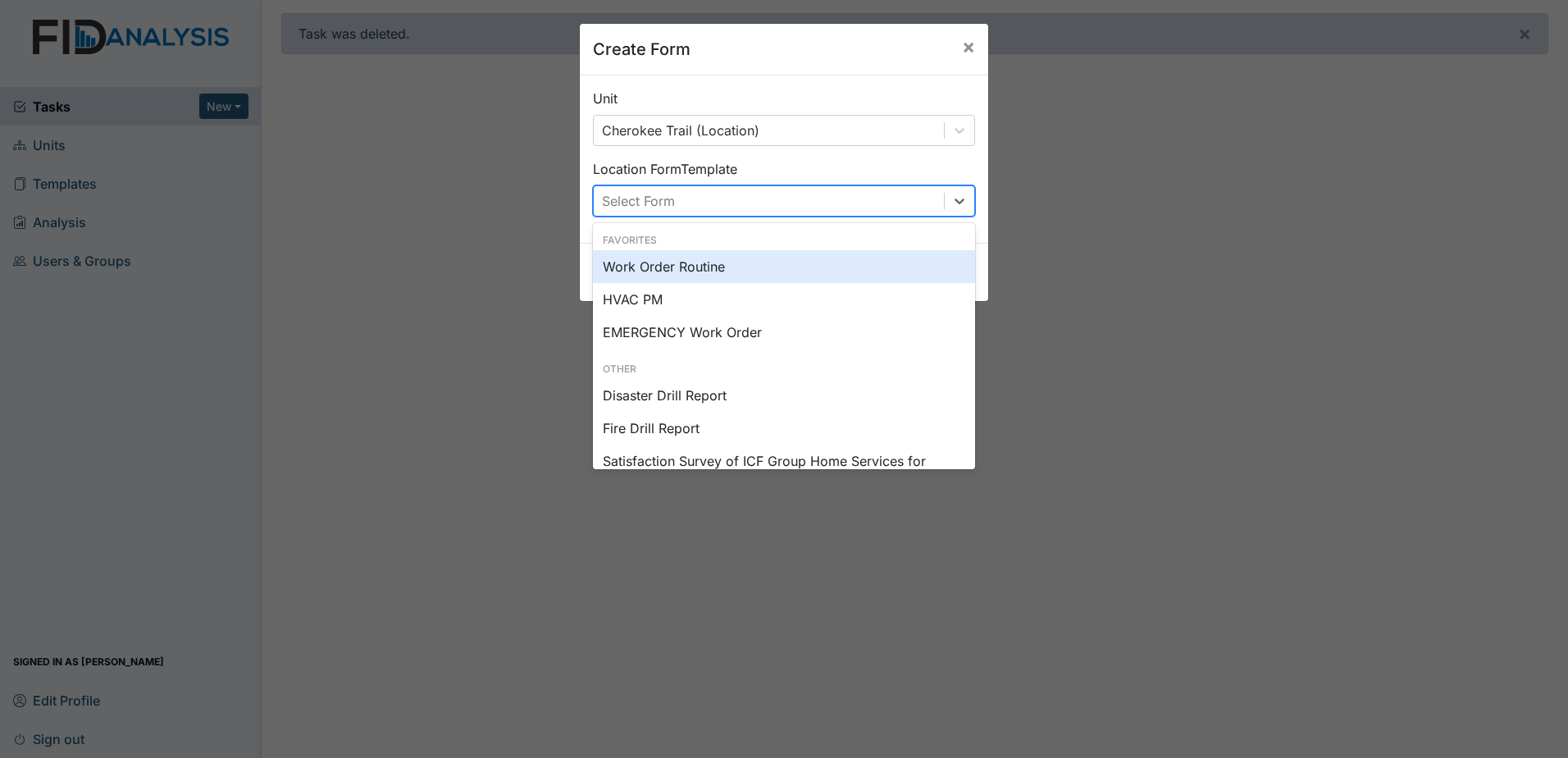
click at [696, 279] on div "Work Order Routine" at bounding box center [784, 267] width 382 height 33
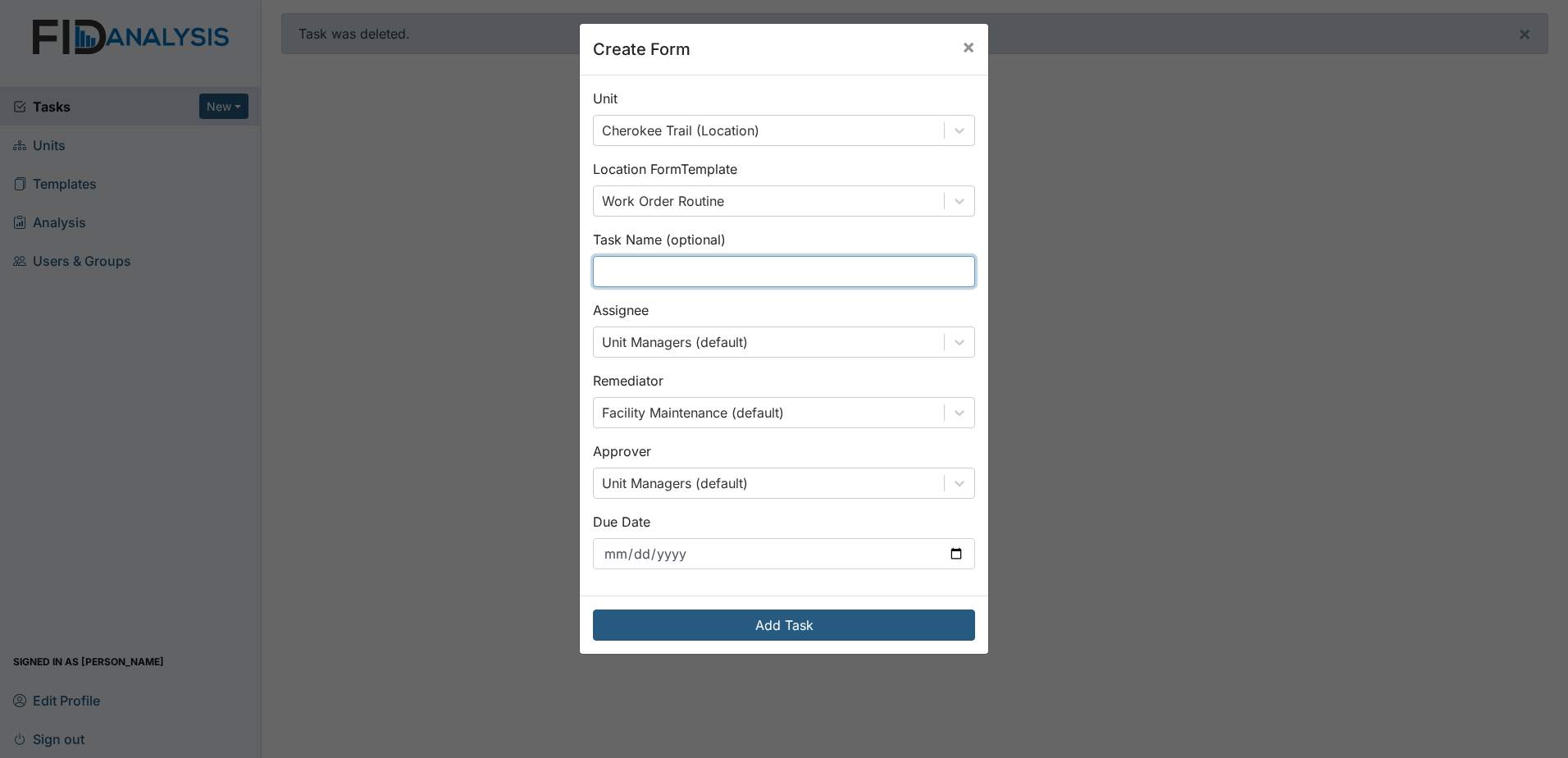
click at [690, 271] on input "text" at bounding box center [784, 272] width 382 height 31
type input "pressure wash"
click at [756, 245] on div "Task Name (optional) pressure wash" at bounding box center [784, 259] width 382 height 58
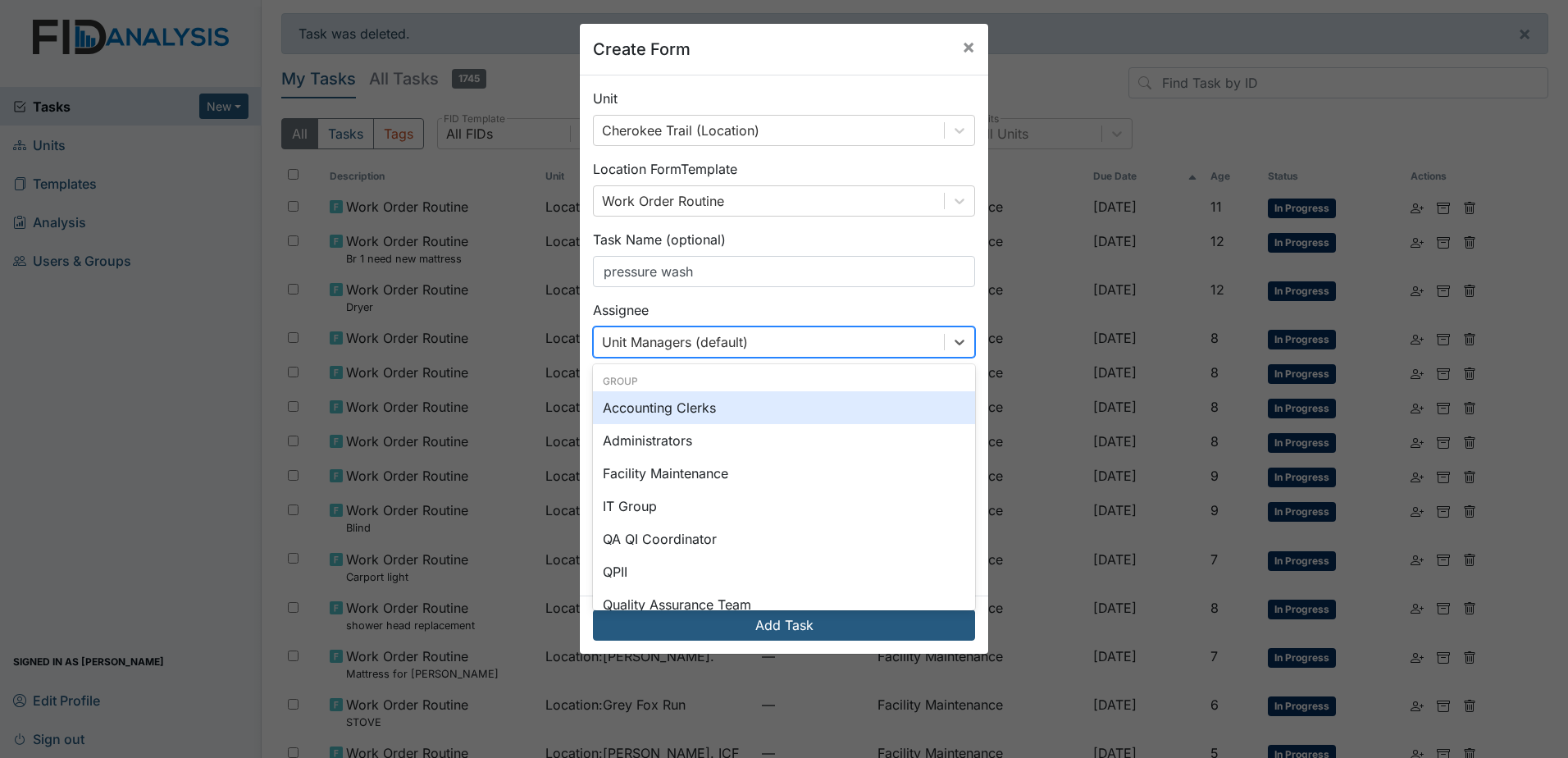
click at [770, 332] on div "Unit Managers (default)" at bounding box center [769, 342] width 351 height 30
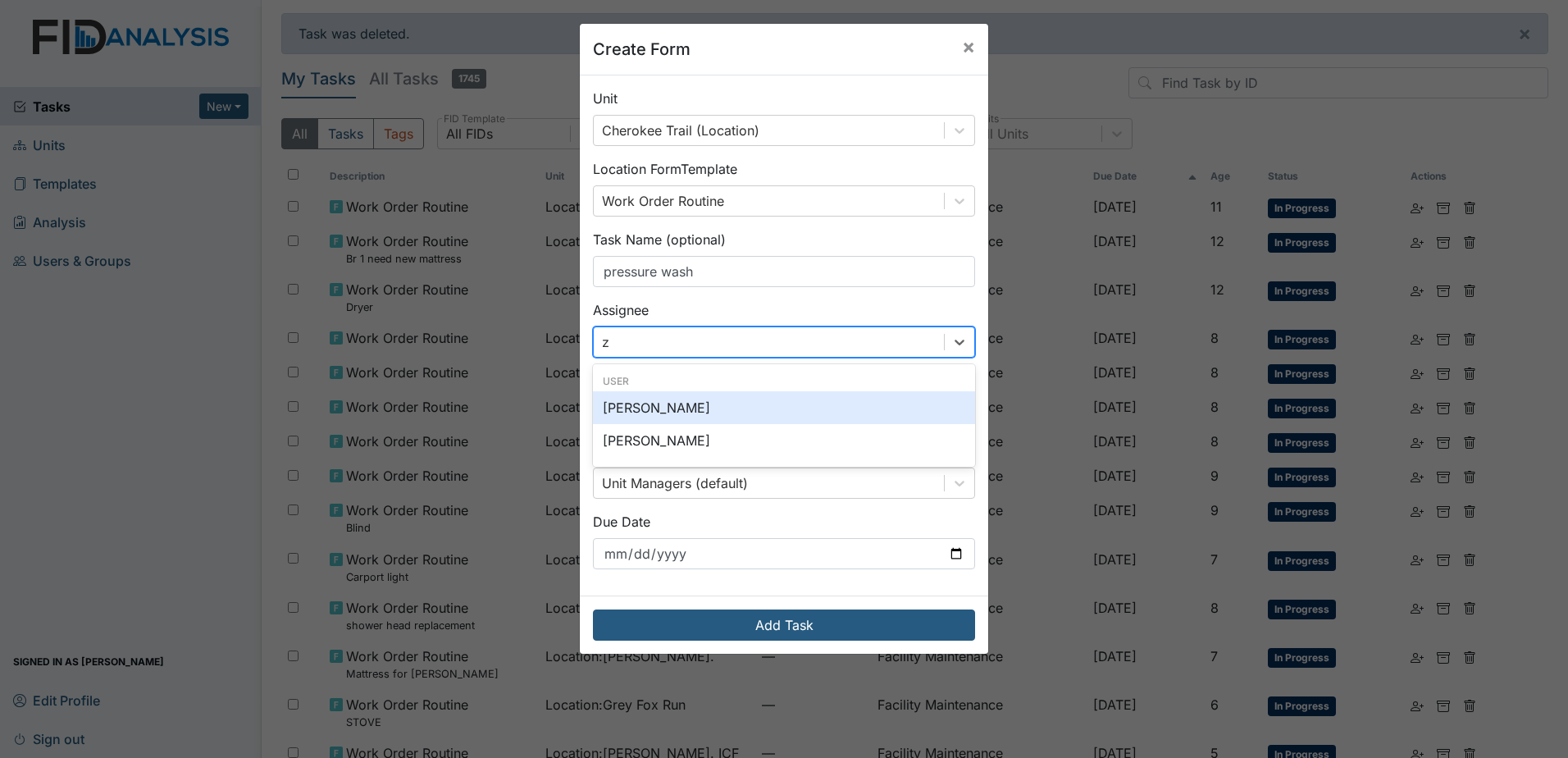
type input "za"
click at [712, 406] on div "Zach Smith" at bounding box center [784, 407] width 382 height 33
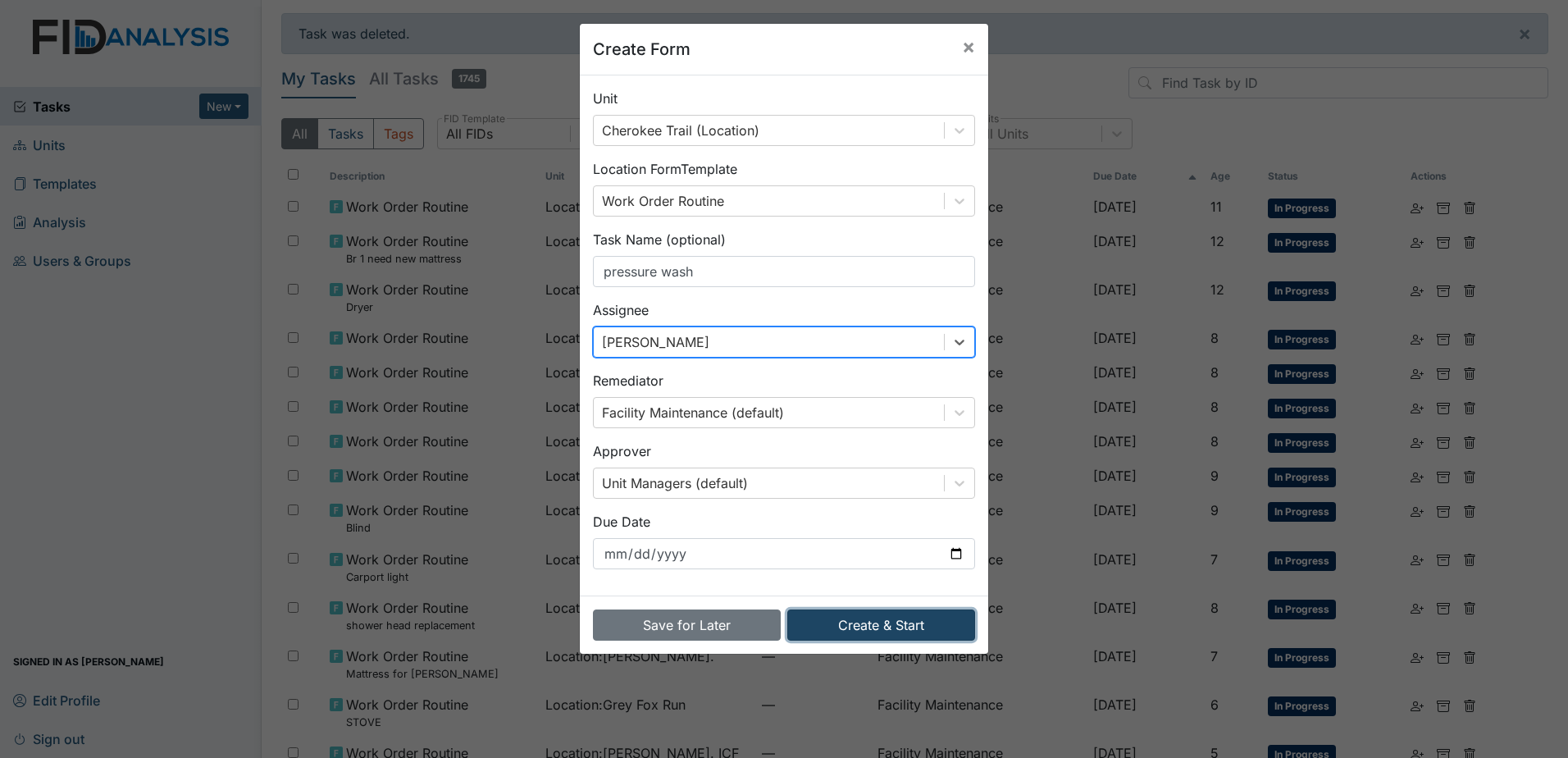
click at [861, 625] on button "Create & Start" at bounding box center [881, 625] width 188 height 31
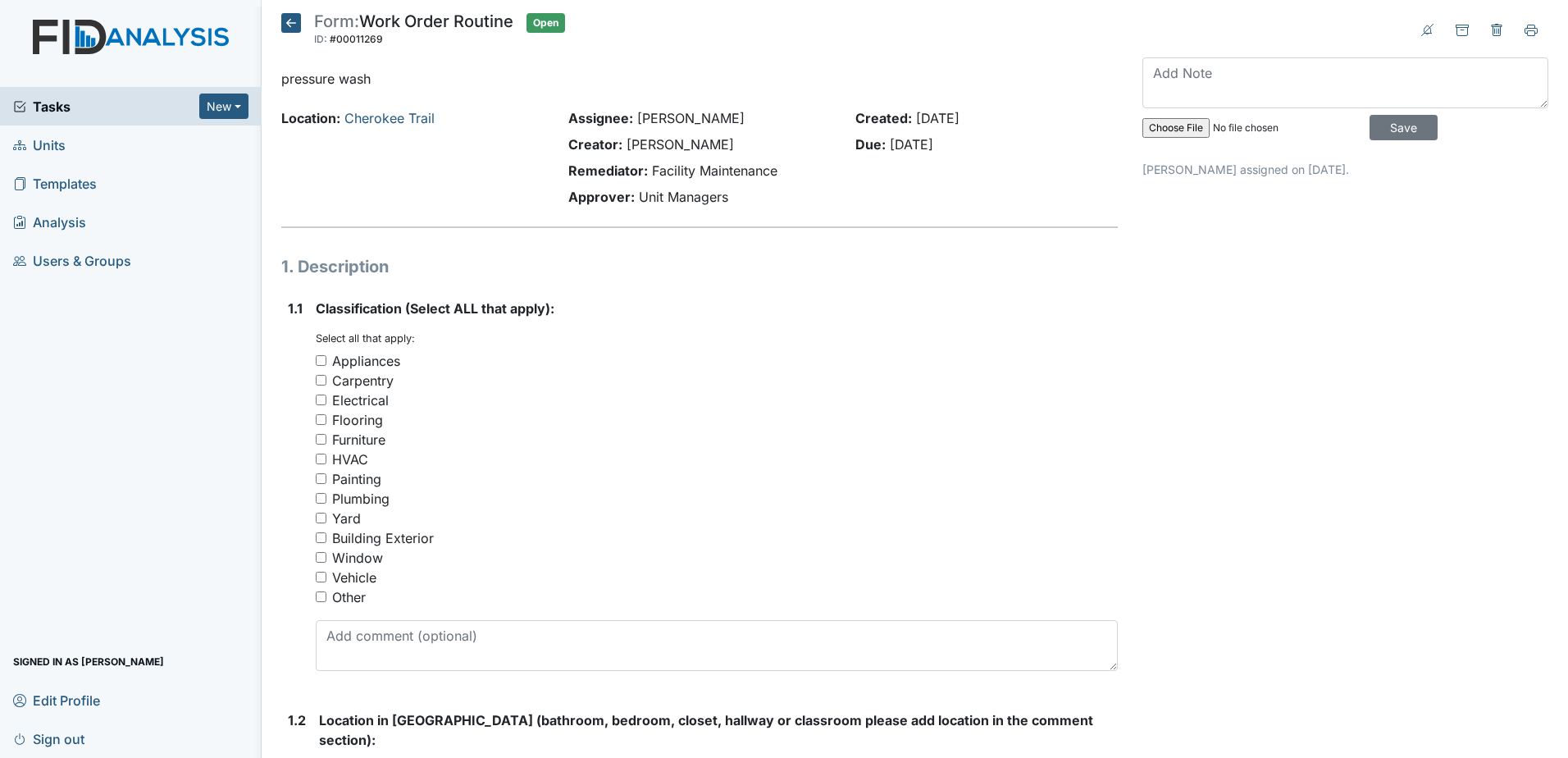
click at [318, 539] on input "Building Exterior" at bounding box center [321, 538] width 10 height 10
checkbox input "true"
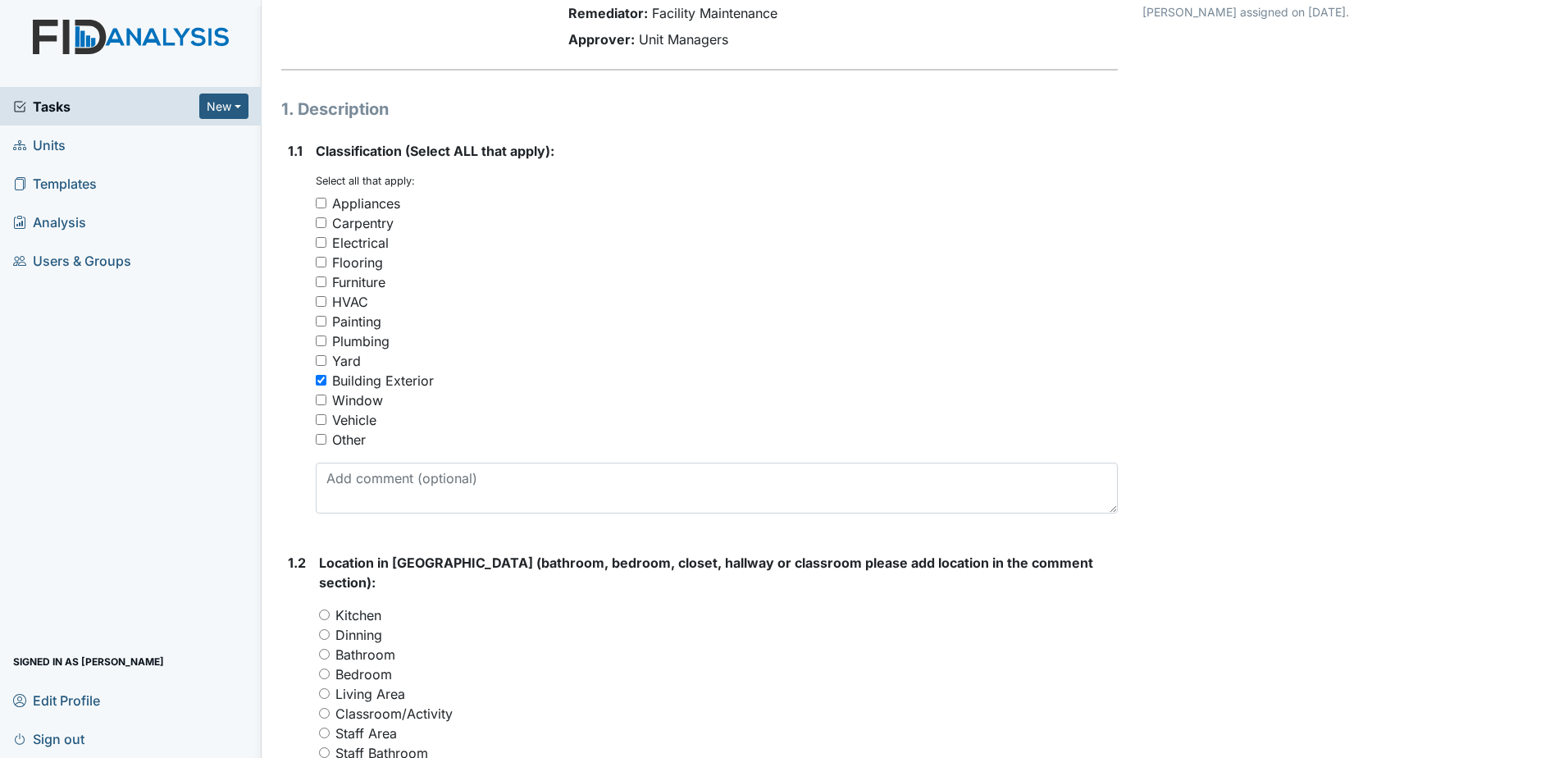
scroll to position [410, 0]
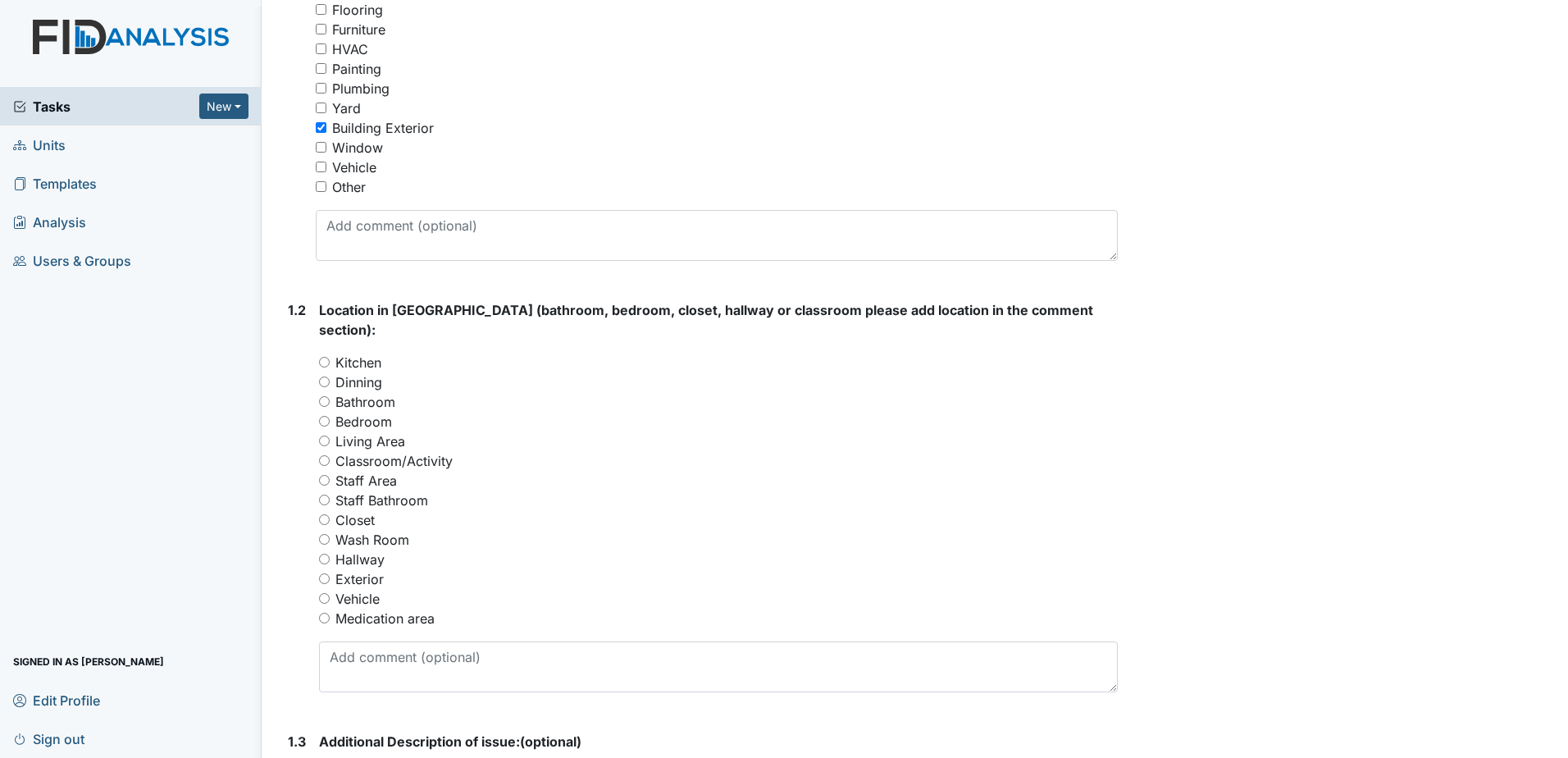
click at [327, 574] on input "Exterior" at bounding box center [324, 579] width 10 height 10
radio input "true"
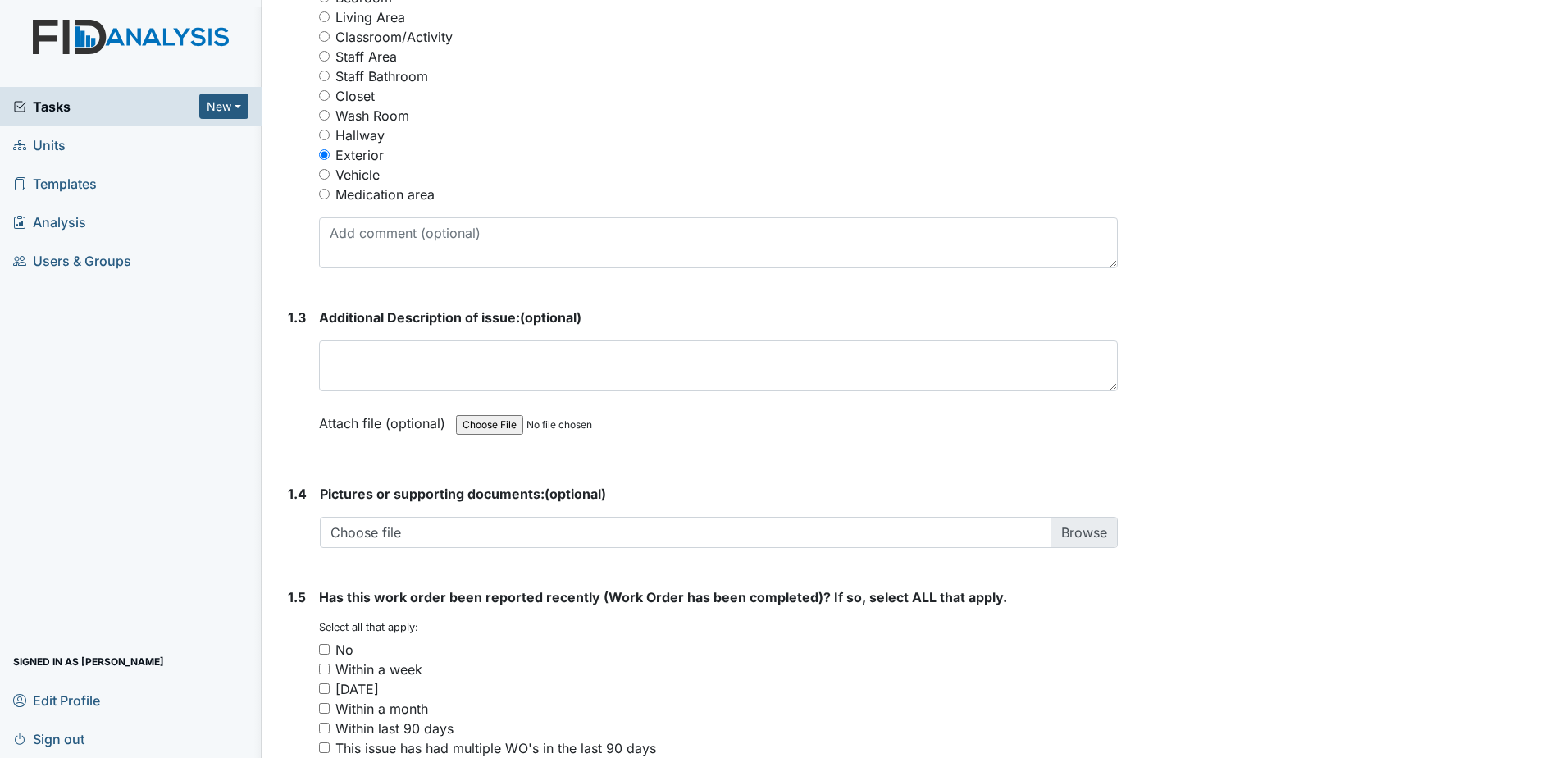
scroll to position [982, 0]
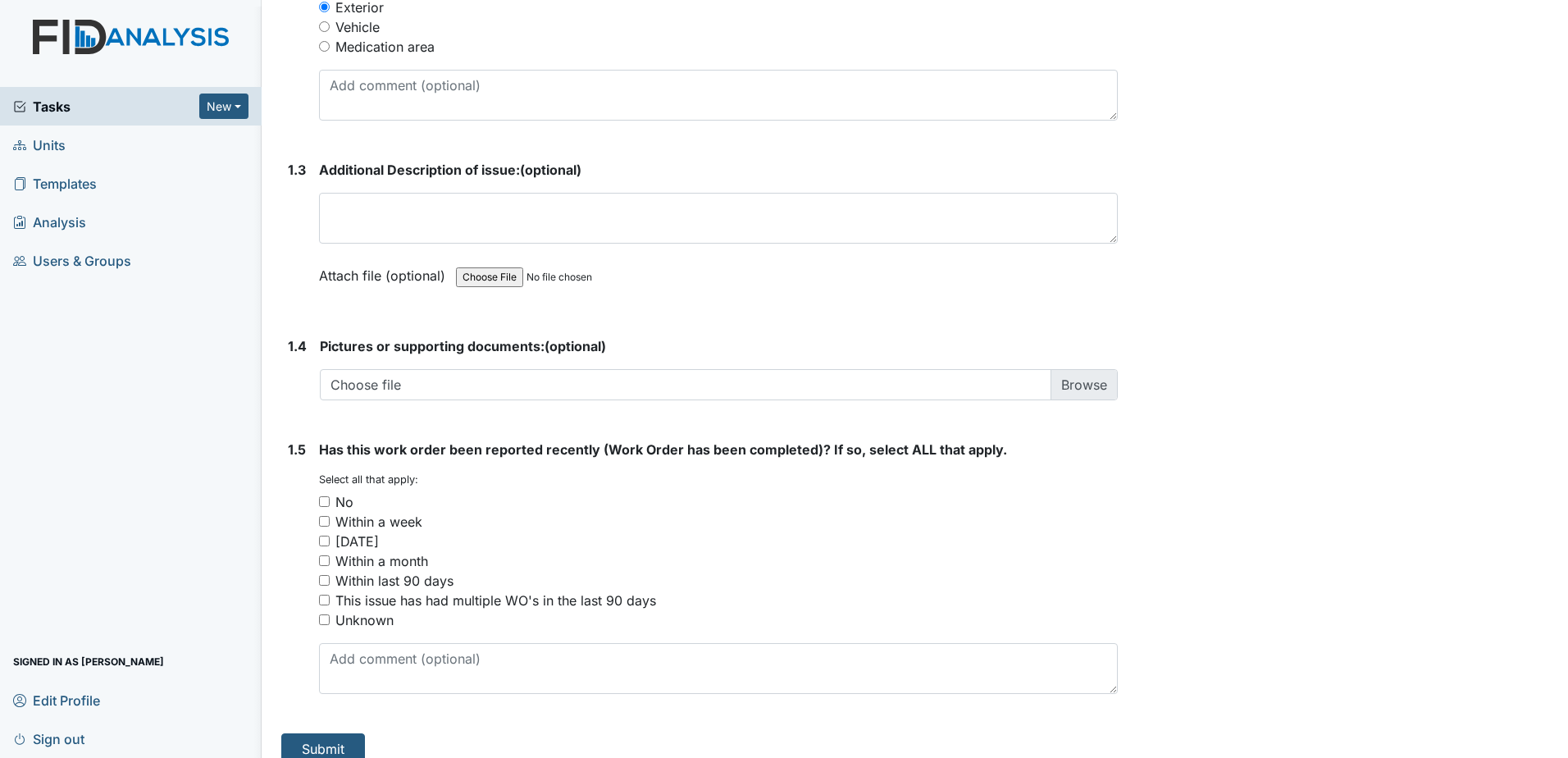
click at [326, 496] on input "No" at bounding box center [324, 501] width 10 height 10
checkbox input "true"
click at [357, 734] on button "Submit" at bounding box center [324, 749] width 84 height 31
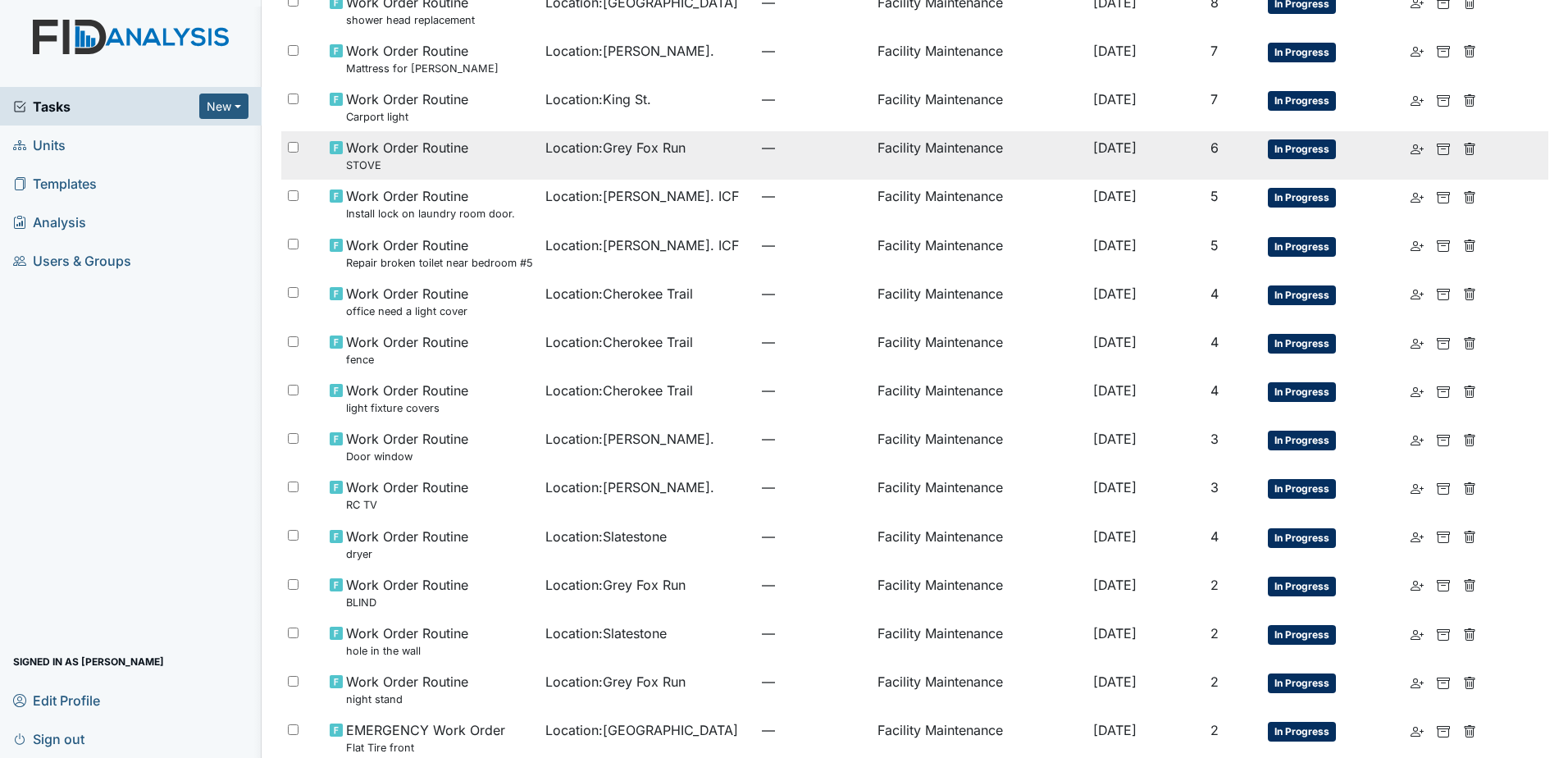
scroll to position [574, 0]
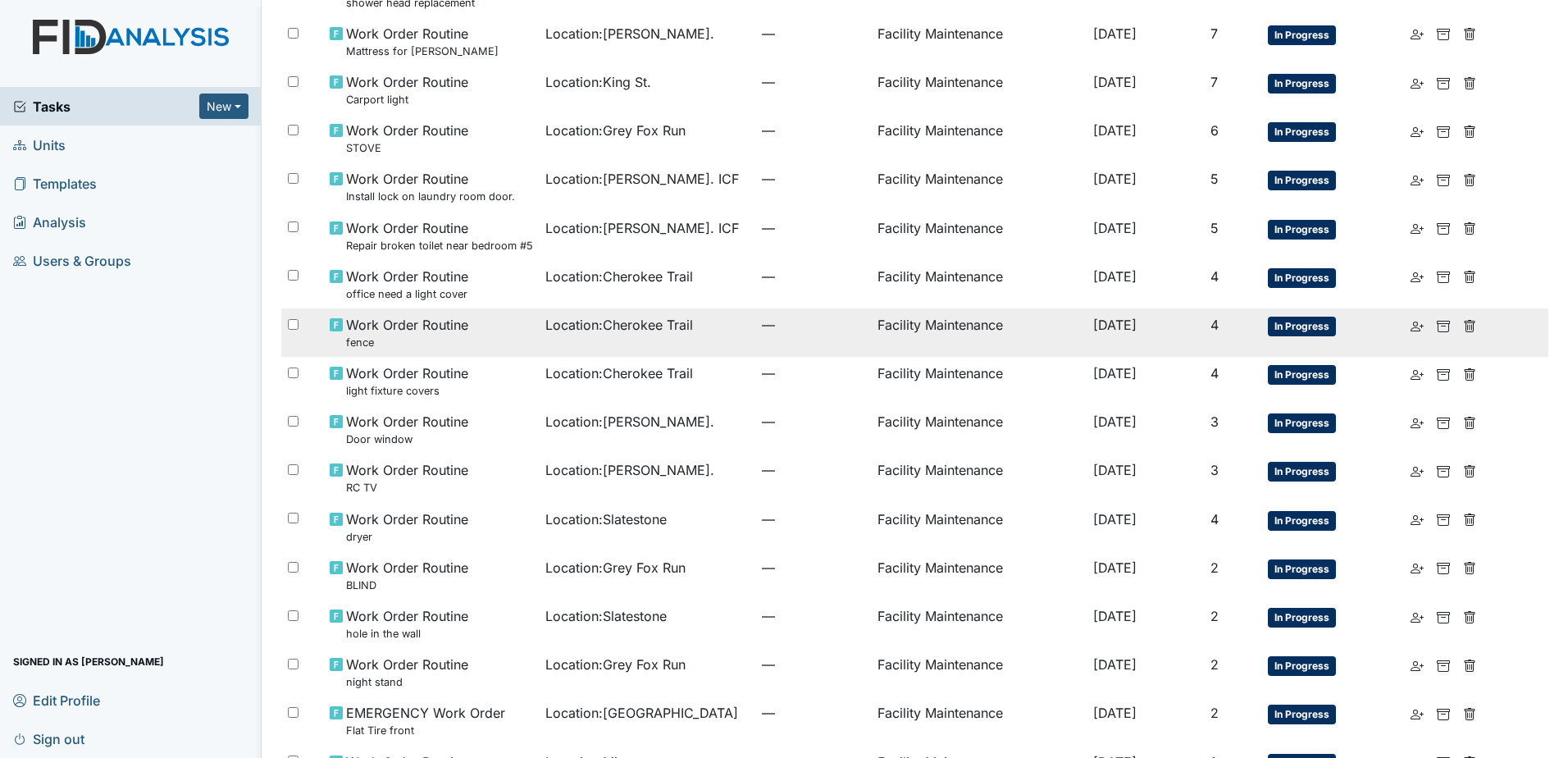
click at [636, 326] on span "Location : Cherokee Trail" at bounding box center [619, 324] width 148 height 20
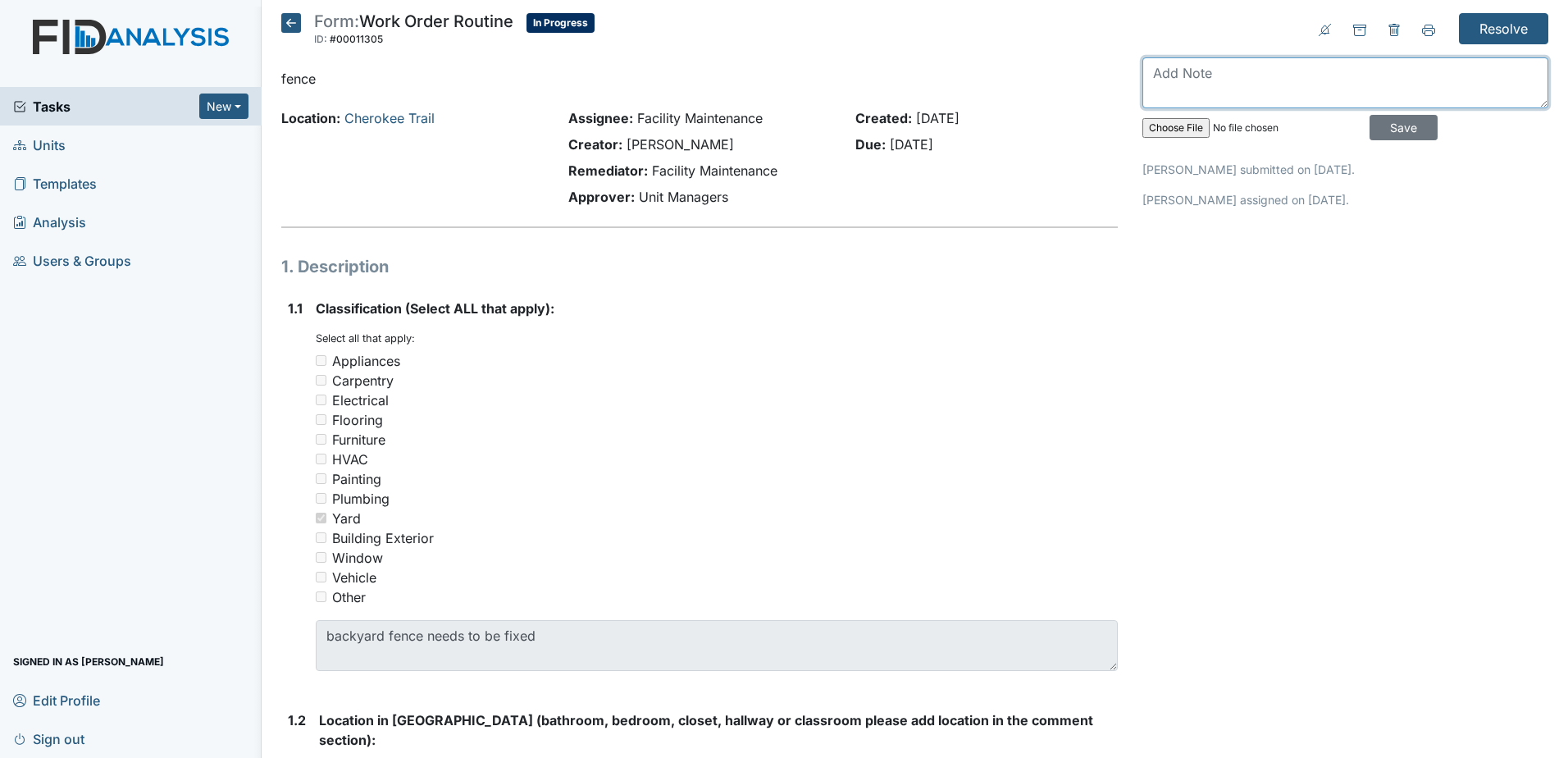
click at [1178, 73] on textarea at bounding box center [1346, 83] width 406 height 51
type textarea "fence is not broken"
click at [1374, 137] on input "Save" at bounding box center [1404, 127] width 68 height 25
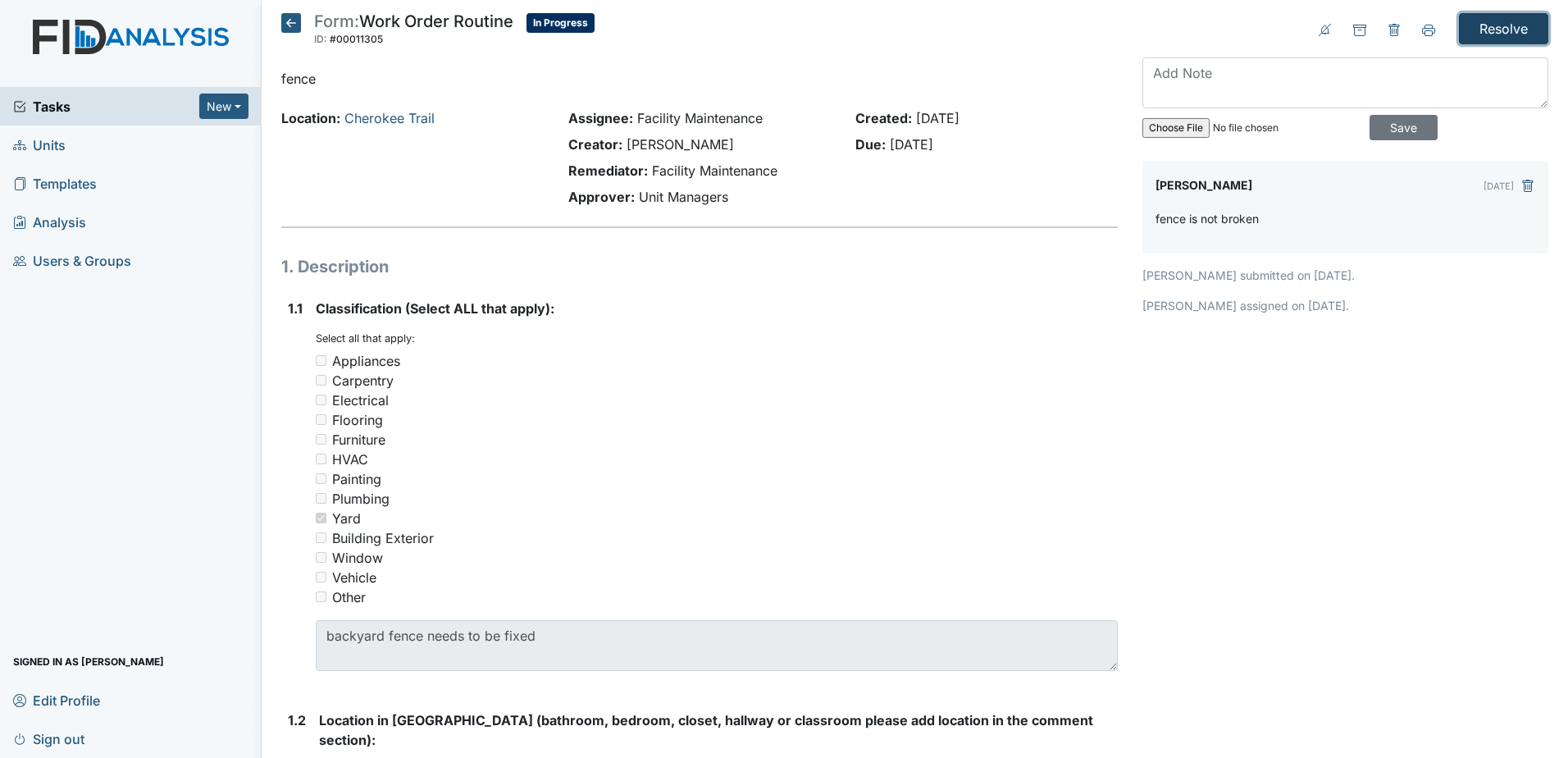
click at [1521, 21] on input "Resolve" at bounding box center [1504, 29] width 89 height 31
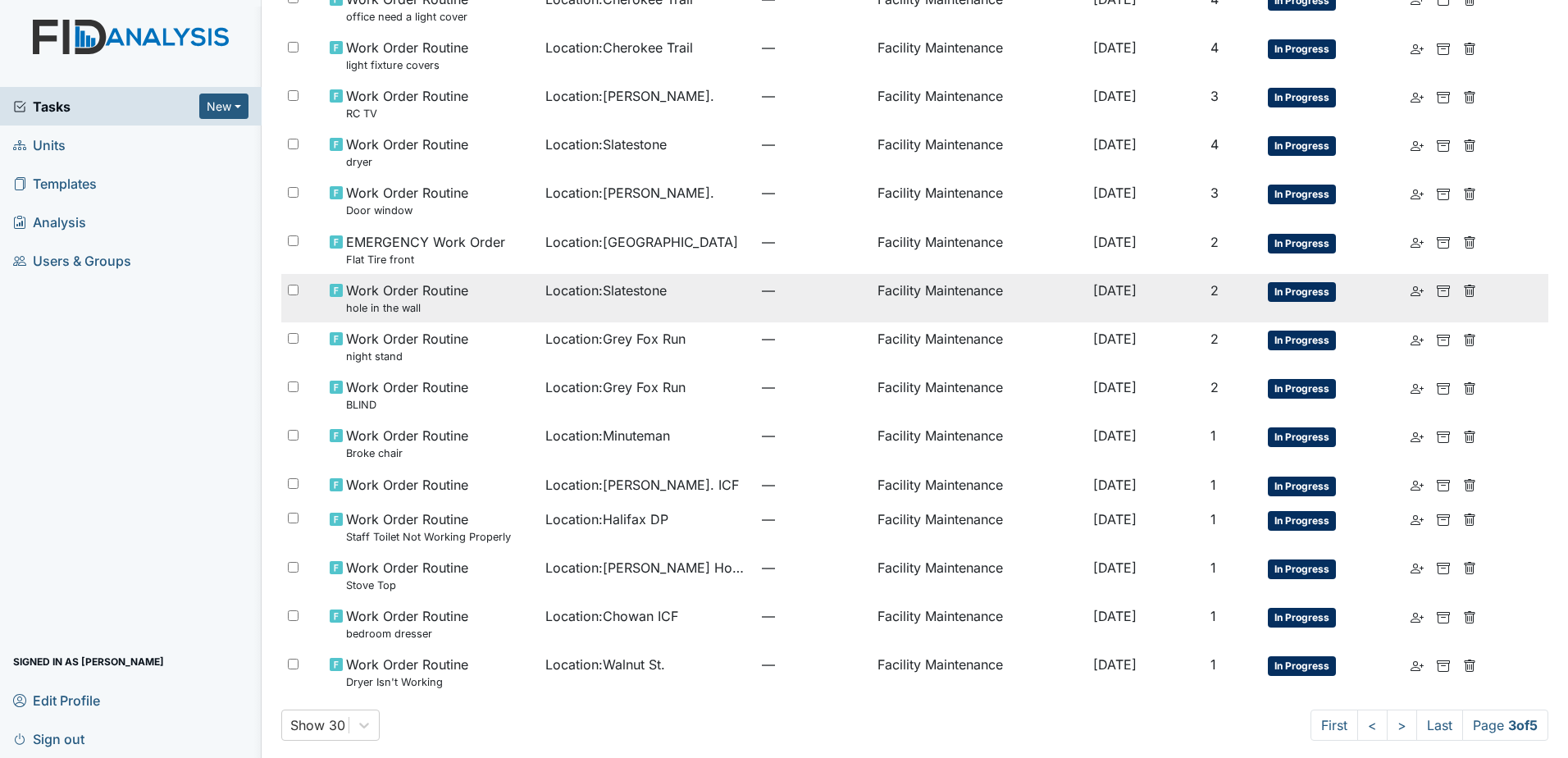
scroll to position [860, 0]
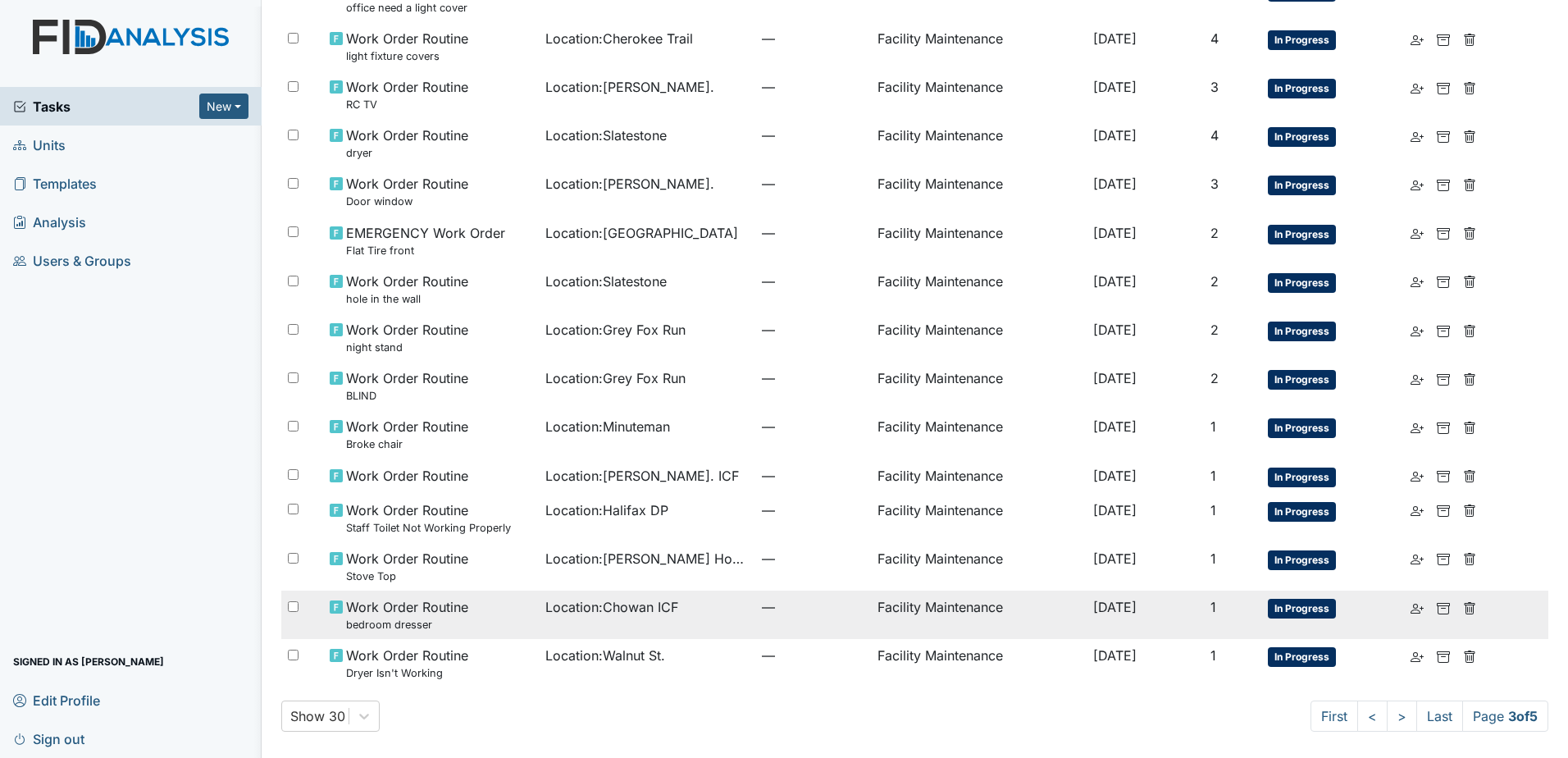
click at [657, 620] on td "Location : Chowan ICF" at bounding box center [647, 614] width 217 height 48
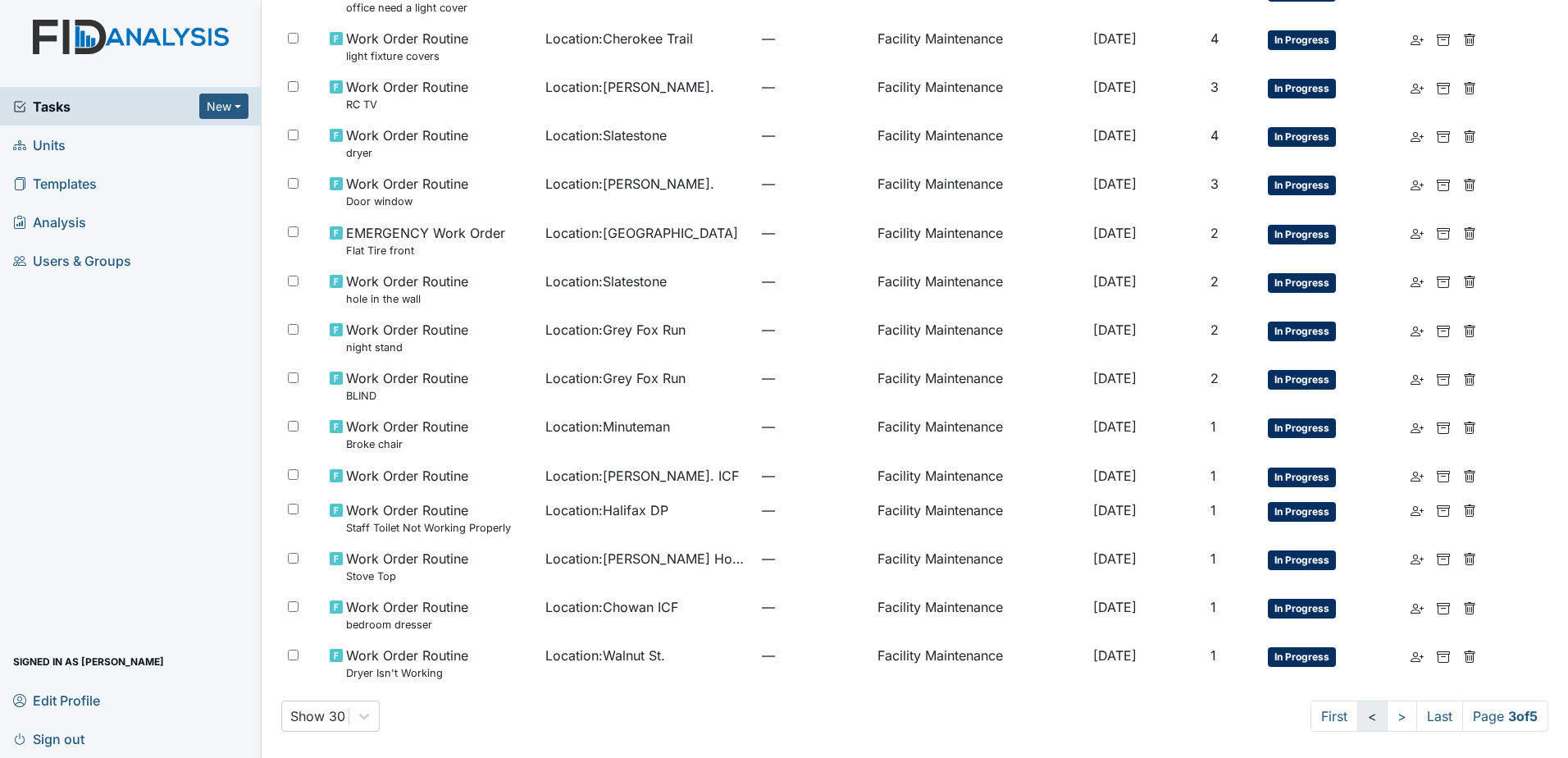
click at [1362, 709] on link "<" at bounding box center [1372, 716] width 31 height 31
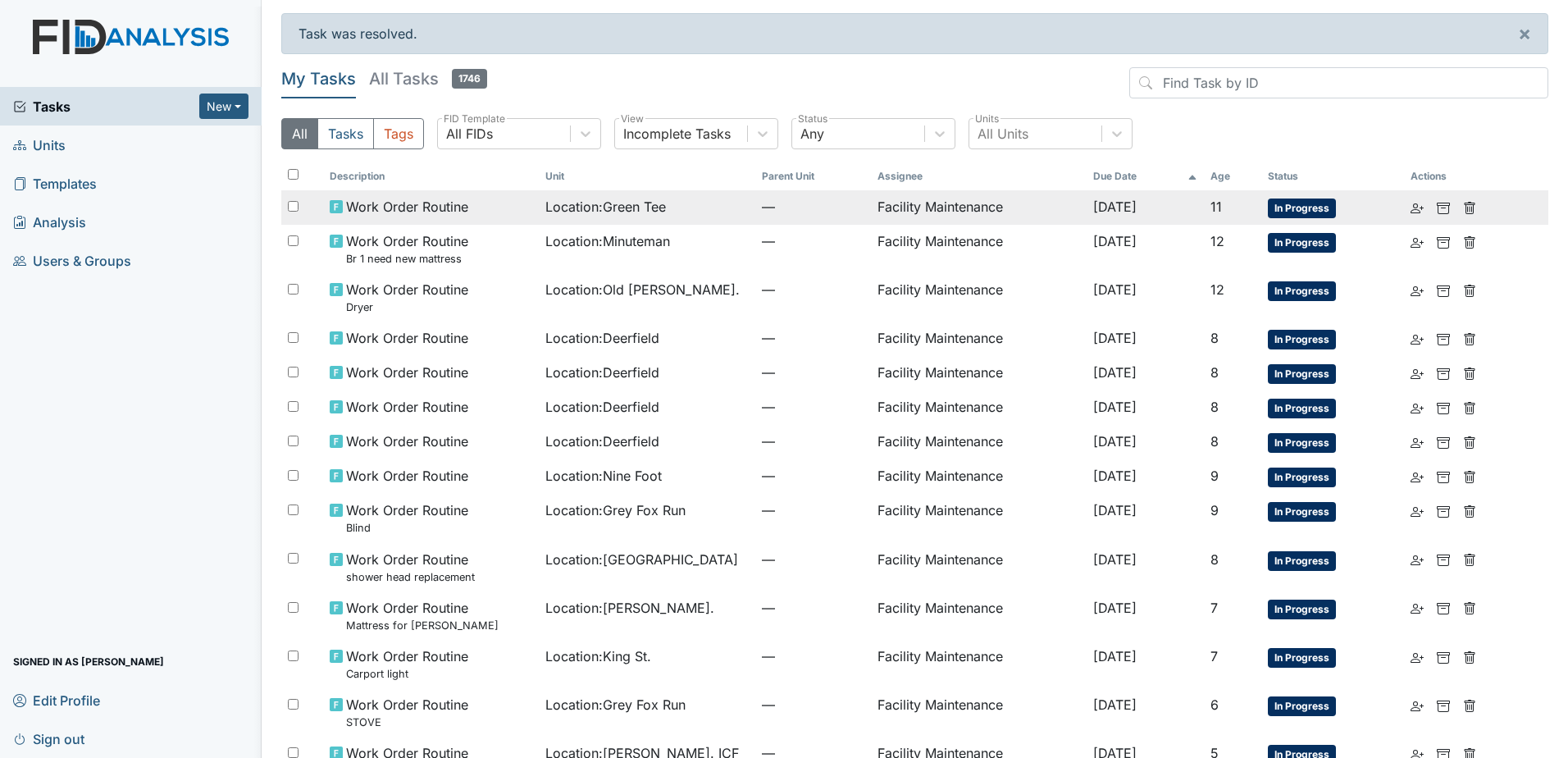
click at [656, 214] on span "Location : Green Tee" at bounding box center [606, 206] width 121 height 20
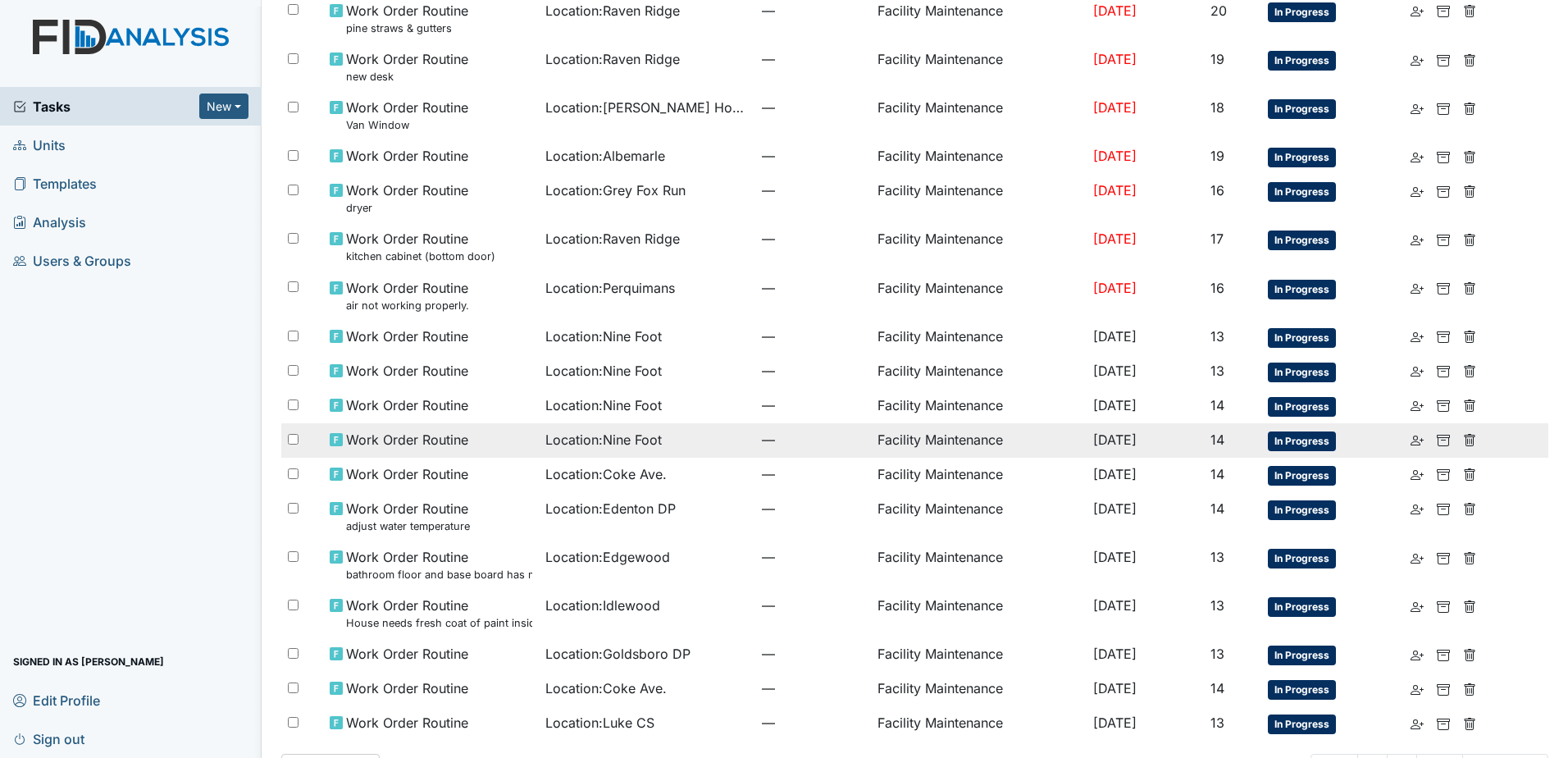
scroll to position [738, 0]
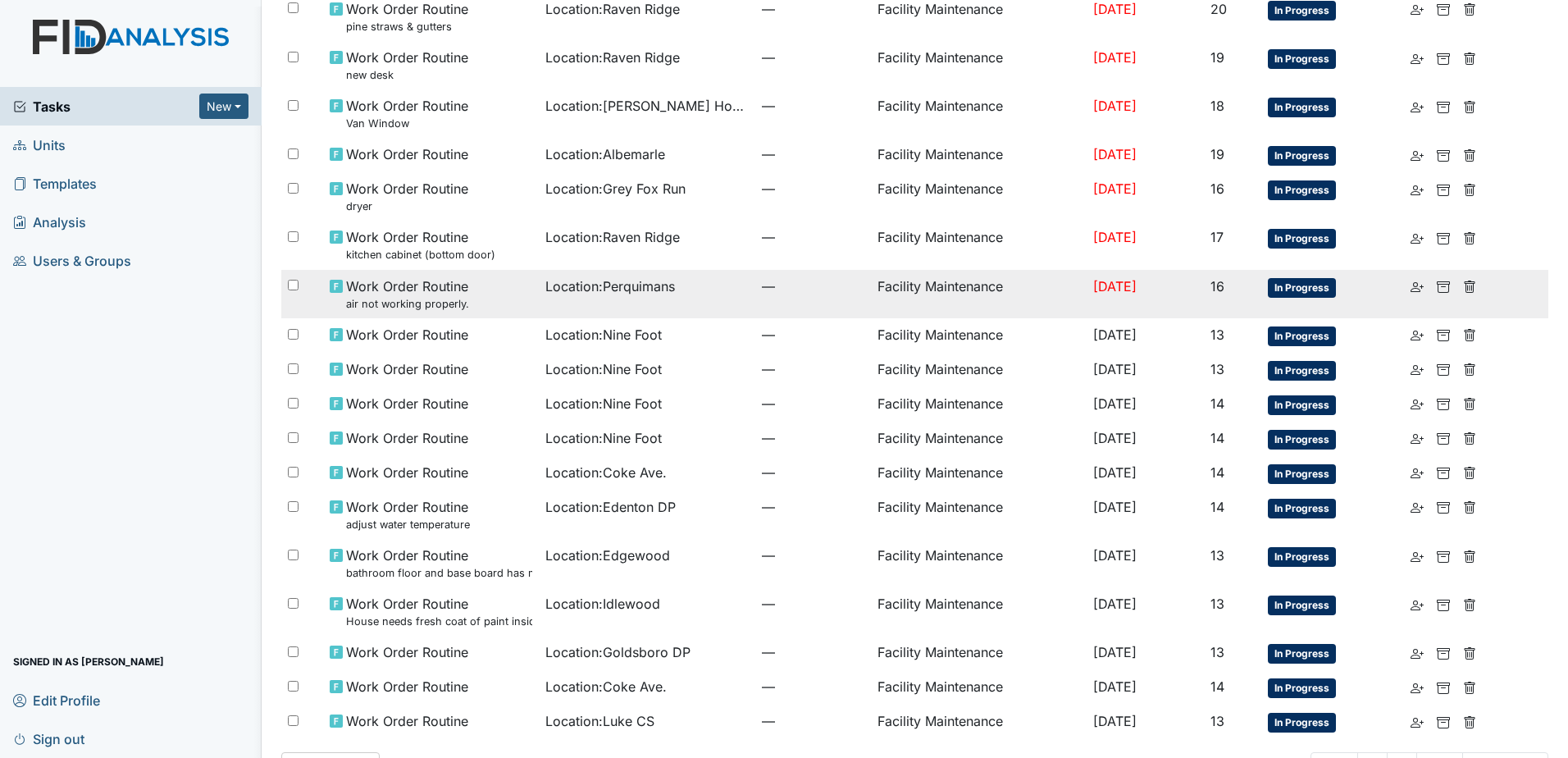
click at [586, 310] on td "Location : Perquimans" at bounding box center [647, 294] width 217 height 48
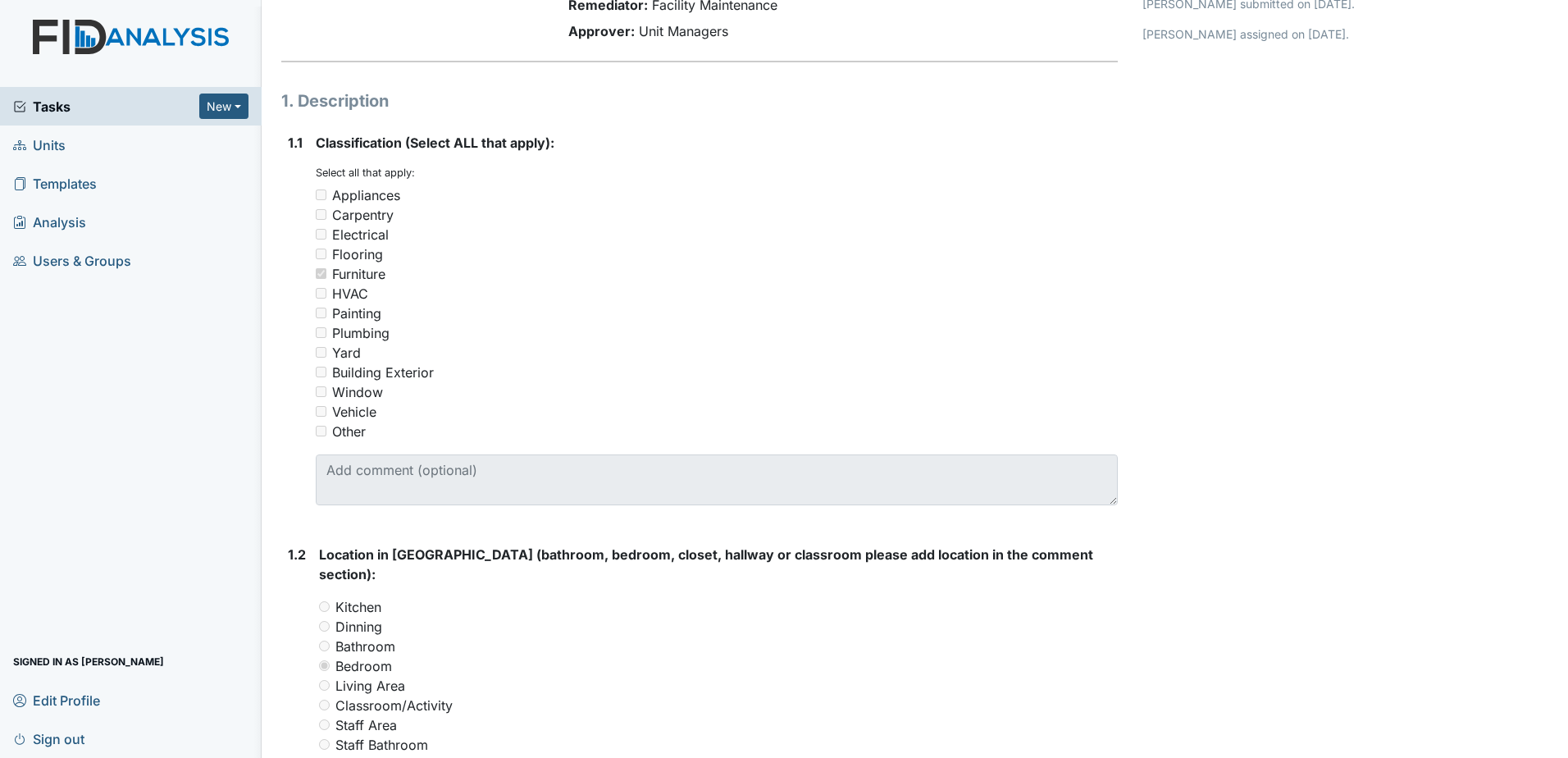
scroll to position [164, 0]
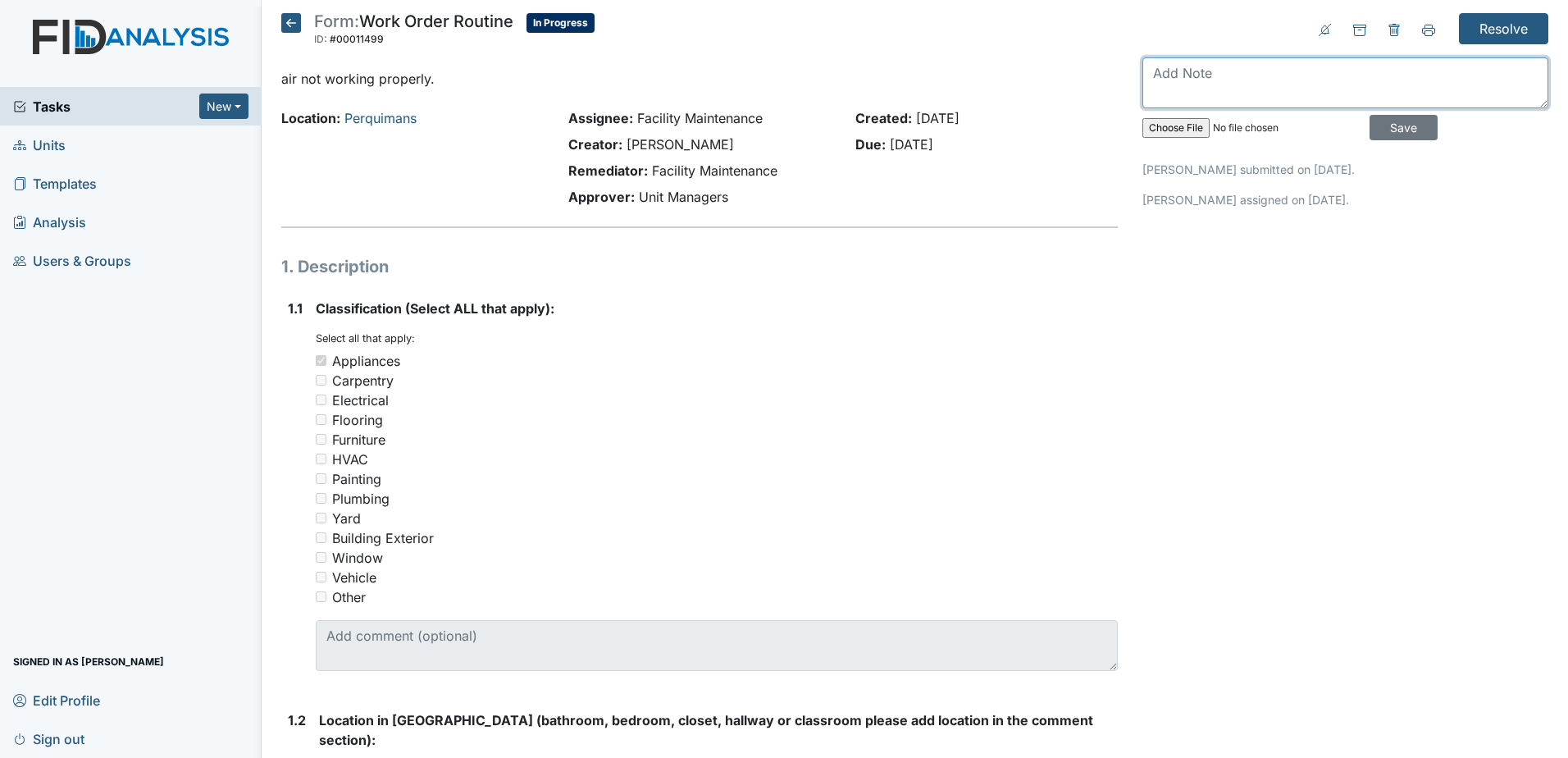
click at [1301, 93] on textarea at bounding box center [1346, 83] width 406 height 51
type textarea "should be fixed"
click at [1378, 136] on input "Save" at bounding box center [1404, 127] width 68 height 25
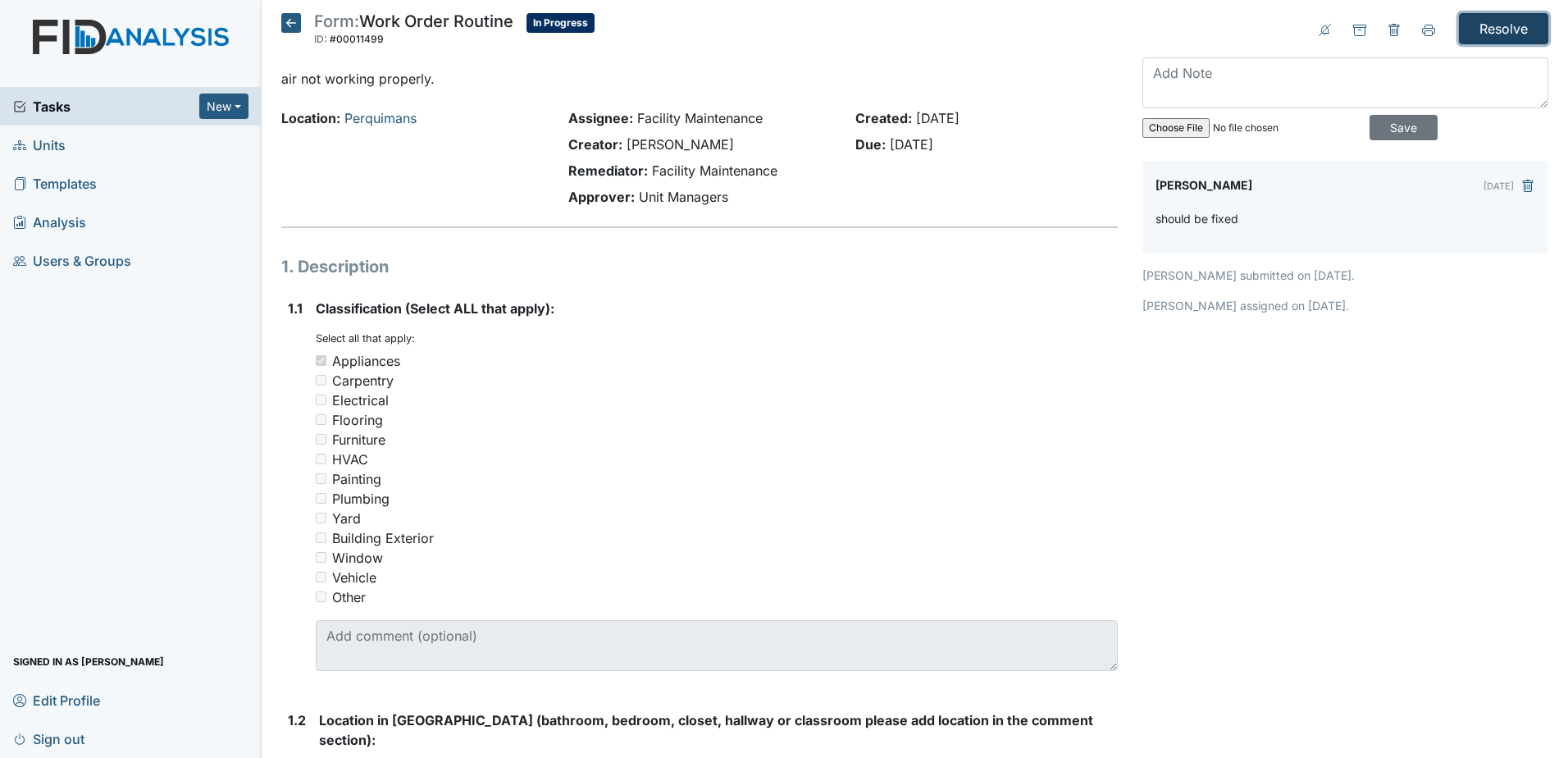
click at [1493, 25] on input "Resolve" at bounding box center [1504, 29] width 89 height 31
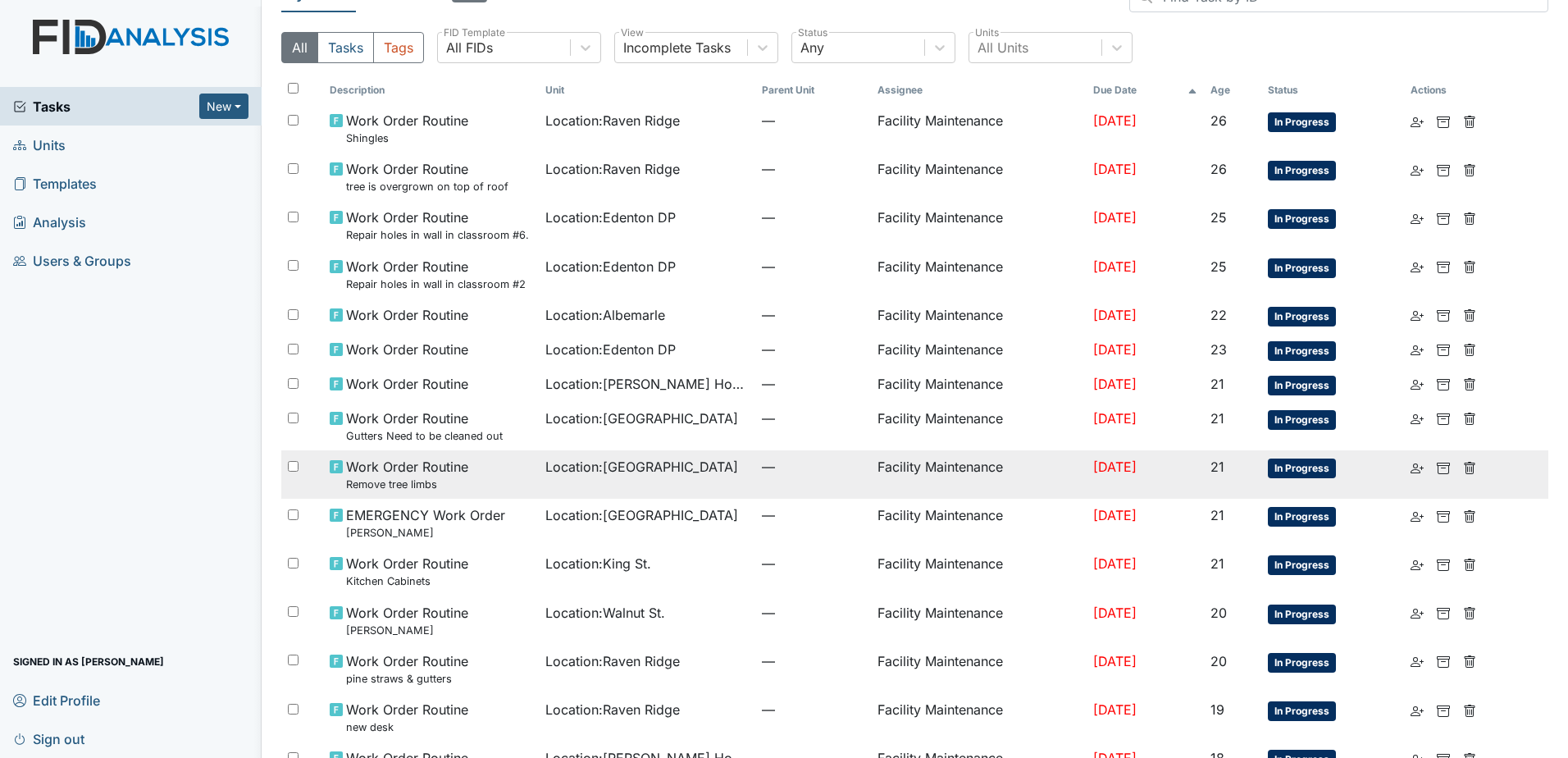
scroll to position [328, 0]
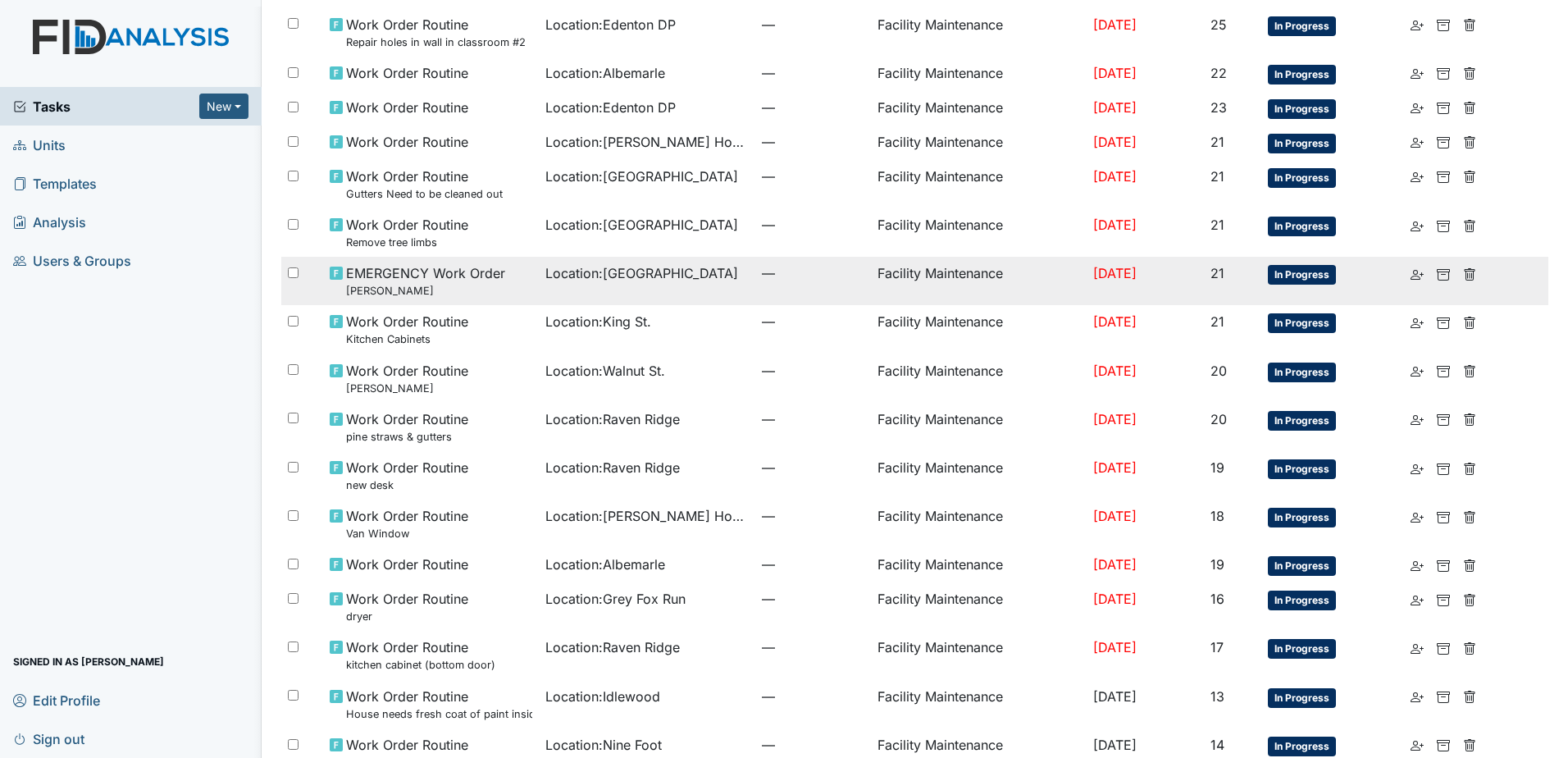
click at [612, 299] on td "Location : Lakeview" at bounding box center [647, 281] width 217 height 48
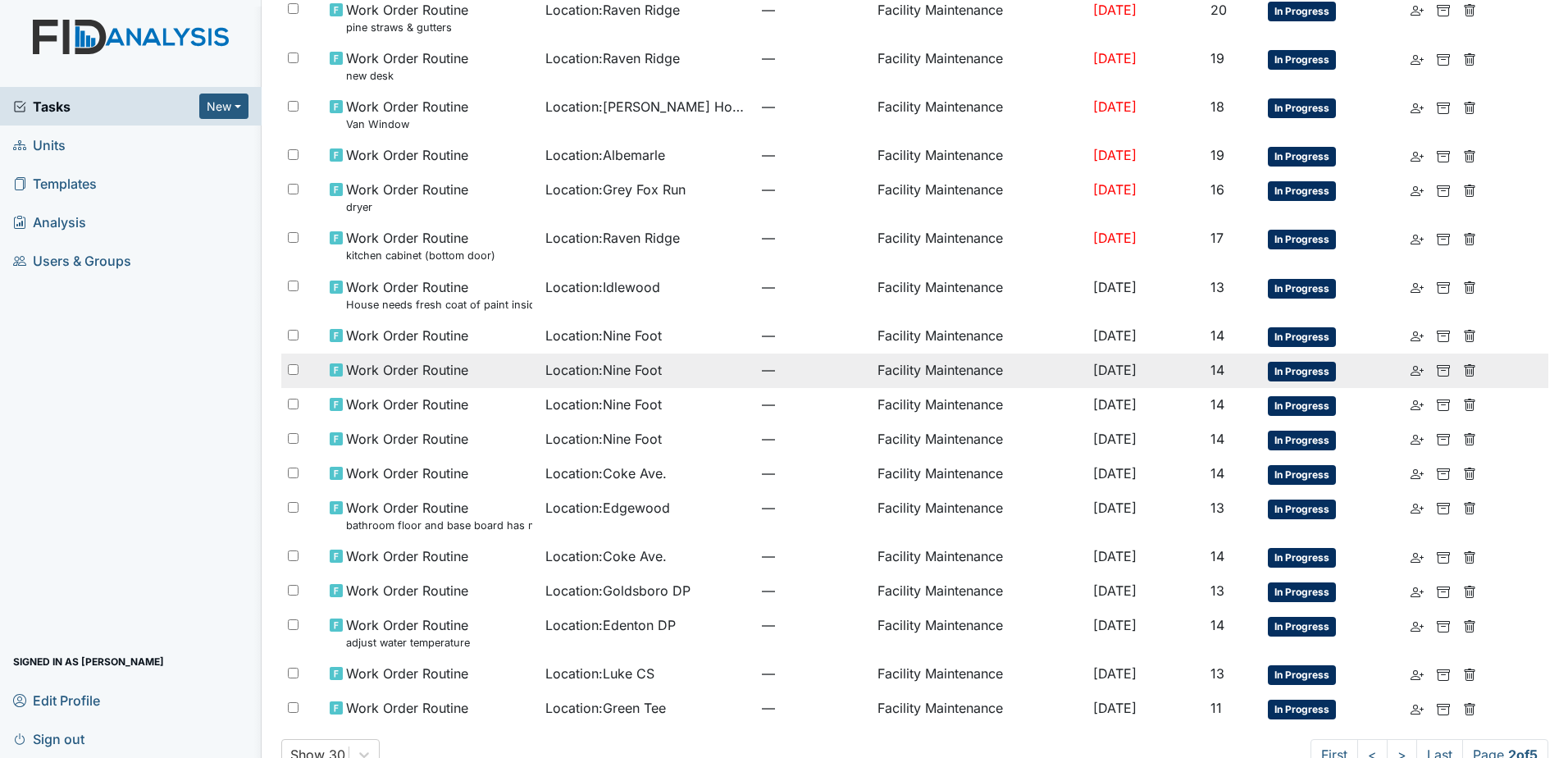
scroll to position [738, 0]
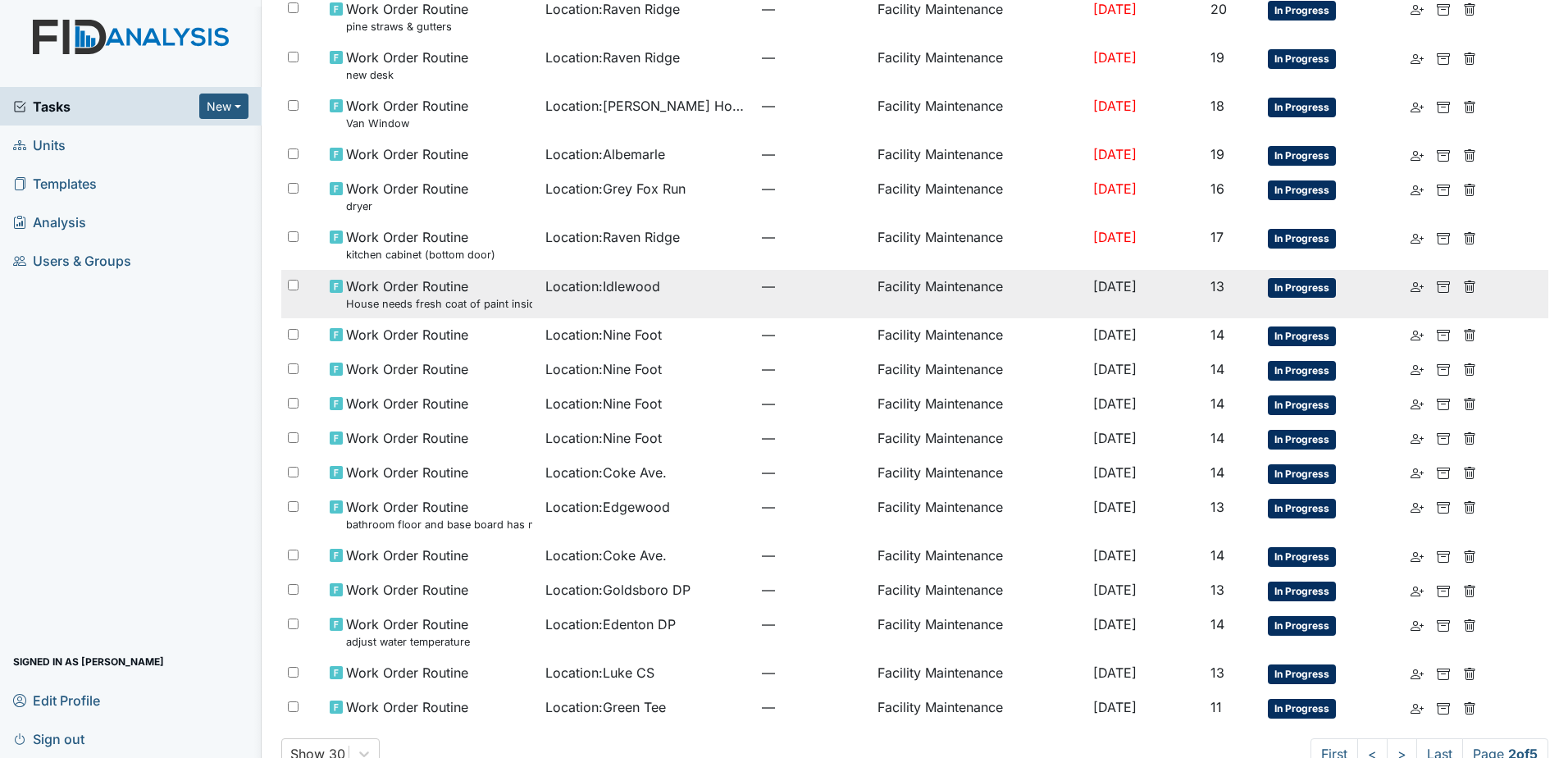
click at [630, 290] on span "Location : Idlewood" at bounding box center [603, 286] width 115 height 20
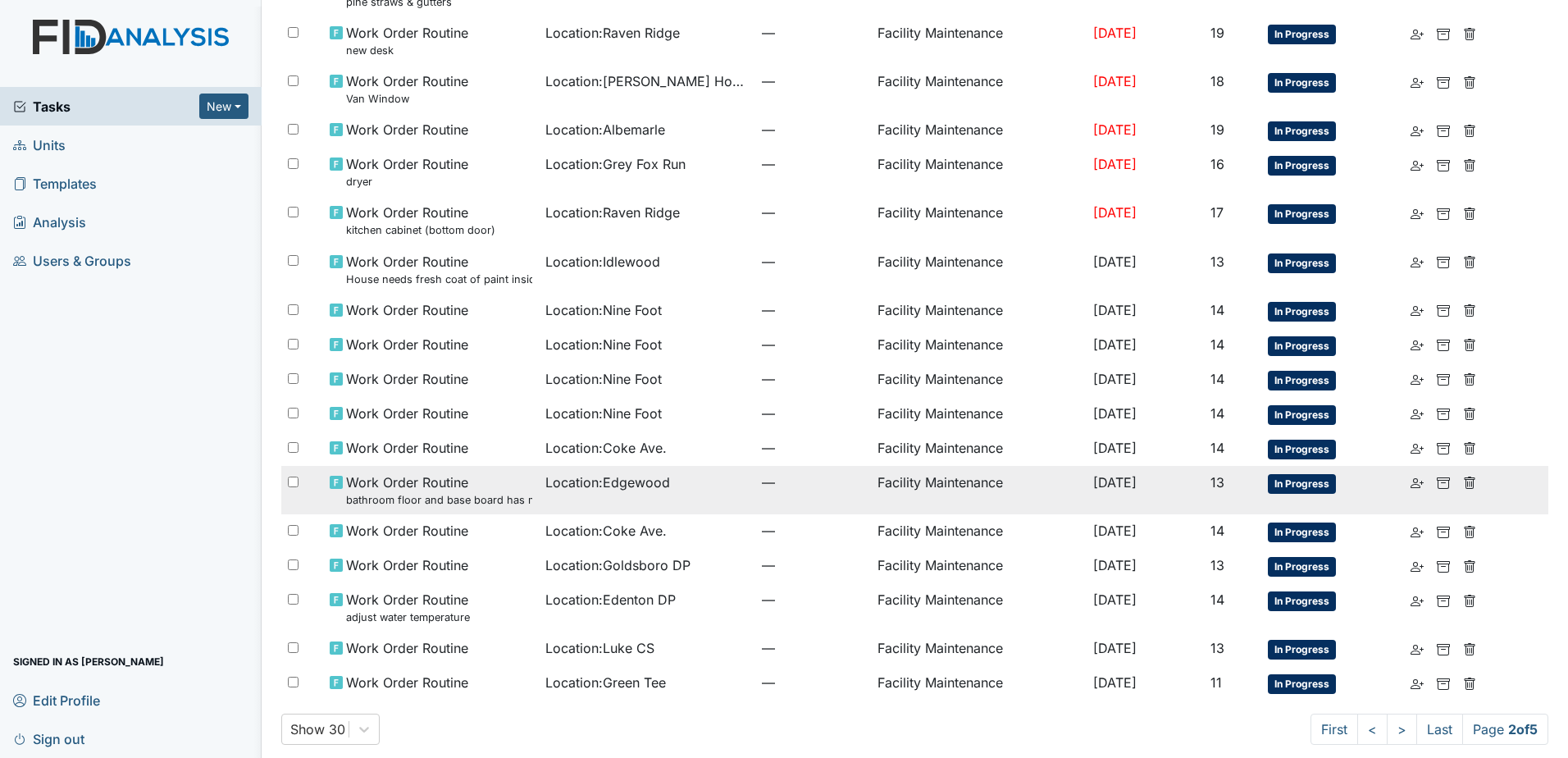
scroll to position [775, 0]
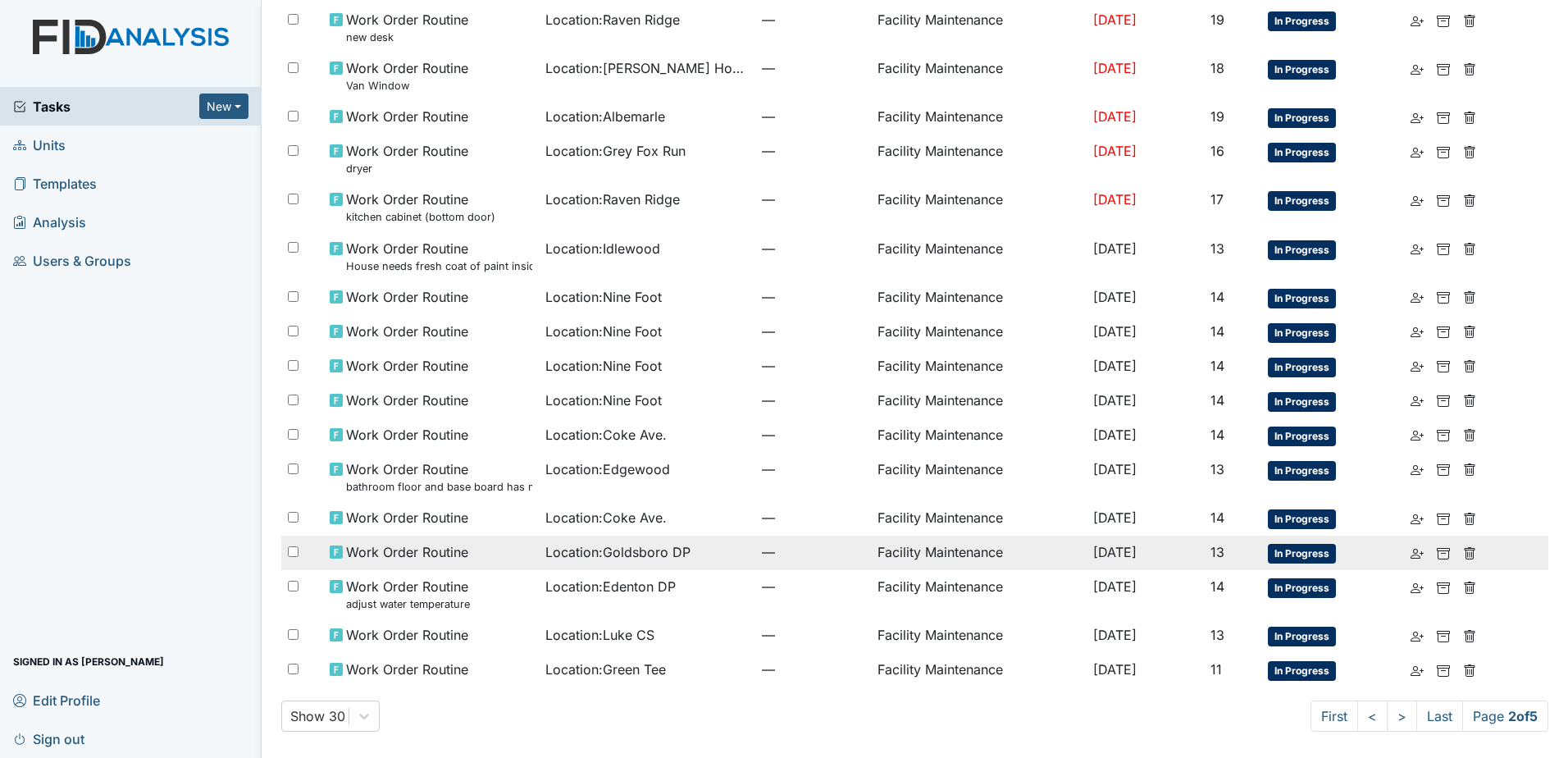
click at [703, 551] on div "Location : Goldsboro DP" at bounding box center [647, 552] width 204 height 20
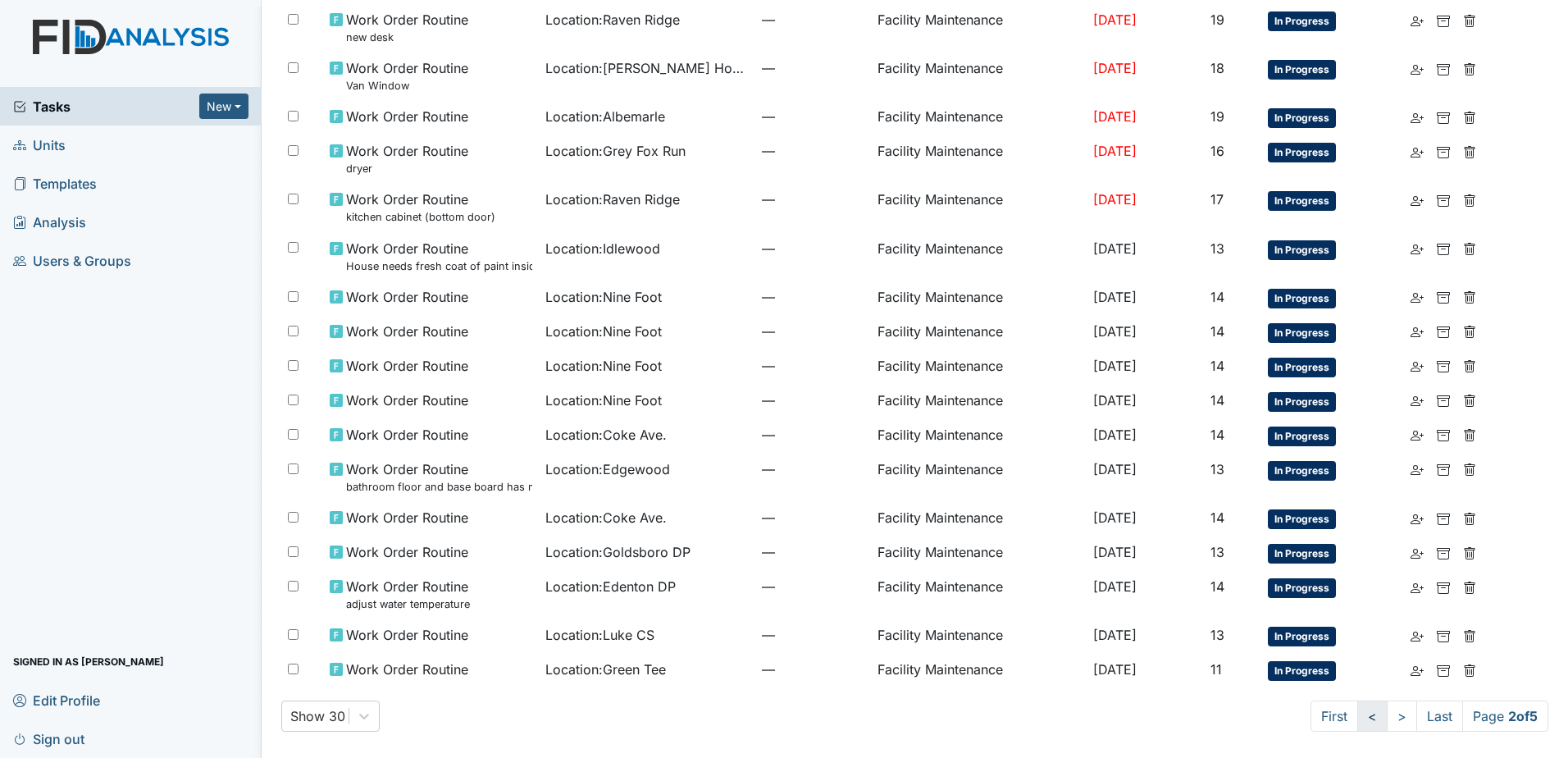
click at [1360, 720] on link "<" at bounding box center [1372, 716] width 31 height 31
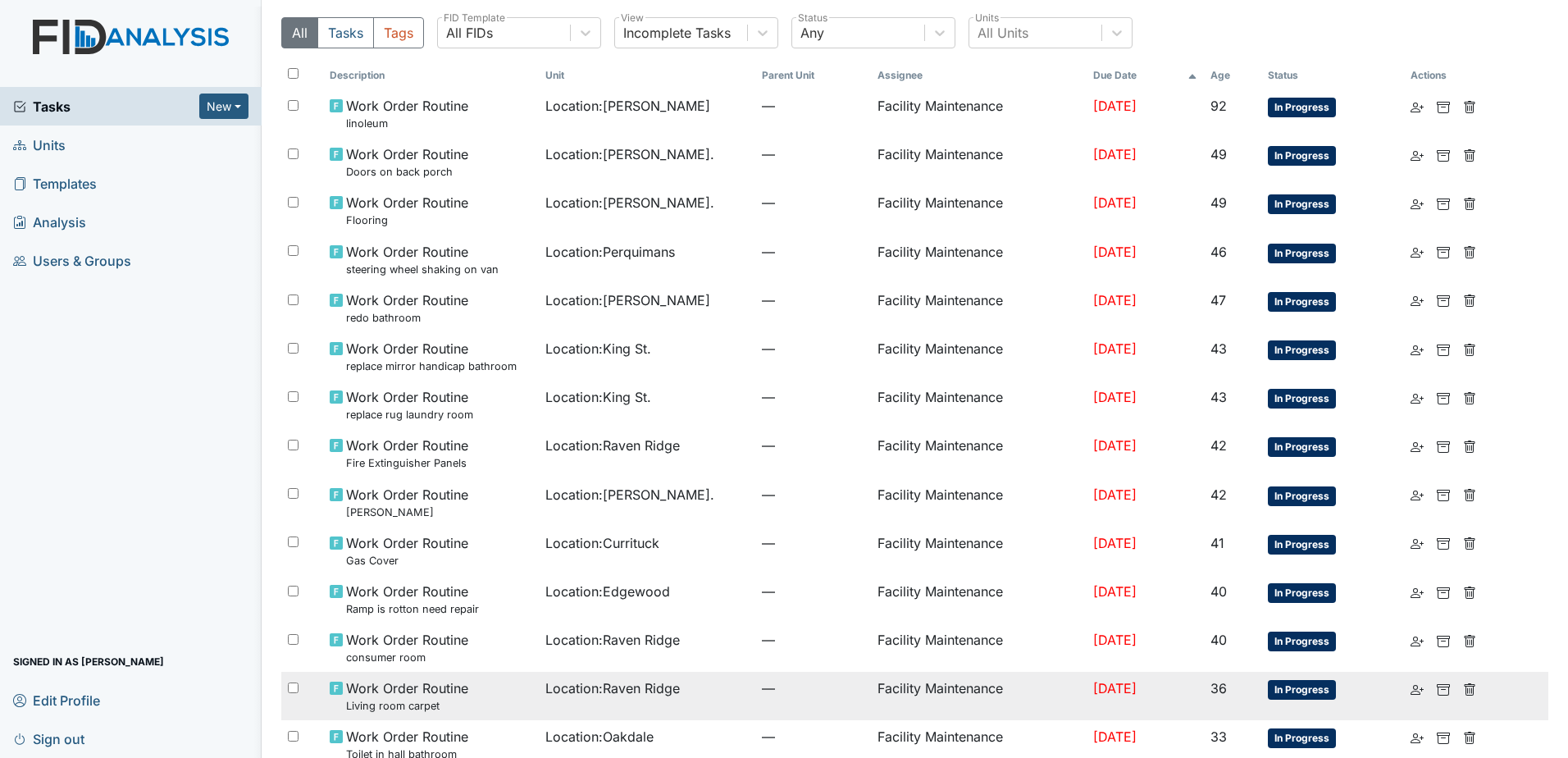
scroll to position [410, 0]
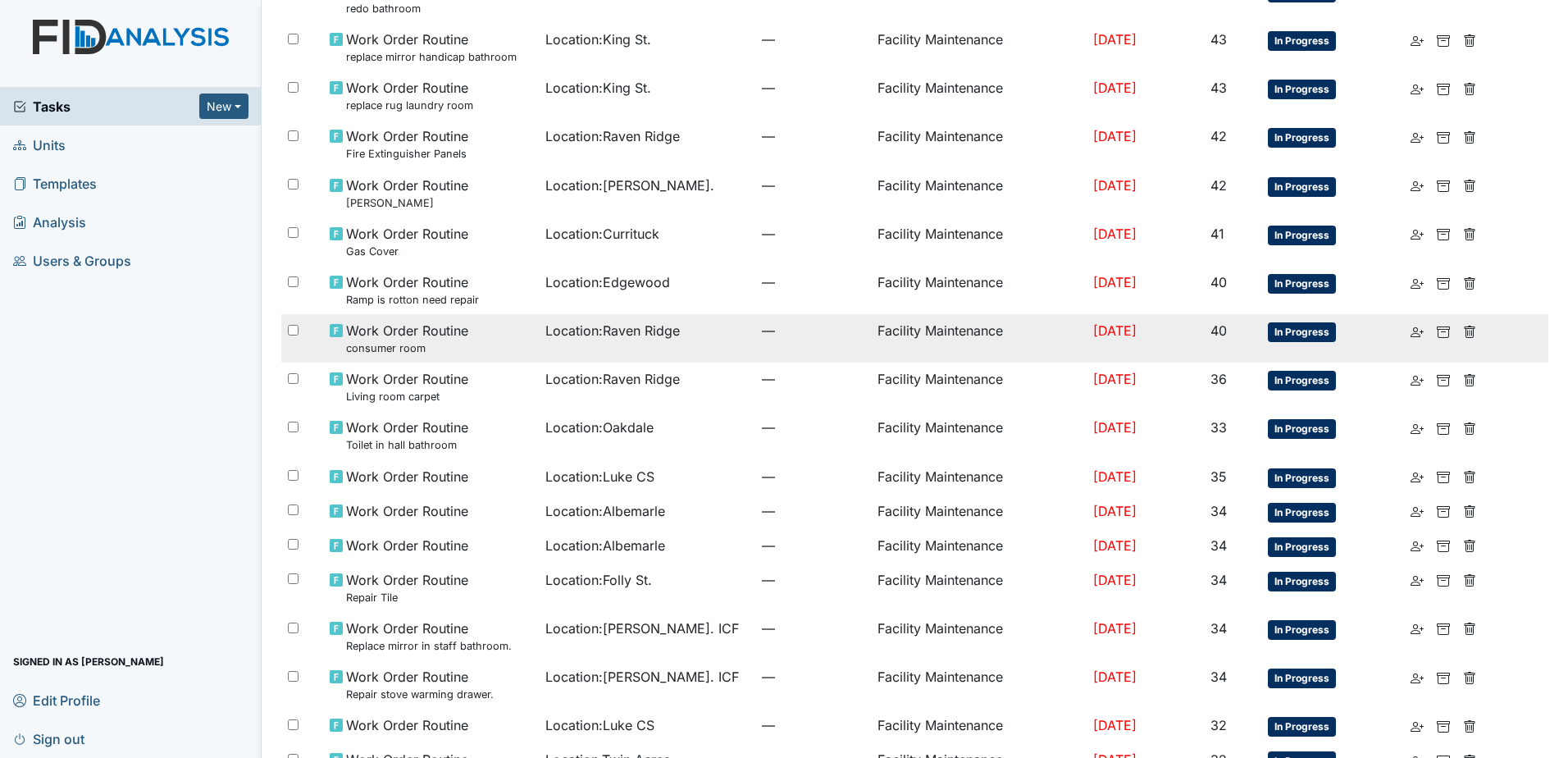
click at [724, 316] on td "Location : Raven Ridge" at bounding box center [647, 337] width 217 height 48
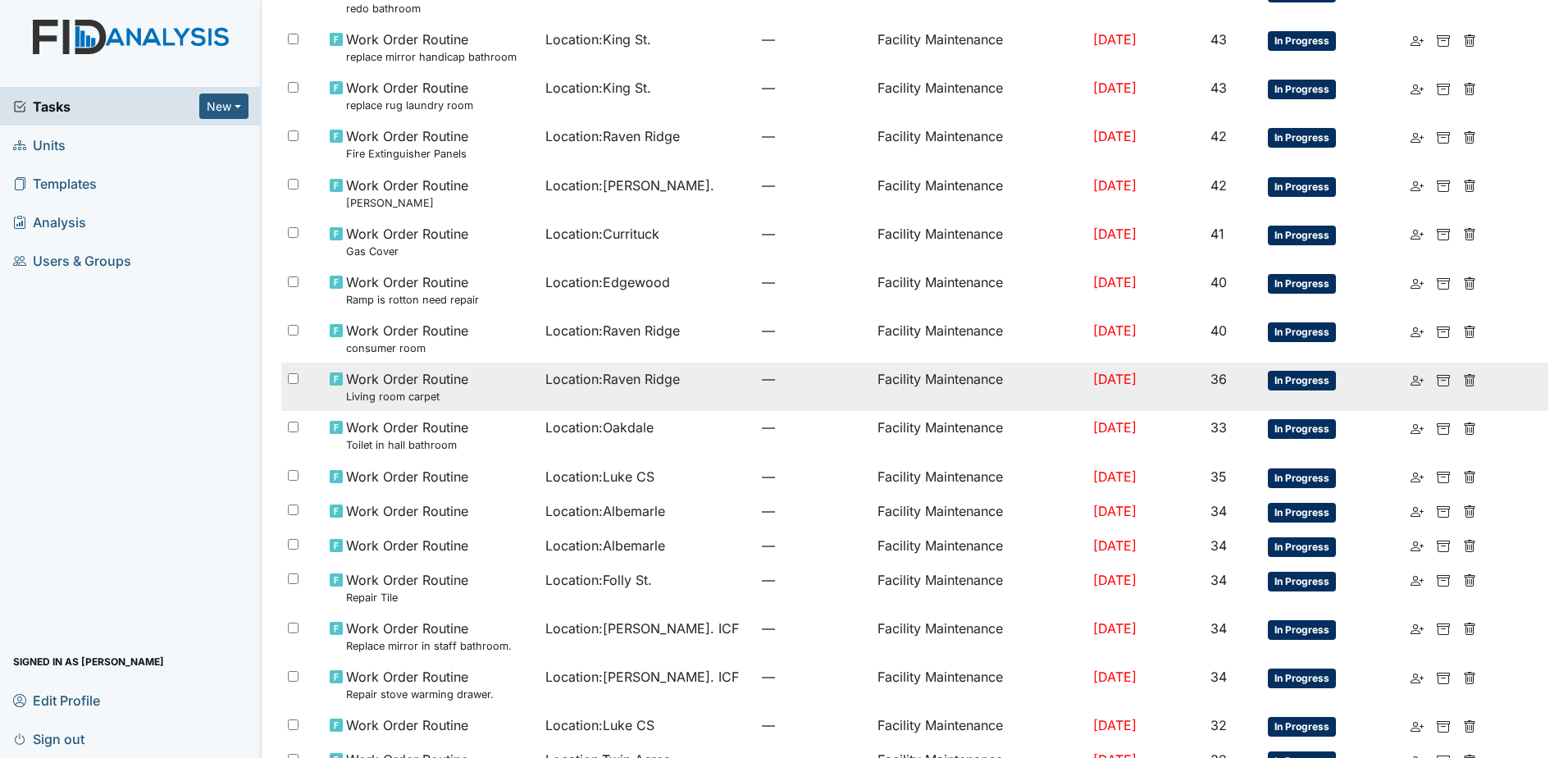
click at [714, 401] on td "Location : Raven Ridge" at bounding box center [647, 386] width 217 height 48
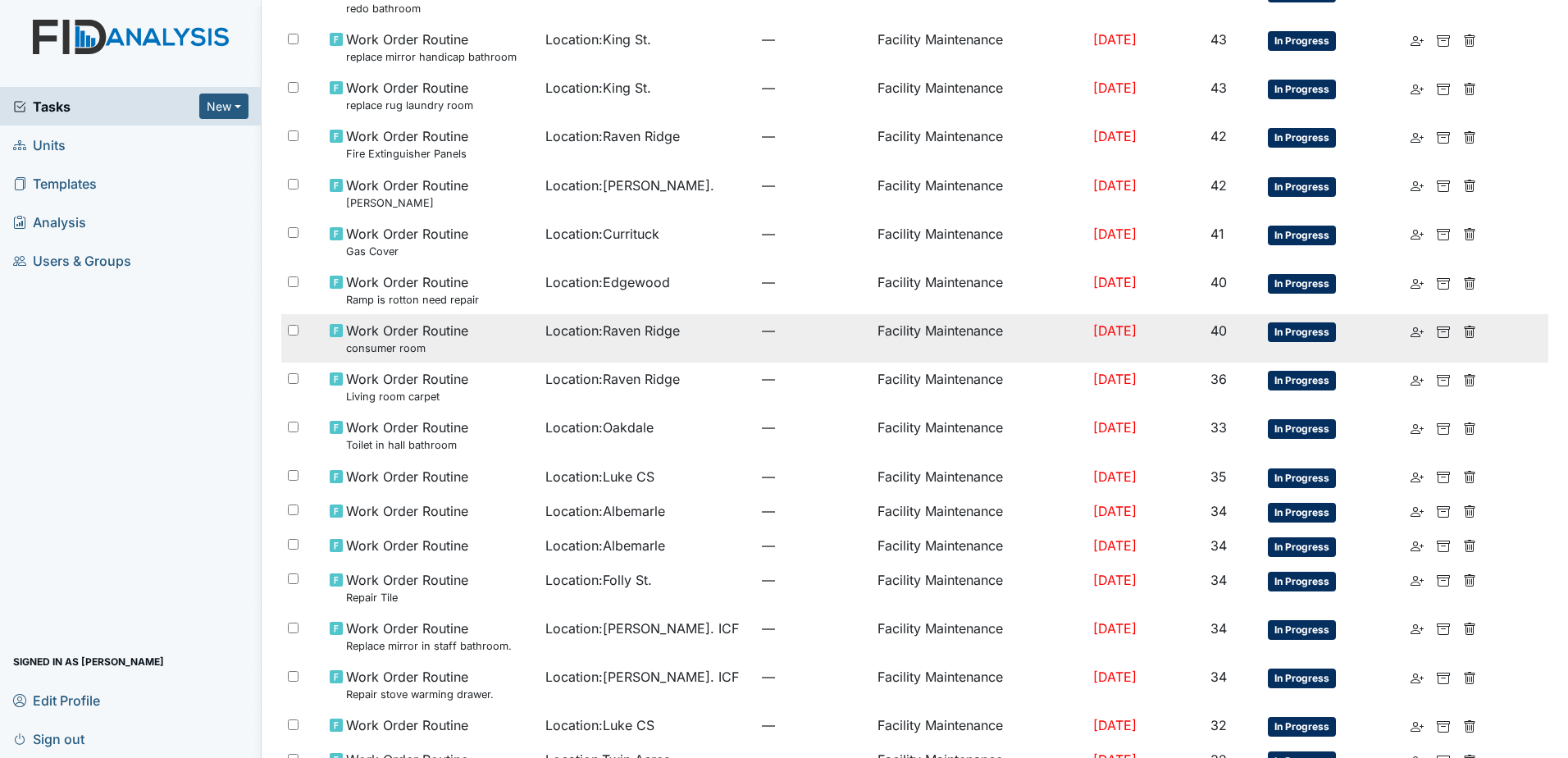
click at [593, 348] on td "Location : Raven Ridge" at bounding box center [647, 337] width 217 height 48
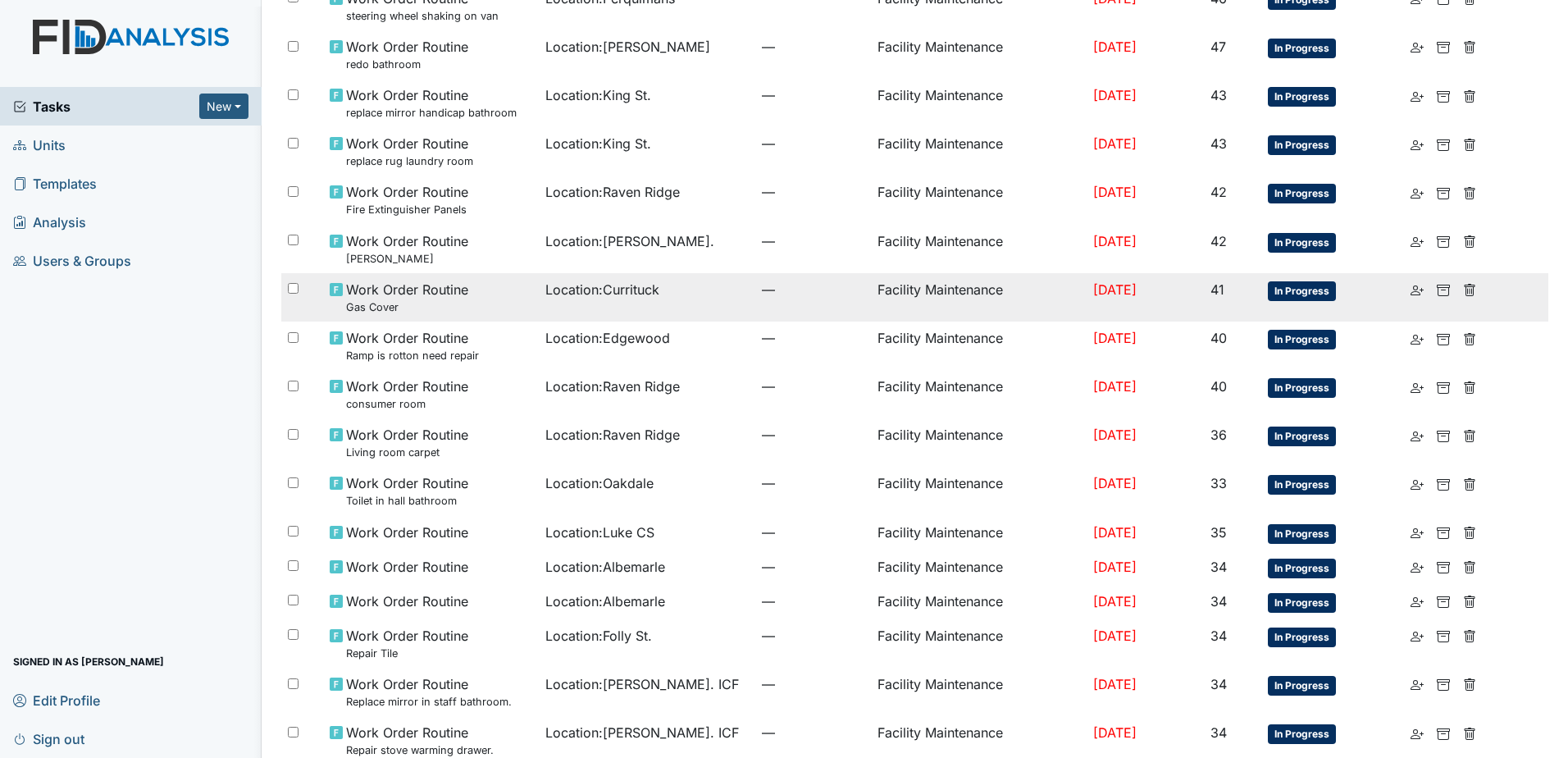
scroll to position [328, 0]
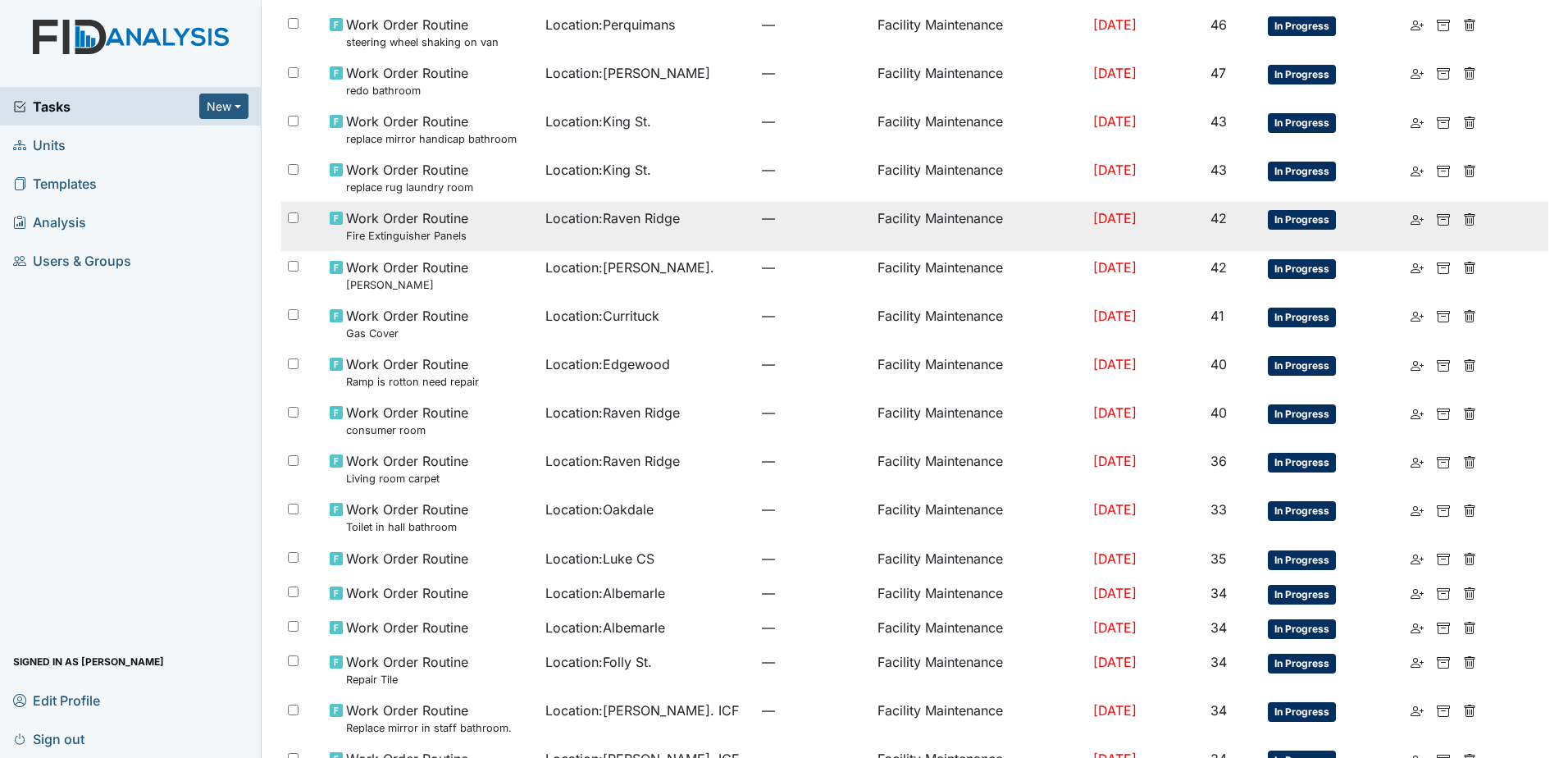
click at [726, 219] on td "Location : Raven Ridge" at bounding box center [647, 226] width 217 height 48
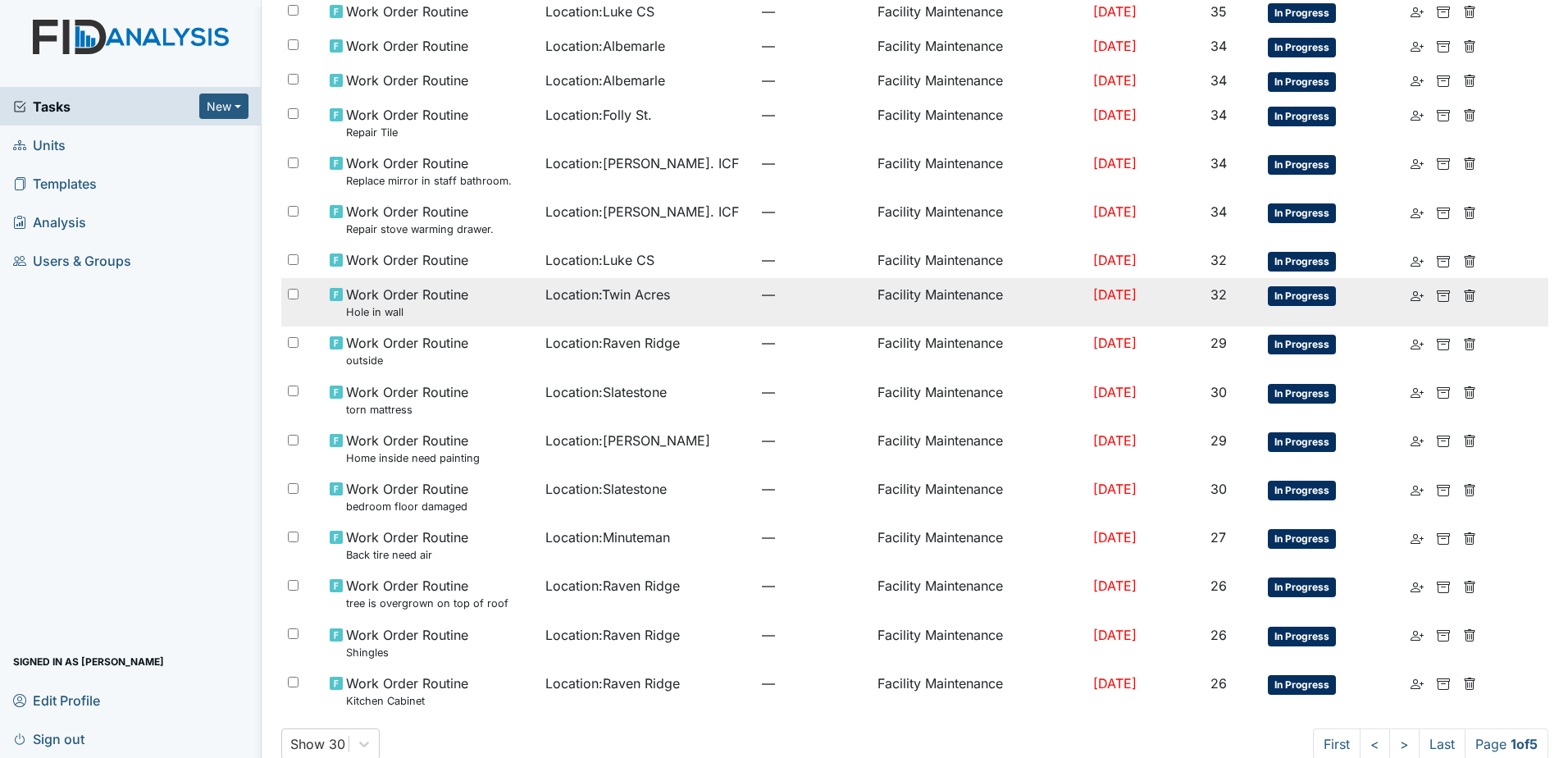
scroll to position [903, 0]
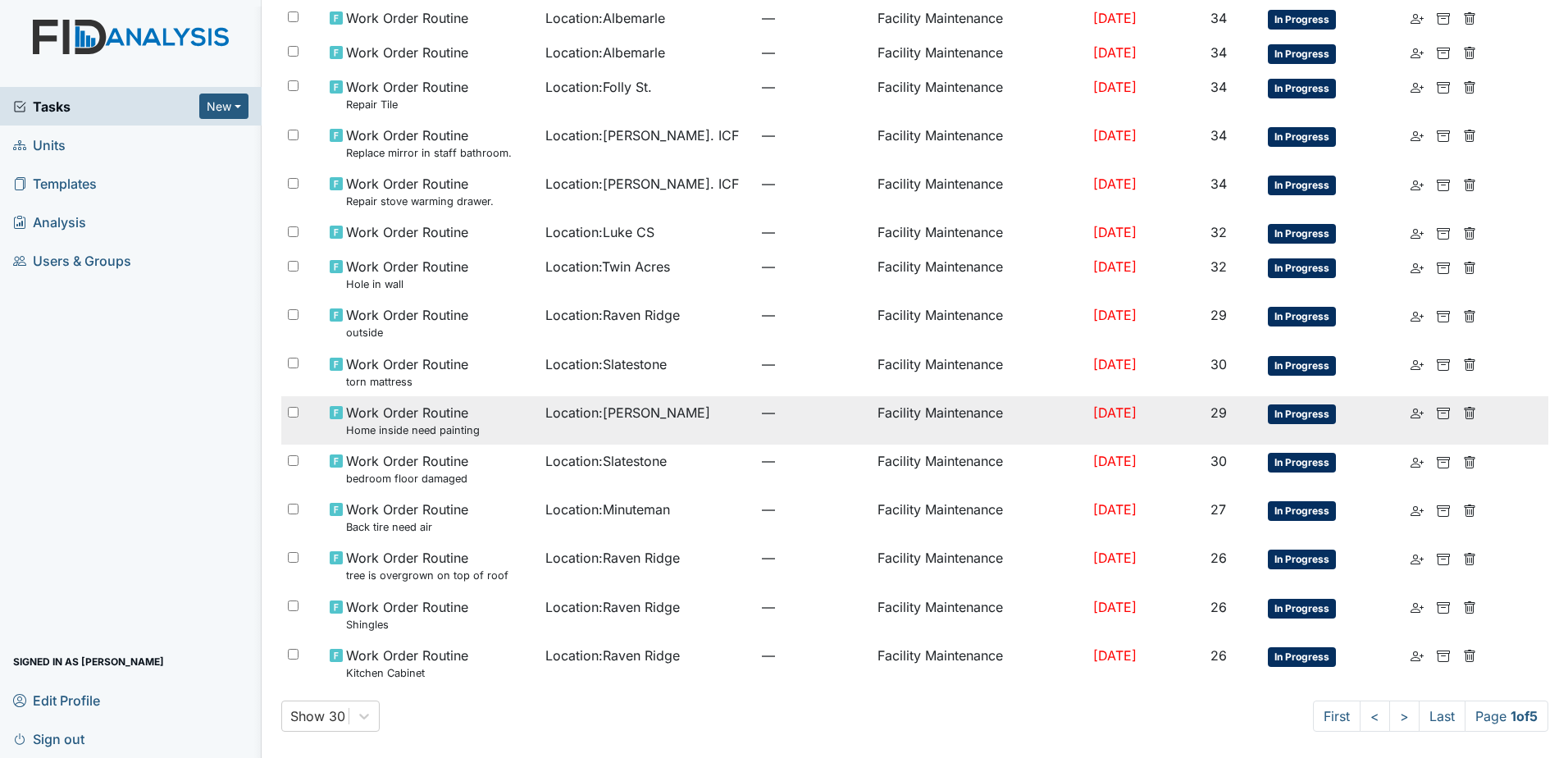
click at [539, 433] on td "Location : McFarland" at bounding box center [647, 420] width 217 height 48
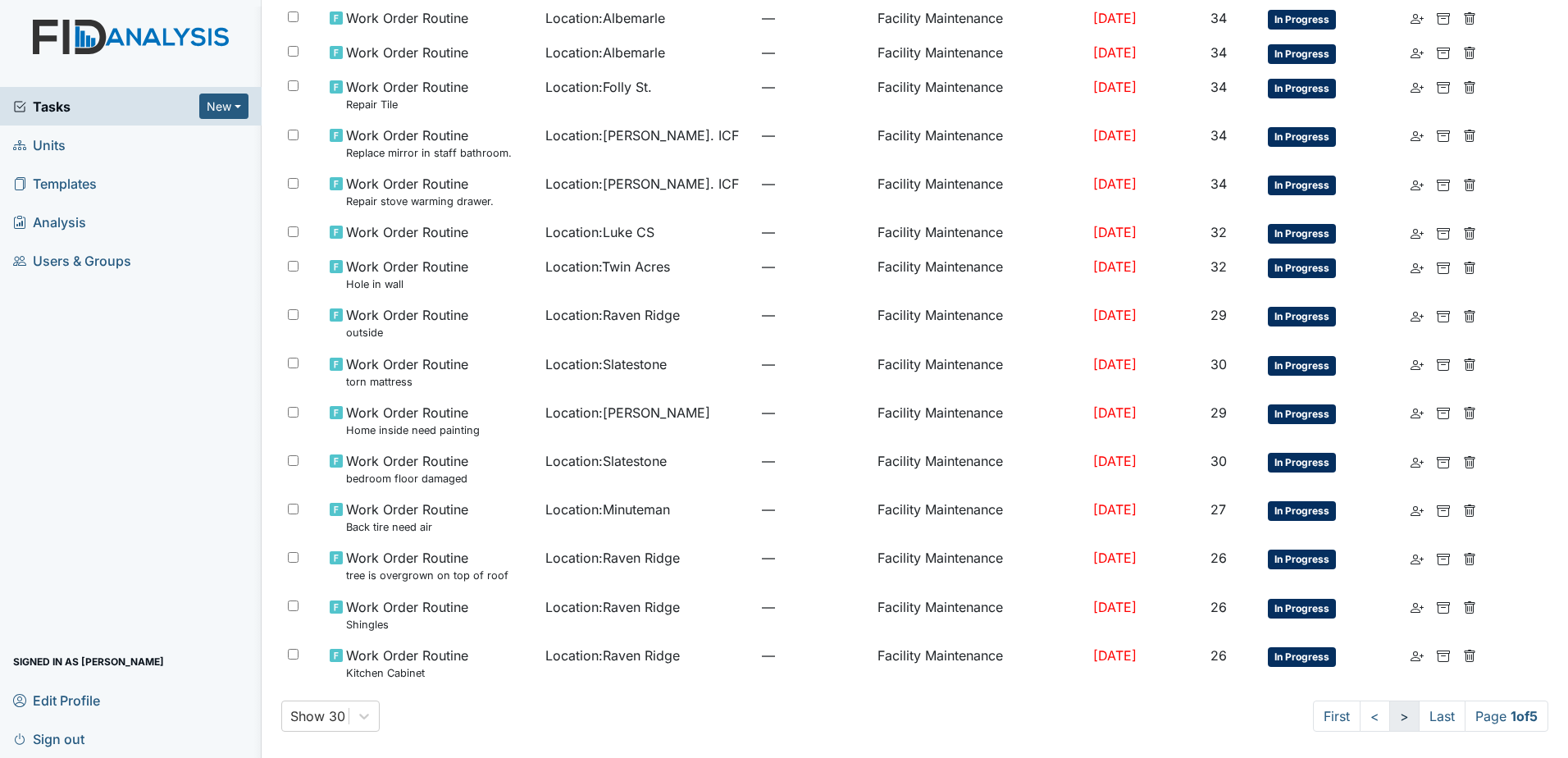
click at [1392, 708] on link ">" at bounding box center [1404, 716] width 31 height 31
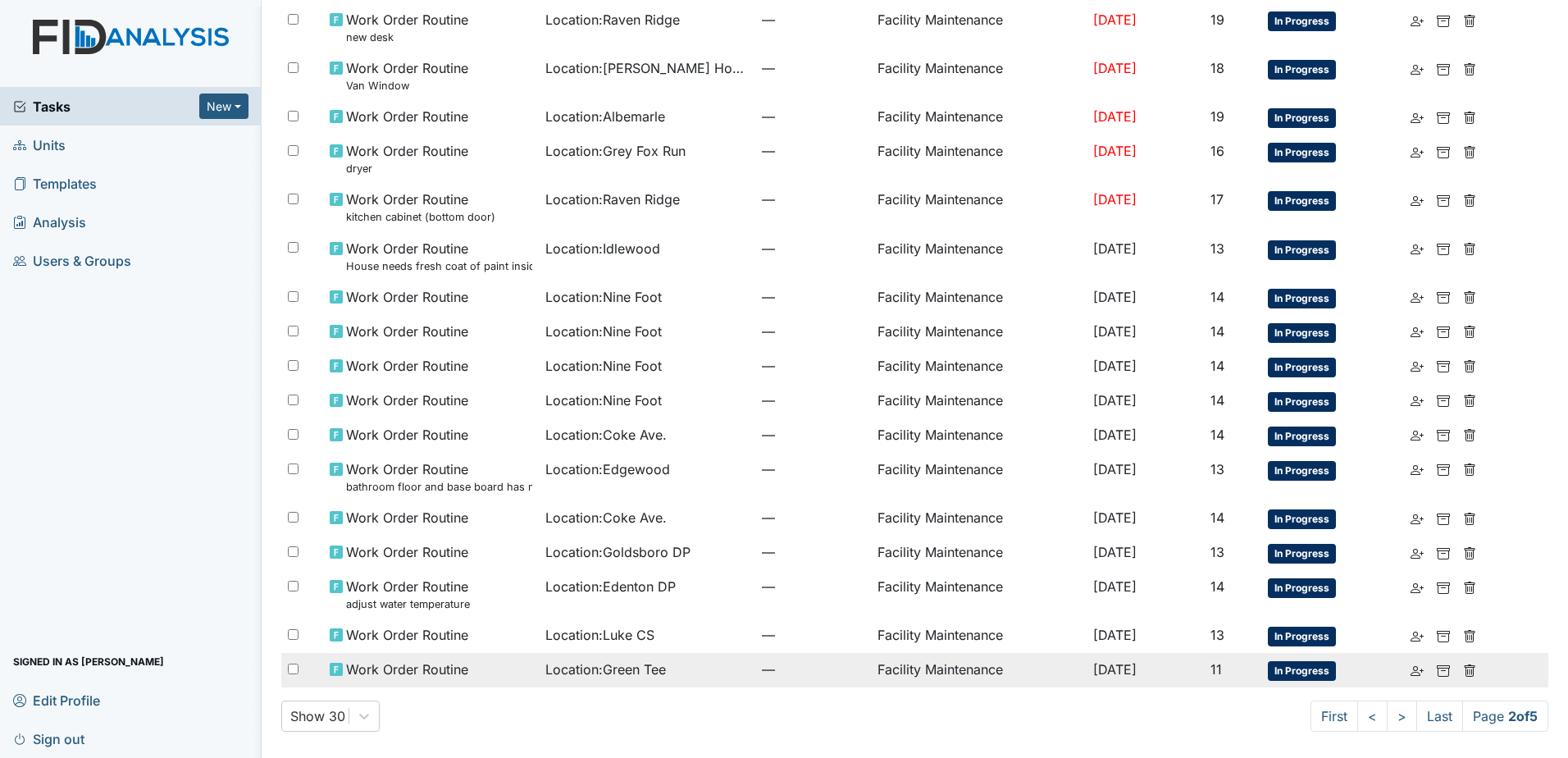
scroll to position [775, 0]
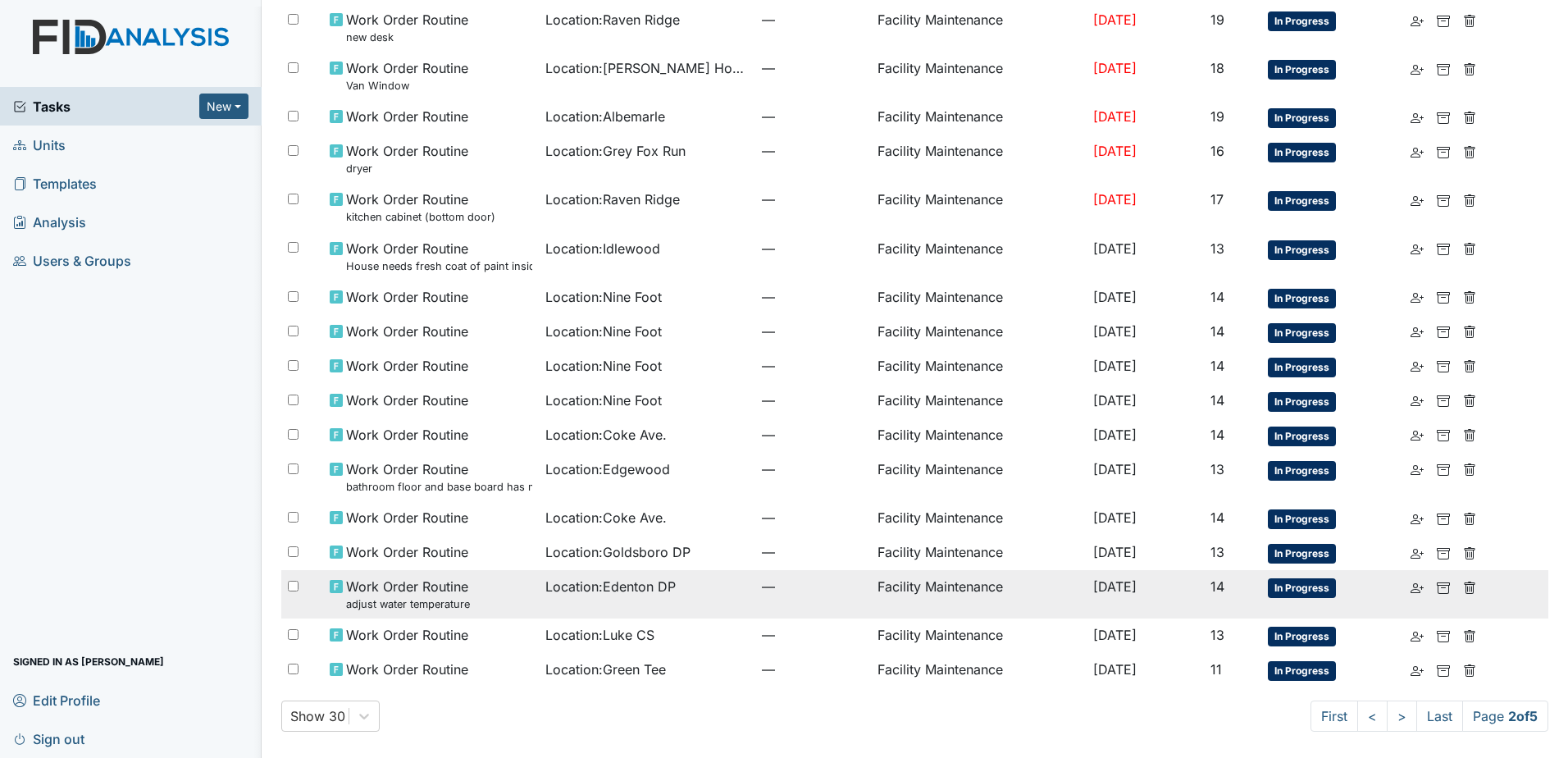
click at [640, 599] on td "Location : Edenton DP" at bounding box center [647, 594] width 217 height 48
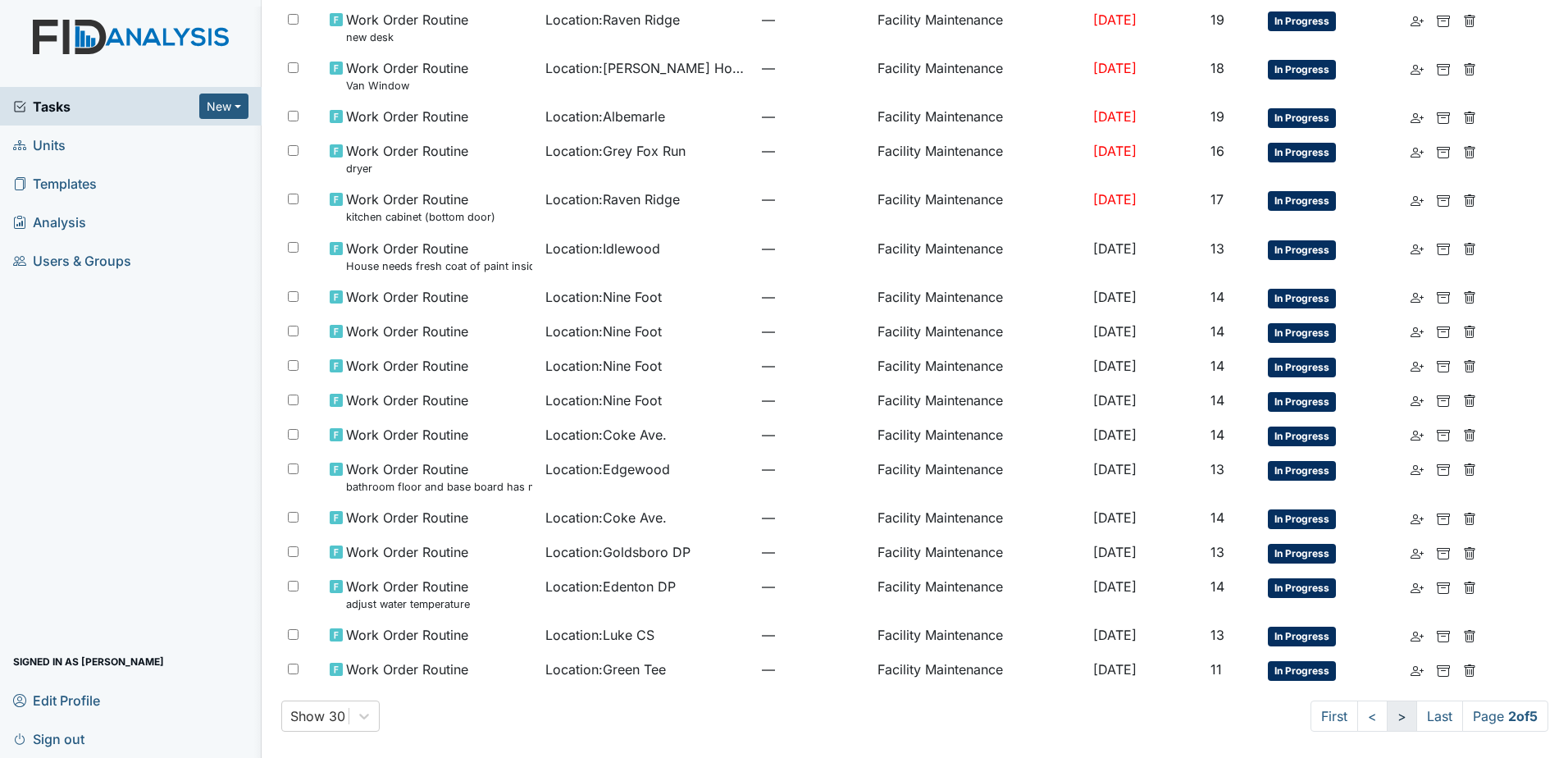
click at [1387, 715] on link ">" at bounding box center [1402, 716] width 31 height 31
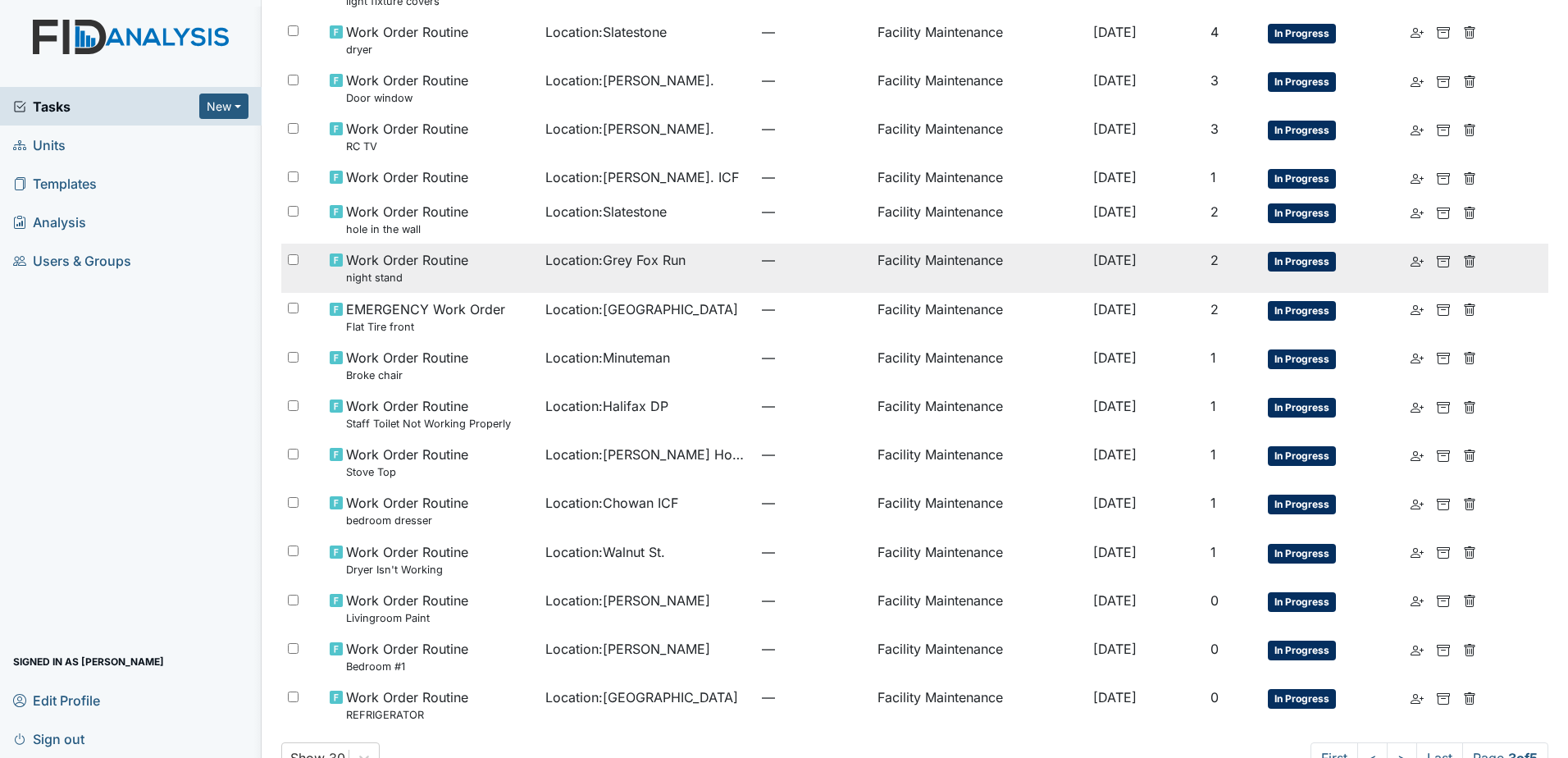
click at [505, 275] on div "Work Order Routine night stand" at bounding box center [431, 268] width 204 height 35
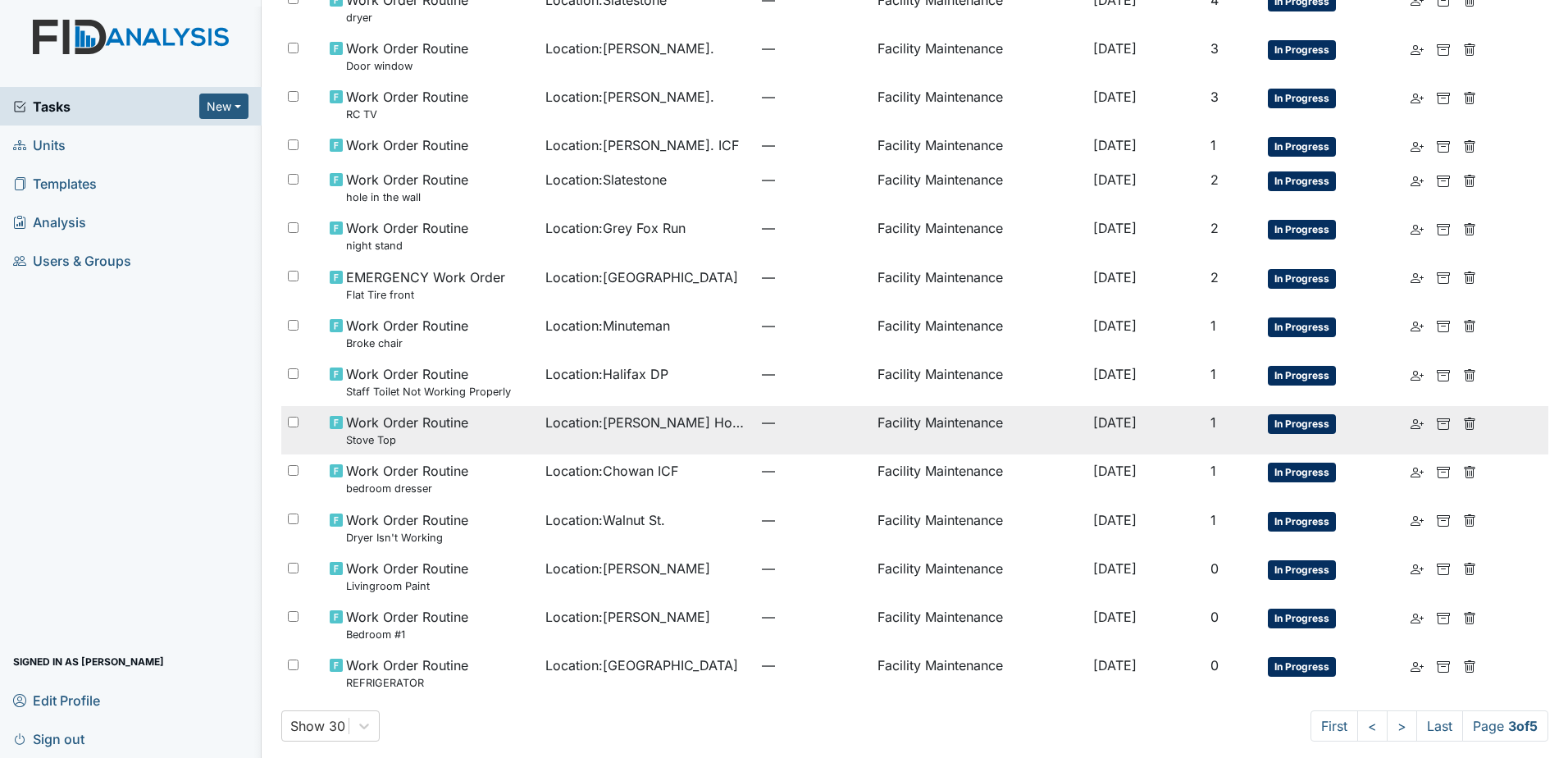
scroll to position [860, 0]
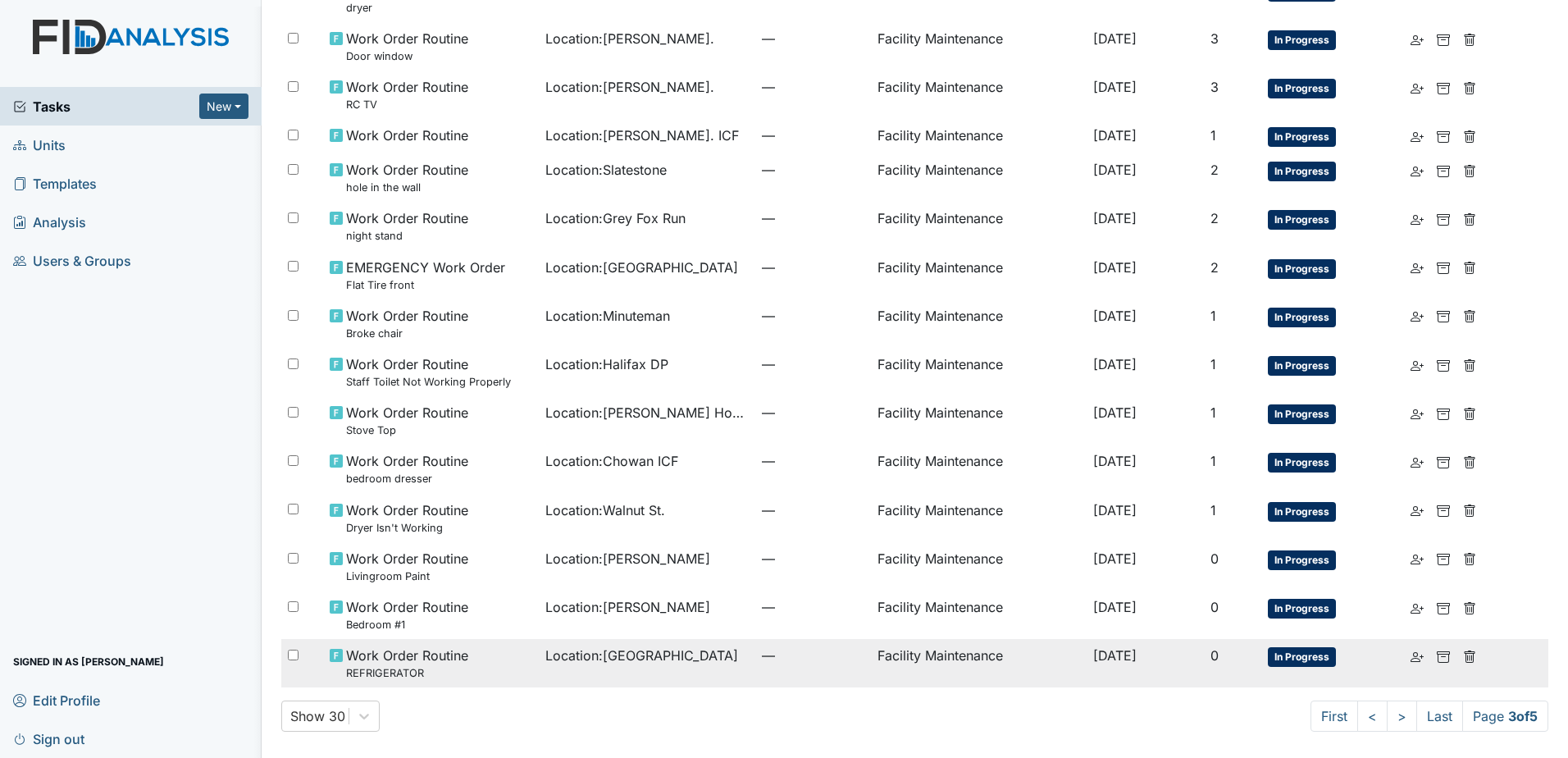
click at [613, 641] on td "Location : Beaufort Heights" at bounding box center [647, 663] width 217 height 48
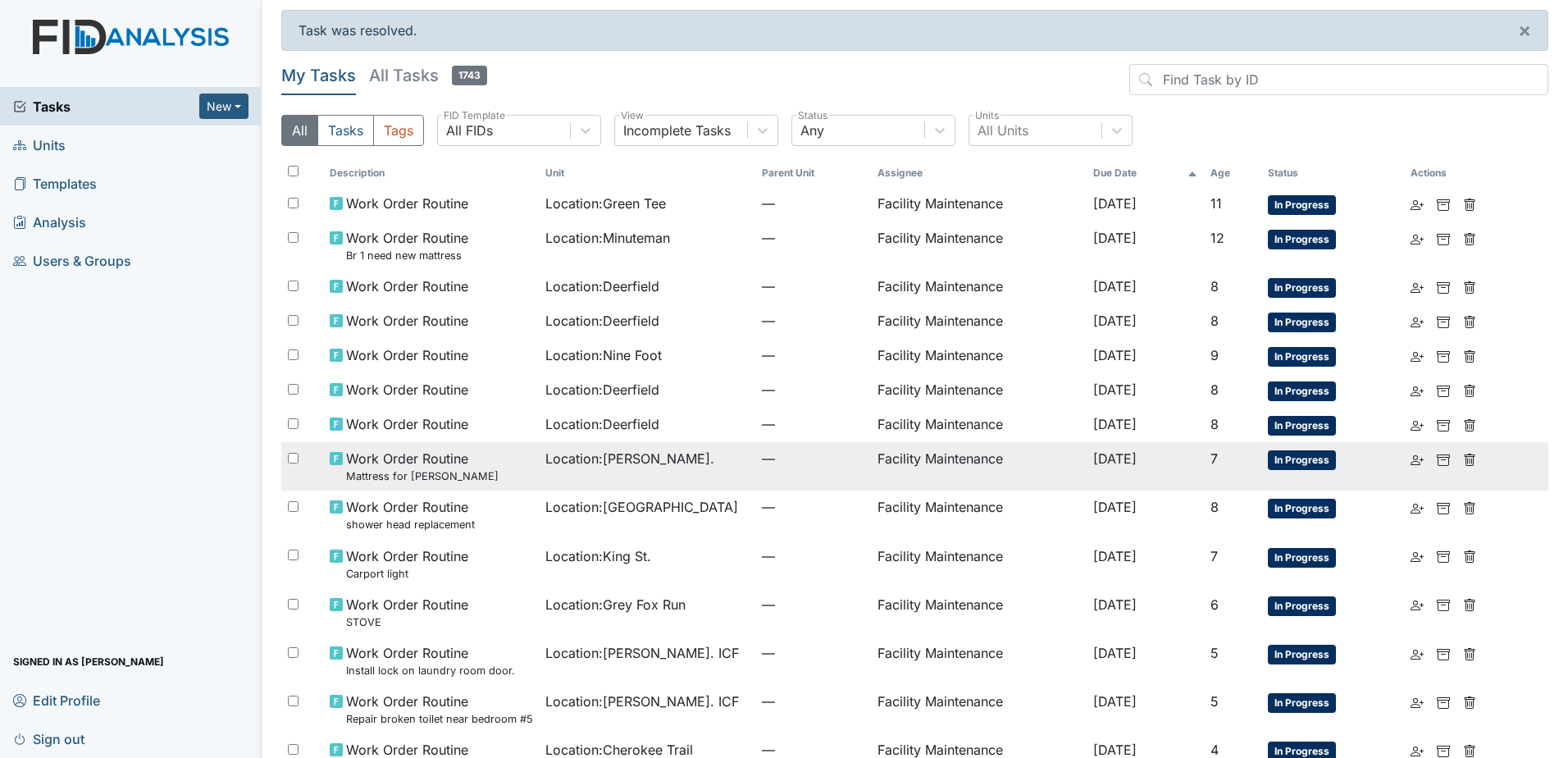
scroll to position [0, 0]
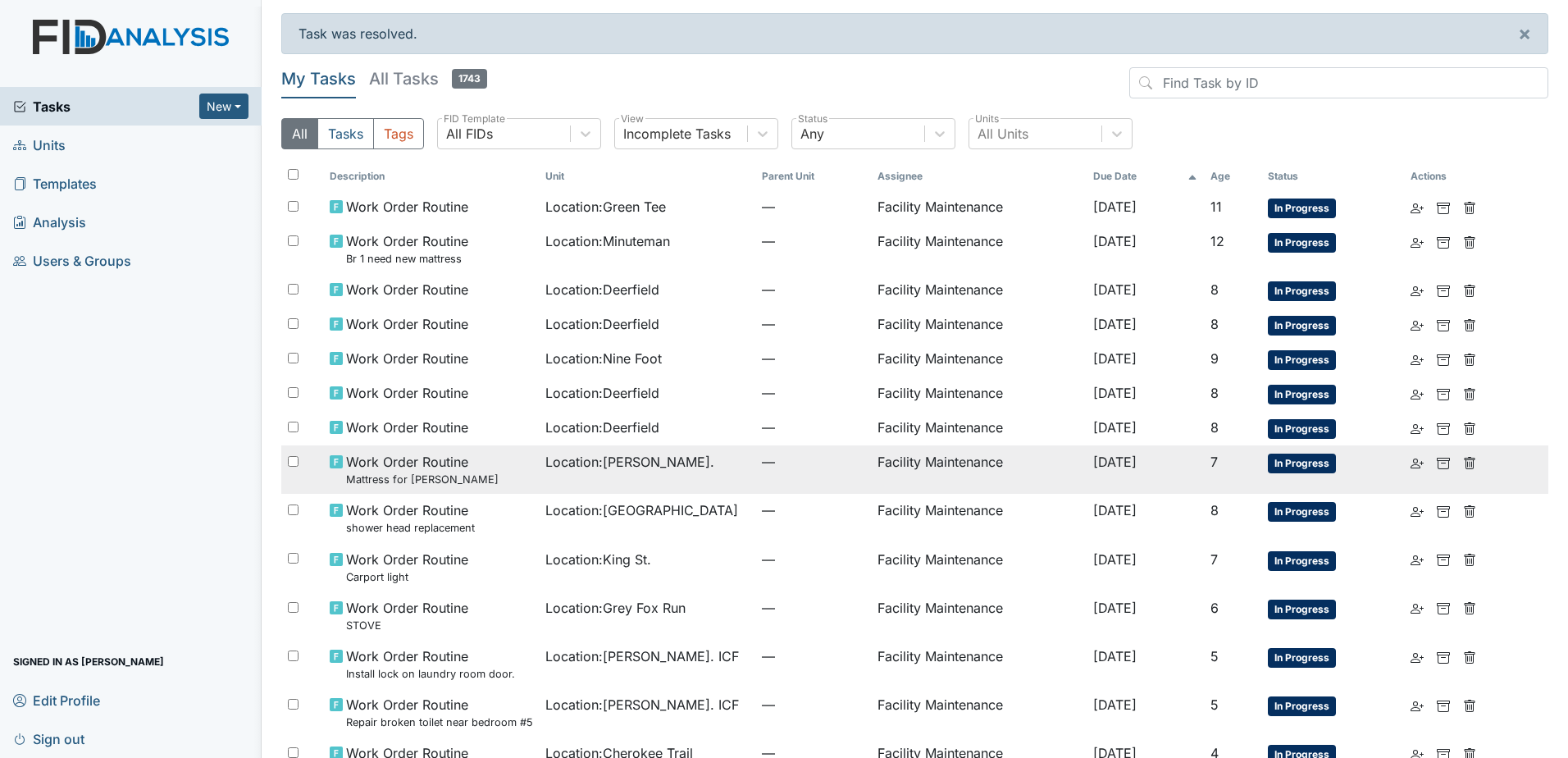
click at [505, 461] on div "Work Order Routine Mattress for Leroy" at bounding box center [431, 469] width 204 height 35
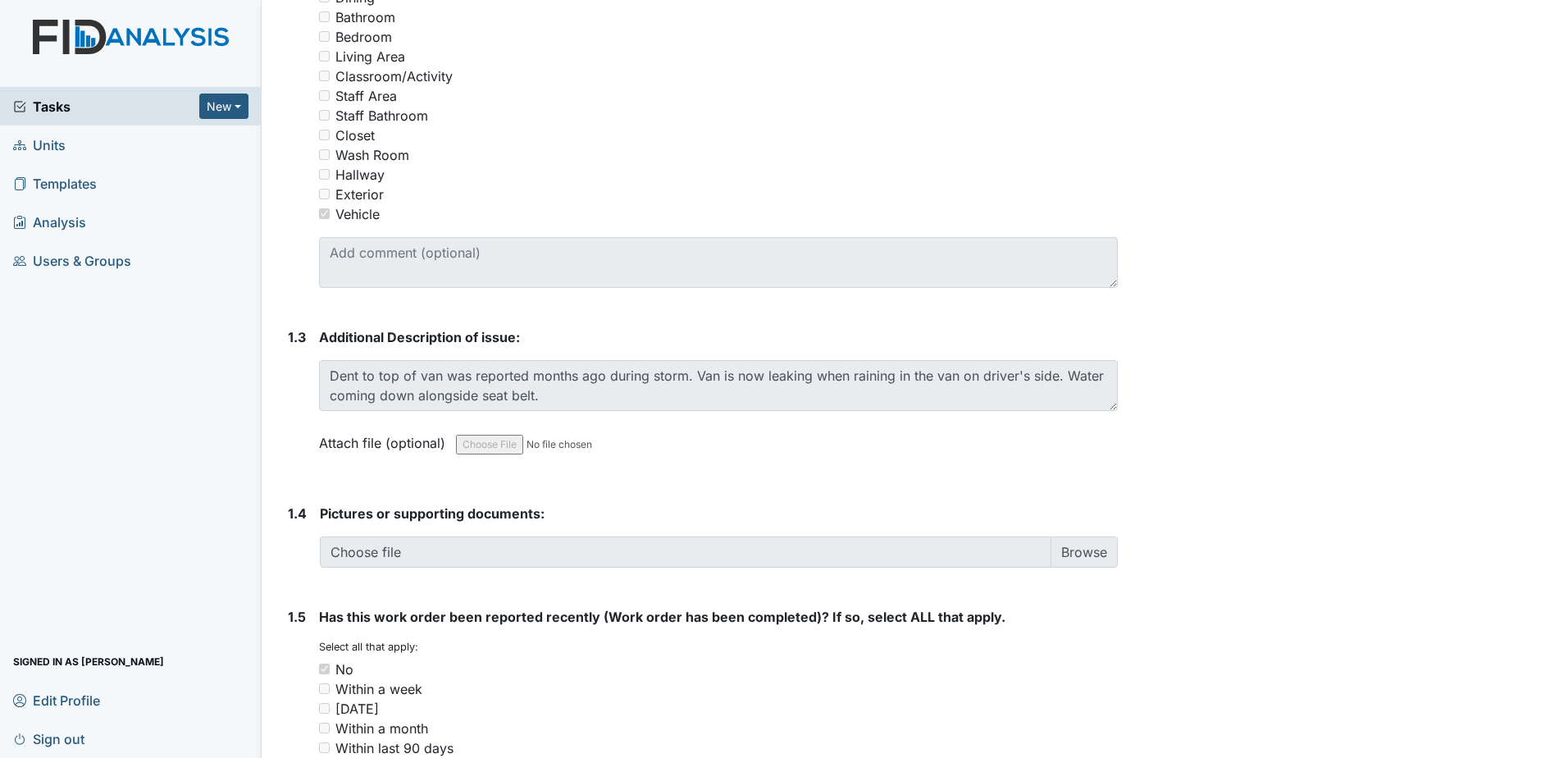
scroll to position [820, 0]
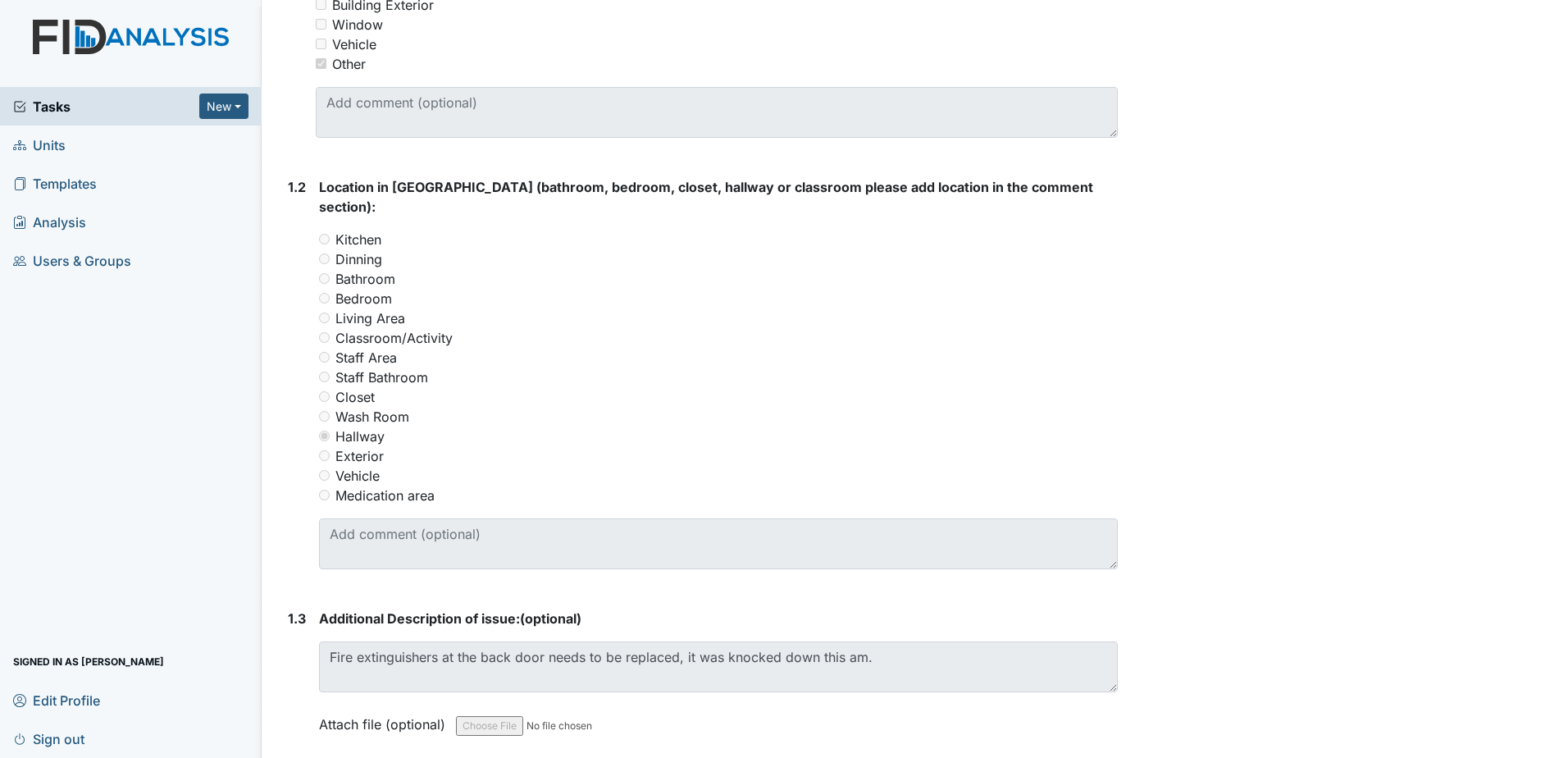
scroll to position [246, 0]
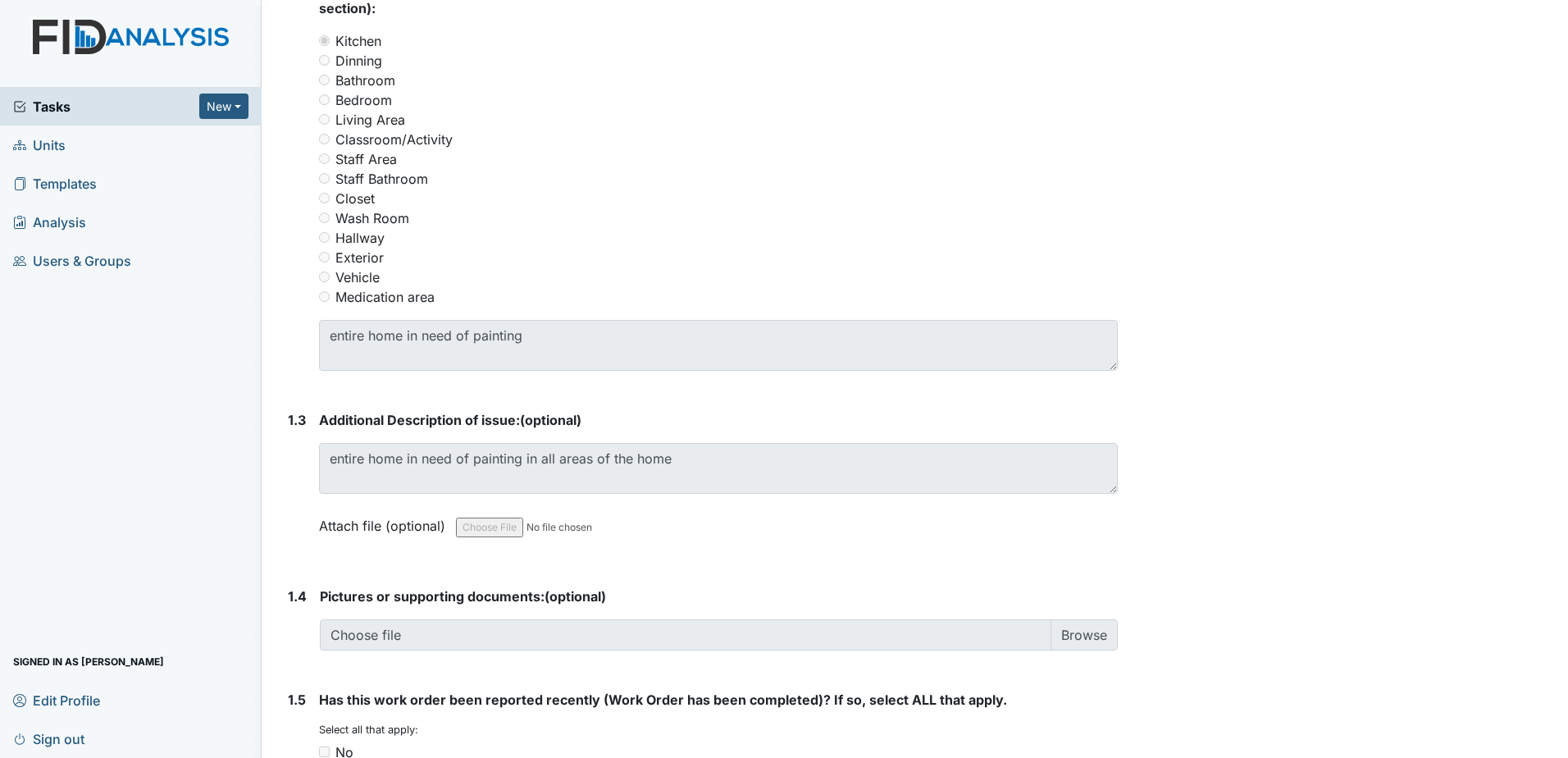
scroll to position [738, 0]
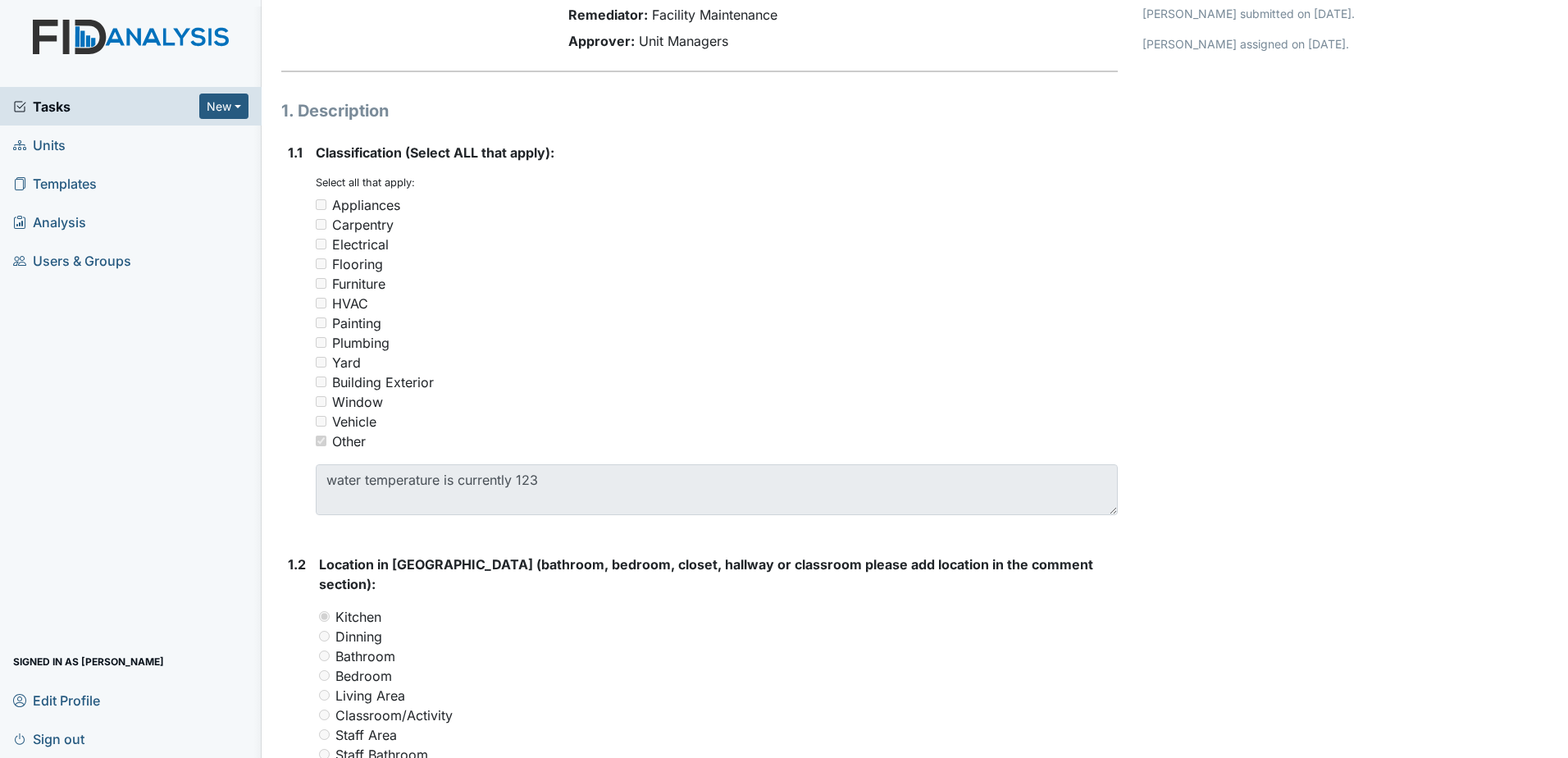
scroll to position [328, 0]
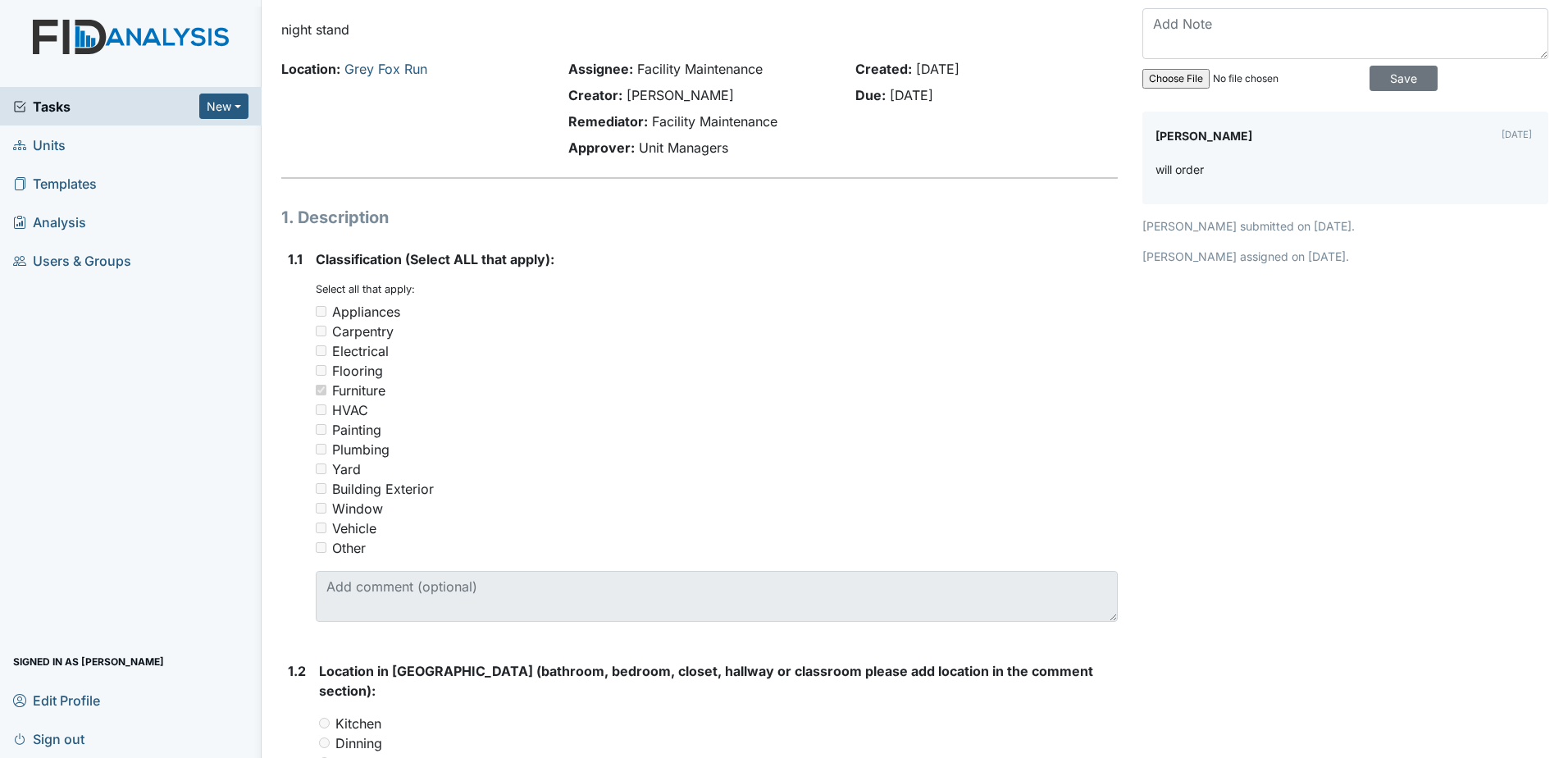
scroll to position [48, 0]
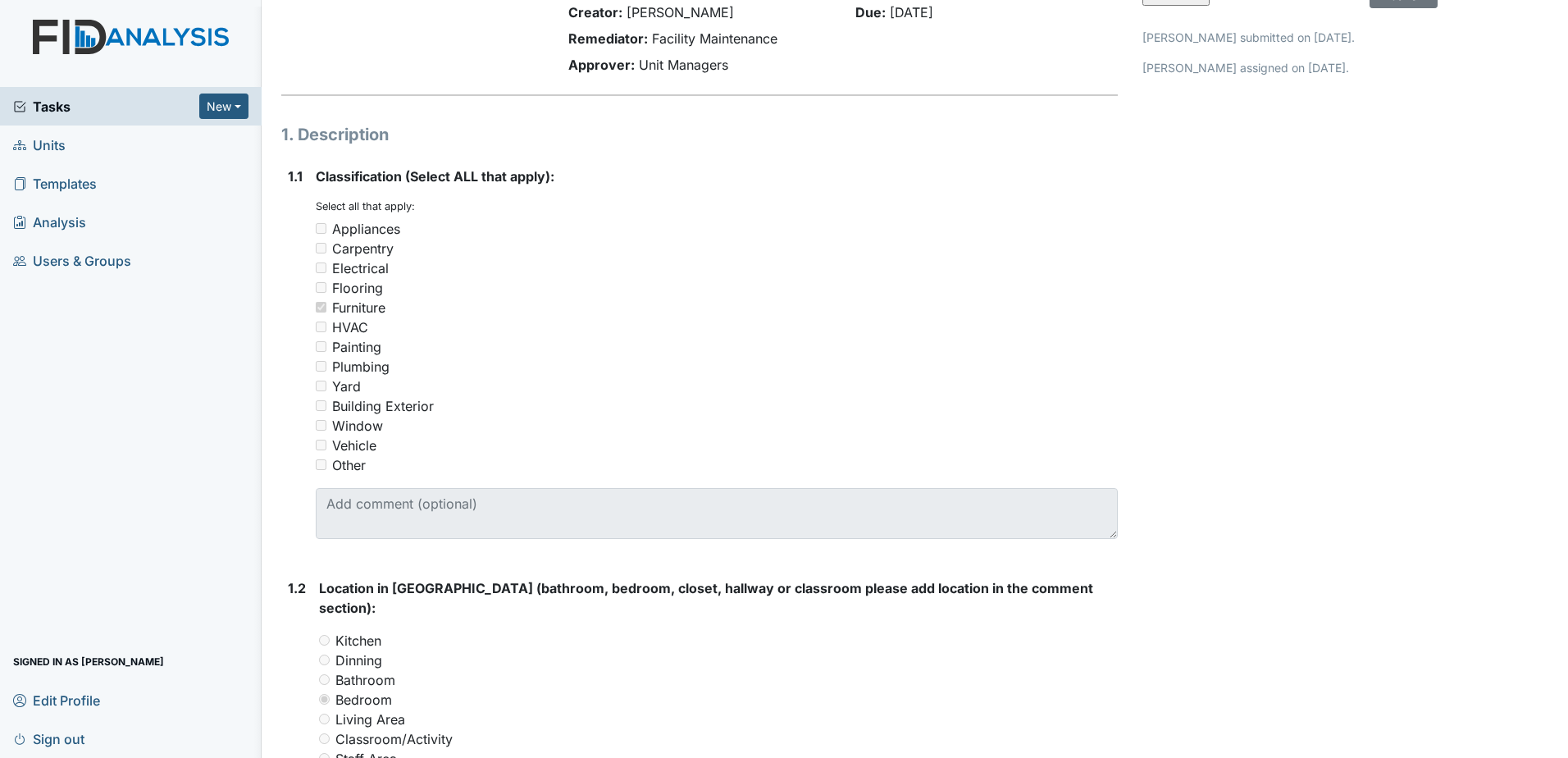
scroll to position [410, 0]
